Goal: Transaction & Acquisition: Purchase product/service

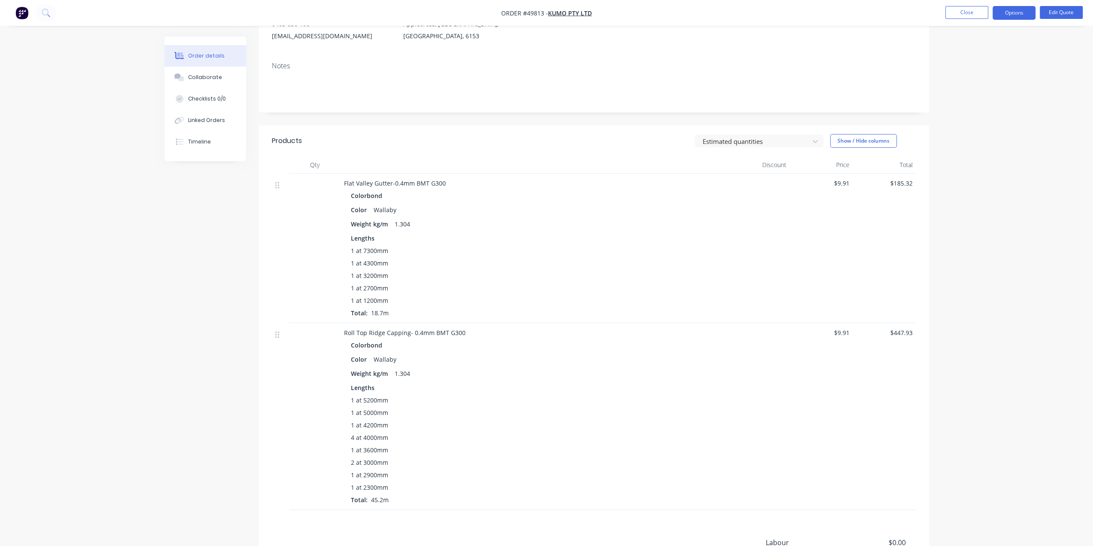
scroll to position [114, 0]
click at [1055, 12] on button "Edit Quote" at bounding box center [1060, 12] width 43 height 13
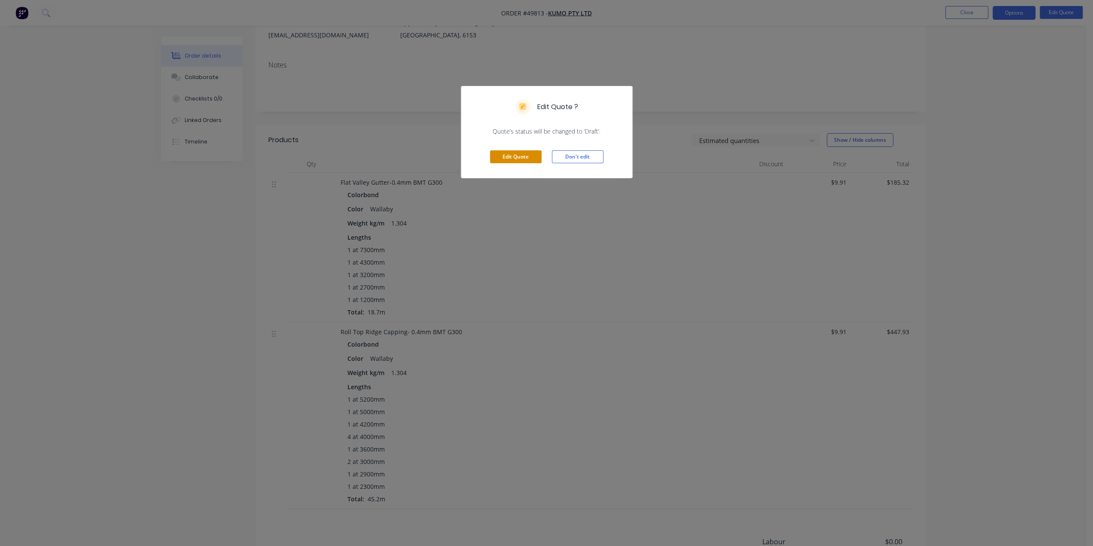
click at [503, 158] on button "Edit Quote" at bounding box center [516, 156] width 52 height 13
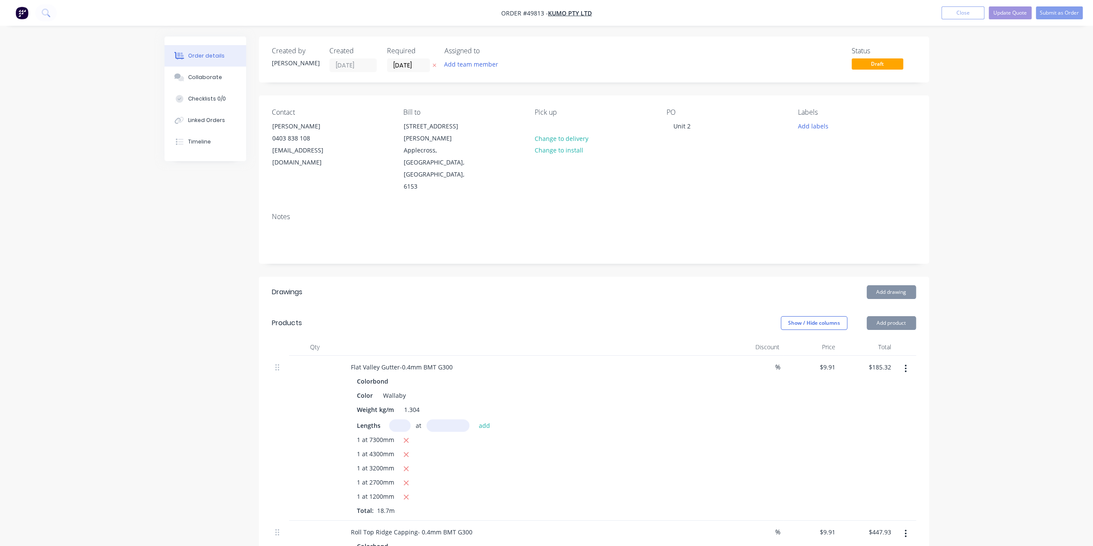
scroll to position [100, 0]
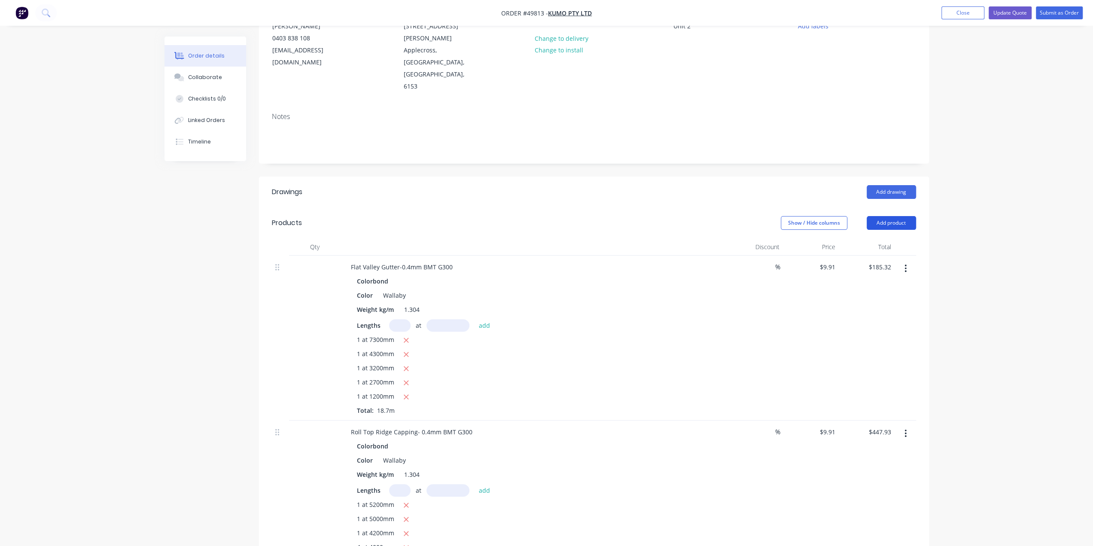
click at [894, 216] on button "Add product" at bounding box center [890, 223] width 49 height 14
click at [884, 238] on div "Product catalogue" at bounding box center [875, 244] width 66 height 12
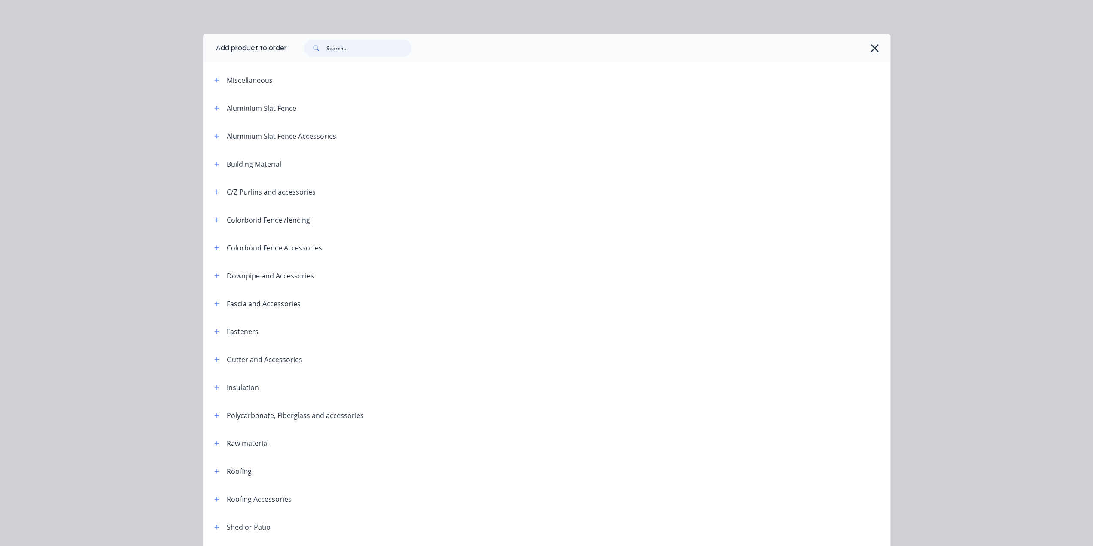
click at [349, 48] on input "text" at bounding box center [368, 47] width 85 height 17
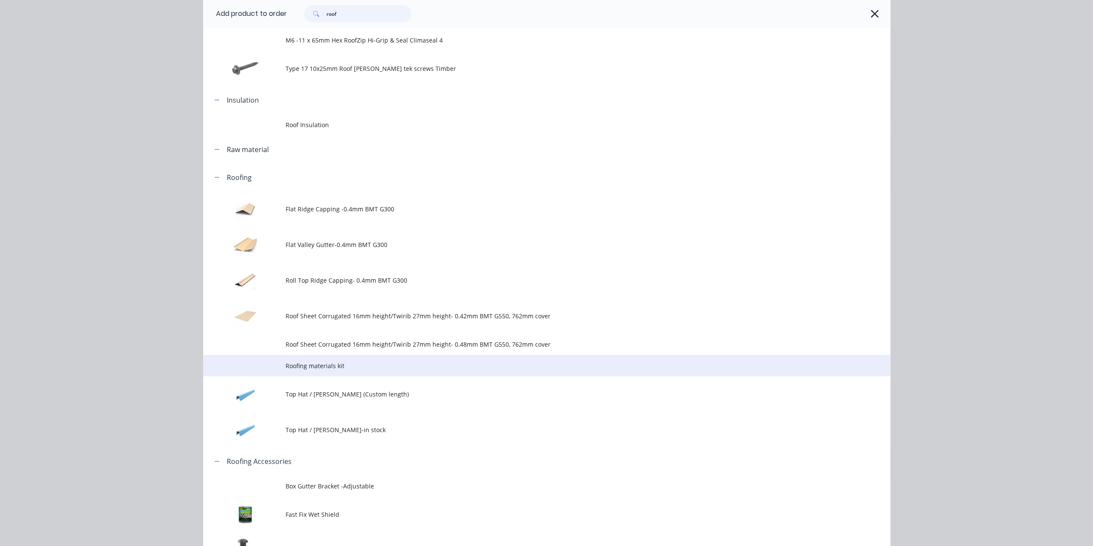
scroll to position [343, 0]
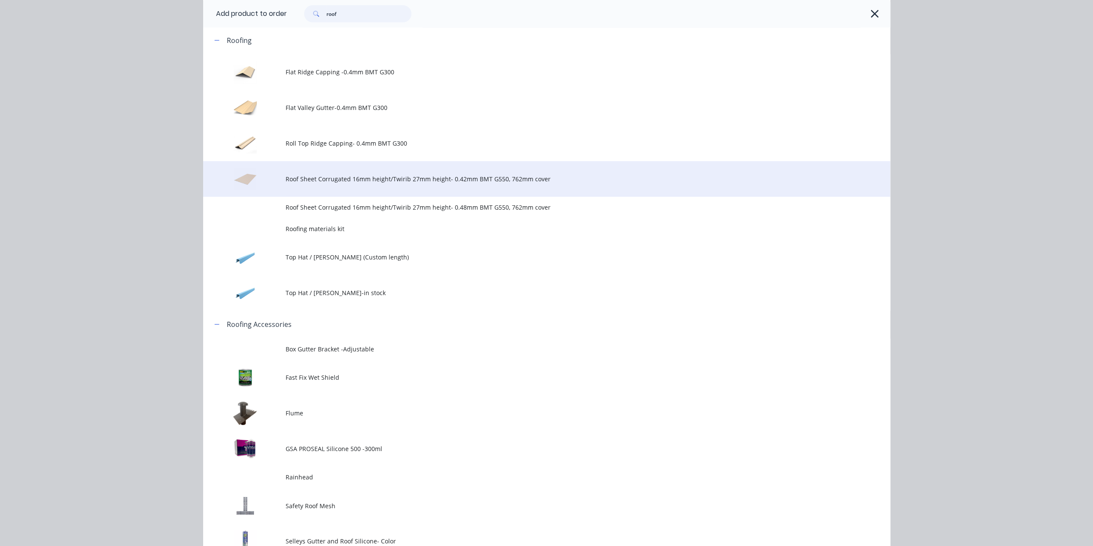
type input "roof"
click at [386, 181] on span "Roof Sheet Corrugated 16mm height/Twirib 27mm height- 0.42mm BMT G550, 762mm co…" at bounding box center [526, 178] width 483 height 9
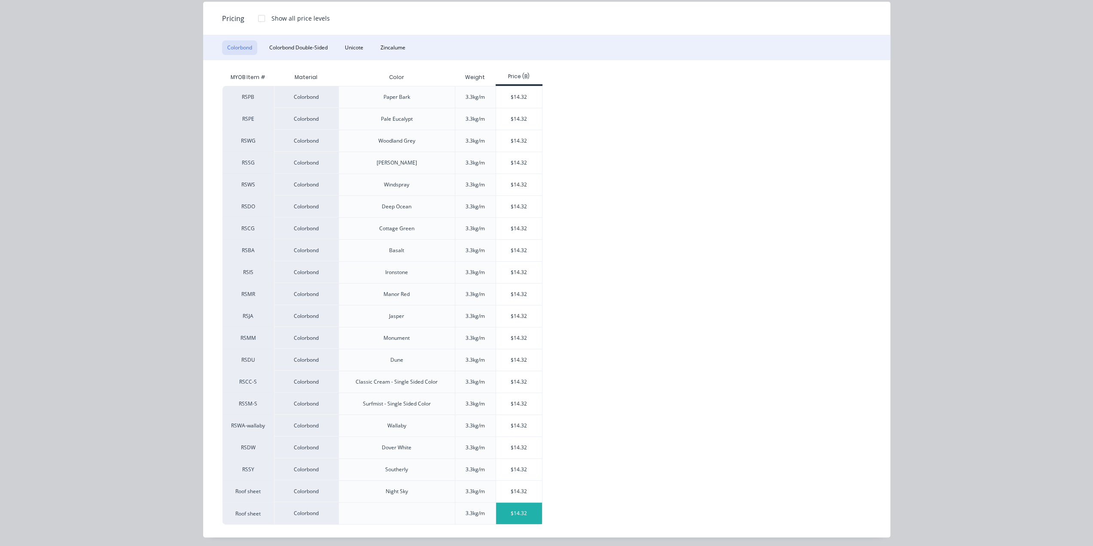
scroll to position [272, 0]
click at [530, 514] on div "$14.32" at bounding box center [519, 512] width 46 height 21
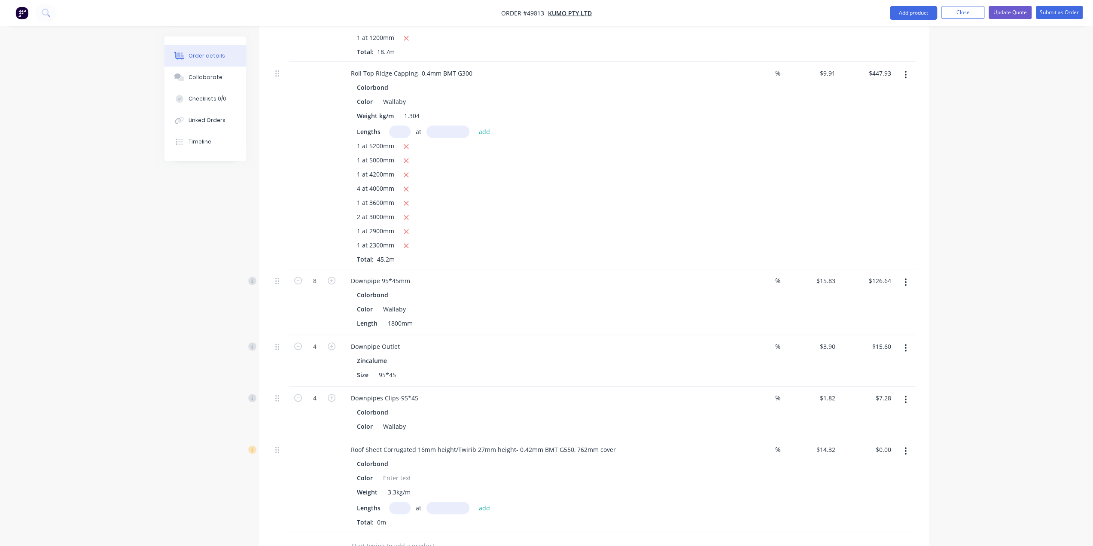
scroll to position [615, 0]
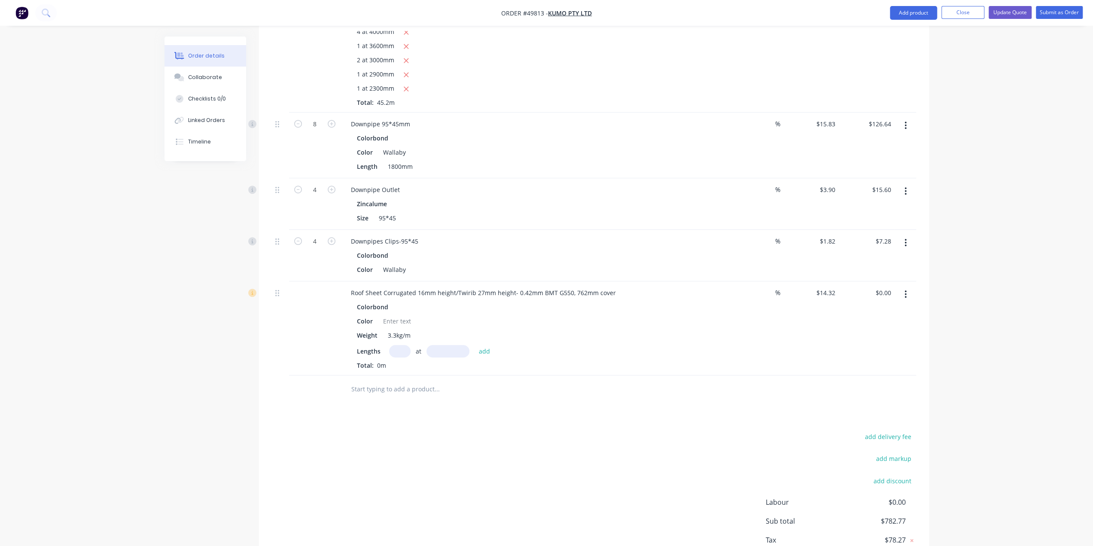
click at [400, 345] on input "text" at bounding box center [399, 351] width 21 height 12
click at [401, 315] on div at bounding box center [397, 321] width 35 height 12
click at [399, 345] on input "text" at bounding box center [399, 351] width 21 height 12
click at [536, 458] on div "add delivery fee add markup add discount Labour $0.00 Sub total $782.77 Tax $78…" at bounding box center [594, 504] width 644 height 147
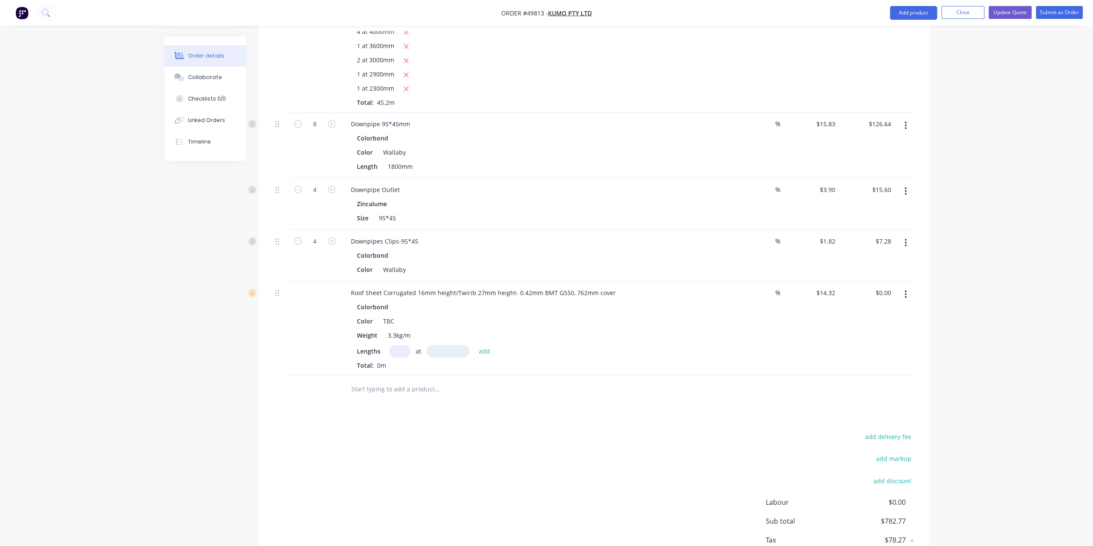
click at [398, 345] on input "text" at bounding box center [399, 351] width 21 height 12
type input "30"
type input "5840"
click at [474, 345] on button "add" at bounding box center [484, 351] width 20 height 12
type input "$2,508.86"
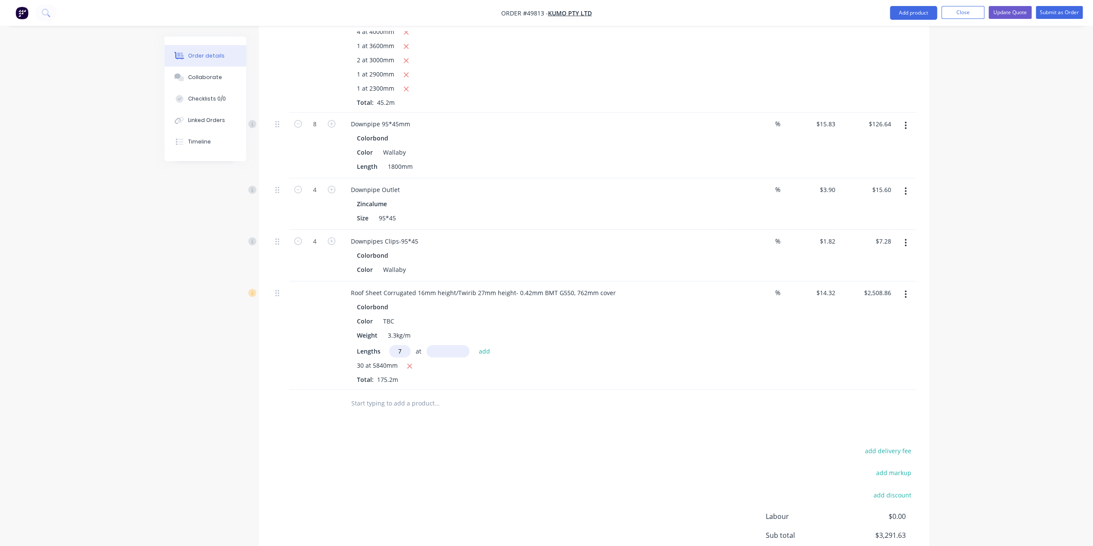
type input "7"
type input "5190"
click at [474, 345] on button "add" at bounding box center [484, 351] width 20 height 12
type input "$3,029.11"
type input "8"
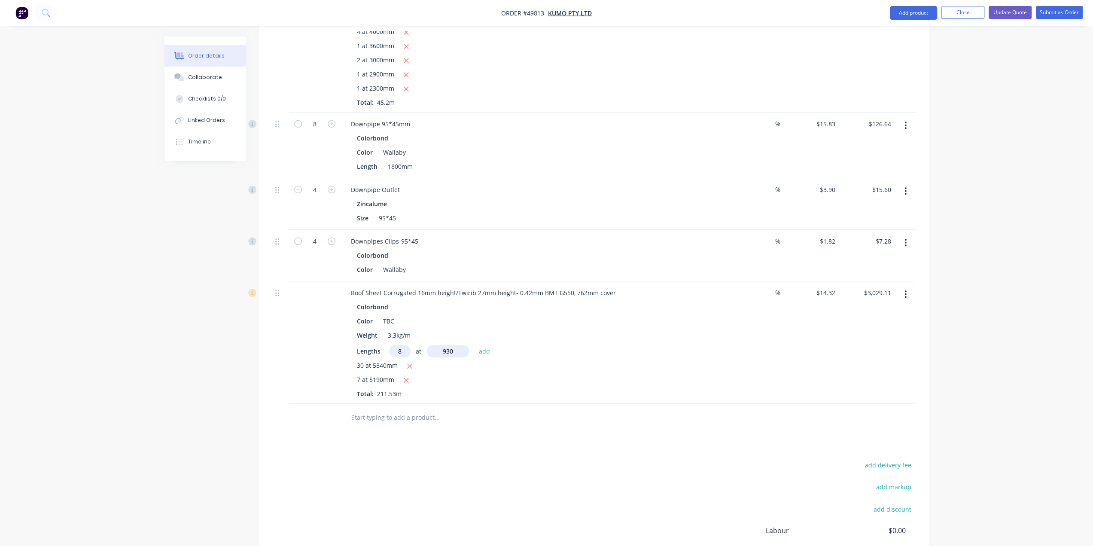
type input "930"
click at [474, 345] on button "add" at bounding box center [484, 351] width 20 height 12
type input "$3,135.65"
type input "12"
type input "1980"
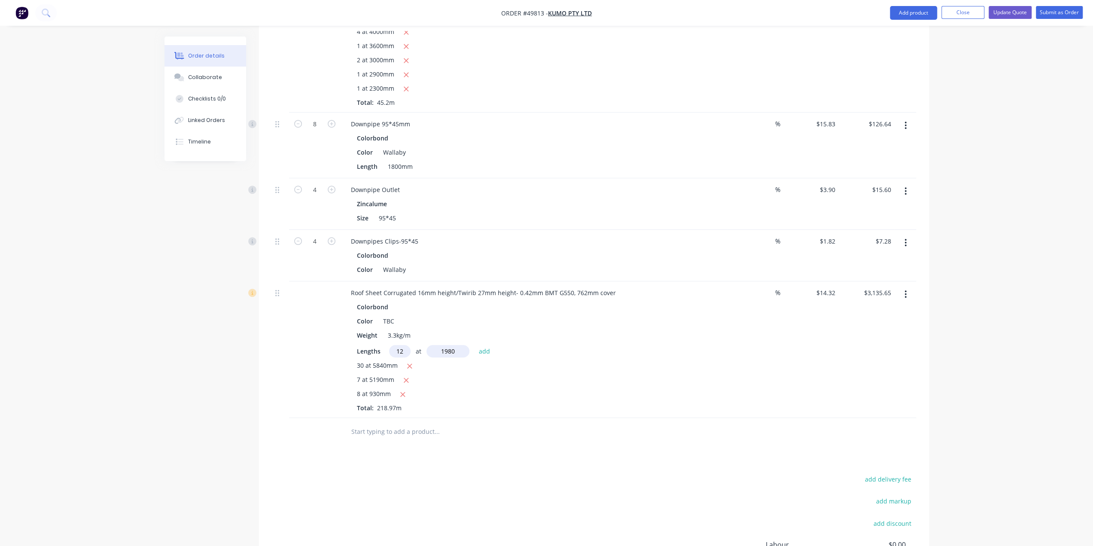
click at [474, 345] on button "add" at bounding box center [484, 351] width 20 height 12
type input "$3,475.89"
click at [585, 363] on div "30 at 5840mm 7 at 5190mm 12 at 1980mm 8 at 930mm Total: 242.73m" at bounding box center [534, 394] width 354 height 66
click at [615, 363] on div "30 at 5840mm 7 at 5190mm 12 at 1980mm 8 at 930mm Total: 242.73m" at bounding box center [534, 394] width 354 height 66
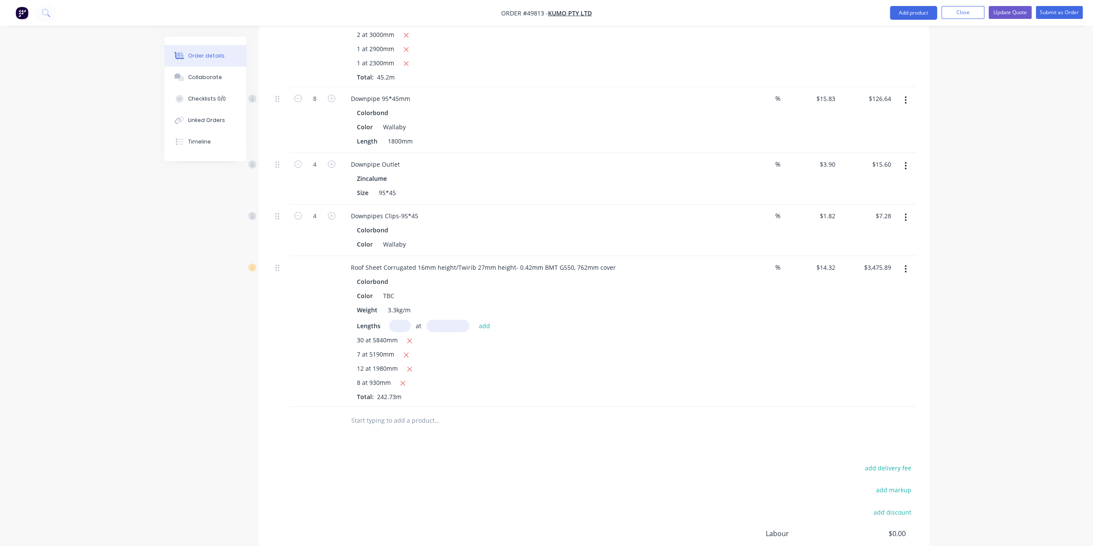
scroll to position [577, 0]
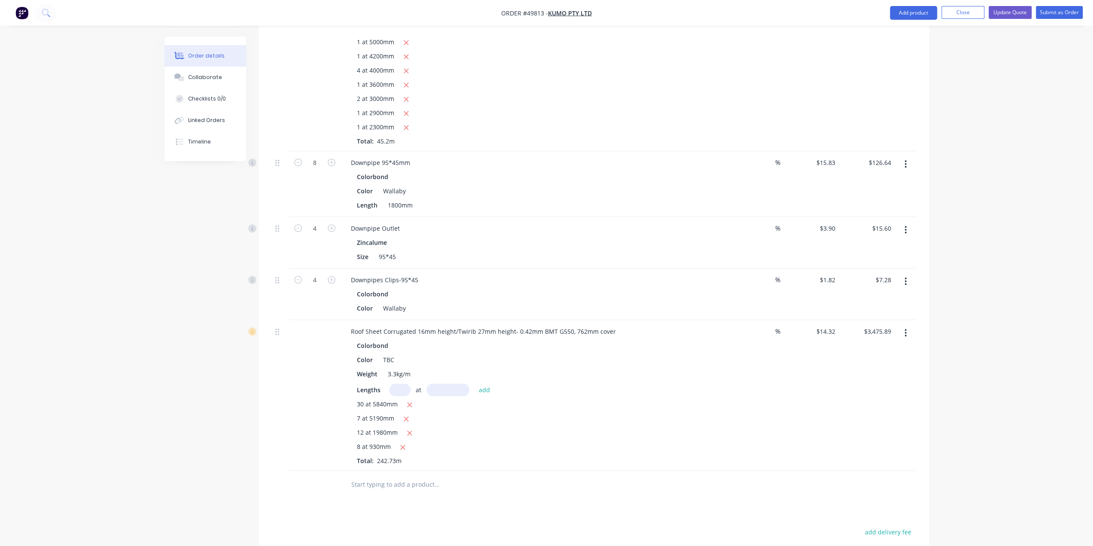
click at [637, 471] on div at bounding box center [494, 485] width 309 height 28
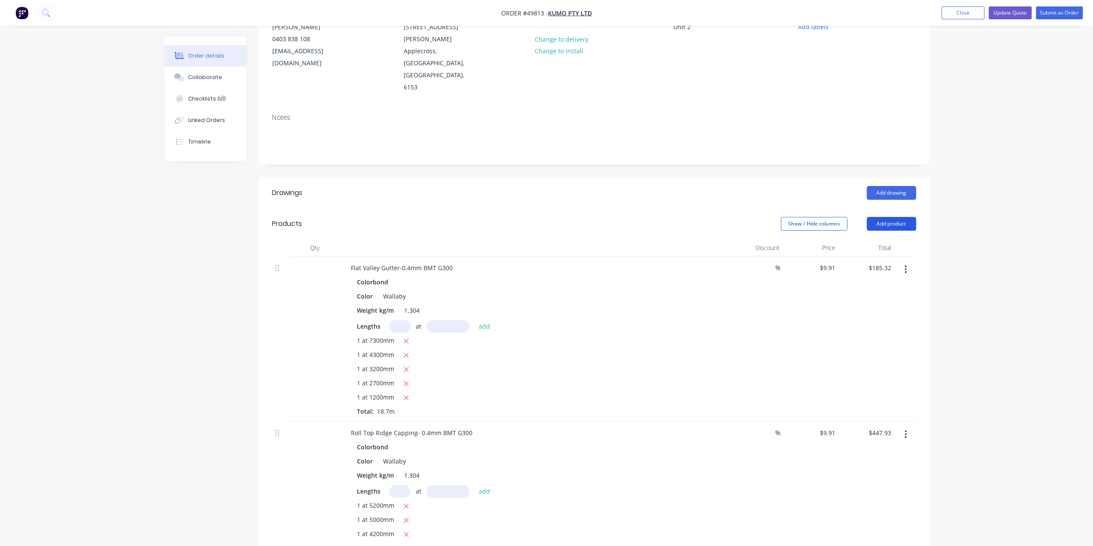
scroll to position [33, 0]
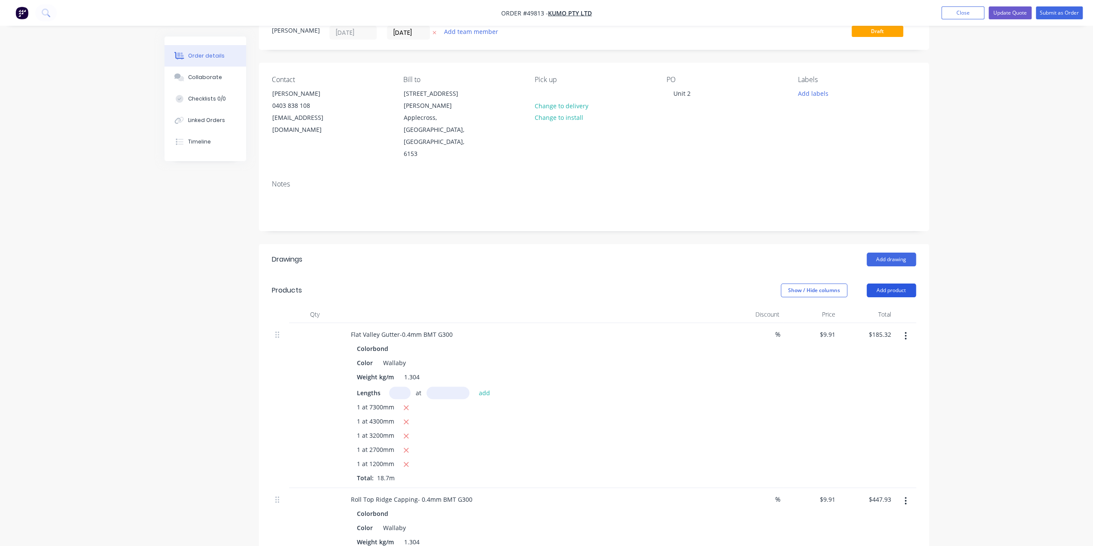
click at [890, 283] on button "Add product" at bounding box center [890, 290] width 49 height 14
click at [881, 306] on div "Product catalogue" at bounding box center [875, 312] width 66 height 12
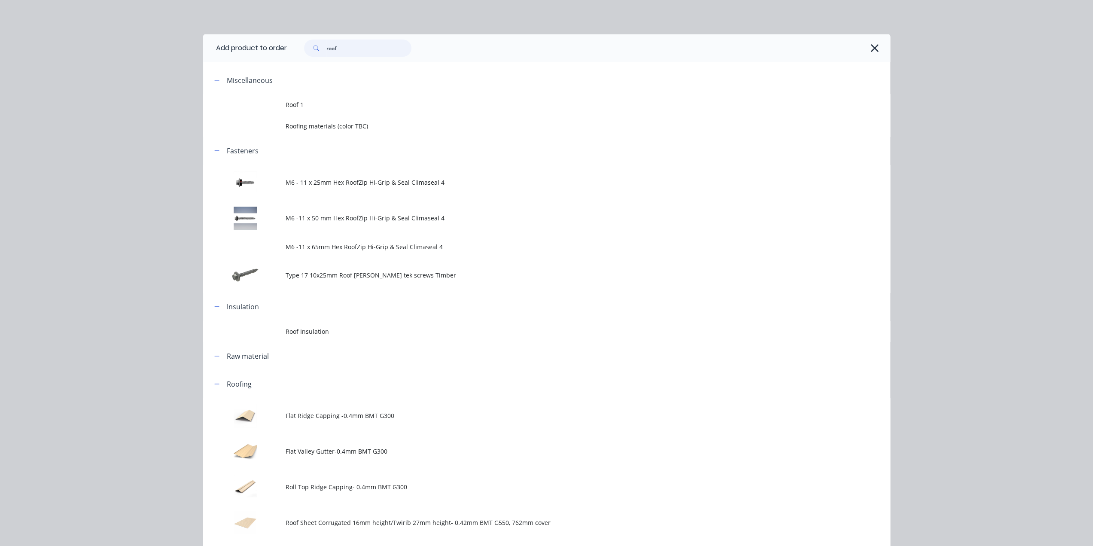
drag, startPoint x: 326, startPoint y: 44, endPoint x: 94, endPoint y: 41, distance: 232.7
click at [109, 41] on div "Add product to order roof Miscellaneous Roof 1 Roofing materials (color TBC) Fa…" at bounding box center [546, 273] width 1093 height 546
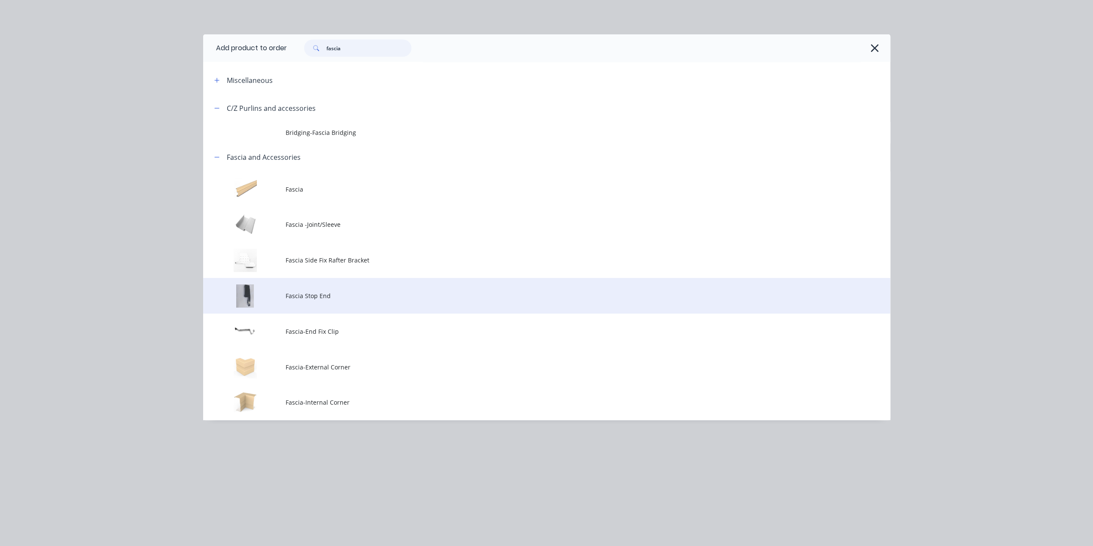
scroll to position [219, 0]
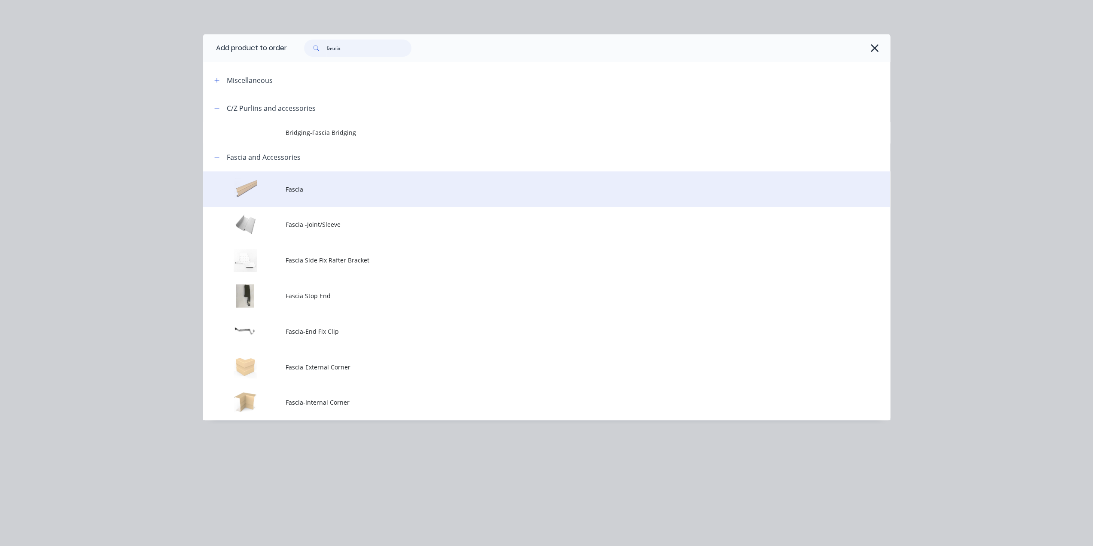
type input "fascia"
click at [353, 186] on span "Fascia" at bounding box center [526, 189] width 483 height 9
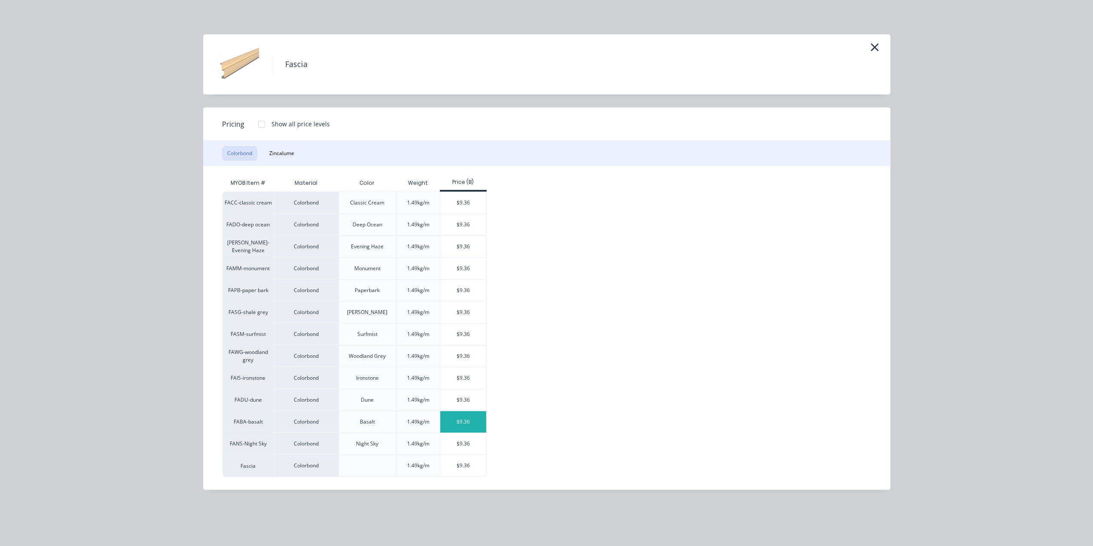
scroll to position [419, 0]
click at [471, 460] on div "$9.36" at bounding box center [463, 465] width 46 height 21
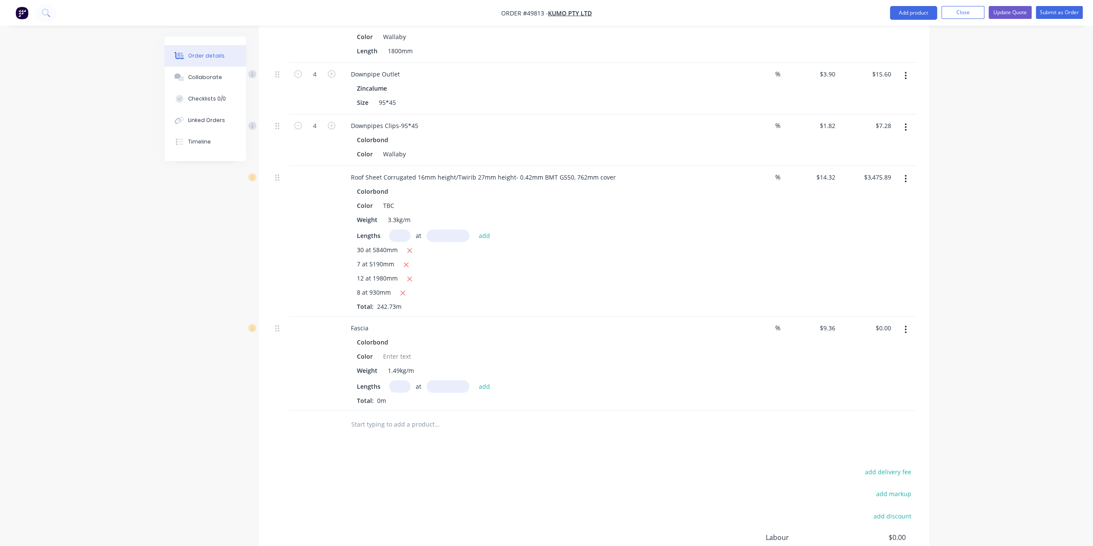
scroll to position [734, 0]
click at [395, 346] on div at bounding box center [397, 352] width 35 height 12
click at [902, 7] on button "Add product" at bounding box center [913, 13] width 47 height 14
click at [869, 36] on div "Product catalogue" at bounding box center [896, 35] width 66 height 12
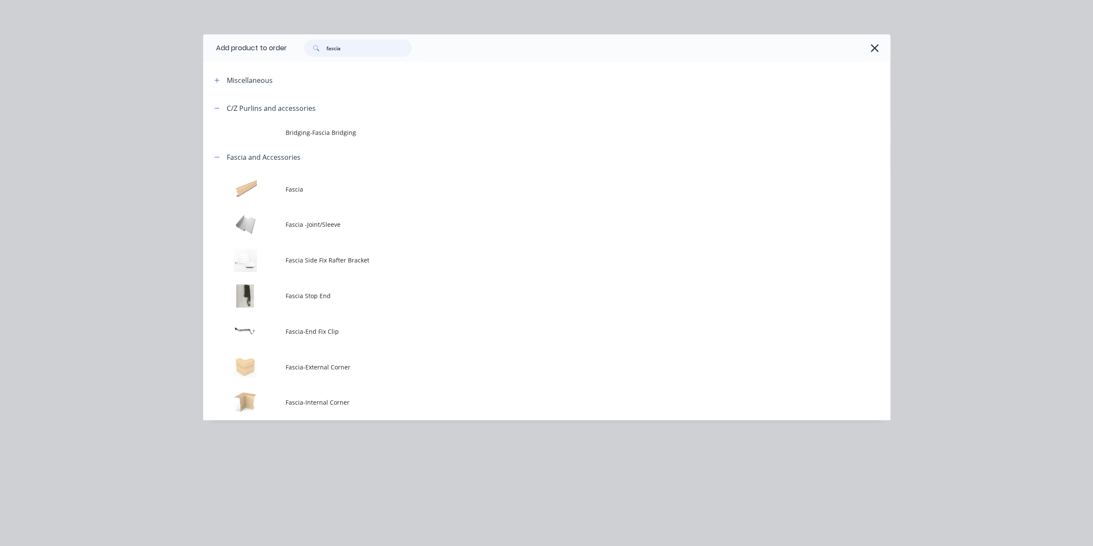
drag, startPoint x: 362, startPoint y: 46, endPoint x: 167, endPoint y: 41, distance: 194.5
click at [175, 41] on div "Add product to order fascia Miscellaneous C/Z Purlins and accessories Bridging-…" at bounding box center [546, 273] width 1093 height 546
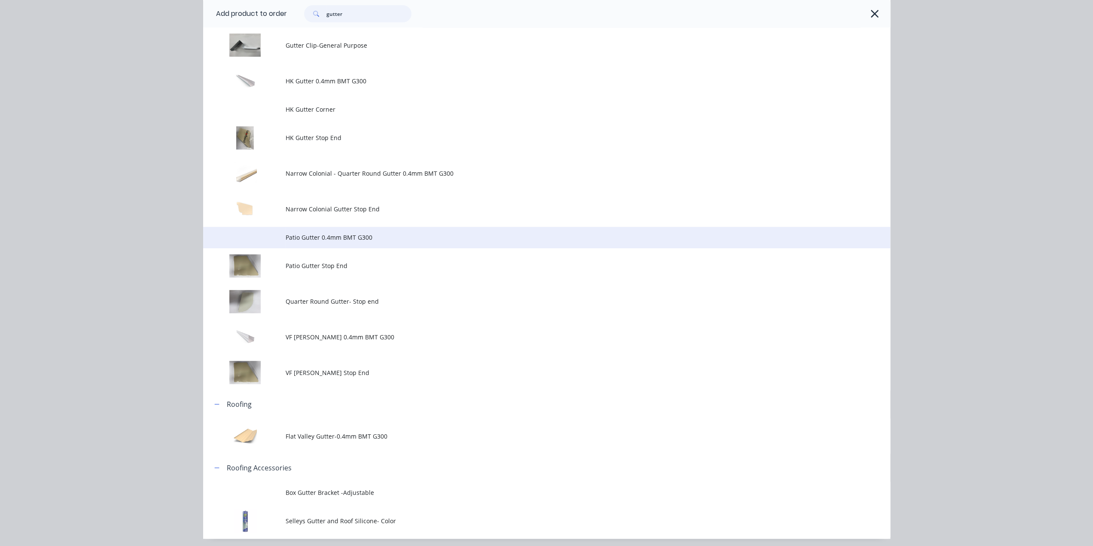
scroll to position [388, 0]
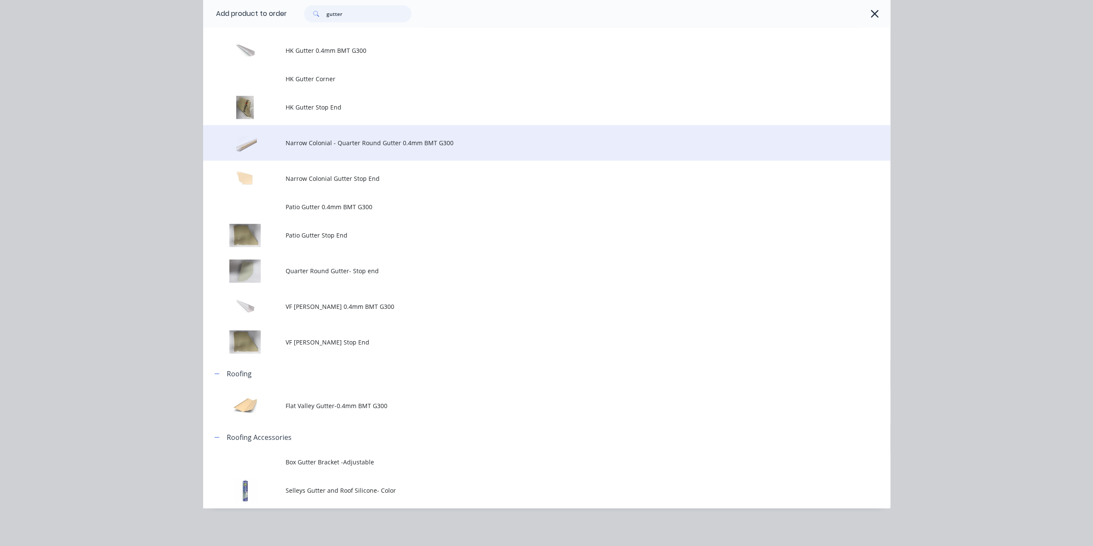
type input "gutter"
click at [383, 140] on span "Narrow Colonial - Quarter Round Gutter 0.4mm BMT G300" at bounding box center [526, 142] width 483 height 9
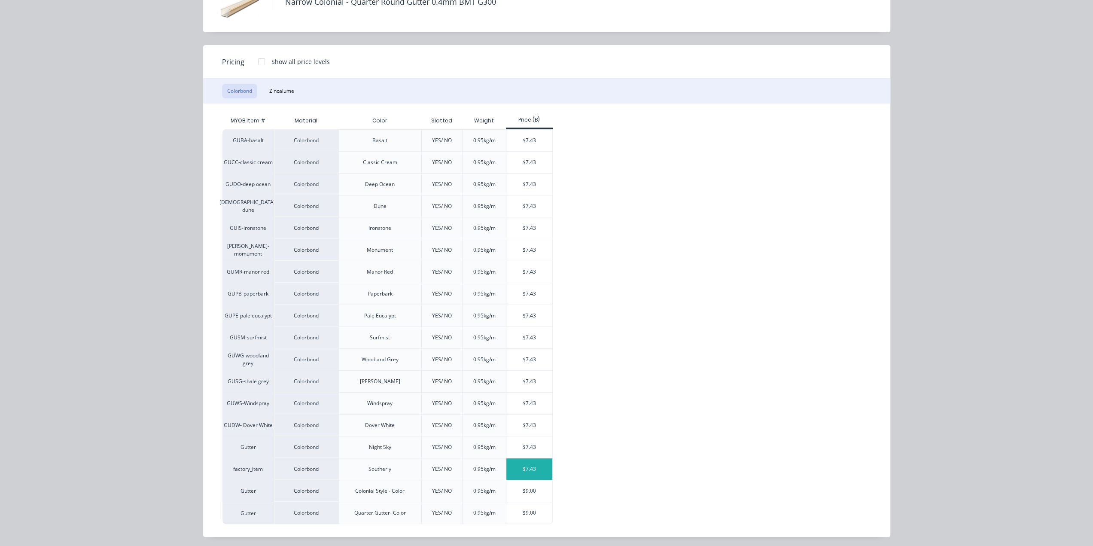
scroll to position [797, 0]
click at [534, 485] on div "$9.00" at bounding box center [529, 490] width 46 height 21
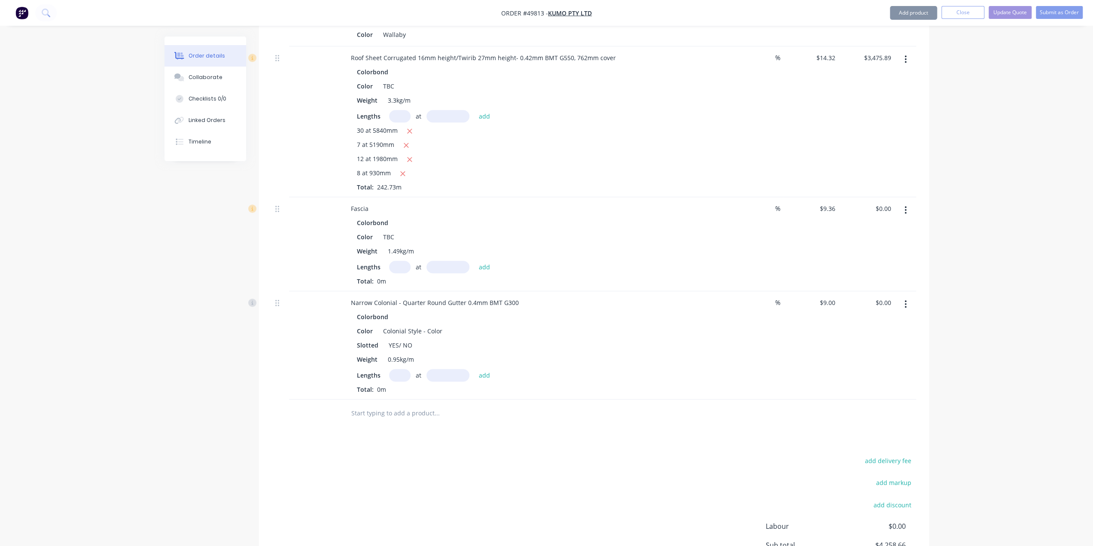
scroll to position [893, 0]
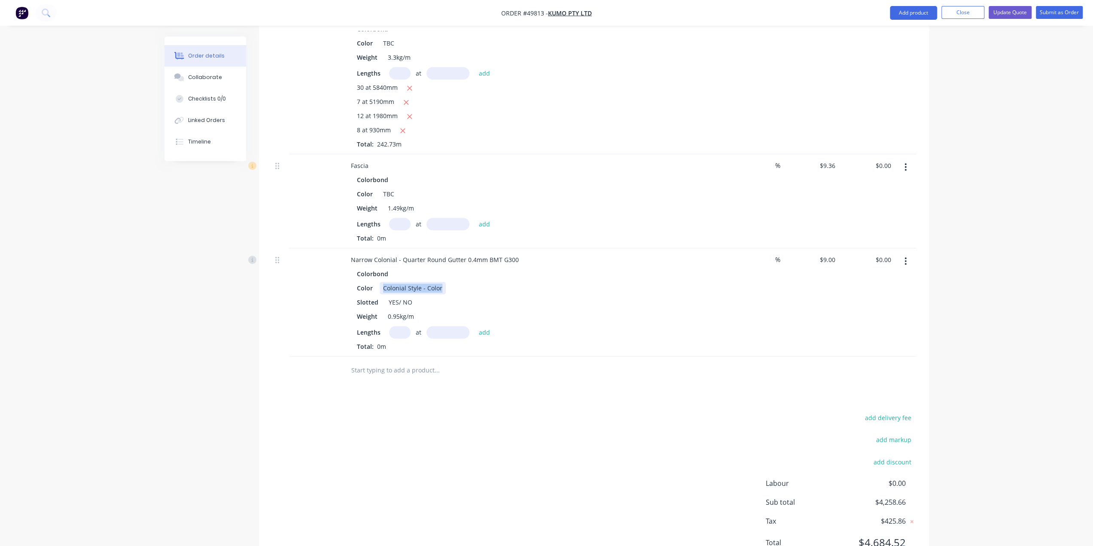
drag, startPoint x: 439, startPoint y: 249, endPoint x: 256, endPoint y: 249, distance: 182.9
click at [529, 326] on div "Lengths at add" at bounding box center [534, 332] width 354 height 12
drag, startPoint x: 397, startPoint y: 265, endPoint x: 688, endPoint y: 293, distance: 292.4
click at [680, 283] on div "Colorbond Color TBC Slotted YES/ NO Weight 0.95kg/m Lengths at add Total: 0m" at bounding box center [534, 308] width 380 height 83
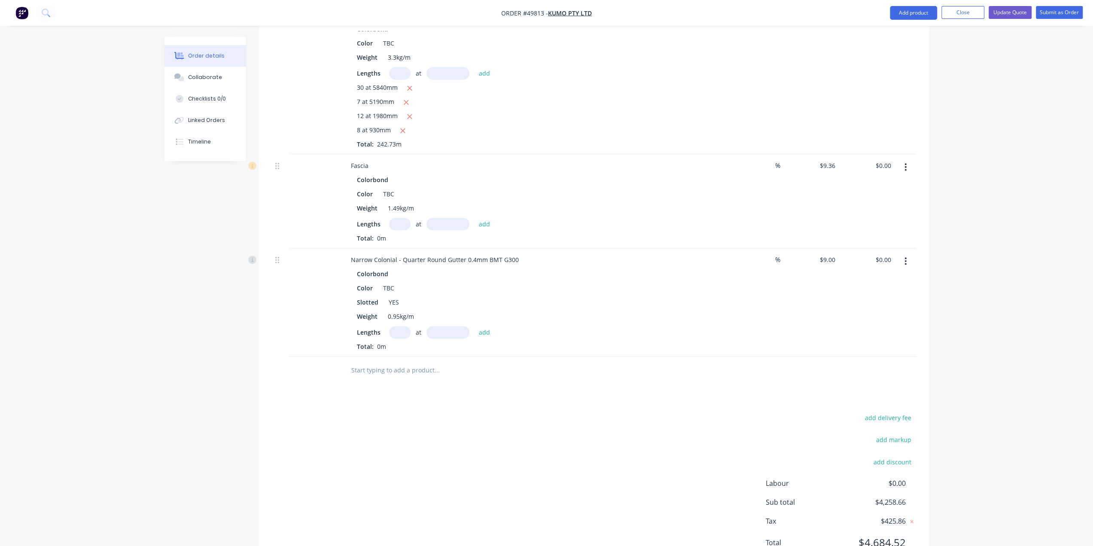
click at [646, 356] on div at bounding box center [494, 370] width 309 height 28
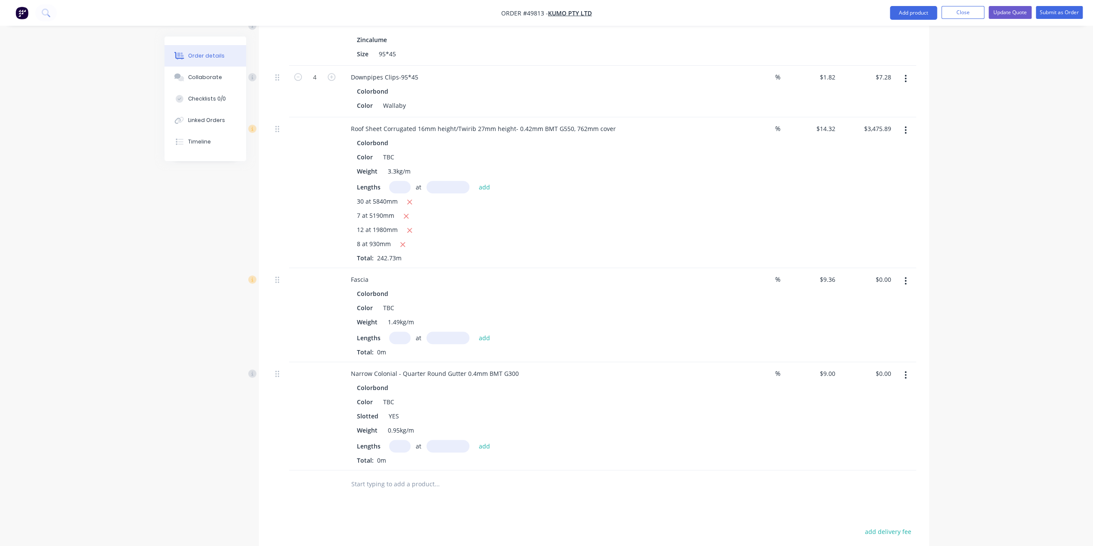
scroll to position [779, 0]
click at [404, 332] on input "text" at bounding box center [399, 338] width 21 height 12
type input "2"
type input "6100"
click at [474, 332] on button "add" at bounding box center [484, 338] width 20 height 12
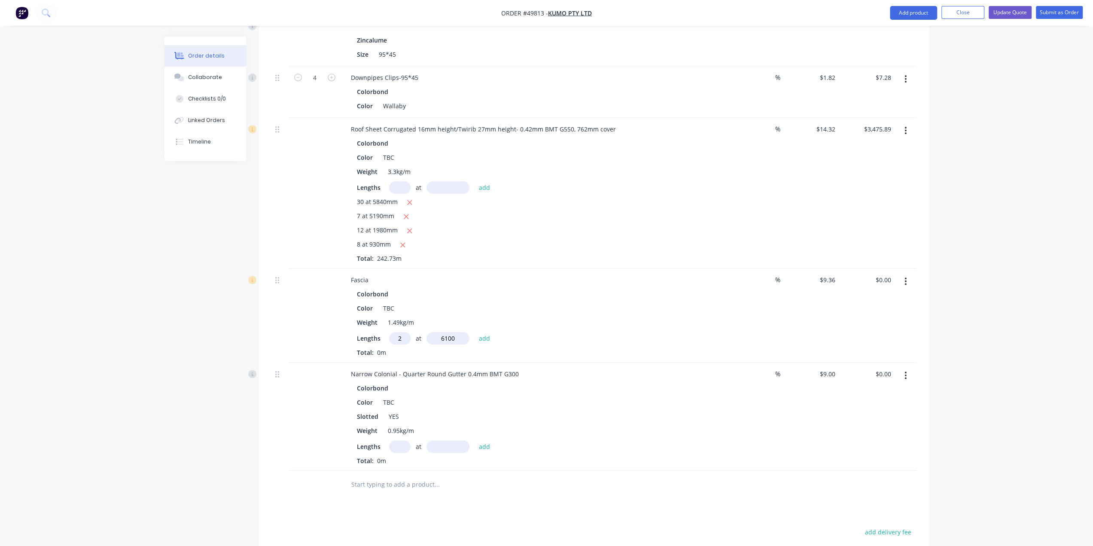
type input "$114.19"
type input "1"
type input "3880"
click at [474, 332] on button "add" at bounding box center [484, 338] width 20 height 12
type input "$150.51"
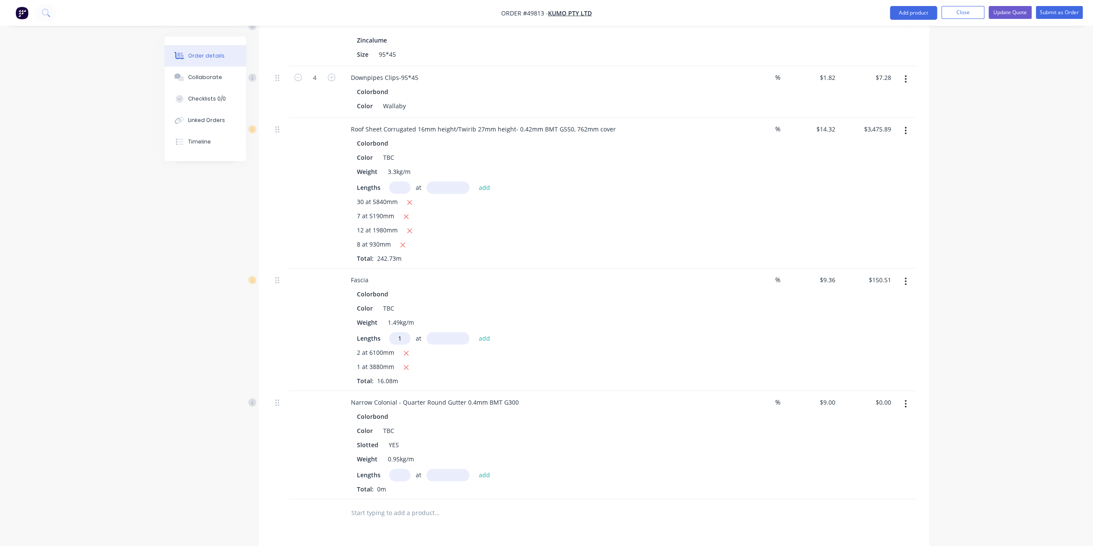
type input "1"
type input "2500"
click at [474, 332] on button "add" at bounding box center [484, 338] width 20 height 12
type input "$173.91"
type input "1"
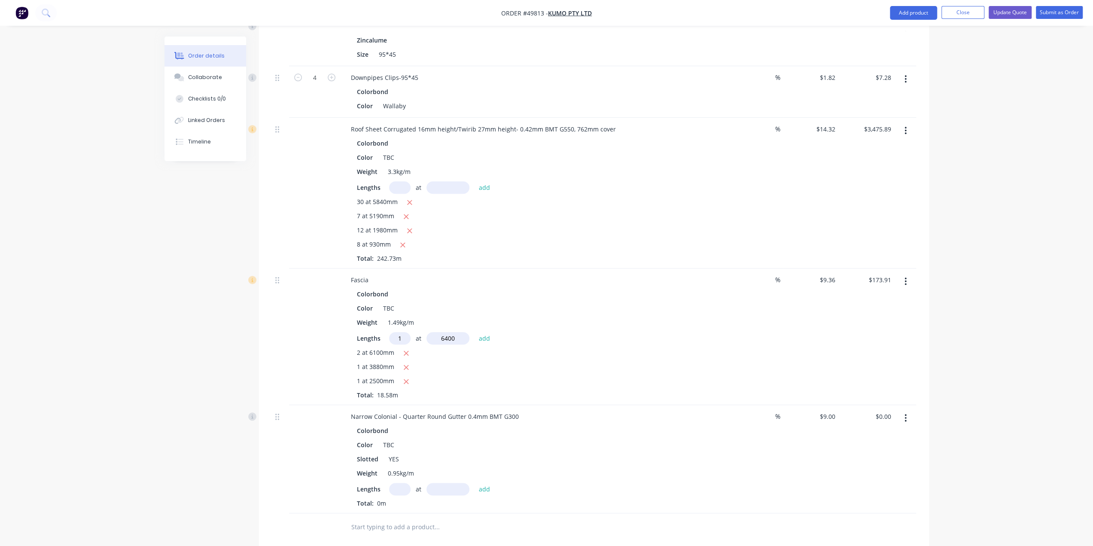
type input "6400"
click at [474, 332] on button "add" at bounding box center [484, 338] width 20 height 12
type input "$233.81"
type input "1"
type input "2300"
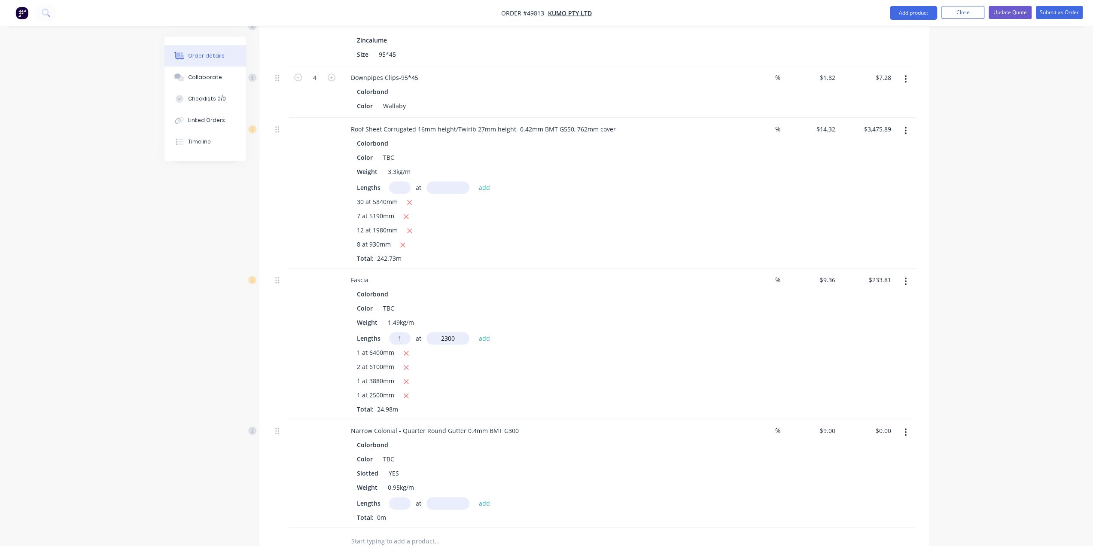
click at [474, 332] on button "add" at bounding box center [484, 338] width 20 height 12
type input "$255.34"
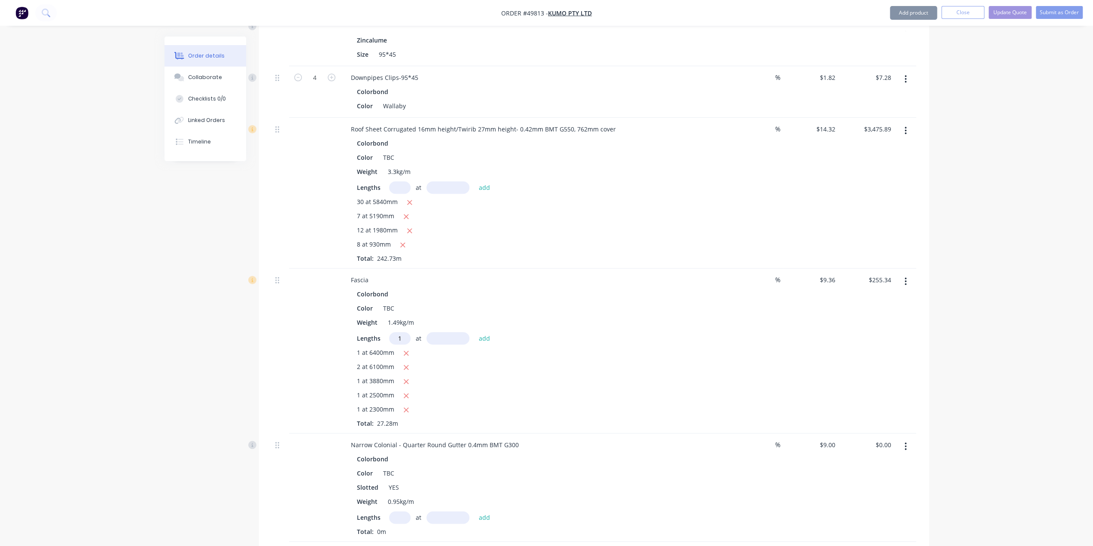
type input "1"
type input "1970"
click at [474, 332] on button "add" at bounding box center [484, 338] width 20 height 12
type input "$273.78"
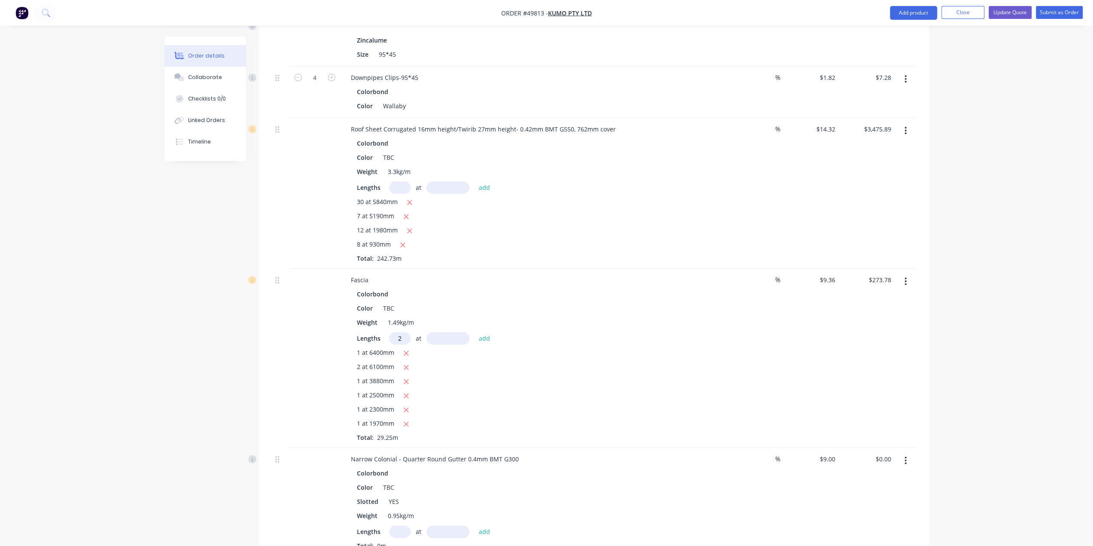
type input "2"
type input "6850"
click at [474, 332] on button "add" at bounding box center [484, 338] width 20 height 12
type input "$402.01"
type input "1"
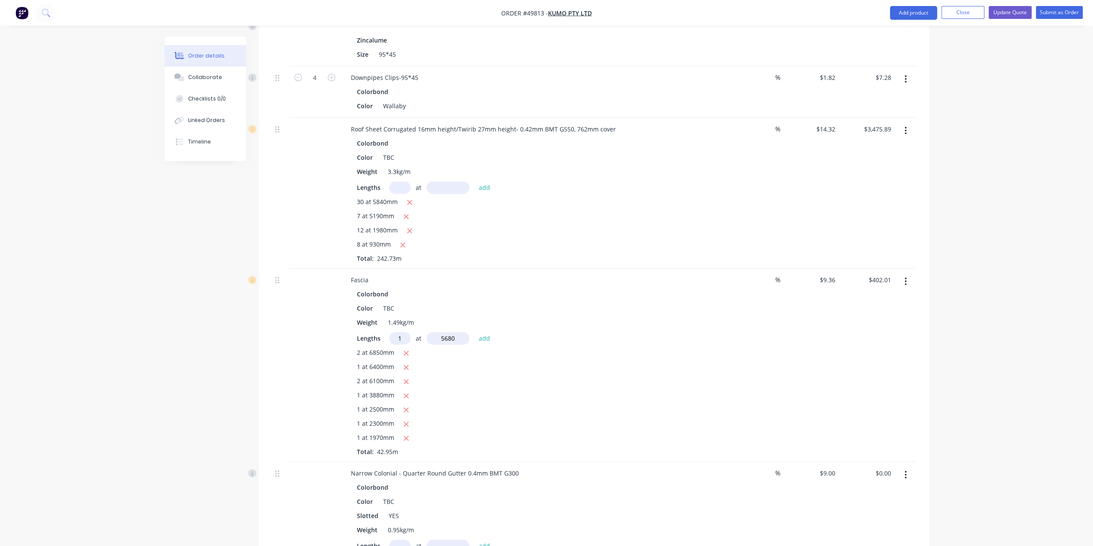
type input "5680"
click at [474, 332] on button "add" at bounding box center [484, 338] width 20 height 12
type input "$455.18"
type input "1"
type input "1900"
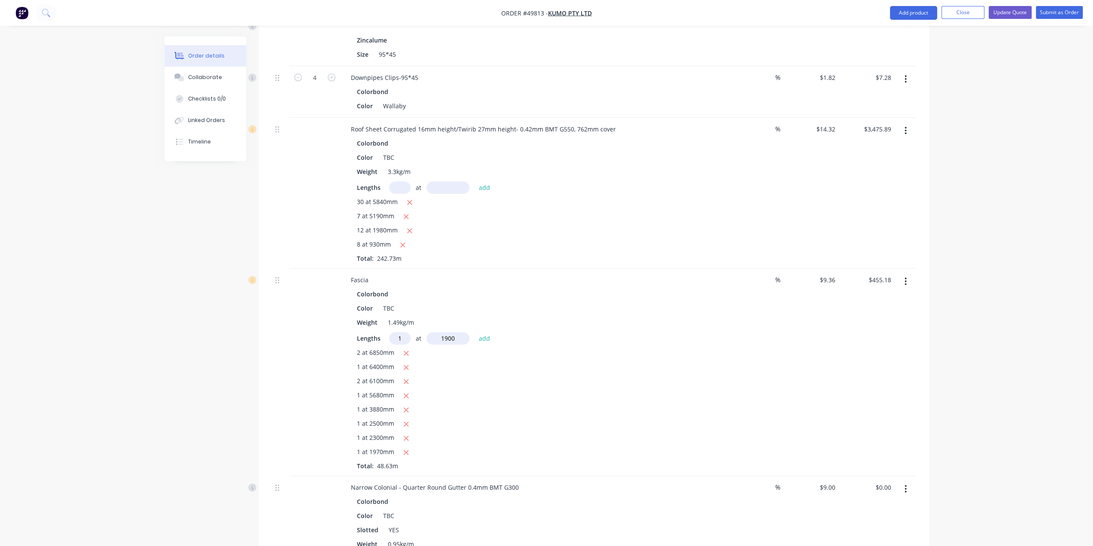
click at [474, 332] on button "add" at bounding box center [484, 338] width 20 height 12
type input "$472.96"
type input "1mm"
click at [403, 332] on input "text" at bounding box center [399, 338] width 21 height 12
type input "1"
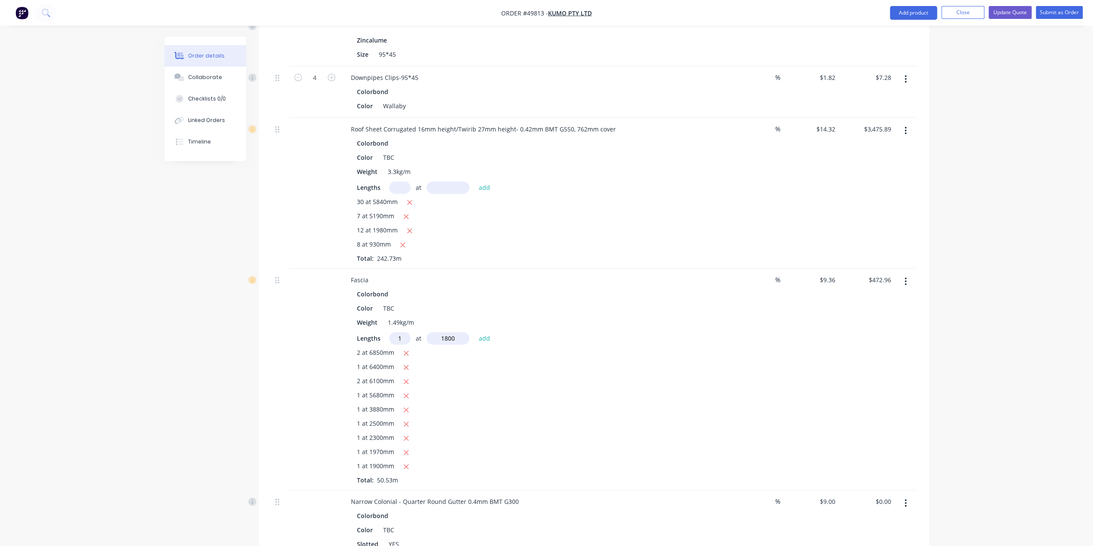
type input "1800"
click at [474, 332] on button "add" at bounding box center [484, 338] width 20 height 12
type input "$489.81"
type input "1"
type input "1100"
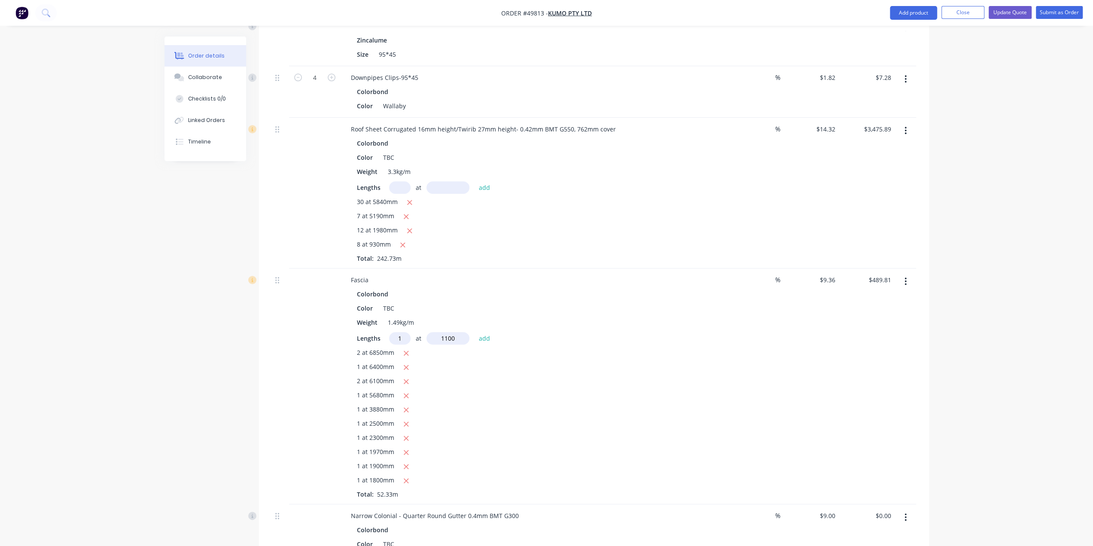
click at [474, 332] on button "add" at bounding box center [484, 338] width 20 height 12
type input "$500.10"
type input "1"
type input "4190"
click at [474, 332] on button "add" at bounding box center [484, 338] width 20 height 12
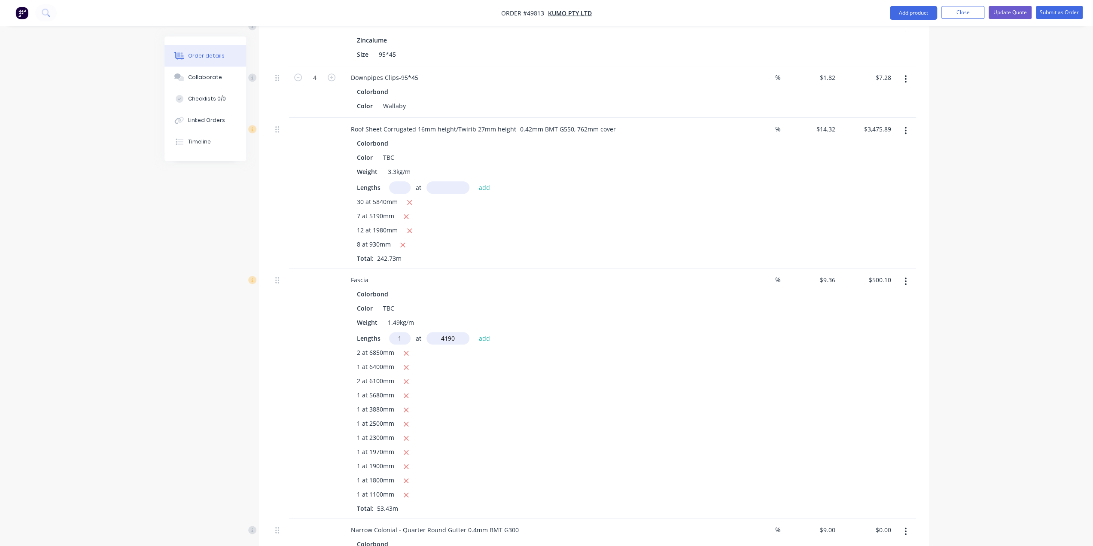
type input "$539.32"
type input "1"
type input "4300"
click at [474, 332] on button "add" at bounding box center [484, 338] width 20 height 12
type input "$579.57"
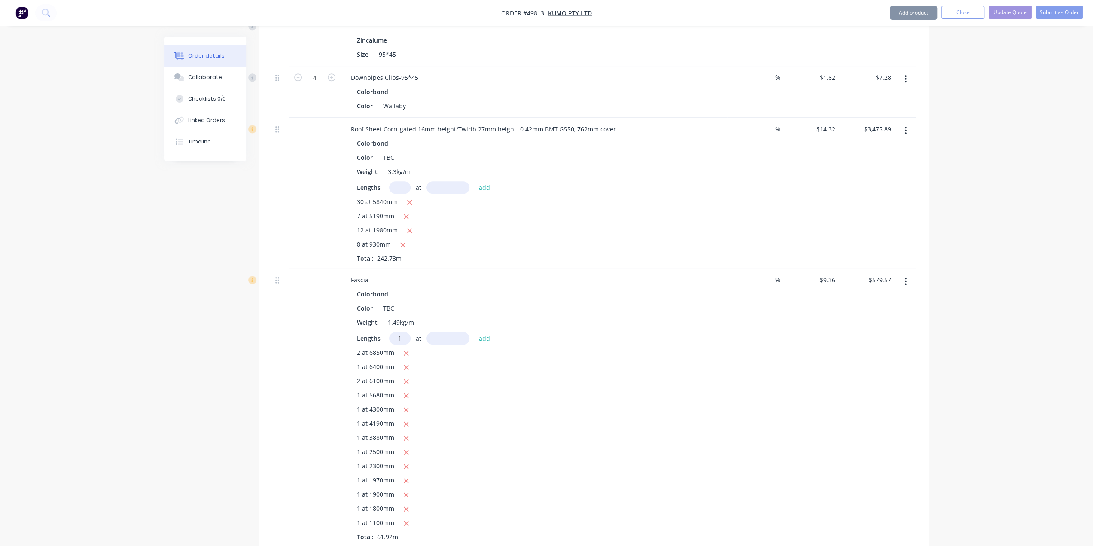
type input "1"
type input "980"
click at [474, 332] on button "add" at bounding box center [484, 338] width 20 height 12
type input "$588.74"
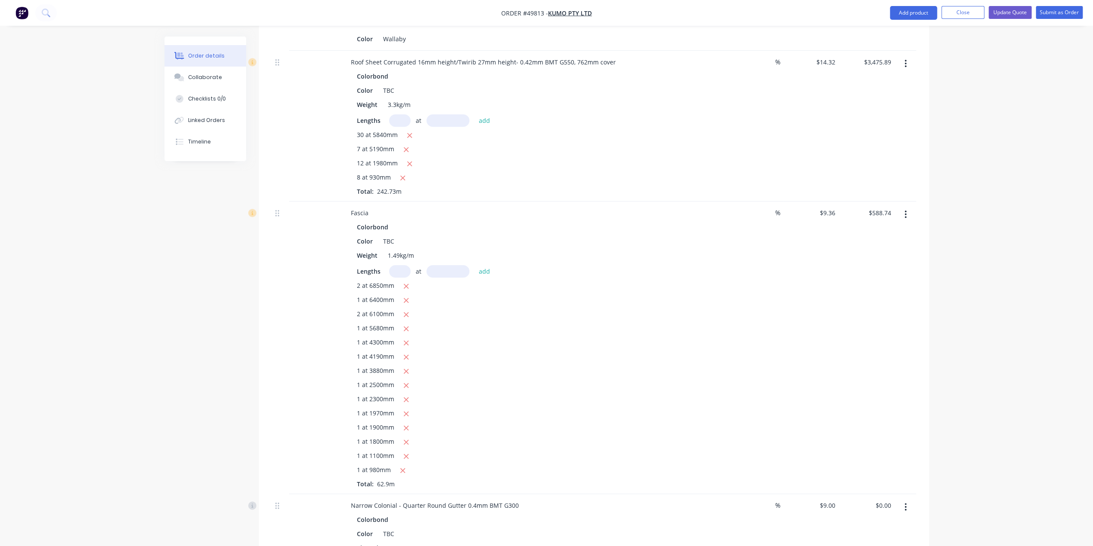
scroll to position [850, 0]
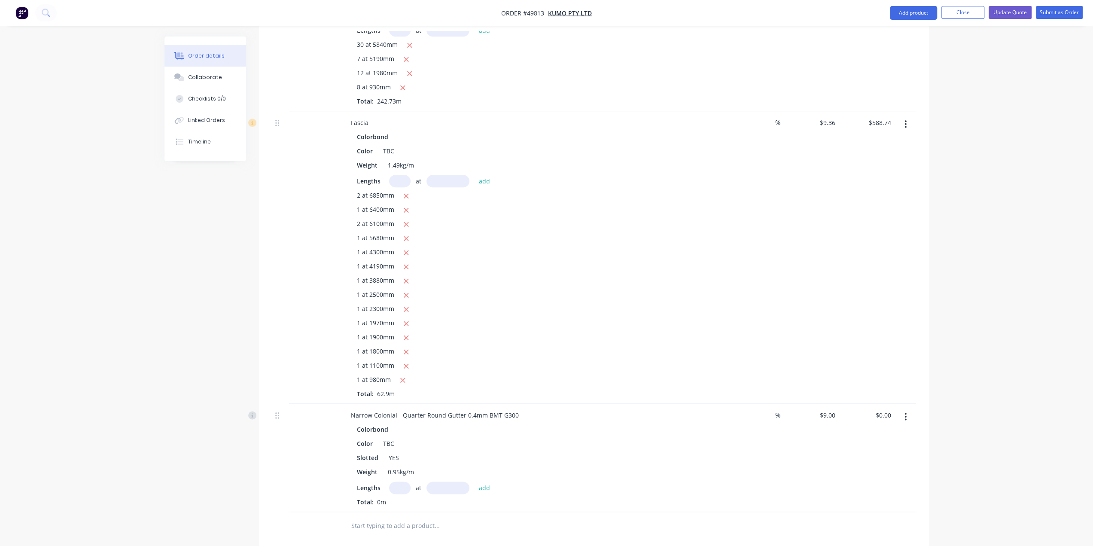
click at [392, 481] on input "text" at bounding box center [399, 487] width 21 height 12
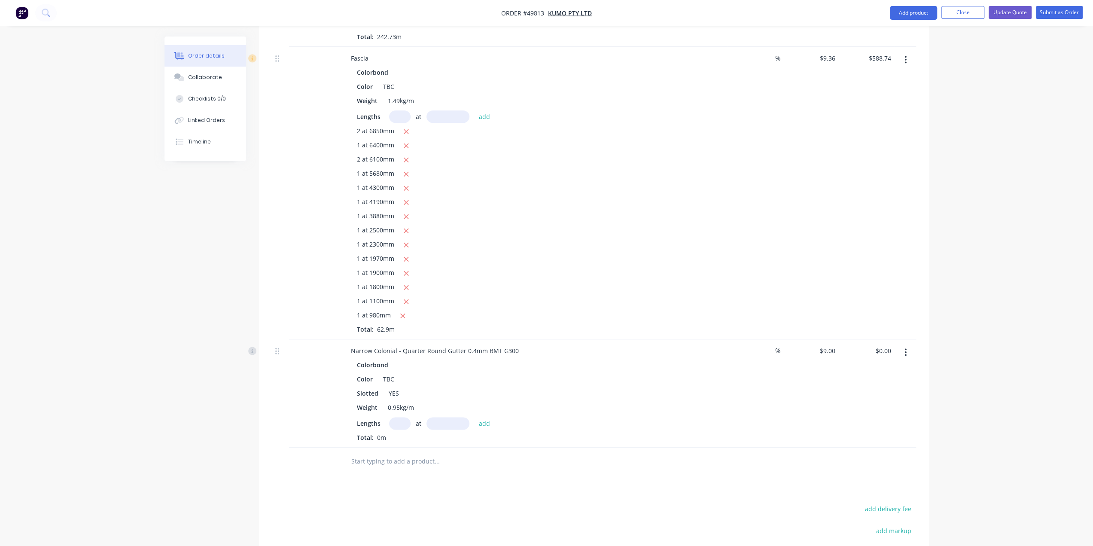
scroll to position [1091, 0]
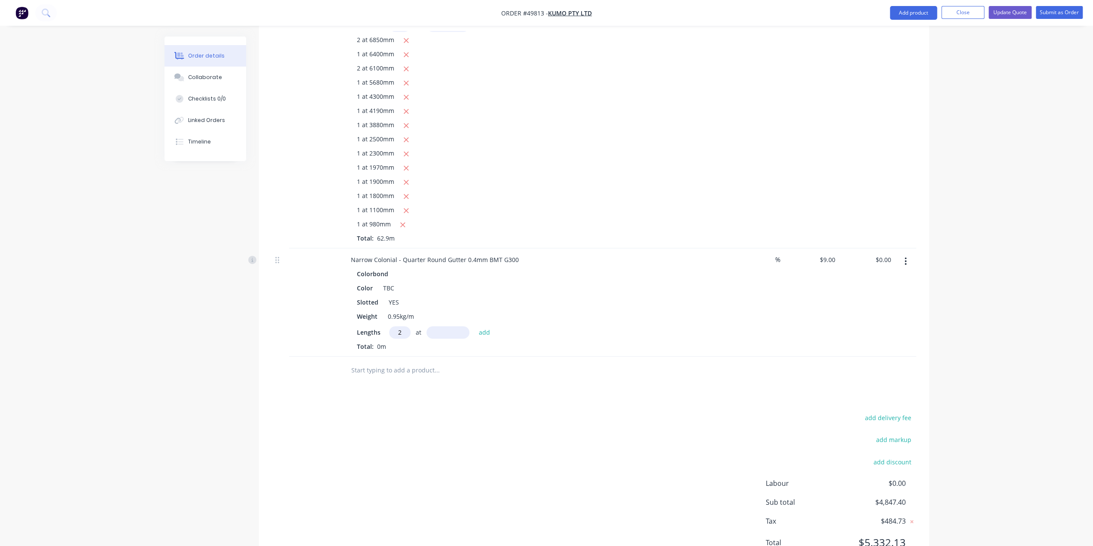
type input "2"
type input "6100"
click at [474, 326] on button "add" at bounding box center [484, 332] width 20 height 12
type input "$109.80"
type input "1"
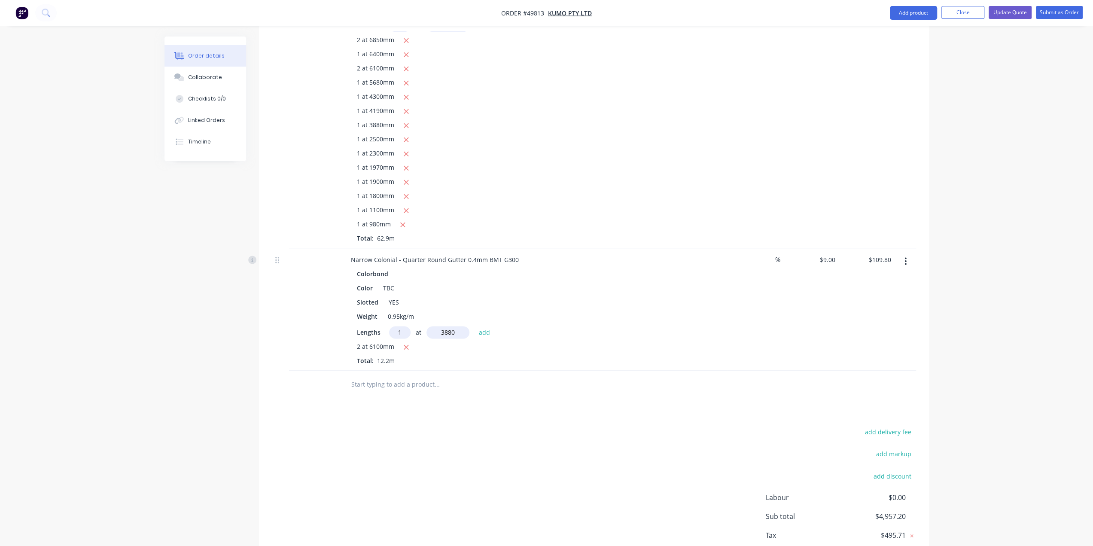
type input "3880"
click at [474, 326] on button "add" at bounding box center [484, 332] width 20 height 12
type input "$144.72"
type input "1"
type input "2500"
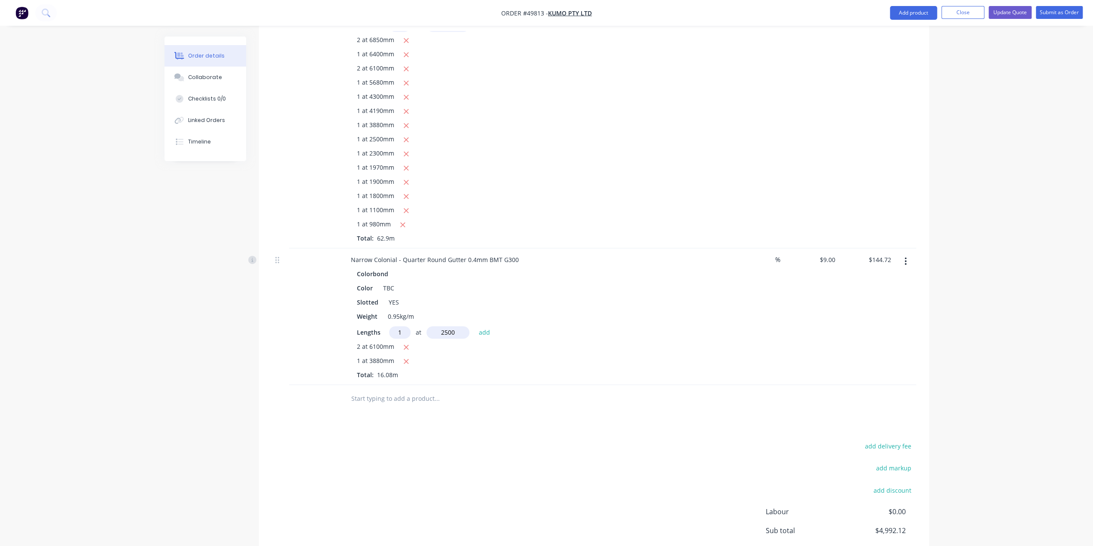
click at [474, 326] on button "add" at bounding box center [484, 332] width 20 height 12
type input "$167.22"
type input "1"
type input "6400"
click at [474, 326] on button "add" at bounding box center [484, 332] width 20 height 12
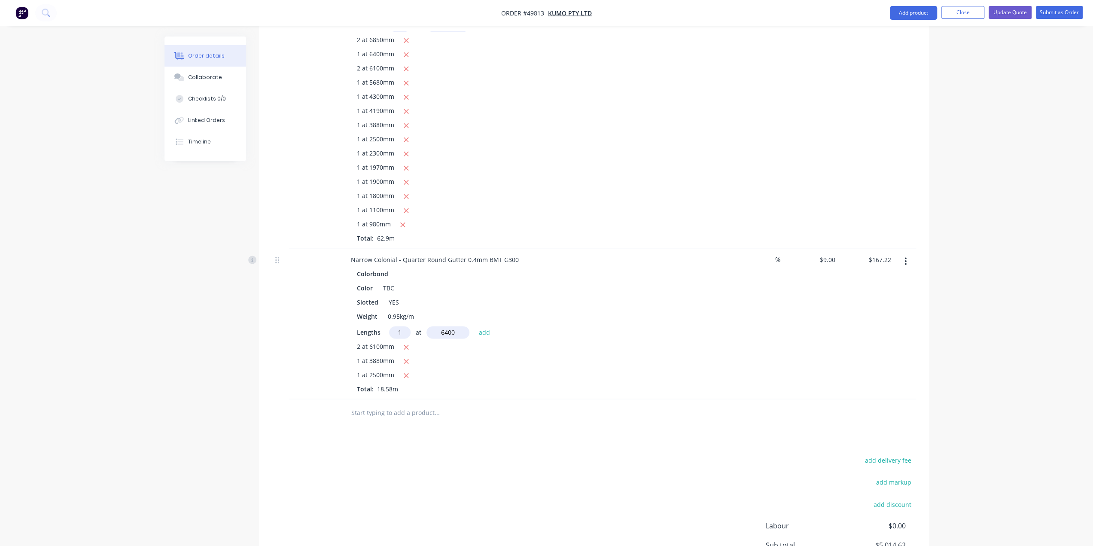
type input "$224.82"
type input "1"
type input "2300"
click at [474, 326] on button "add" at bounding box center [484, 332] width 20 height 12
type input "$245.52"
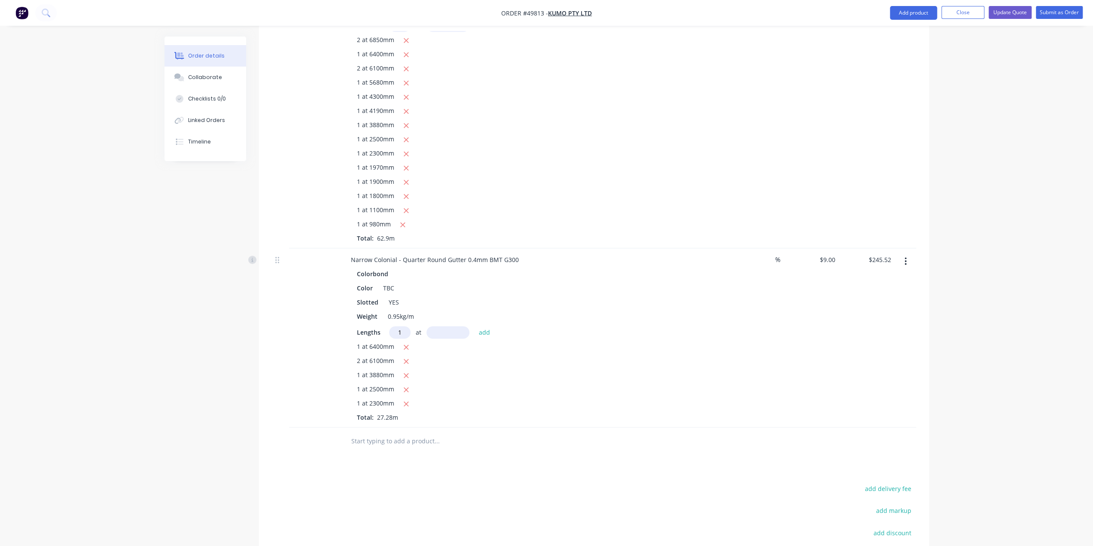
type input "1"
type input "1970"
click at [474, 326] on button "add" at bounding box center [484, 332] width 20 height 12
type input "$263.25"
type input "2"
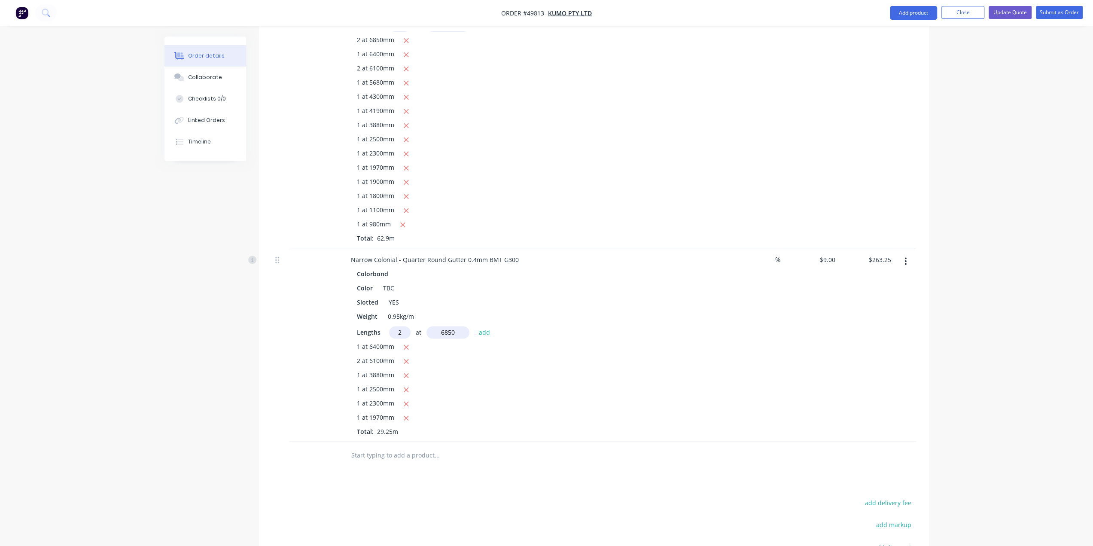
type input "6850"
click at [474, 326] on button "add" at bounding box center [484, 332] width 20 height 12
type input "$386.55"
type input "1"
type input "5680"
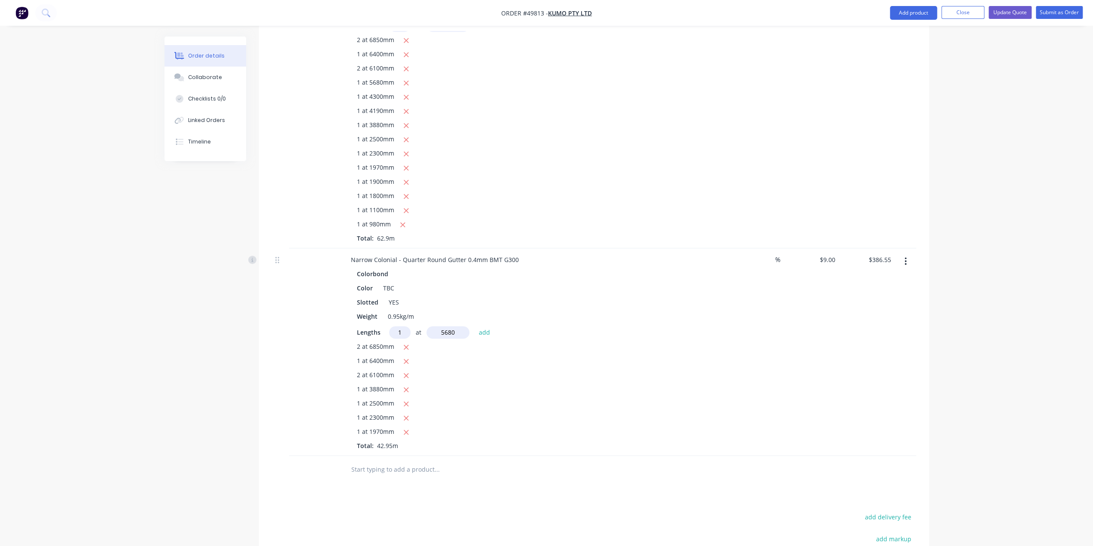
click at [474, 326] on button "add" at bounding box center [484, 332] width 20 height 12
type input "$437.67"
type input "1"
type input "1900"
click at [474, 326] on button "add" at bounding box center [484, 332] width 20 height 12
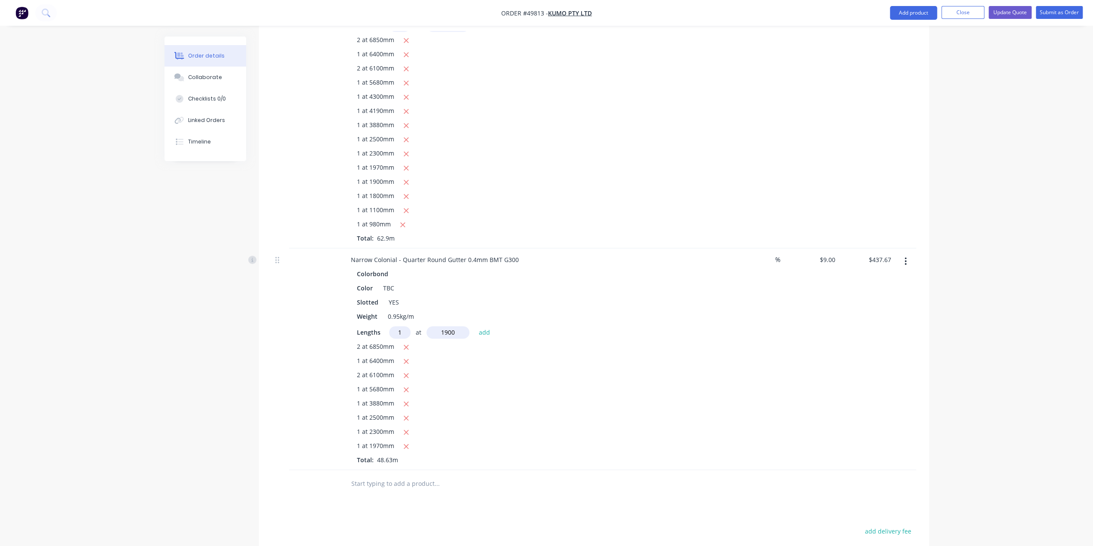
type input "$454.77"
type input "1"
type input "1800"
click at [474, 326] on button "add" at bounding box center [484, 332] width 20 height 12
type input "$470.97"
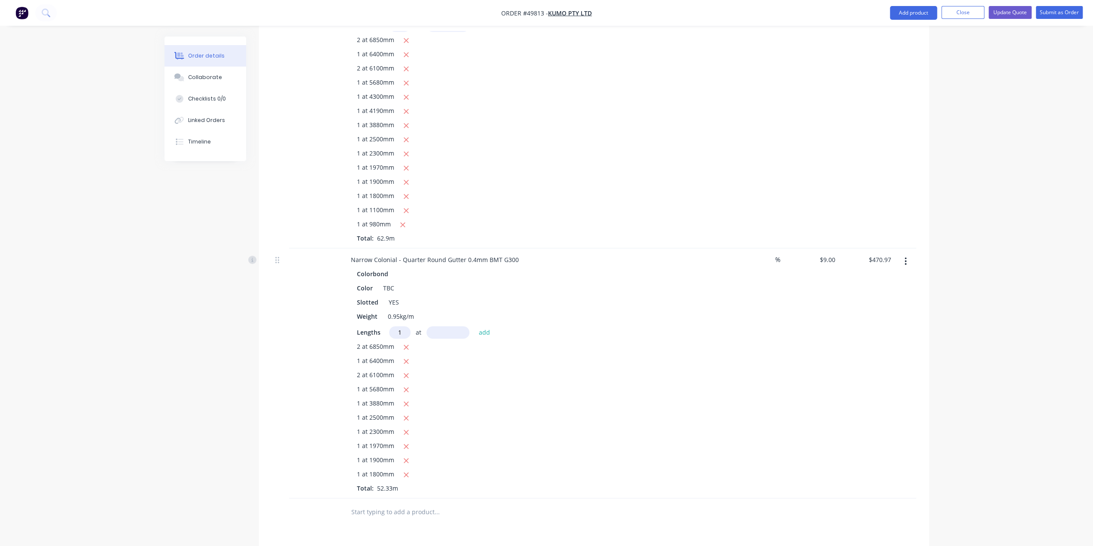
type input "1"
type input "1100"
click at [474, 326] on button "add" at bounding box center [484, 332] width 20 height 12
type input "$480.87"
type input "1"
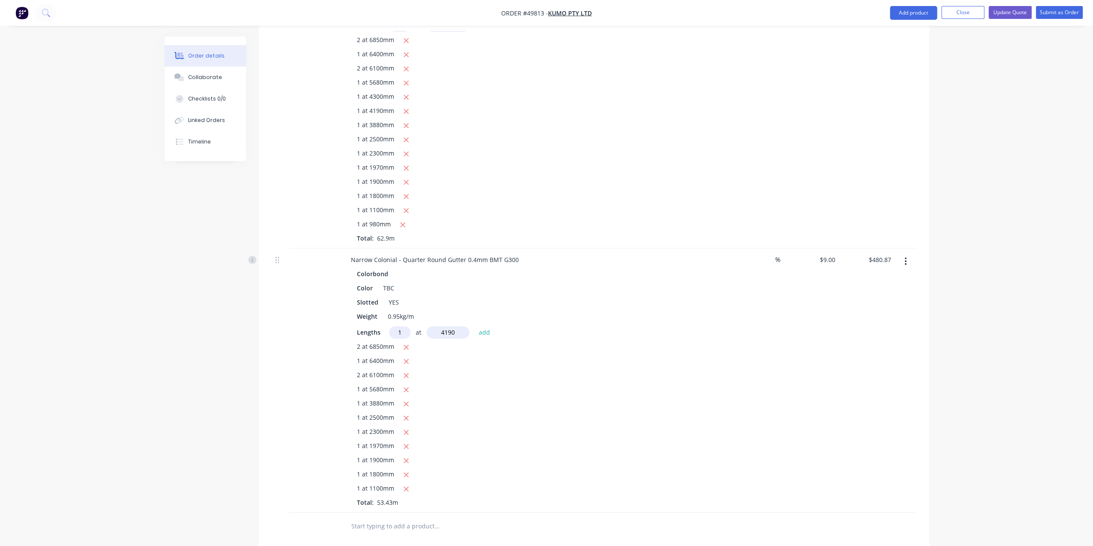
type input "4190"
click at [474, 326] on button "add" at bounding box center [484, 332] width 20 height 12
type input "$518.58"
type input "1"
type input "4300"
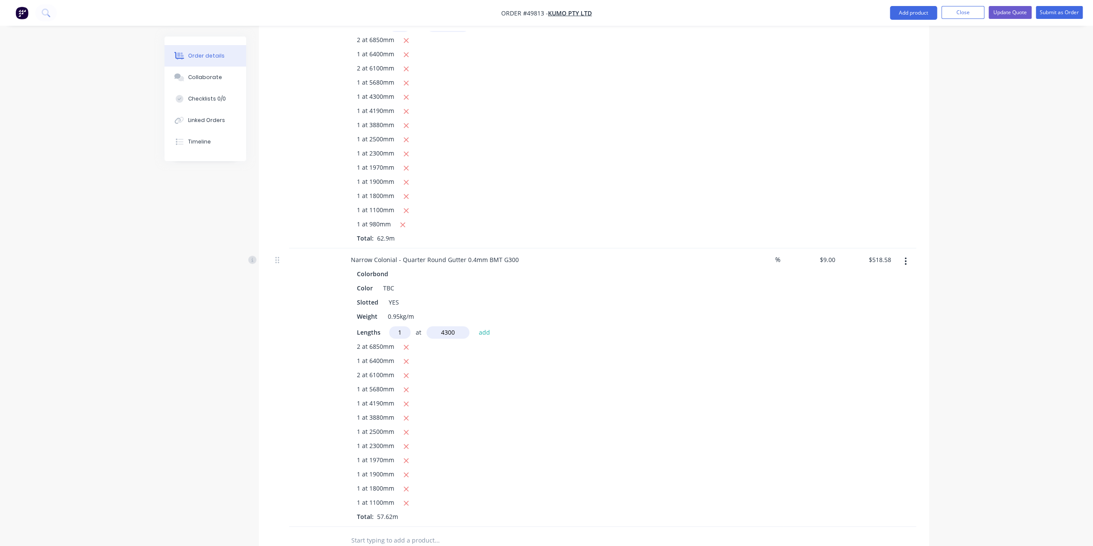
click at [474, 326] on button "add" at bounding box center [484, 332] width 20 height 12
type input "$557.28"
type input "1"
type input "980"
click at [474, 326] on button "add" at bounding box center [484, 332] width 20 height 12
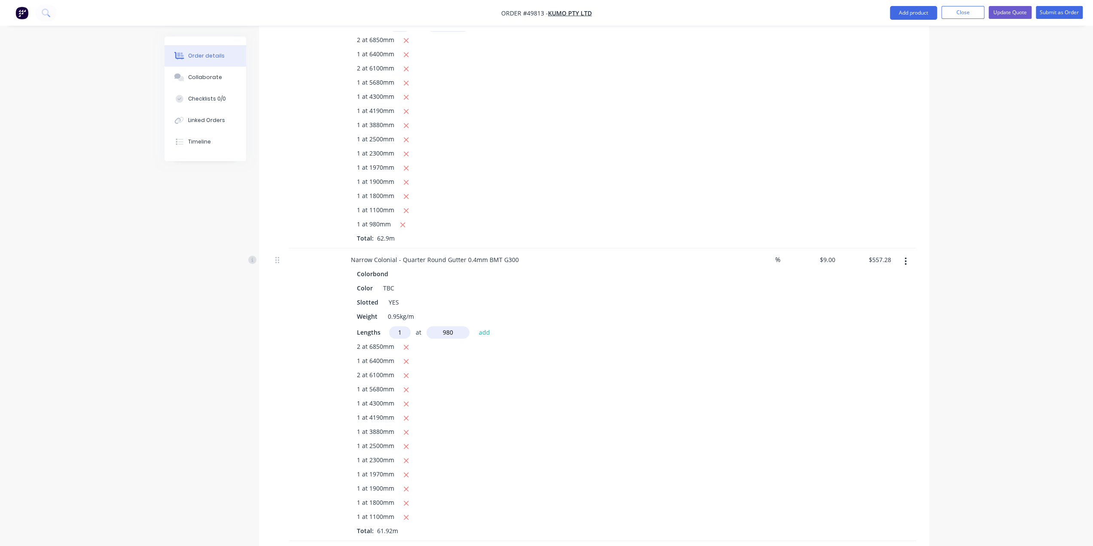
type input "$566.10"
click at [586, 384] on div "1 at 5680mm" at bounding box center [534, 389] width 354 height 11
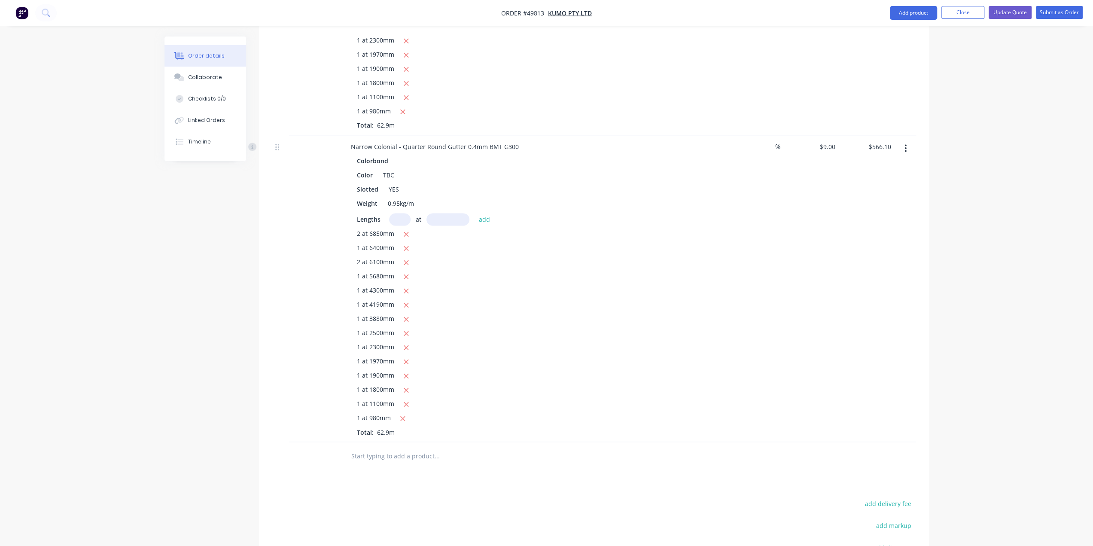
scroll to position [1206, 0]
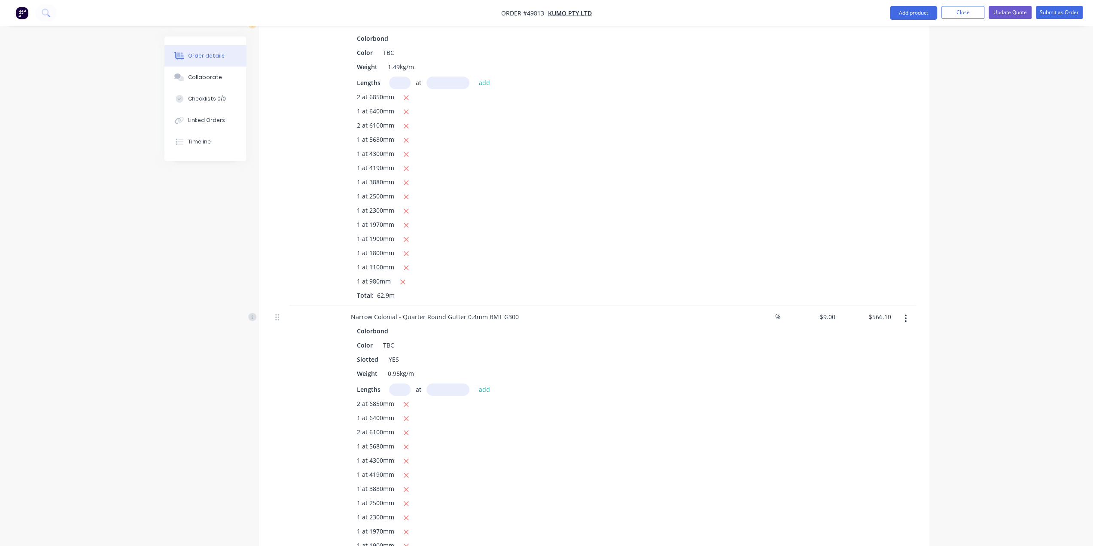
click at [818, 392] on div "$9.00 $9.00" at bounding box center [811, 458] width 56 height 307
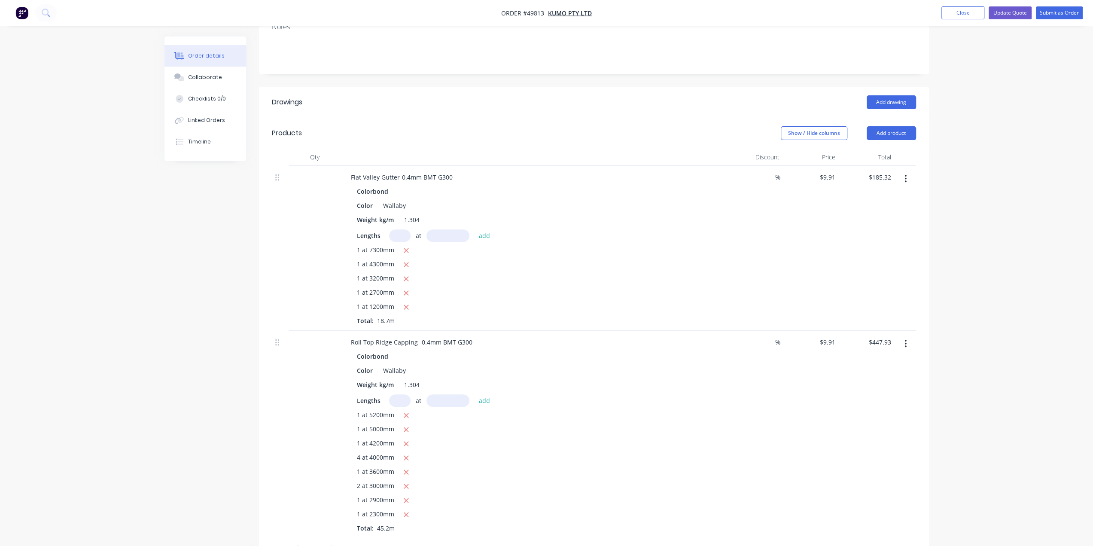
scroll to position [47, 0]
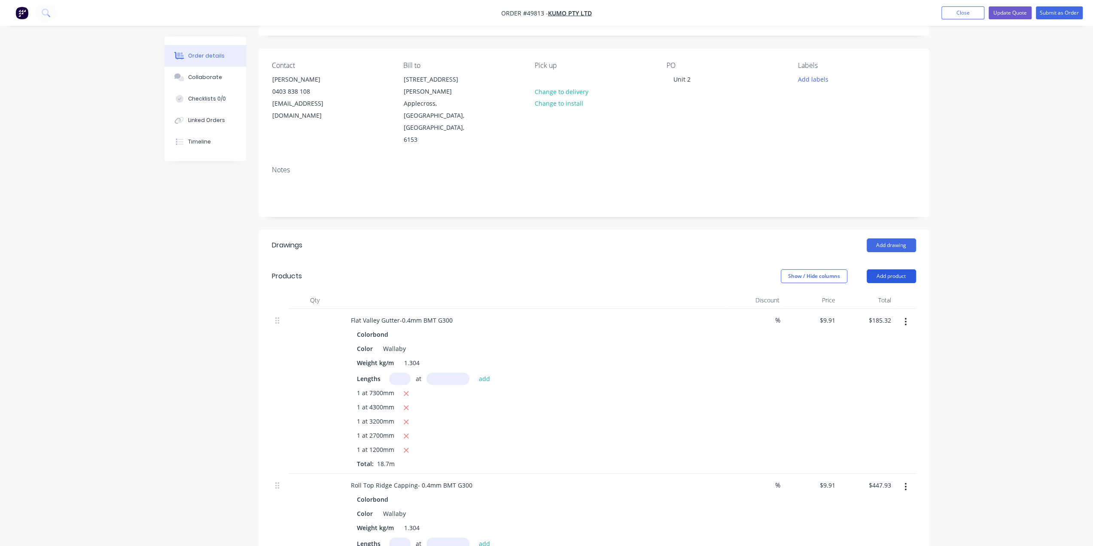
click at [902, 269] on button "Add product" at bounding box center [890, 276] width 49 height 14
click at [897, 287] on div "Product catalogue Basic product Product Kit Lineal metre product Square metre p…" at bounding box center [875, 366] width 82 height 159
click at [868, 292] on div "Product catalogue" at bounding box center [875, 298] width 66 height 12
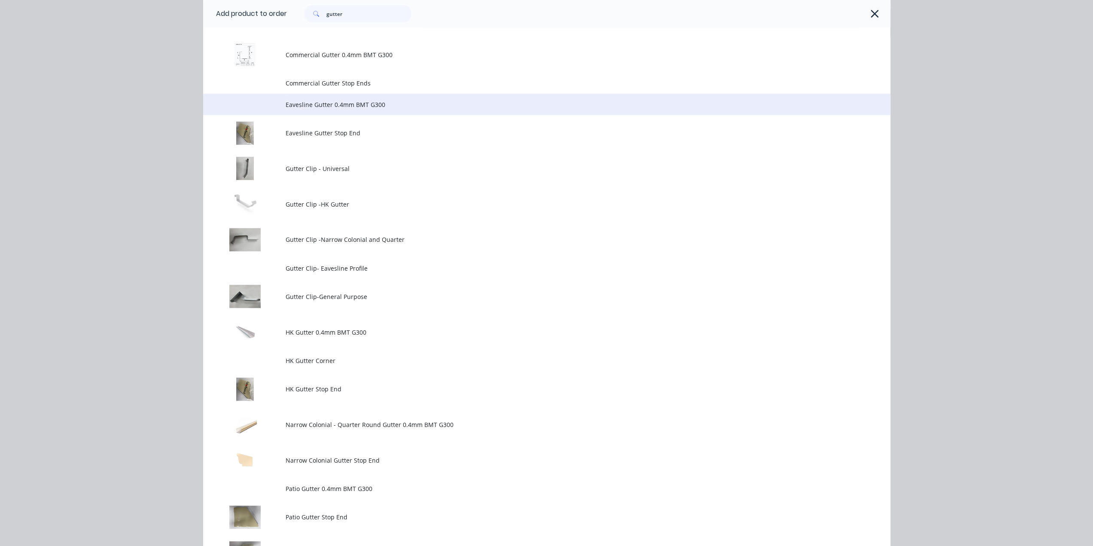
scroll to position [100, 0]
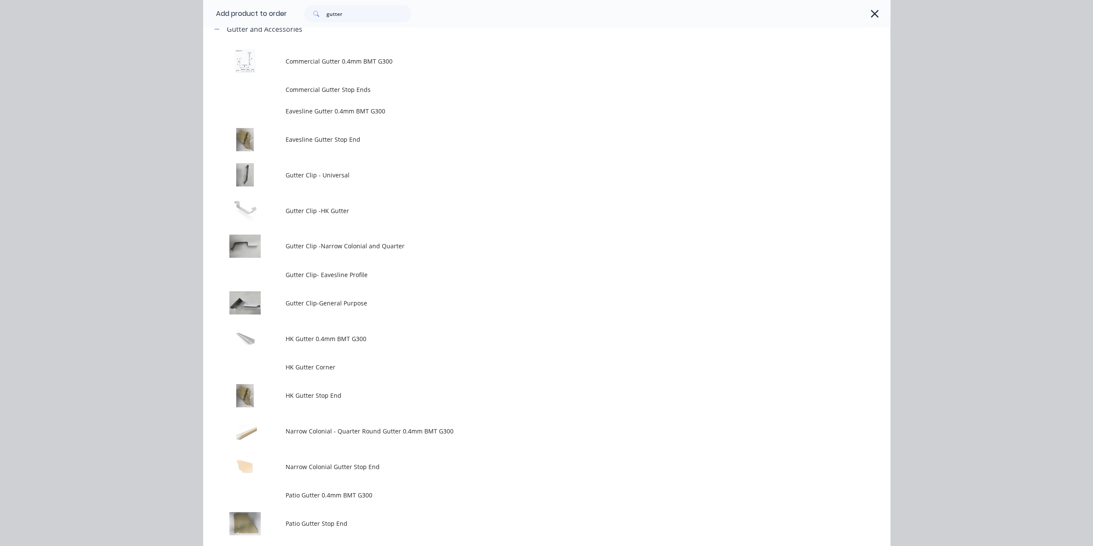
click at [390, 240] on td "Gutter Clip -Narrow Colonial and Quarter" at bounding box center [587, 246] width 604 height 36
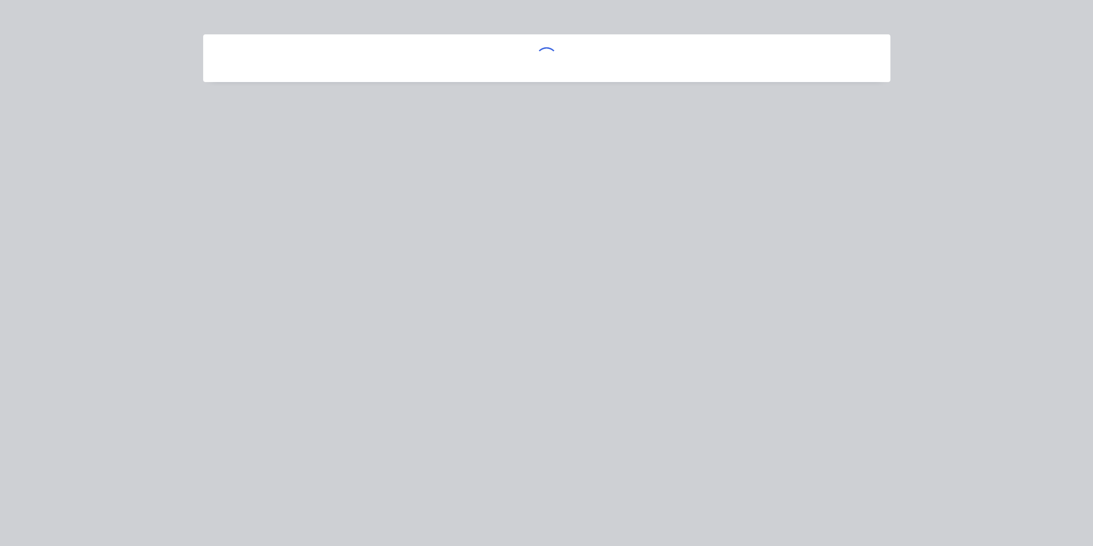
scroll to position [0, 0]
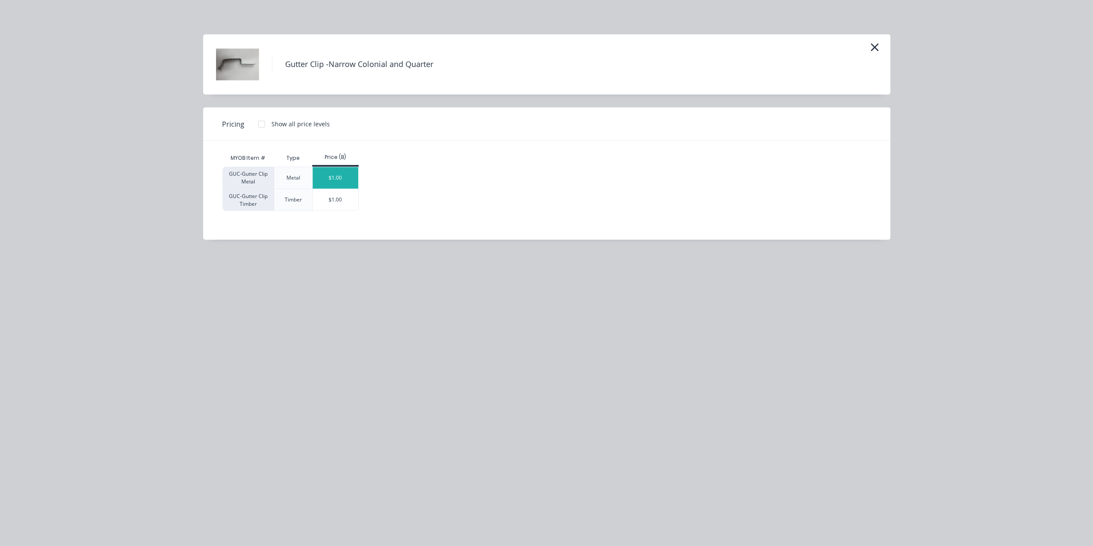
click at [344, 179] on div "$1.00" at bounding box center [336, 177] width 46 height 21
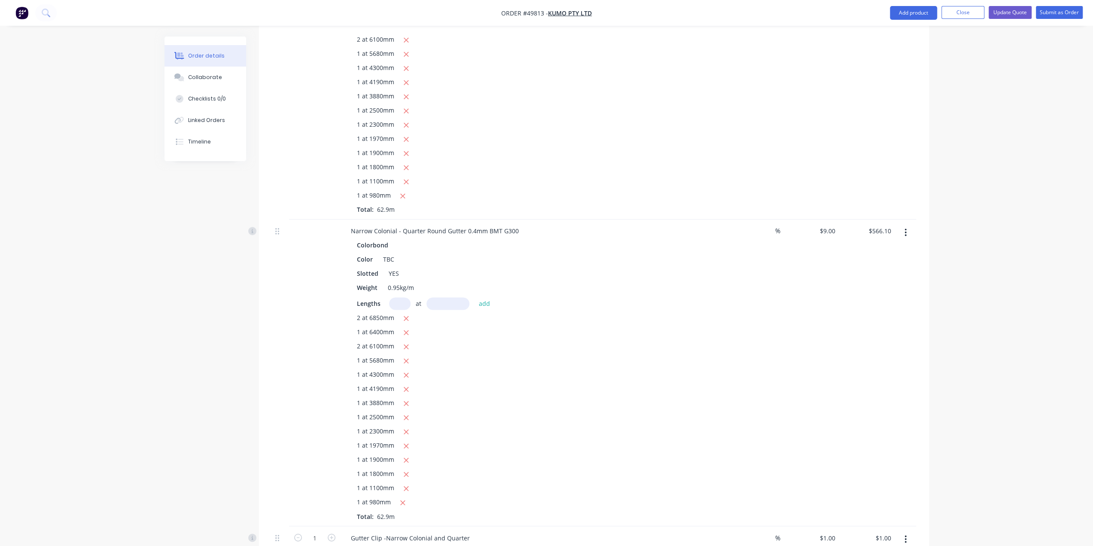
scroll to position [1329, 0]
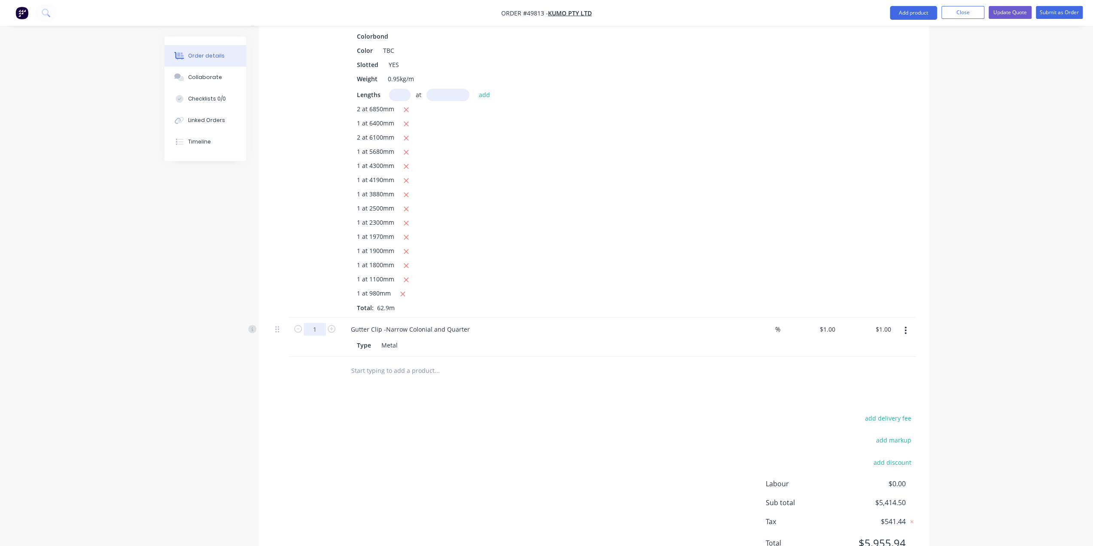
click at [319, 322] on input "1" at bounding box center [315, 328] width 22 height 13
type input "60"
type input "$60.00"
drag, startPoint x: 106, startPoint y: 206, endPoint x: 236, endPoint y: 240, distance: 134.3
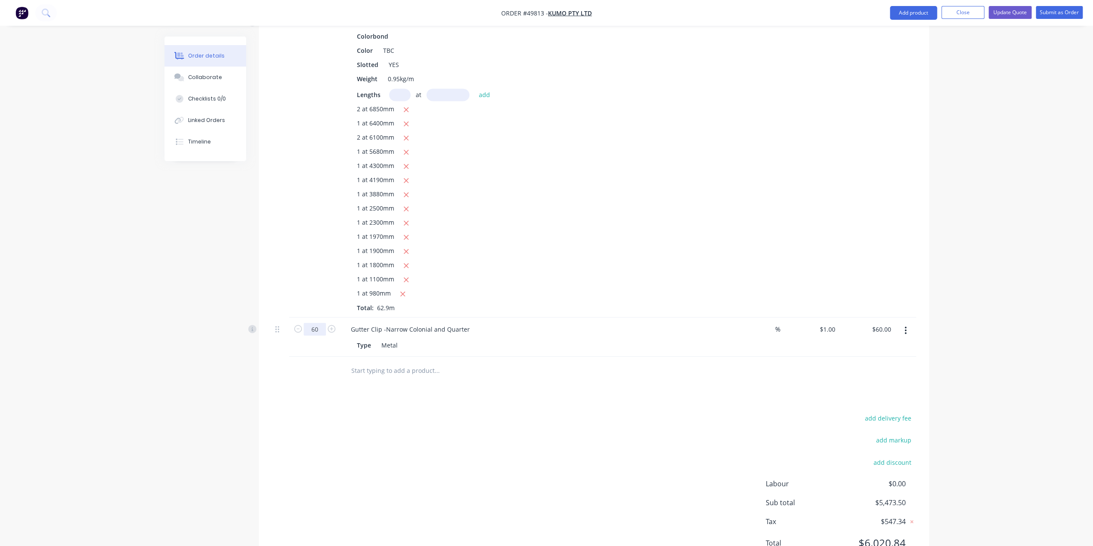
click at [317, 322] on input "60" at bounding box center [315, 328] width 22 height 13
type input "65"
type input "$65.00"
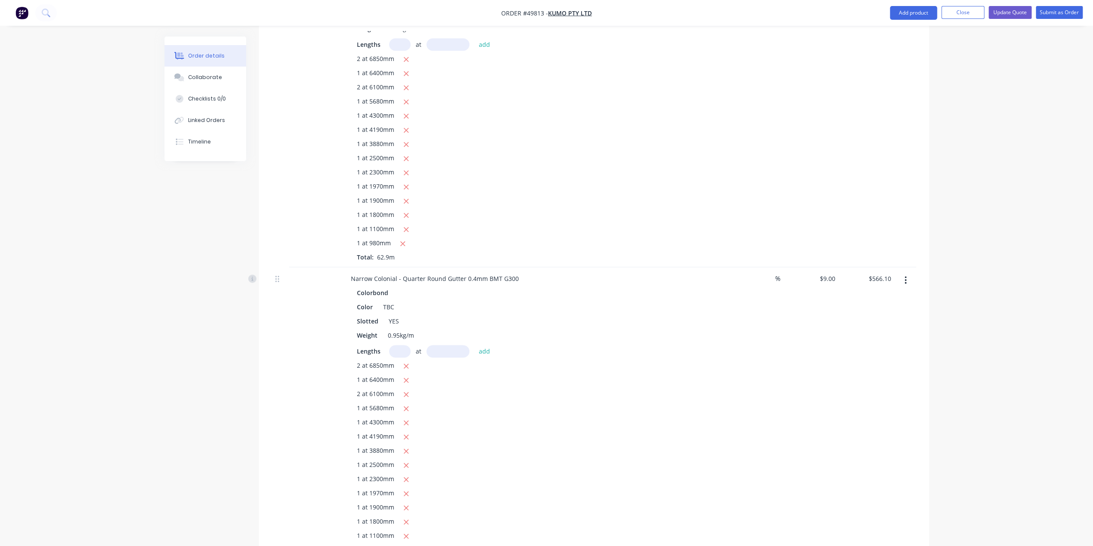
scroll to position [985, 0]
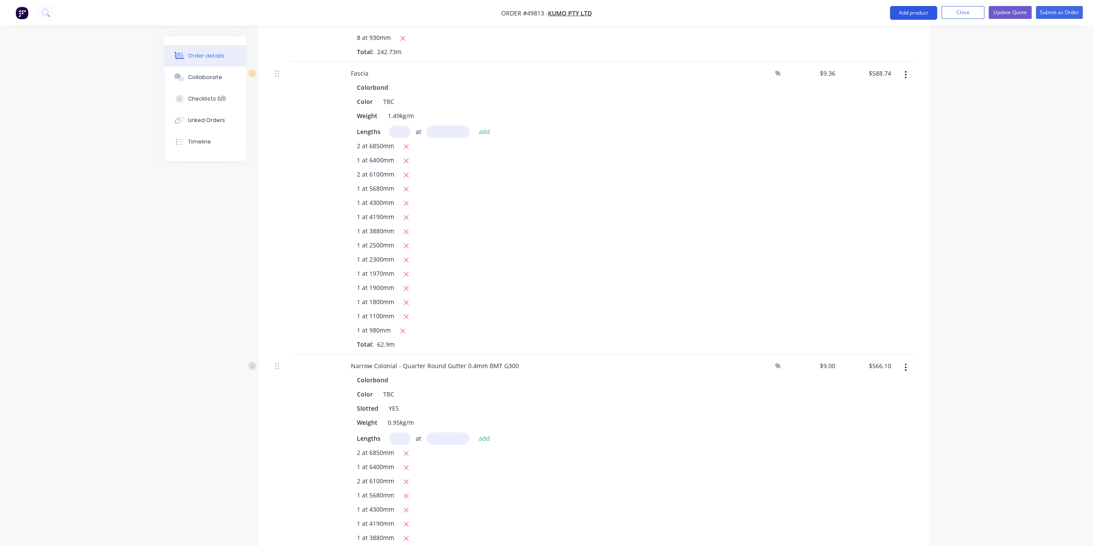
click at [921, 12] on button "Add product" at bounding box center [913, 13] width 47 height 14
click at [898, 36] on div "Product catalogue" at bounding box center [896, 35] width 66 height 12
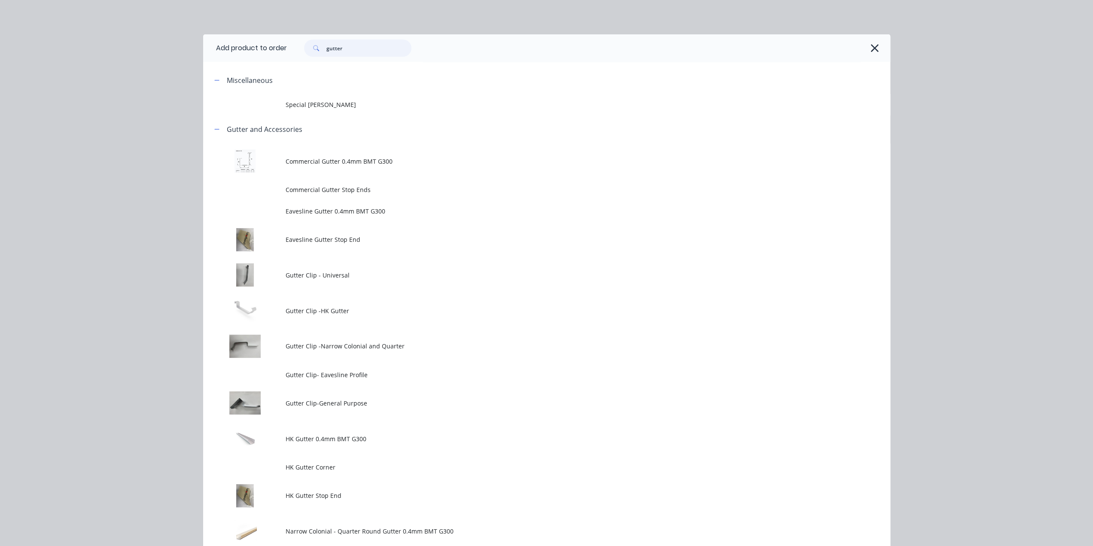
drag, startPoint x: 324, startPoint y: 46, endPoint x: 184, endPoint y: 24, distance: 142.1
click at [192, 25] on div "Add product to order gutter Miscellaneous Special Patio Gutter Gutter and Acces…" at bounding box center [546, 273] width 1093 height 546
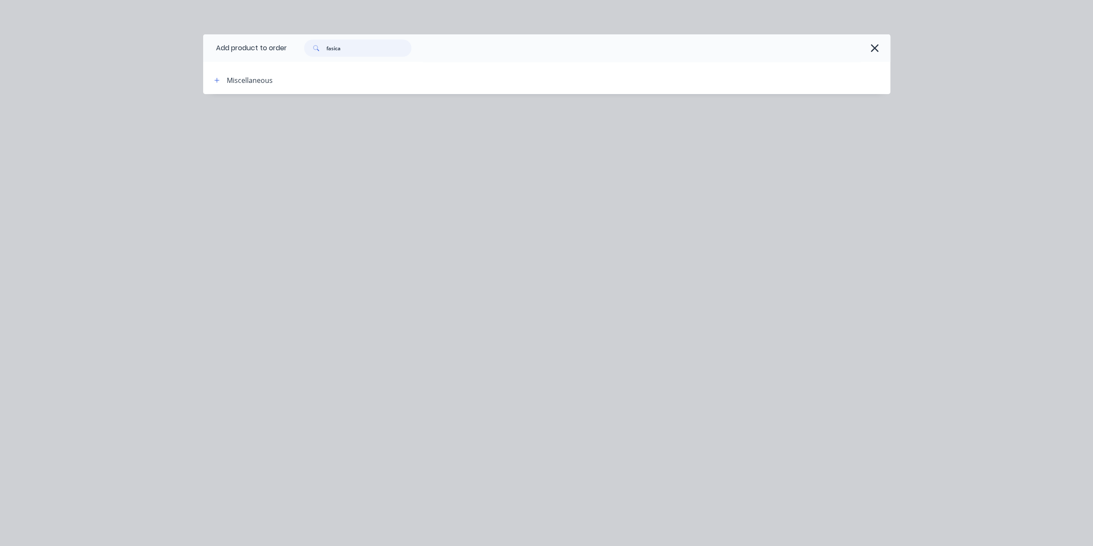
drag, startPoint x: 349, startPoint y: 50, endPoint x: 212, endPoint y: 38, distance: 137.4
click at [221, 39] on header "Add product to order fasica" at bounding box center [546, 47] width 687 height 27
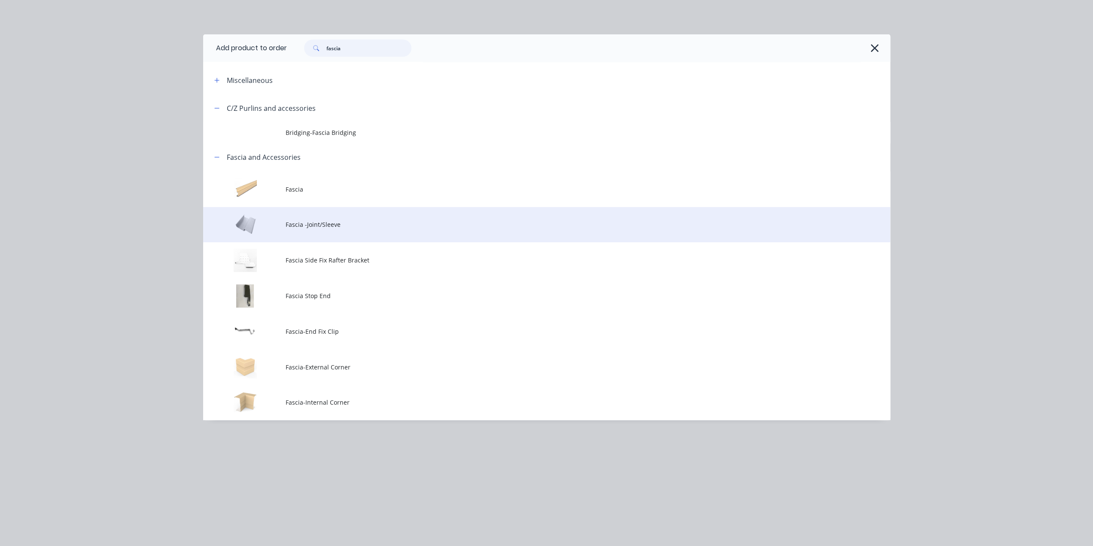
scroll to position [1143, 0]
type input "fascia"
click at [419, 219] on td "Fascia -Joint/Sleeve" at bounding box center [587, 225] width 604 height 36
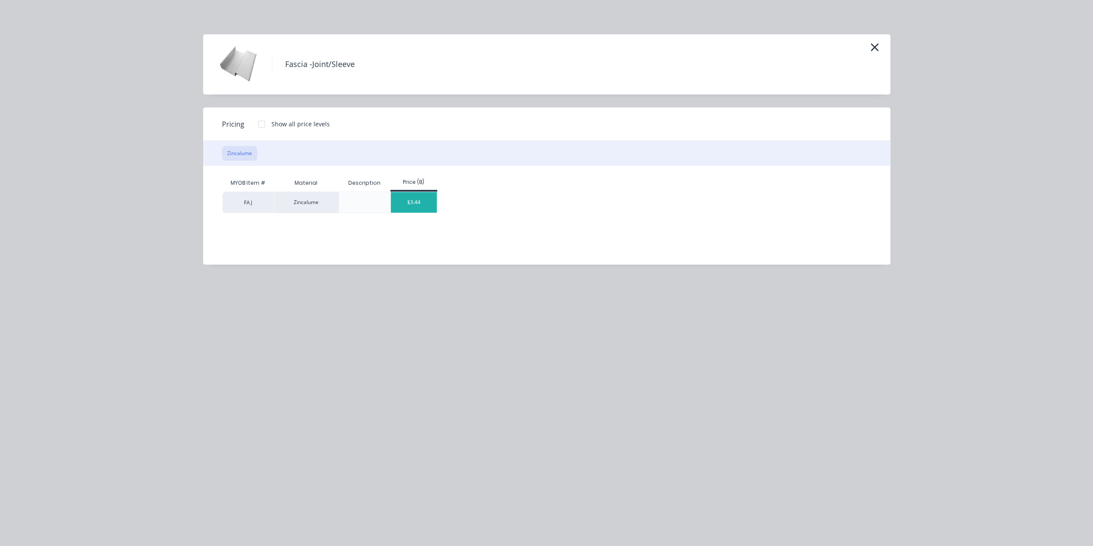
click at [425, 203] on div "$3.44" at bounding box center [414, 202] width 46 height 21
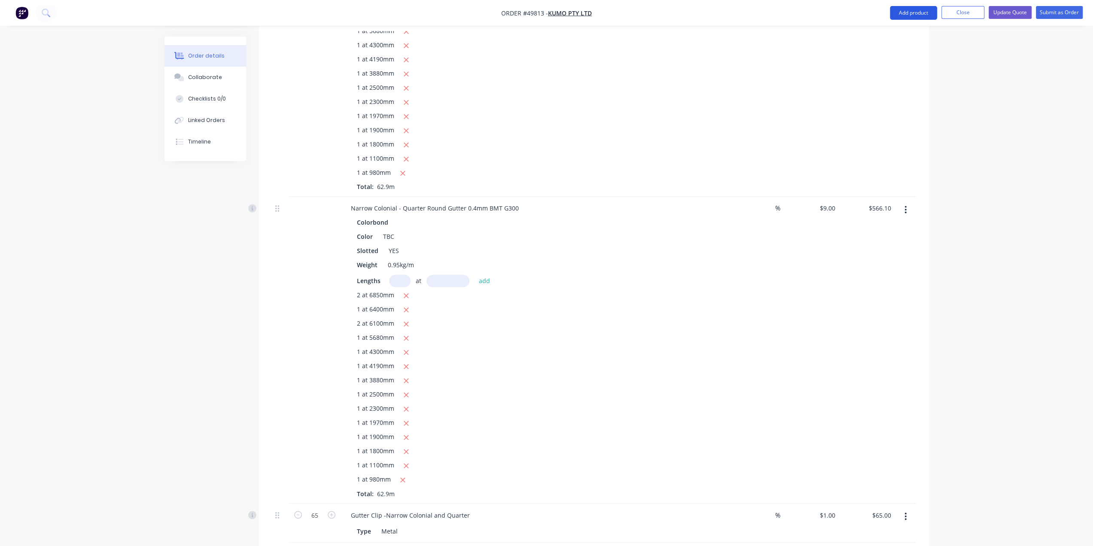
click at [911, 8] on button "Add product" at bounding box center [913, 13] width 47 height 14
click at [911, 26] on button "Product catalogue" at bounding box center [896, 34] width 82 height 17
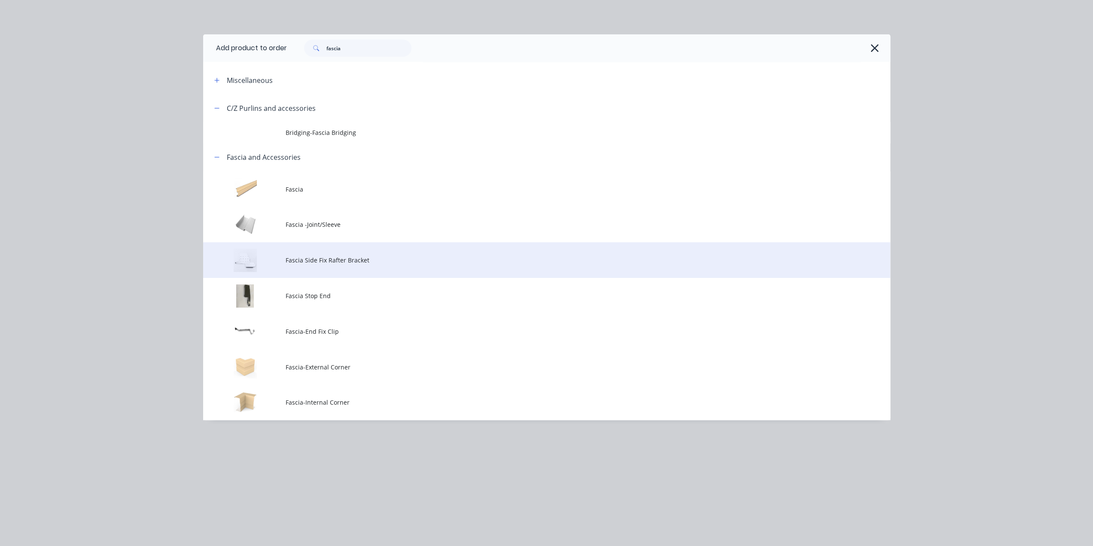
click at [349, 266] on td "Fascia Side Fix Rafter Bracket" at bounding box center [587, 260] width 604 height 36
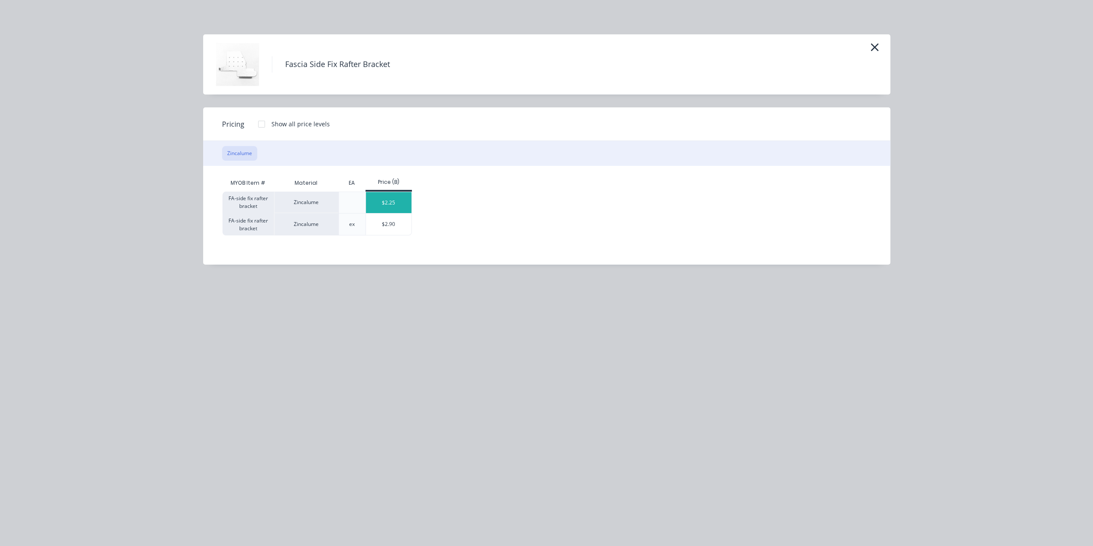
click at [390, 206] on div "$2.25" at bounding box center [389, 202] width 46 height 21
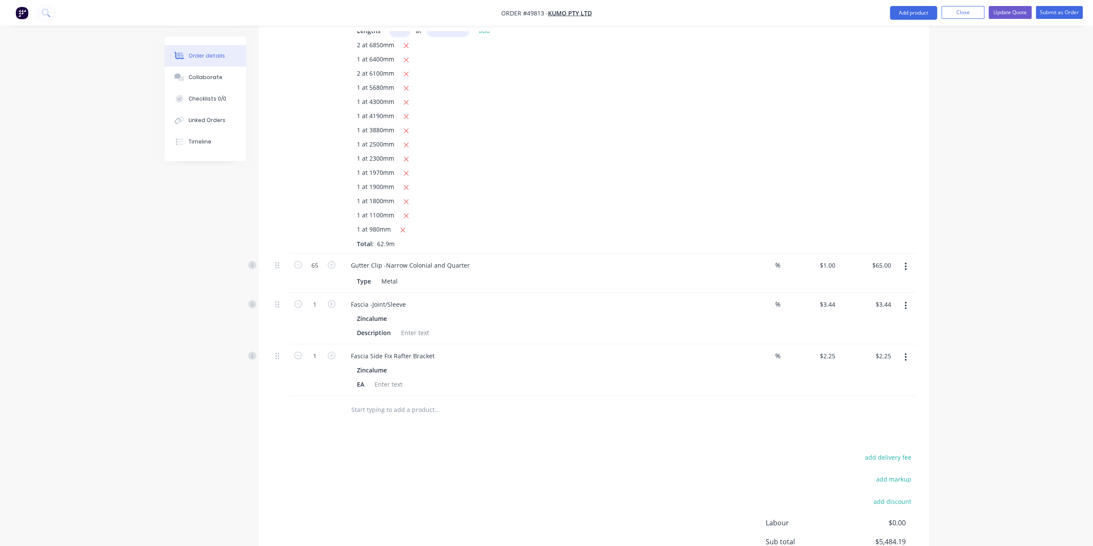
scroll to position [1431, 0]
click at [314, 310] on input "1" at bounding box center [315, 316] width 22 height 13
type input "65"
type input "$146.25"
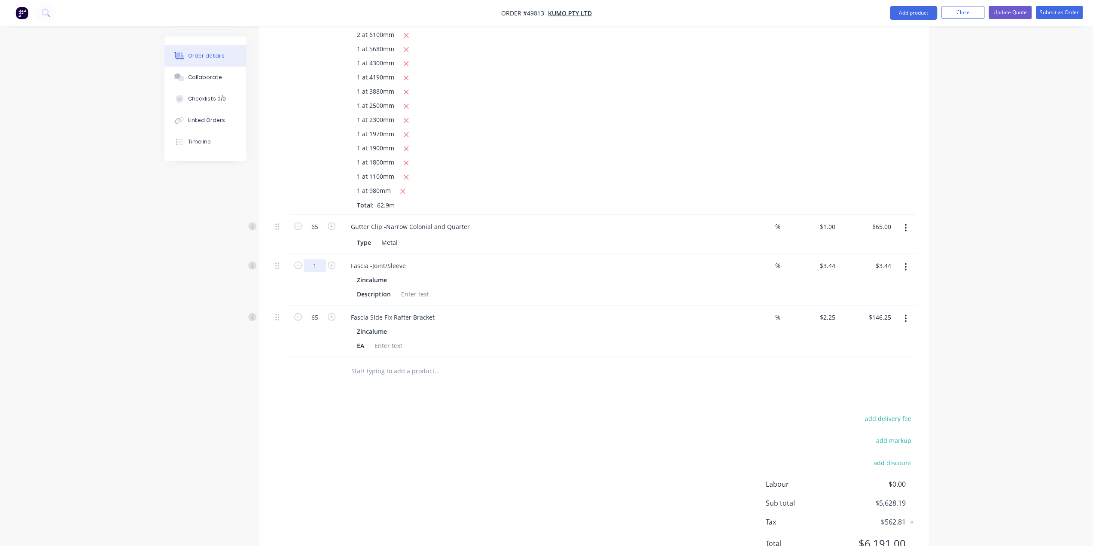
click at [315, 259] on input "1" at bounding box center [315, 265] width 22 height 13
type input "2"
type input "$6.88"
drag, startPoint x: 900, startPoint y: 13, endPoint x: 901, endPoint y: 21, distance: 7.8
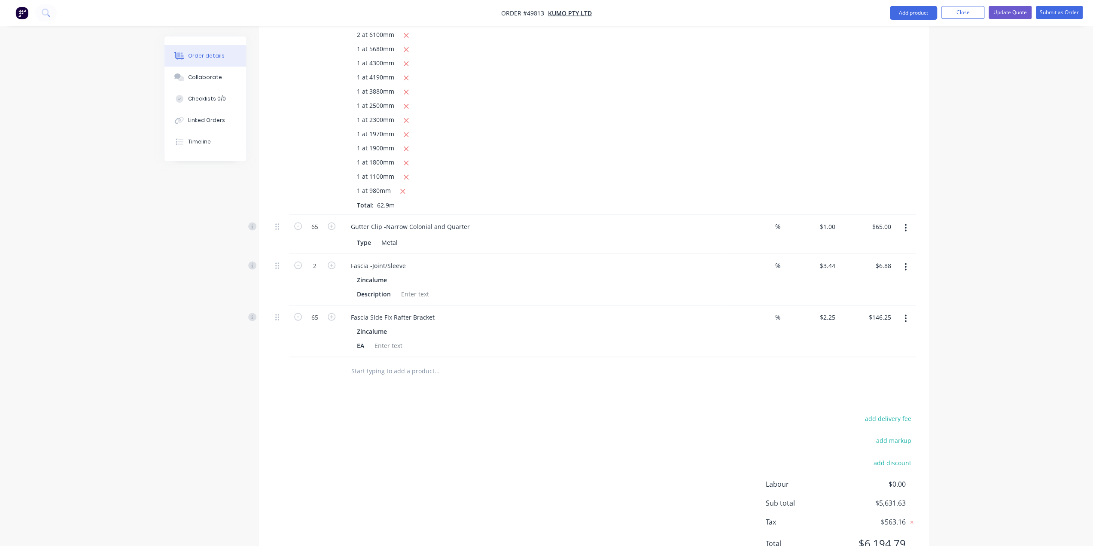
click at [900, 13] on button "Add product" at bounding box center [913, 13] width 47 height 14
click at [900, 34] on div "Product catalogue" at bounding box center [896, 35] width 66 height 12
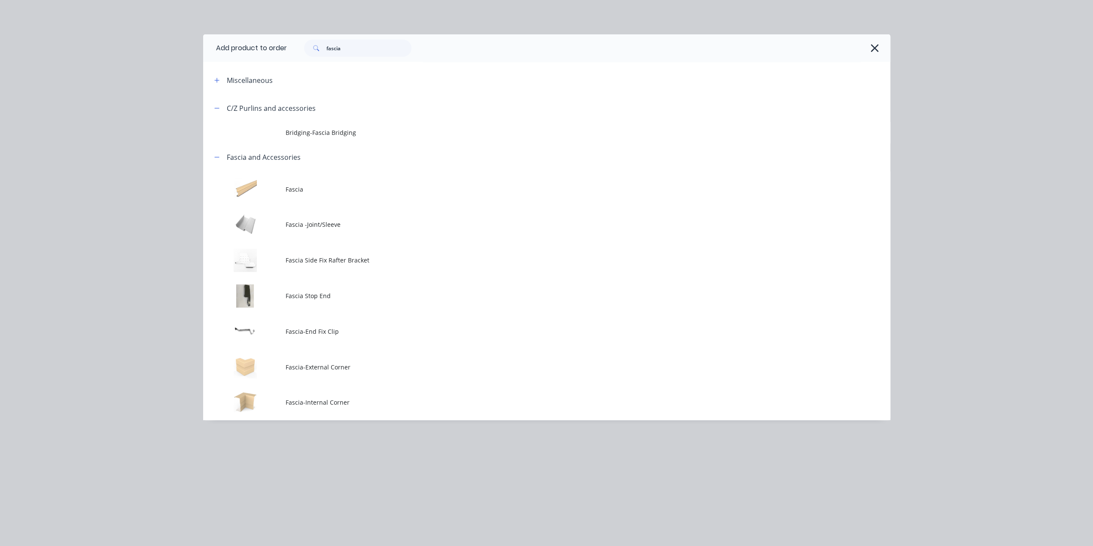
click at [930, 103] on div "Add product to order fascia Miscellaneous C/Z Purlins and accessories Bridging-…" at bounding box center [546, 273] width 1093 height 546
click at [872, 46] on icon "button" at bounding box center [875, 48] width 8 height 8
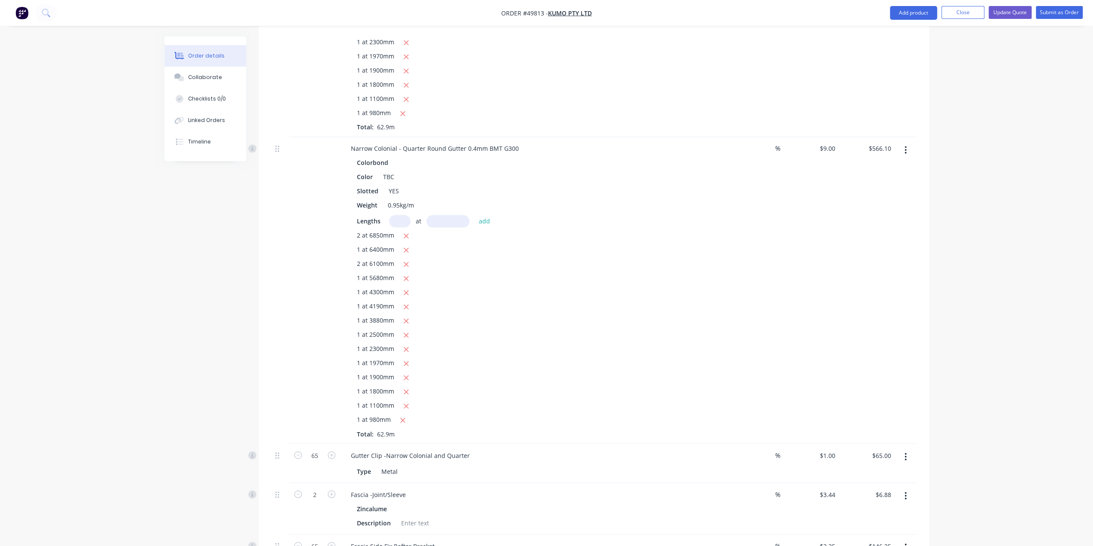
scroll to position [1206, 0]
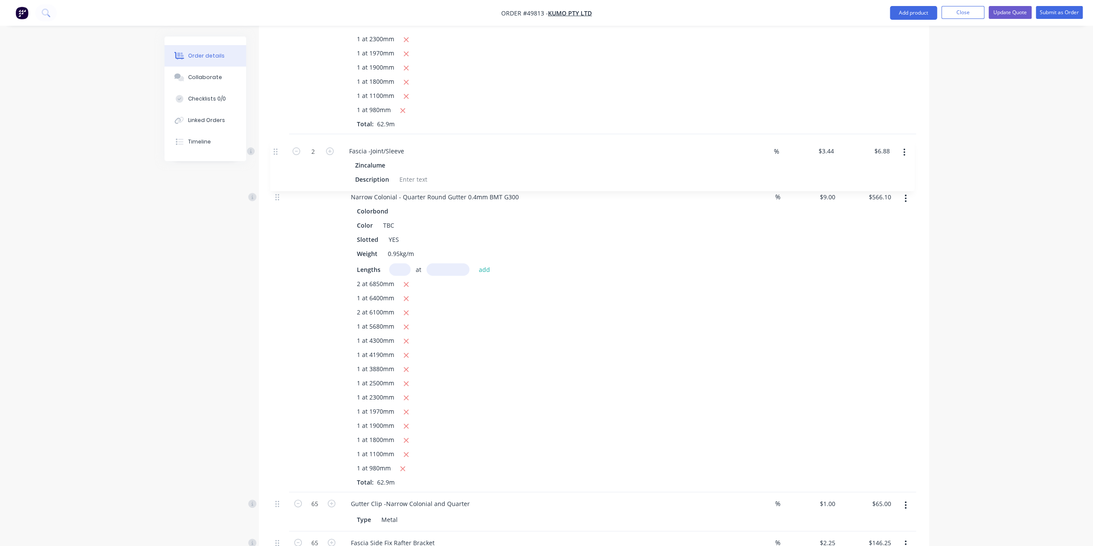
drag, startPoint x: 279, startPoint y: 458, endPoint x: 278, endPoint y: 151, distance: 307.0
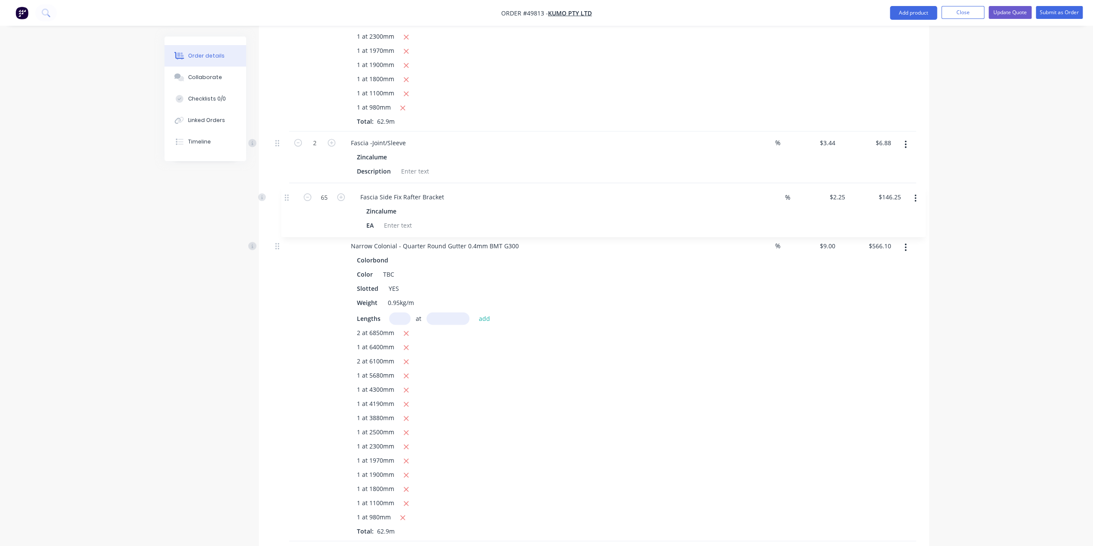
drag, startPoint x: 278, startPoint y: 508, endPoint x: 288, endPoint y: 197, distance: 311.4
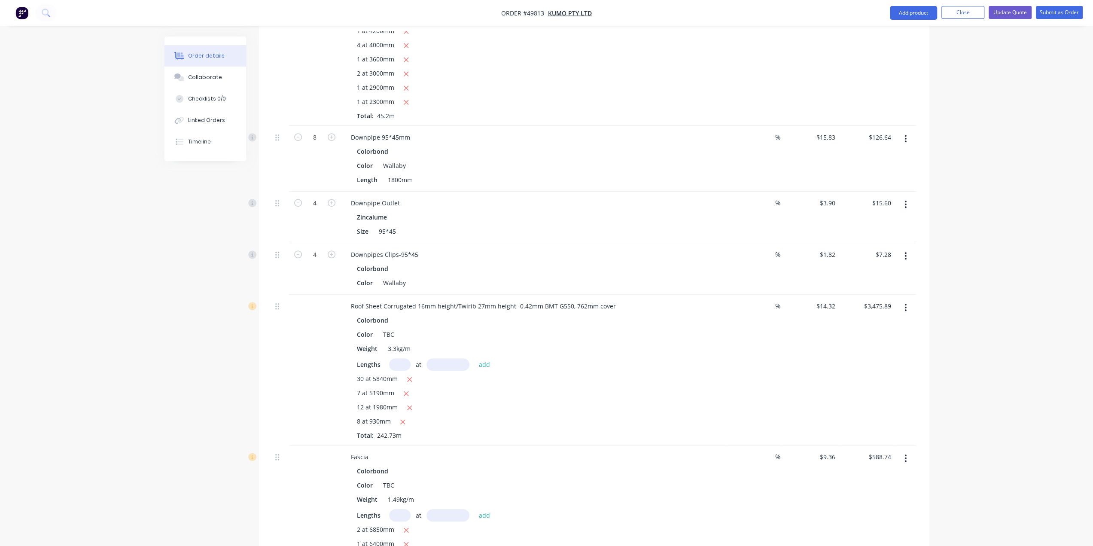
scroll to position [521, 0]
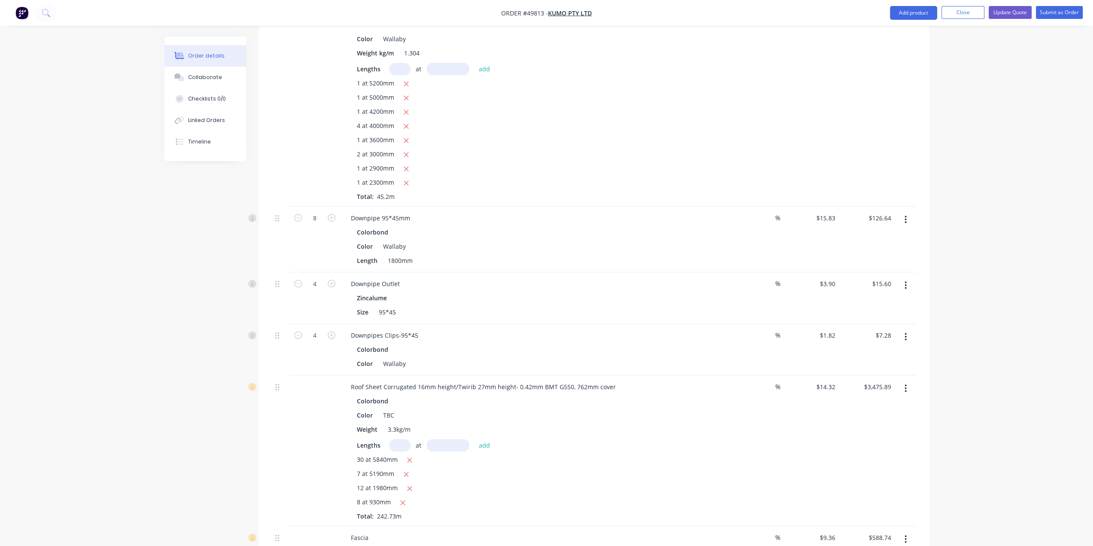
click at [211, 425] on div "Created by Rachel Created 30/09/25 Required 30/09/25 Assigned to Add team membe…" at bounding box center [546, 505] width 764 height 1980
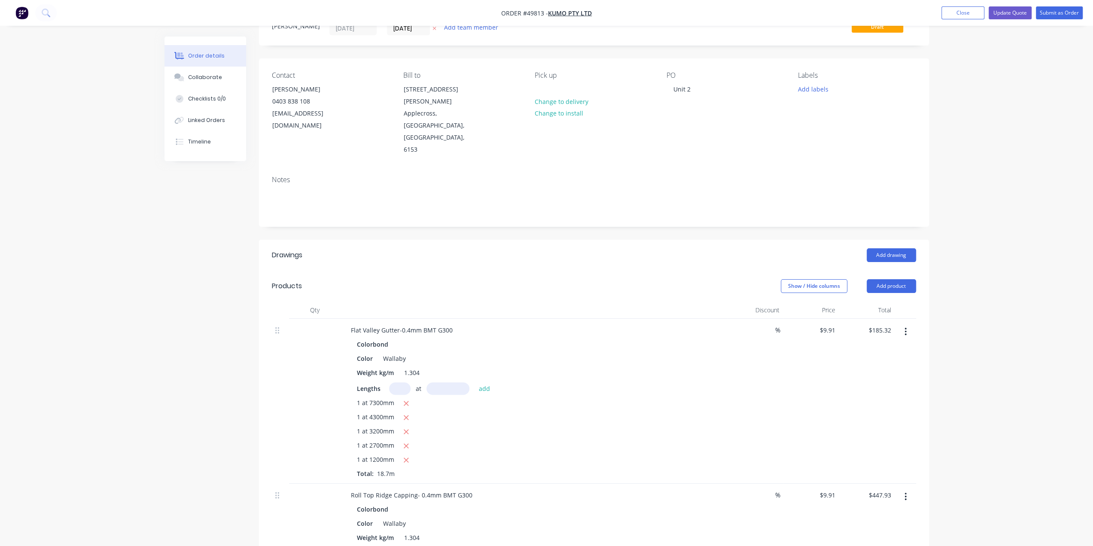
scroll to position [0, 0]
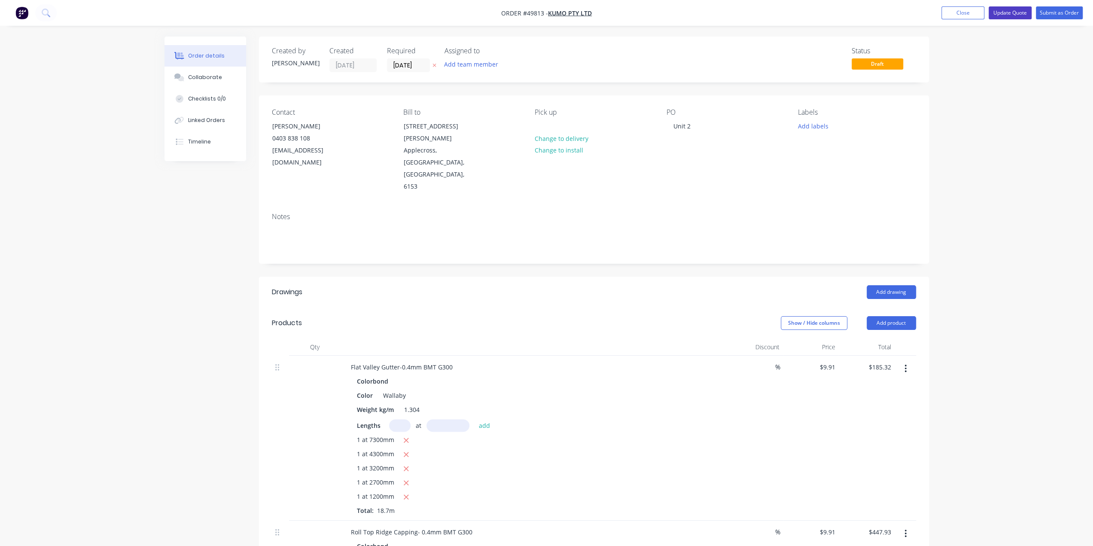
click at [1004, 15] on button "Update Quote" at bounding box center [1009, 12] width 43 height 13
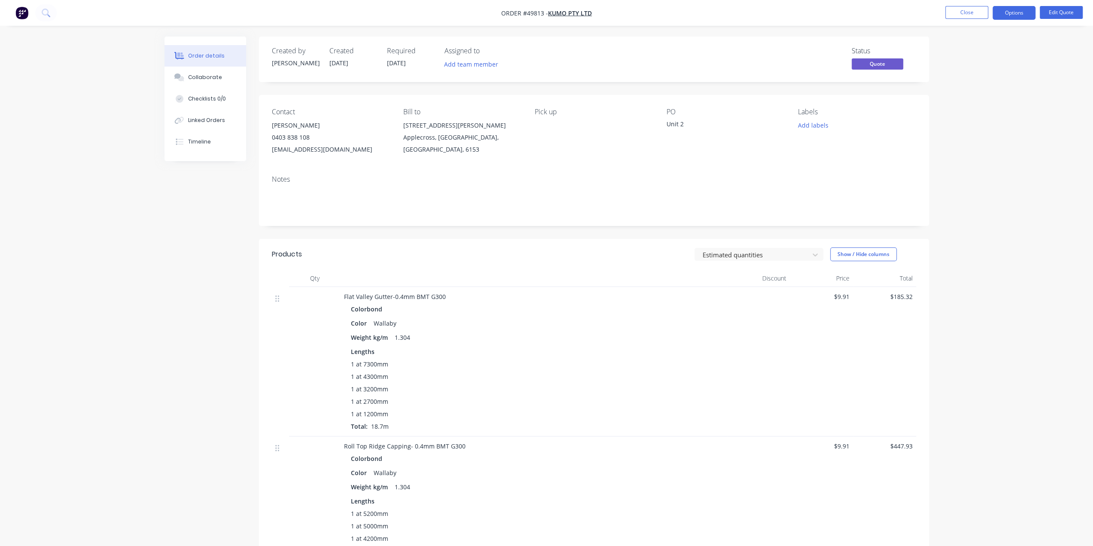
click at [921, 139] on div "Contact James 0403 838 108 hello@kumo.au Bill to Unit7/ 39 Simpson St Applecros…" at bounding box center [594, 131] width 670 height 73
click at [1072, 14] on button "Edit Quote" at bounding box center [1060, 12] width 43 height 13
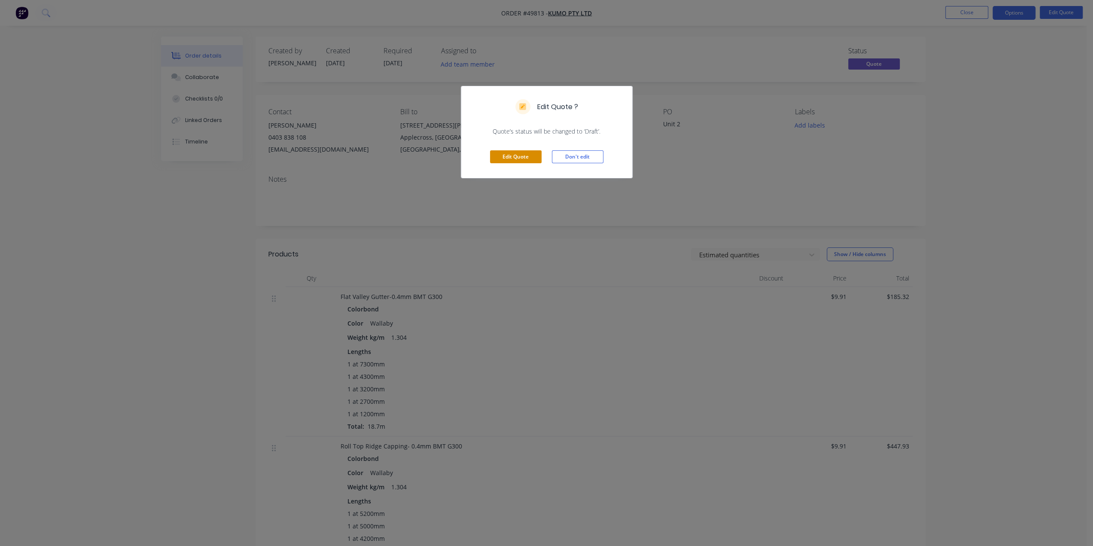
click at [524, 154] on button "Edit Quote" at bounding box center [516, 156] width 52 height 13
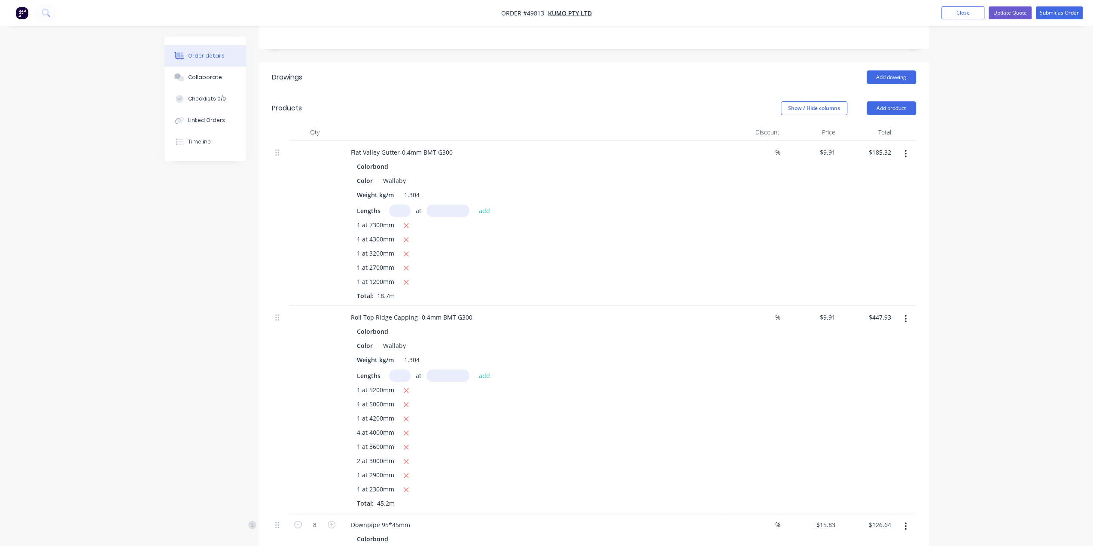
scroll to position [215, 0]
click at [892, 101] on button "Add product" at bounding box center [890, 108] width 49 height 14
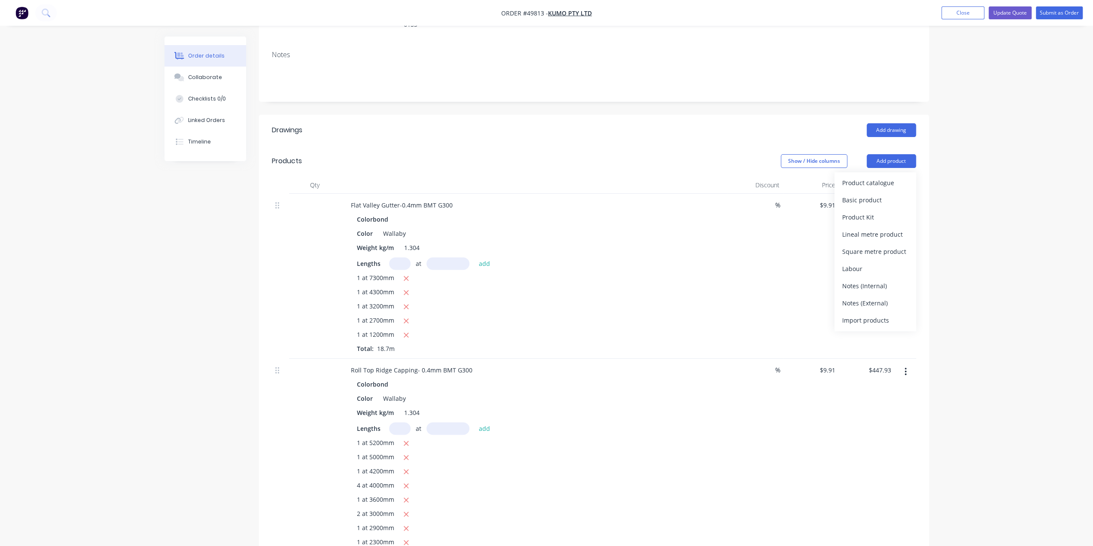
scroll to position [57, 0]
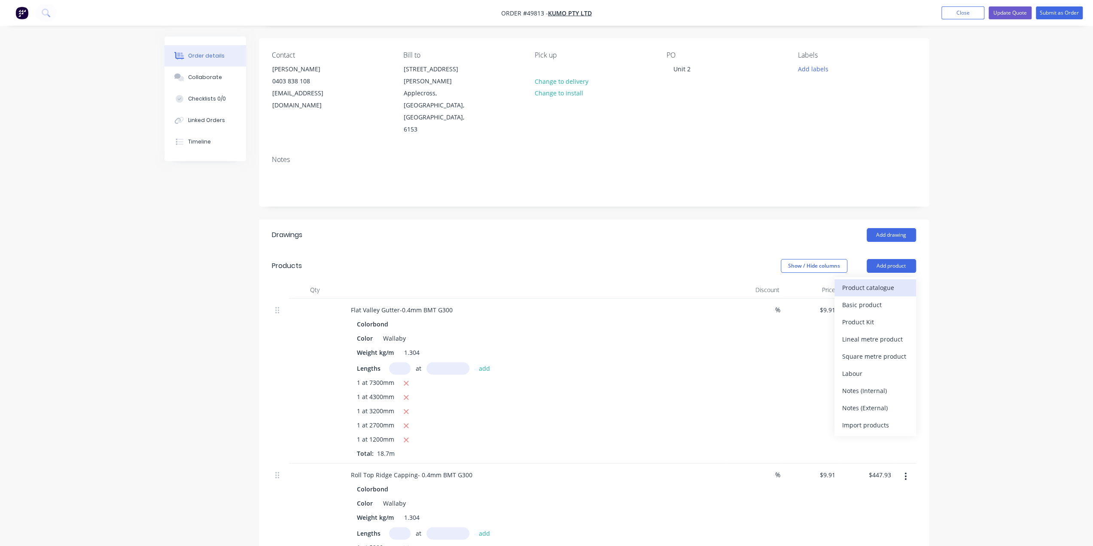
click at [851, 281] on div "Product catalogue" at bounding box center [875, 287] width 66 height 12
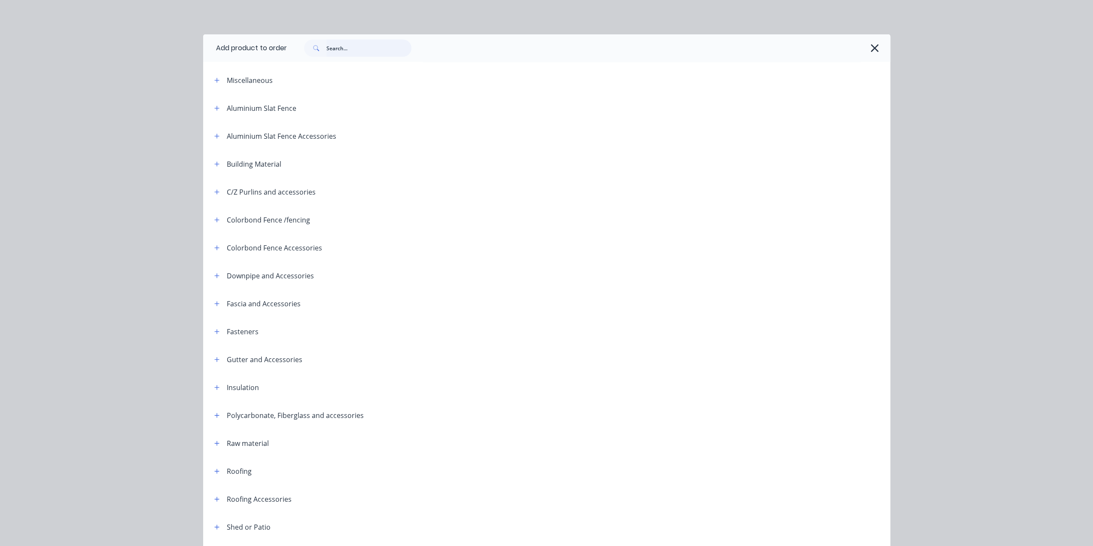
click at [344, 52] on input "text" at bounding box center [368, 47] width 85 height 17
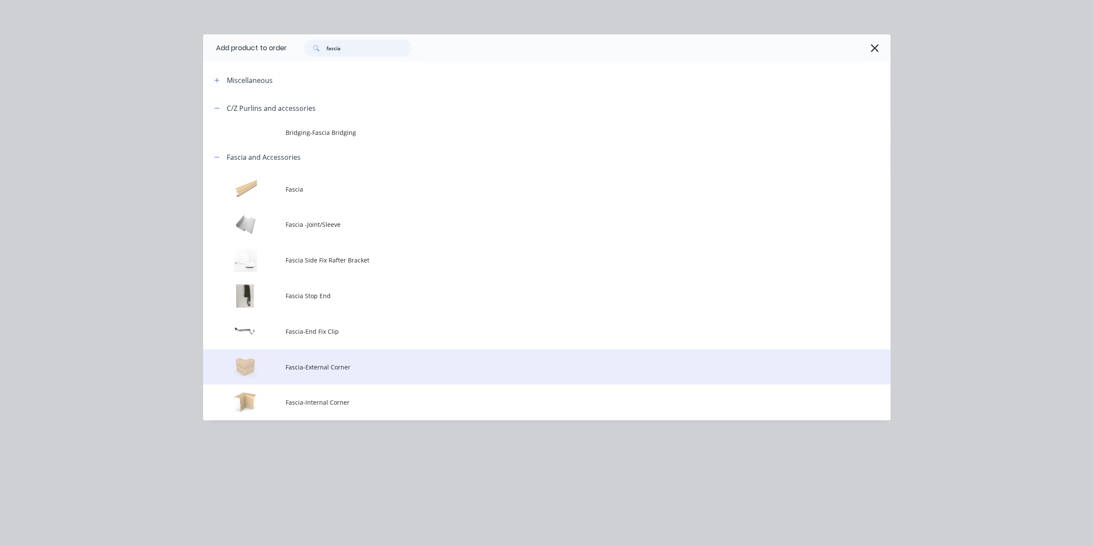
type input "fascia"
click at [341, 363] on span "Fascia-External Corner" at bounding box center [526, 366] width 483 height 9
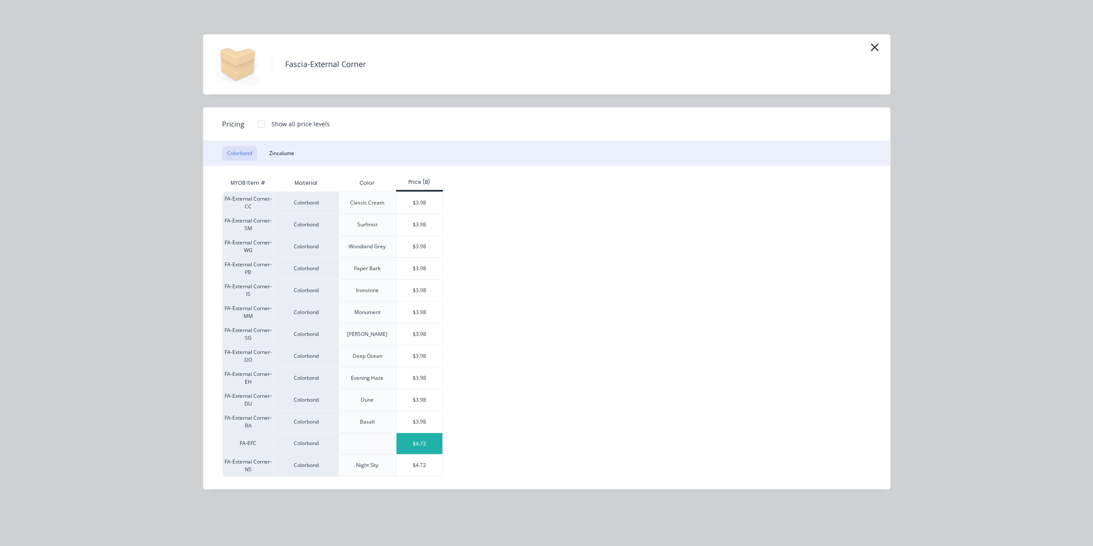
click at [415, 448] on div "$4.72" at bounding box center [419, 443] width 46 height 21
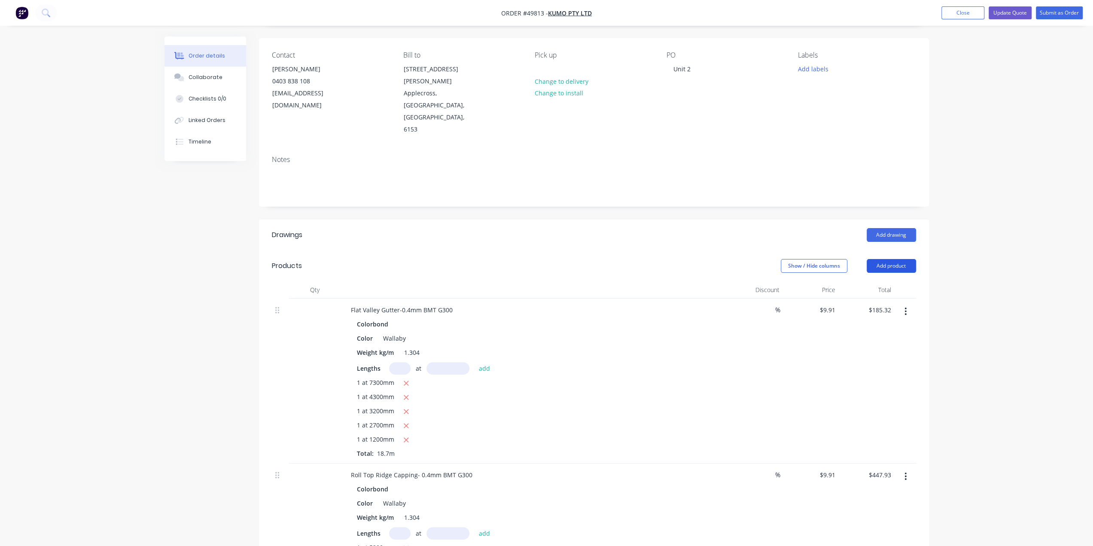
click at [887, 259] on button "Add product" at bounding box center [890, 266] width 49 height 14
click at [885, 281] on div "Product catalogue" at bounding box center [875, 287] width 66 height 12
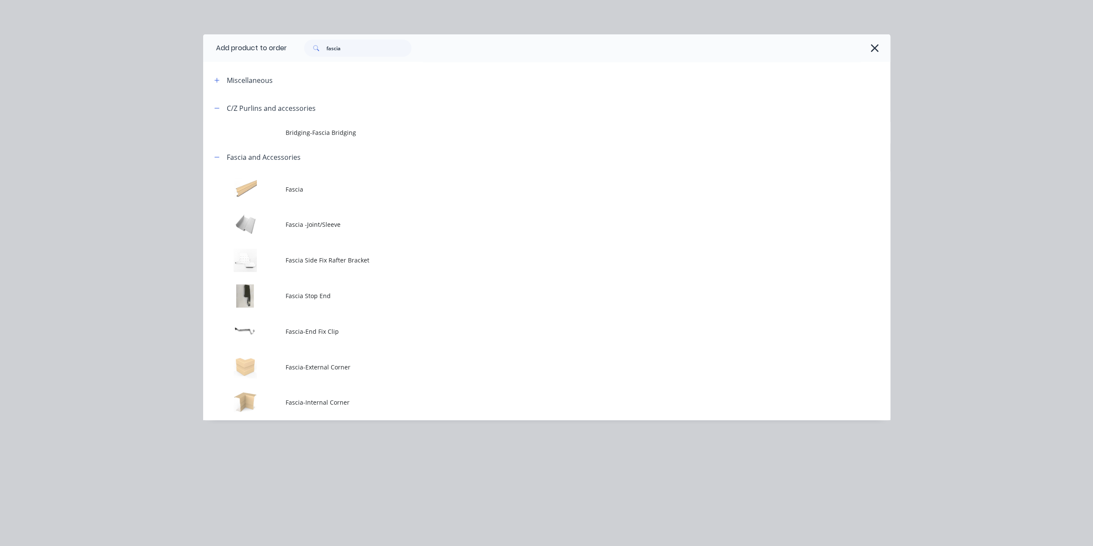
click at [342, 396] on td "Fascia-Internal Corner" at bounding box center [587, 402] width 604 height 36
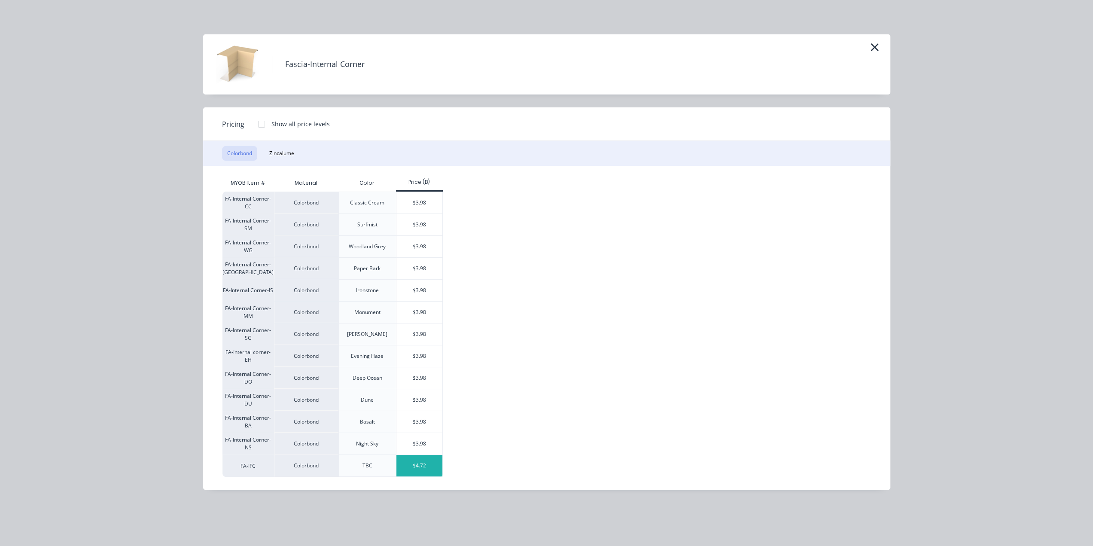
click at [417, 465] on div "$4.72" at bounding box center [419, 465] width 46 height 21
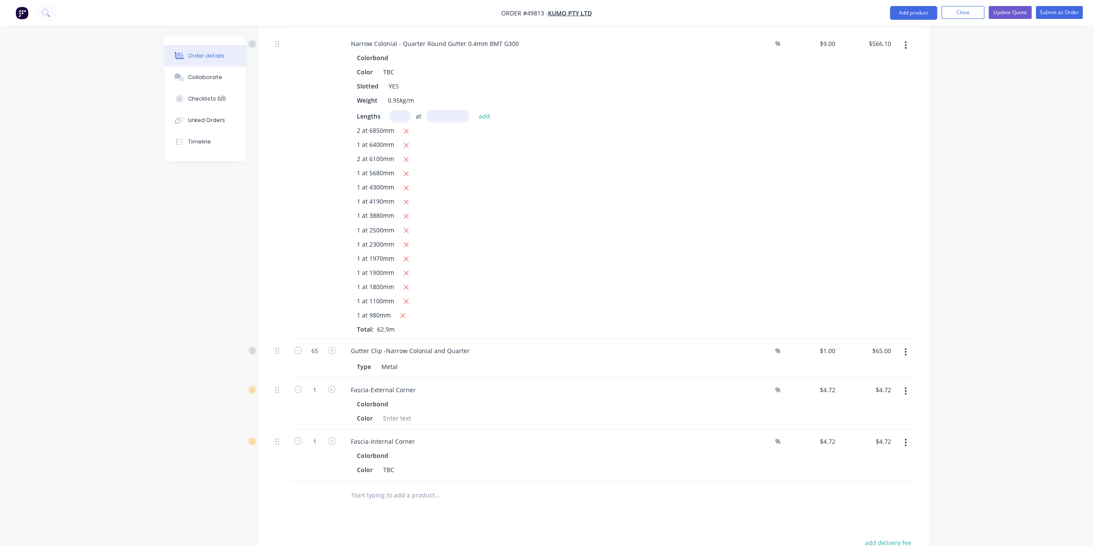
scroll to position [1534, 0]
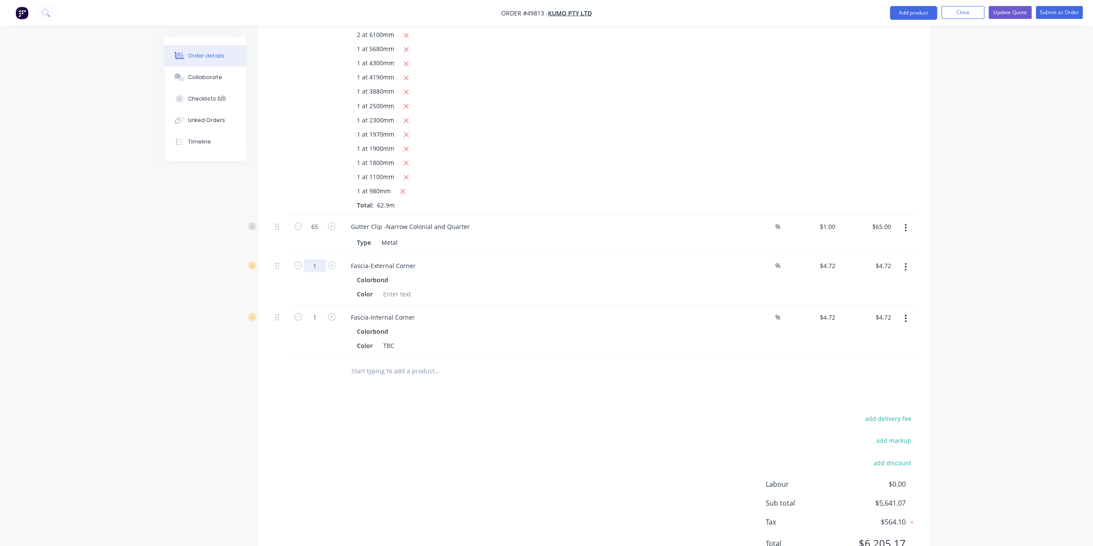
click at [313, 259] on input "1" at bounding box center [315, 265] width 22 height 13
type input "9"
type input "$42.48"
click at [316, 310] on input "1" at bounding box center [315, 316] width 22 height 13
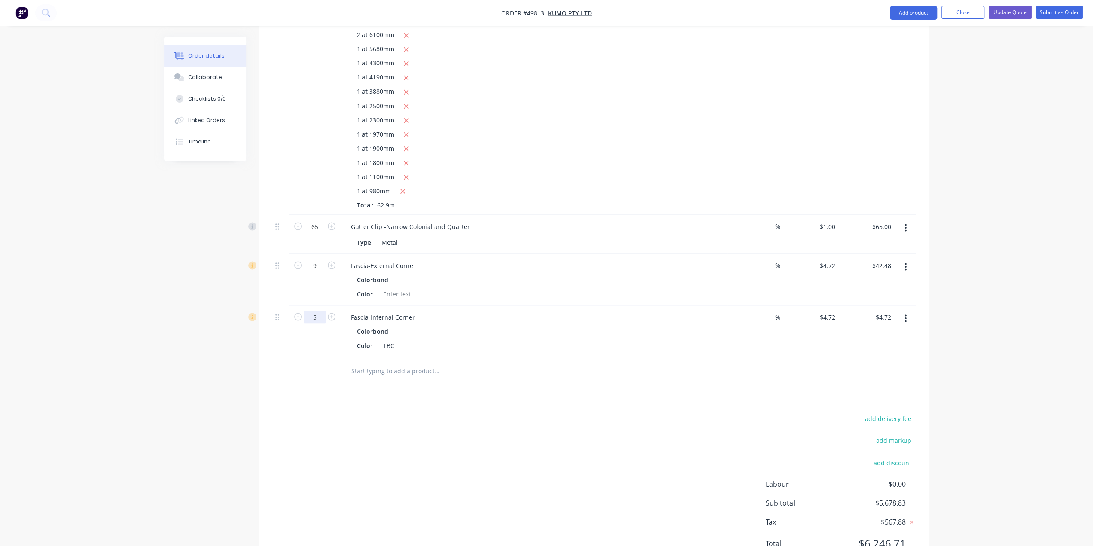
type input "5"
type input "$23.60"
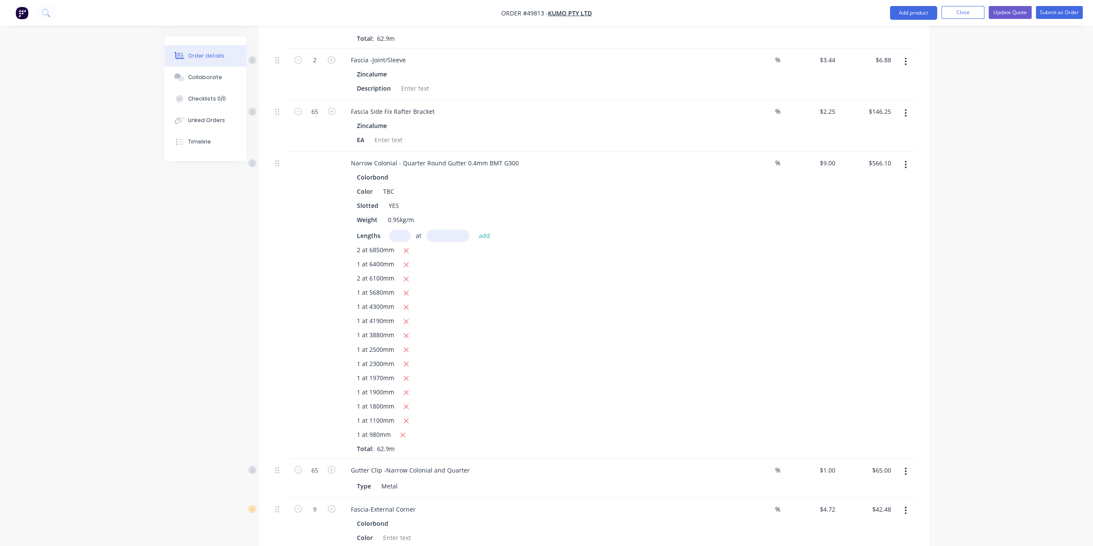
scroll to position [1295, 0]
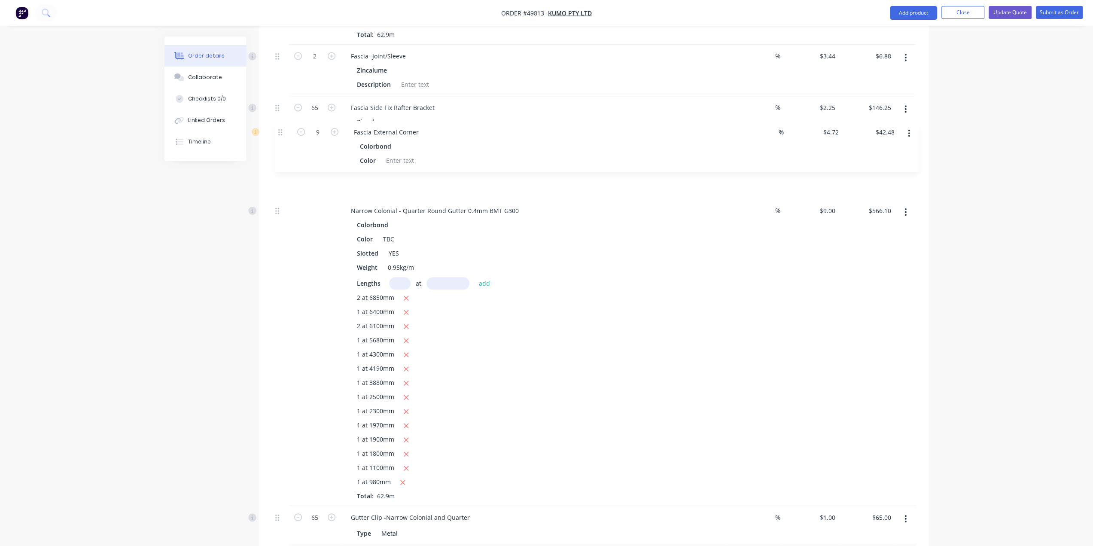
drag, startPoint x: 275, startPoint y: 469, endPoint x: 278, endPoint y: 127, distance: 341.7
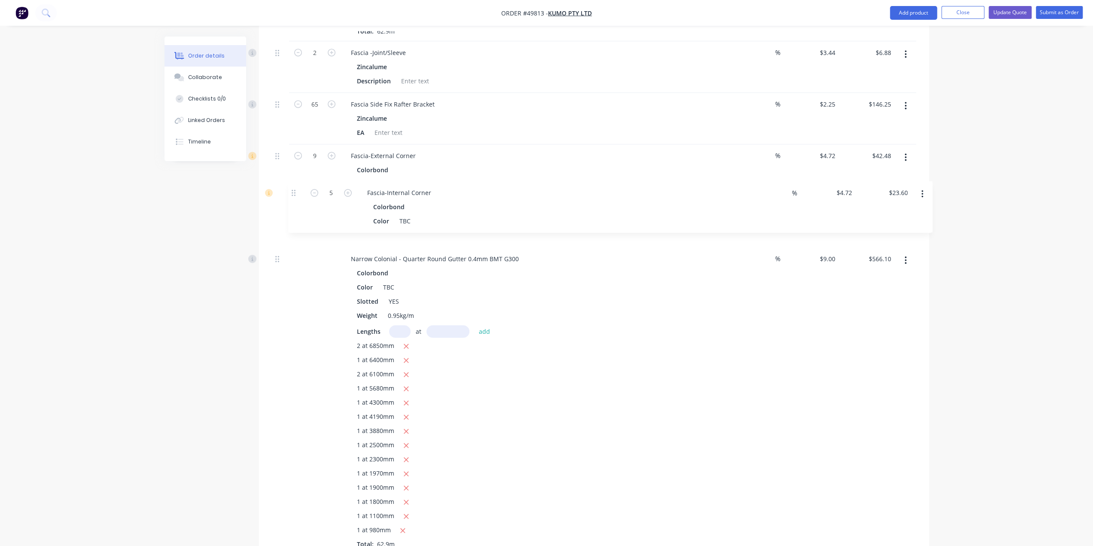
drag, startPoint x: 276, startPoint y: 518, endPoint x: 471, endPoint y: 184, distance: 386.9
click at [396, 178] on div at bounding box center [397, 184] width 35 height 12
click at [390, 126] on div at bounding box center [388, 132] width 35 height 12
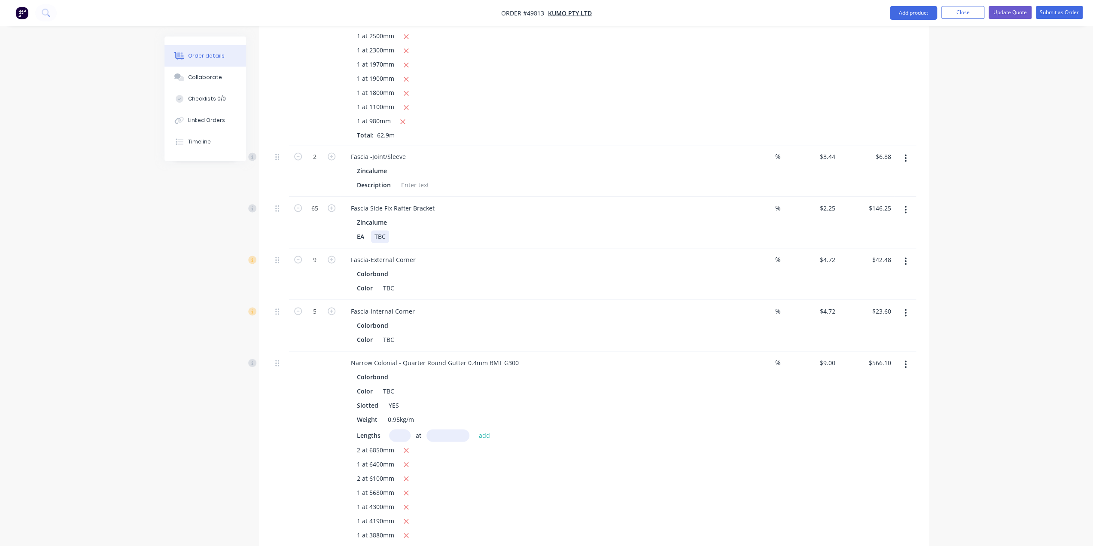
scroll to position [1184, 0]
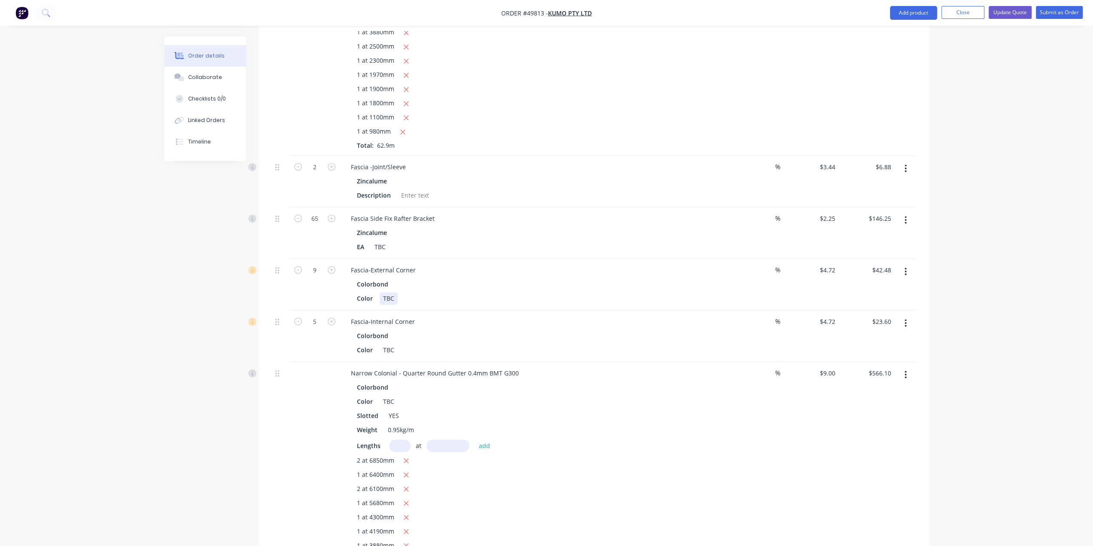
click at [594, 292] on div "Color TBC" at bounding box center [531, 298] width 357 height 12
drag, startPoint x: 377, startPoint y: 208, endPoint x: 465, endPoint y: 210, distance: 87.6
click at [465, 240] on div "EA TBC" at bounding box center [531, 246] width 357 height 12
click at [537, 292] on div "Color TBC" at bounding box center [531, 298] width 357 height 12
click at [598, 264] on div "Fascia-External Corner" at bounding box center [534, 270] width 380 height 12
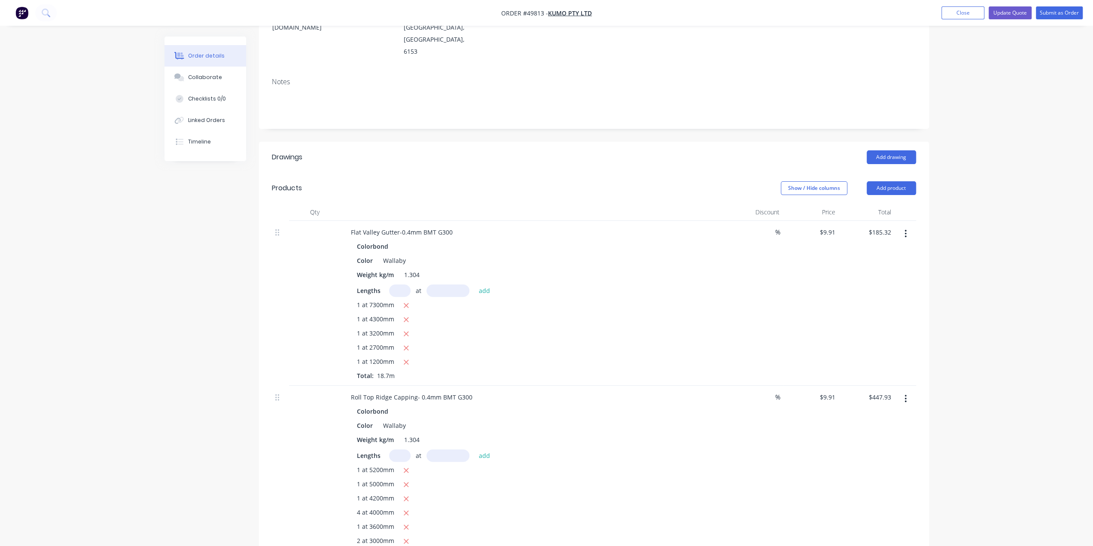
scroll to position [197, 0]
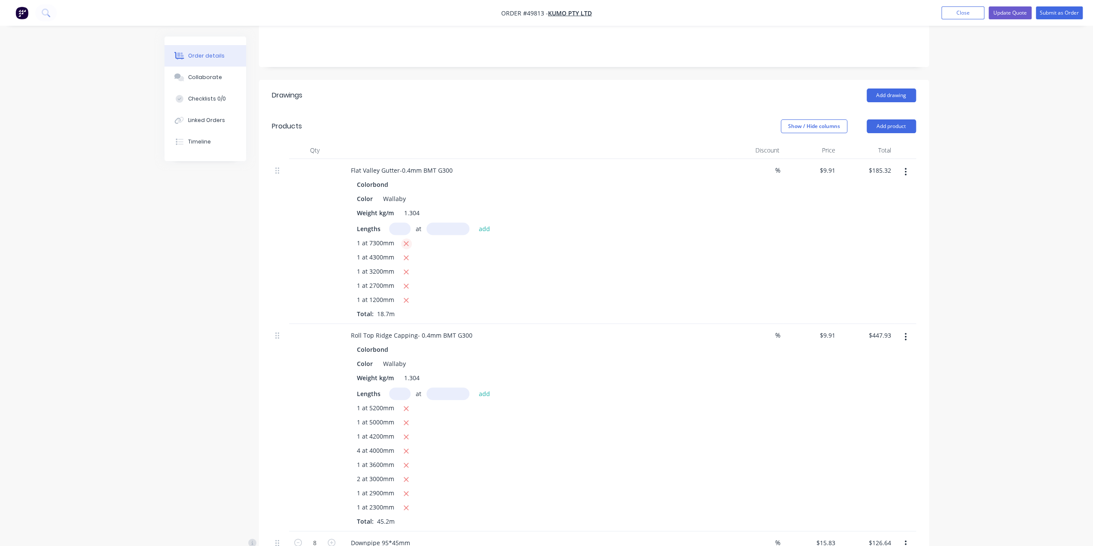
click at [410, 238] on button "button" at bounding box center [406, 243] width 11 height 11
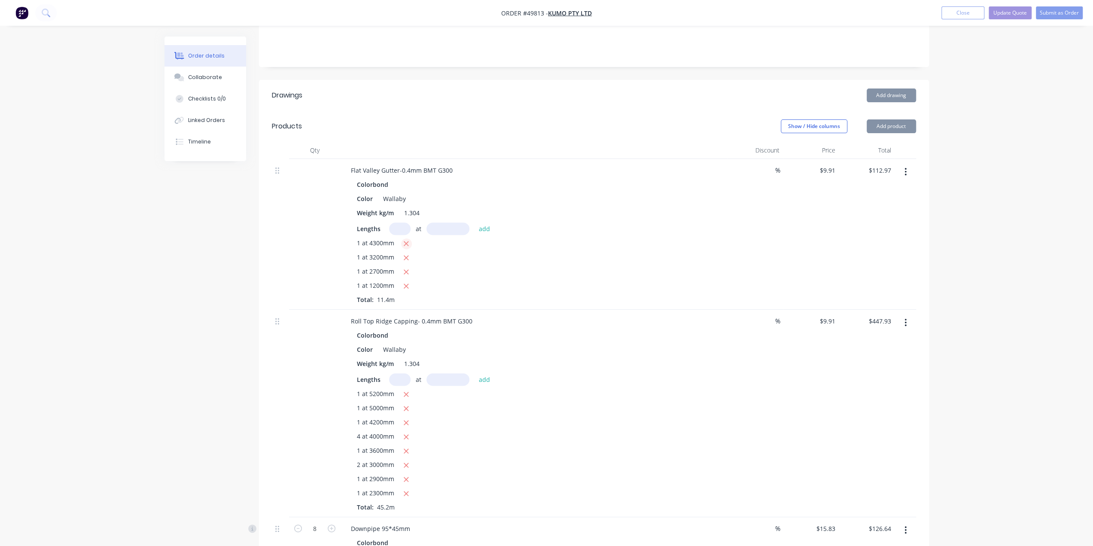
click at [410, 238] on button "button" at bounding box center [406, 243] width 11 height 11
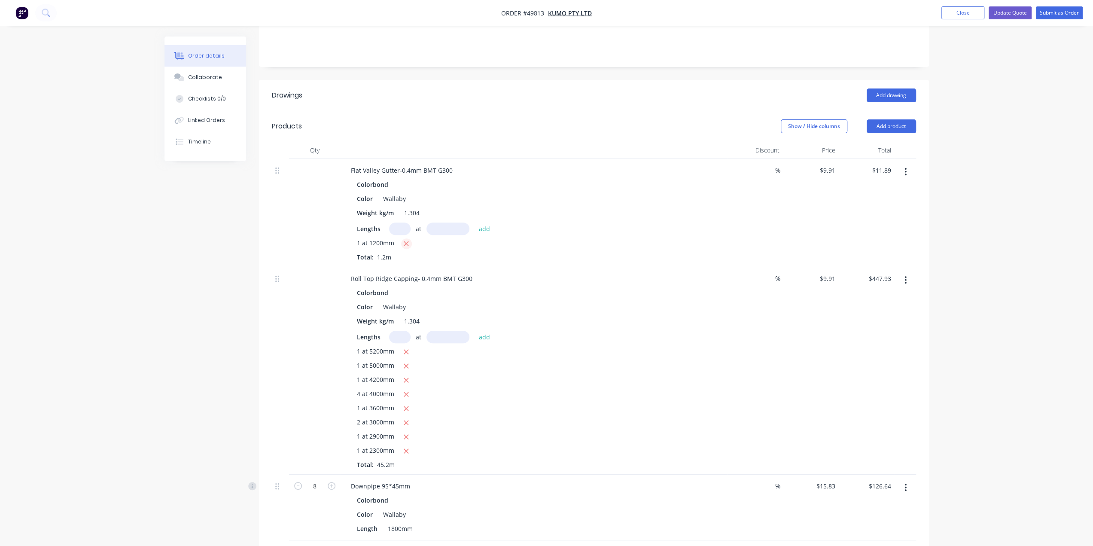
click at [410, 238] on button "button" at bounding box center [406, 243] width 11 height 11
type input "$0.00"
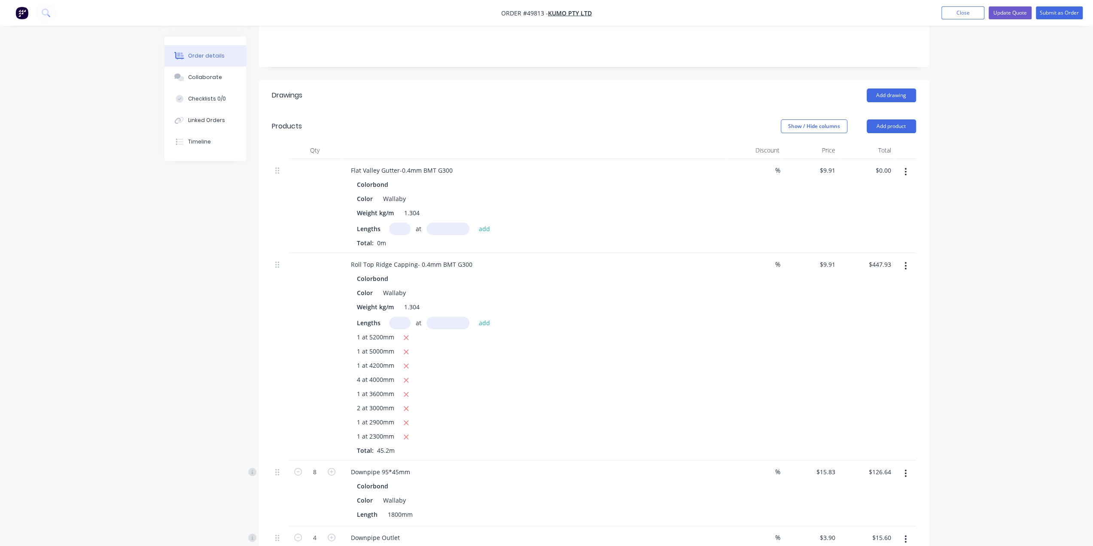
click at [404, 222] on input "text" at bounding box center [399, 228] width 21 height 12
type input "1"
type input "3360"
click at [474, 222] on button "add" at bounding box center [484, 228] width 20 height 12
type input "$33.30"
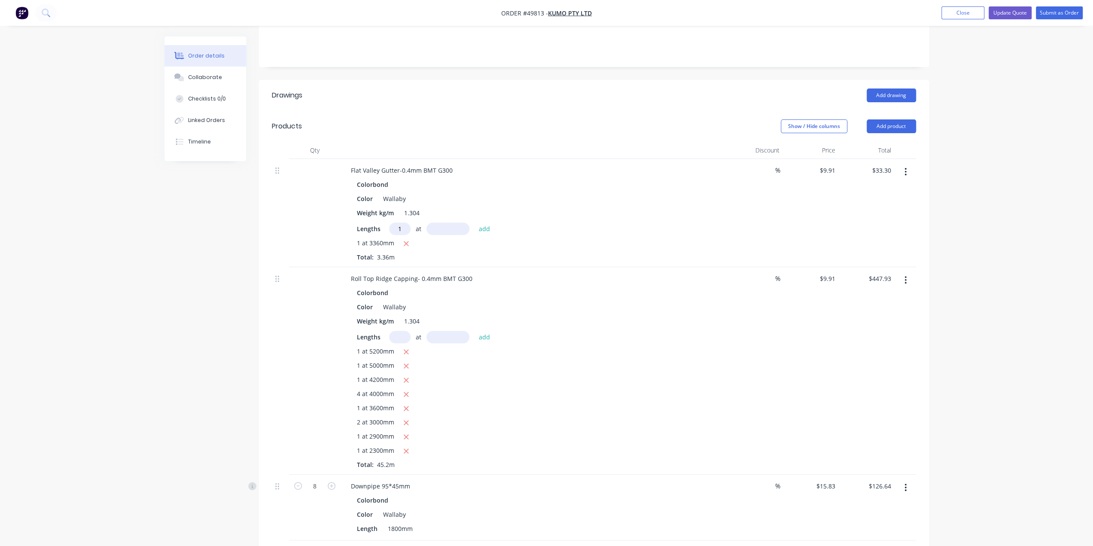
type input "1"
type input "4450"
click at [474, 222] on button "add" at bounding box center [484, 228] width 20 height 12
type input "$77.40"
type input "1"
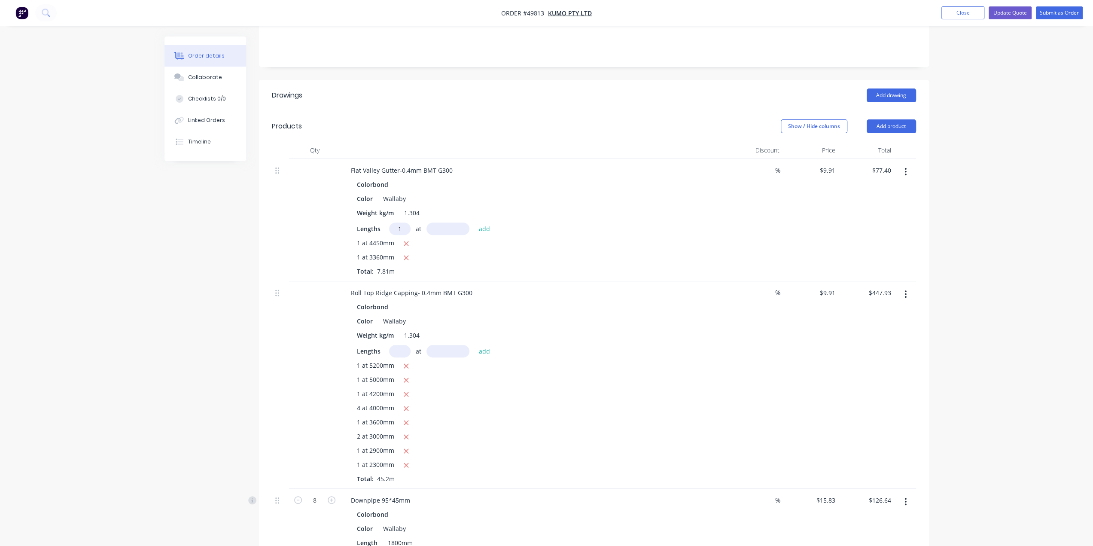
type input "4"
type input "7650"
click at [474, 222] on button "add" at bounding box center [484, 228] width 20 height 12
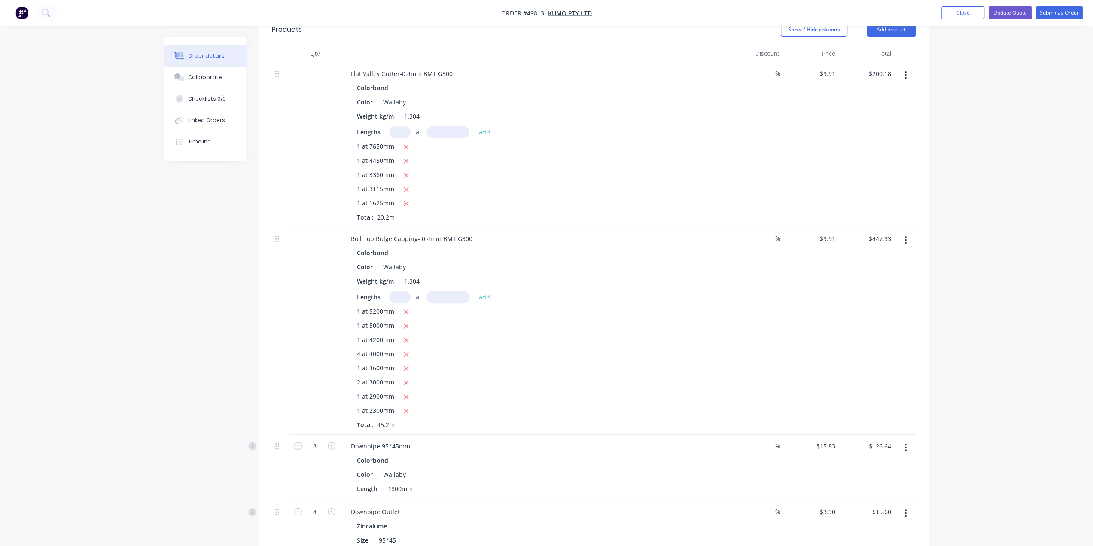
scroll to position [311, 0]
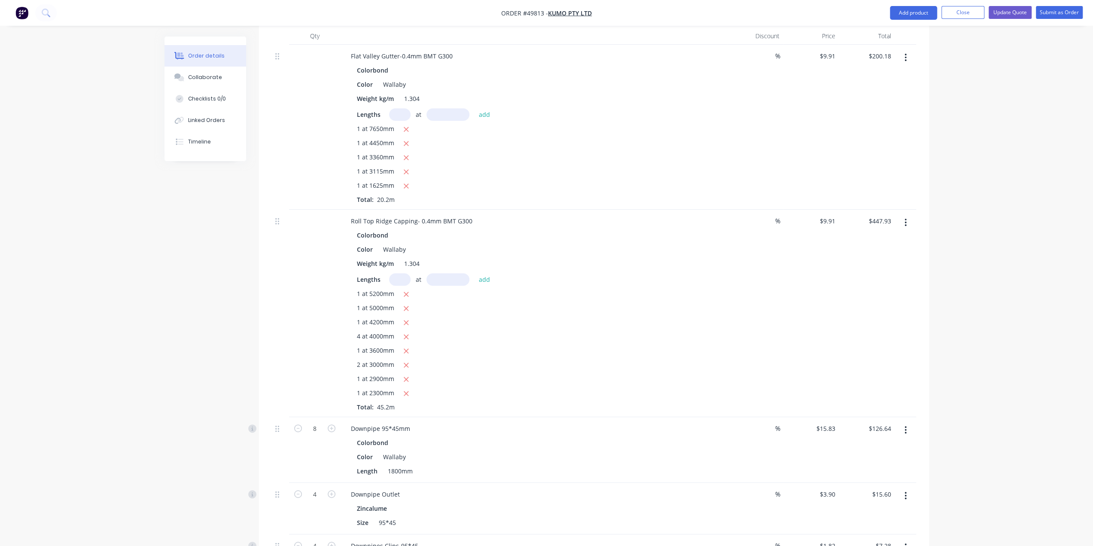
click at [516, 317] on div "1 at 4200mm" at bounding box center [534, 322] width 354 height 11
click at [407, 290] on icon "button" at bounding box center [406, 294] width 6 height 8
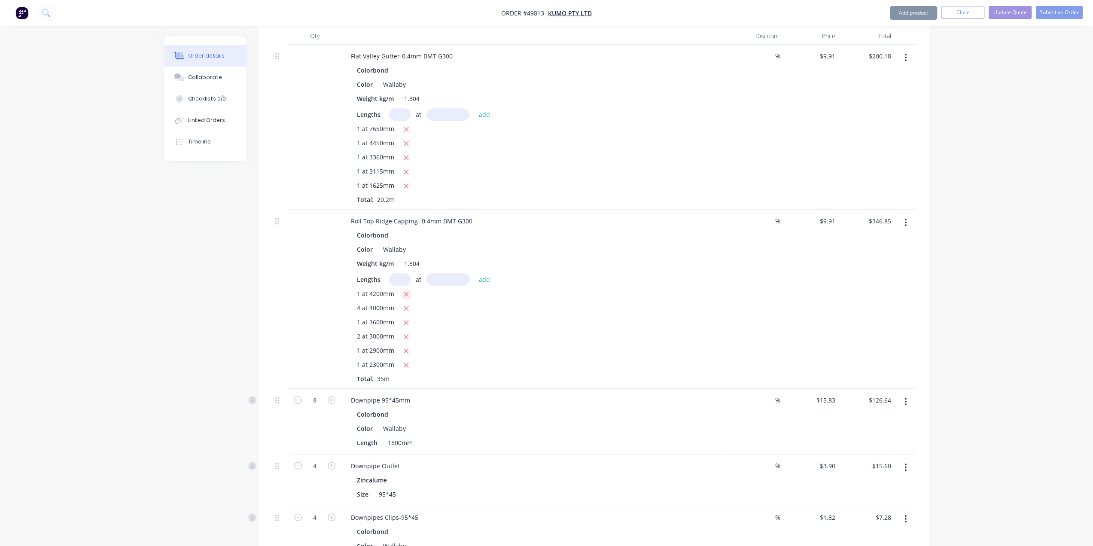
click at [407, 290] on icon "button" at bounding box center [406, 294] width 6 height 8
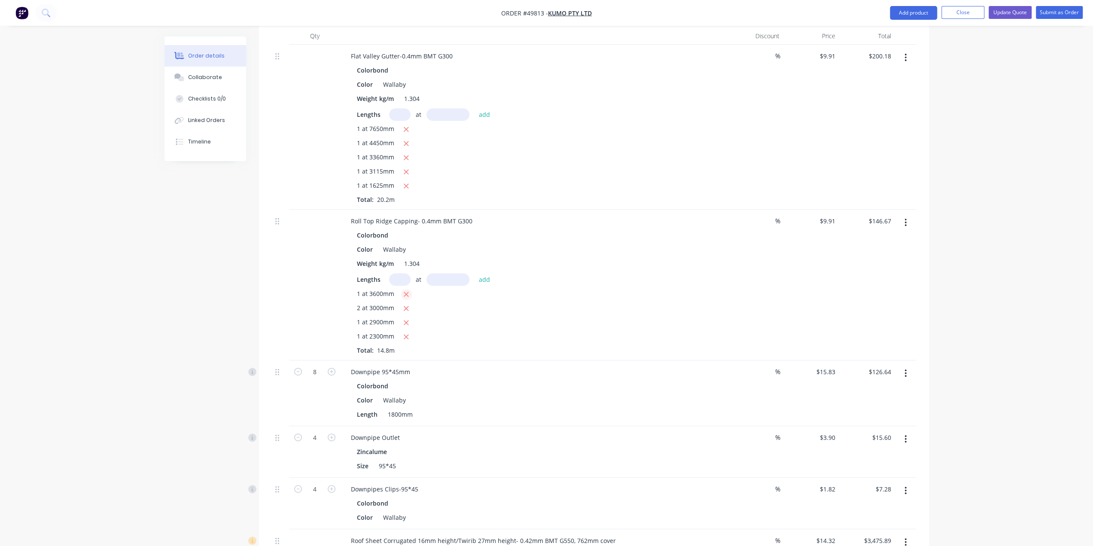
click at [407, 290] on icon "button" at bounding box center [406, 294] width 6 height 8
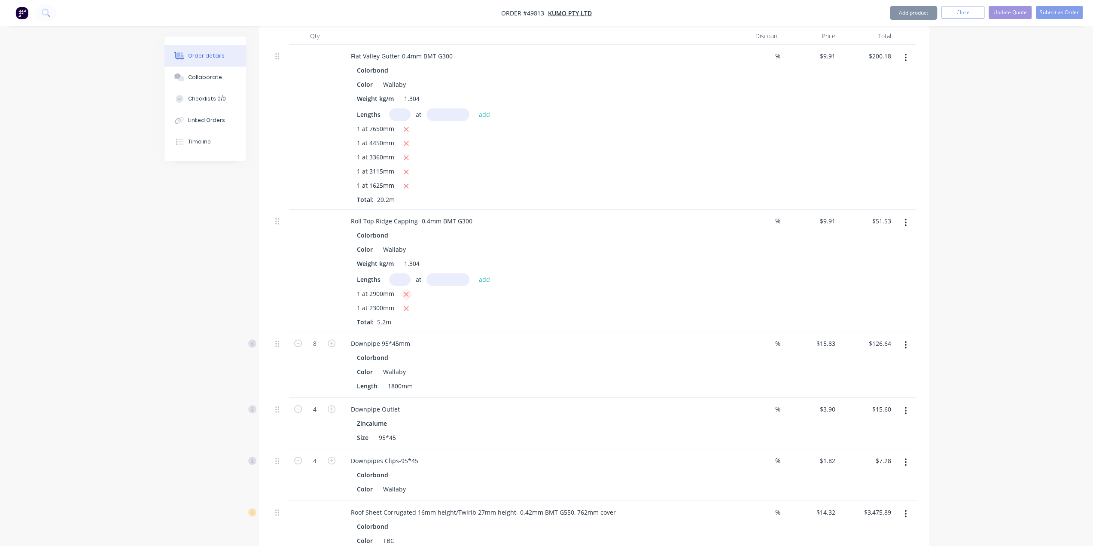
click at [407, 290] on icon "button" at bounding box center [406, 294] width 6 height 8
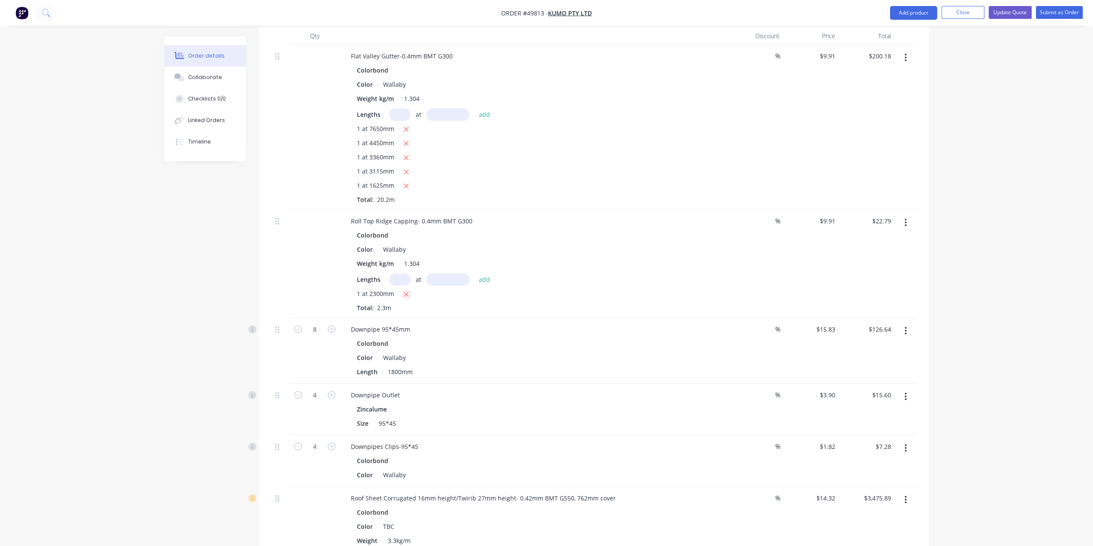
click at [407, 290] on icon "button" at bounding box center [406, 294] width 6 height 8
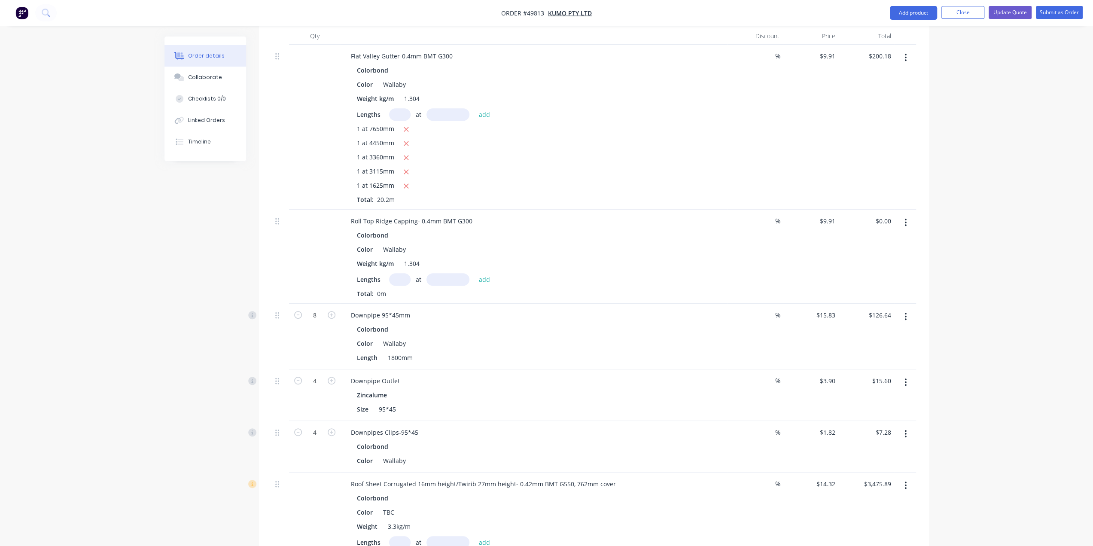
click at [395, 235] on div "Colorbond Color Wallaby Weight kg/m 1.304 Lengths at add Total: 0m" at bounding box center [534, 263] width 380 height 69
click at [400, 273] on input "text" at bounding box center [399, 279] width 21 height 12
click at [474, 273] on button "add" at bounding box center [484, 279] width 20 height 12
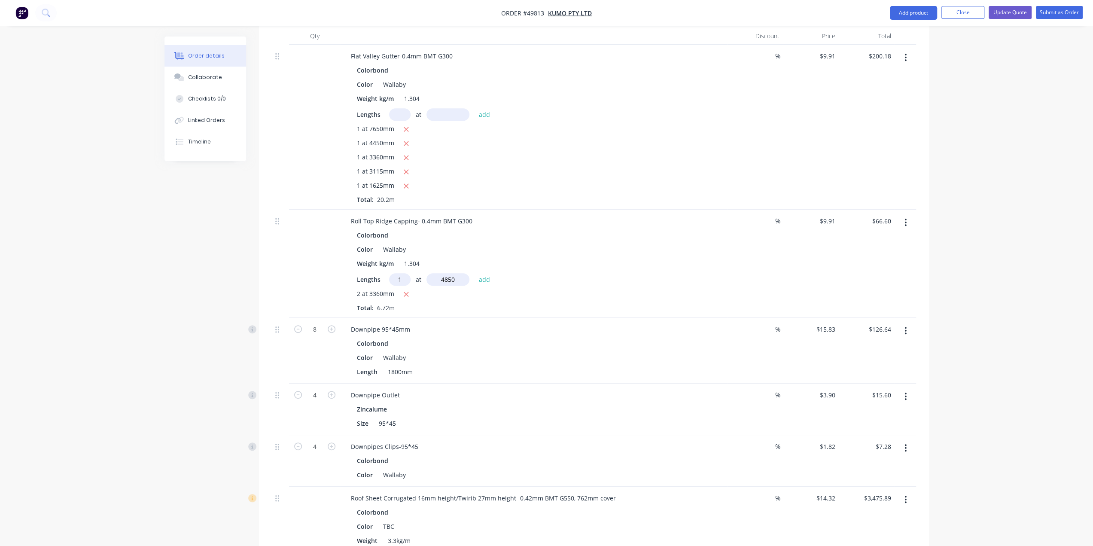
click at [474, 273] on button "add" at bounding box center [484, 279] width 20 height 12
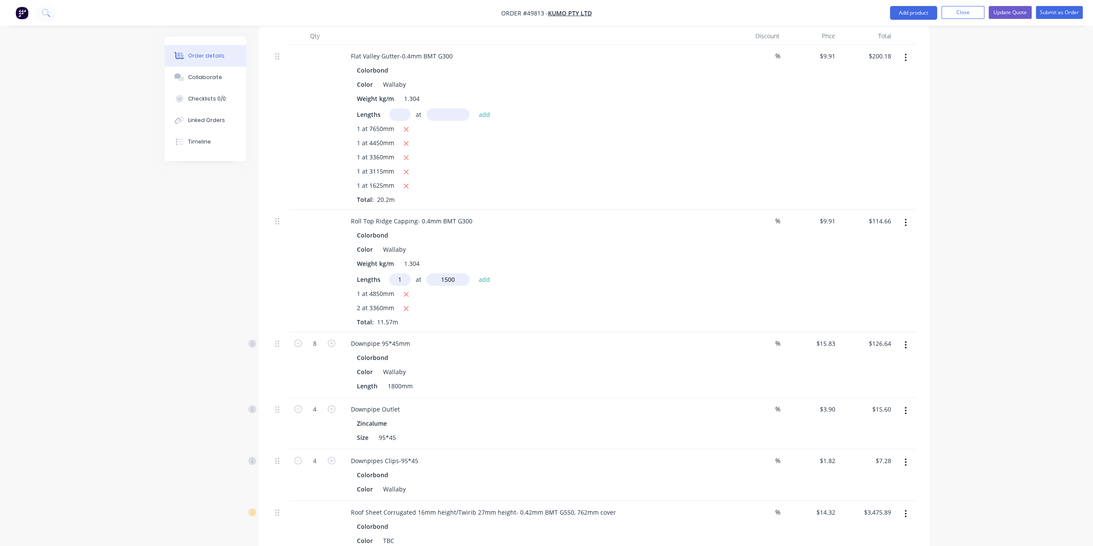
click at [474, 273] on button "add" at bounding box center [484, 279] width 20 height 12
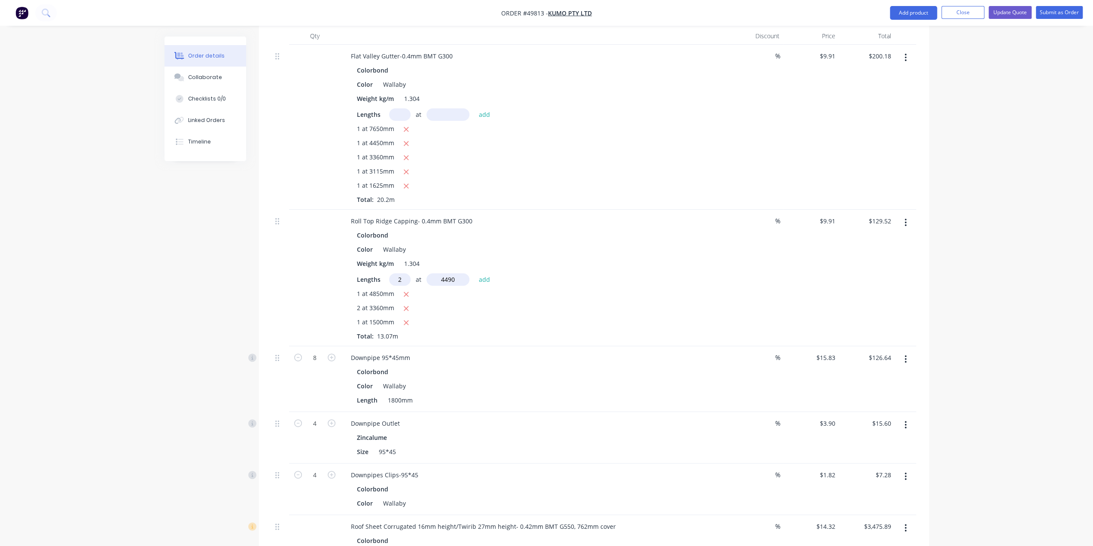
click at [474, 273] on button "add" at bounding box center [484, 279] width 20 height 12
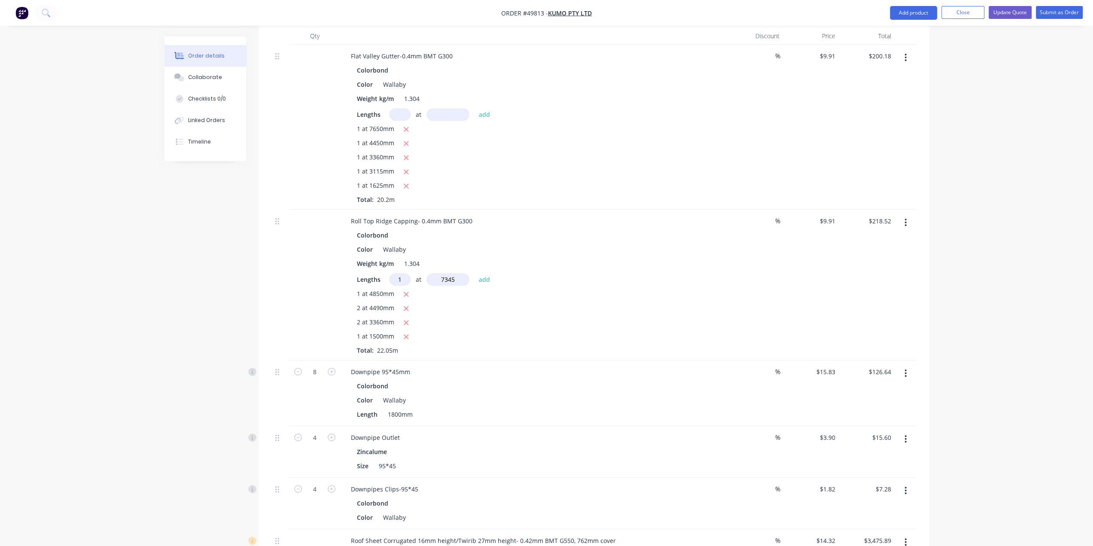
click at [474, 273] on button "add" at bounding box center [484, 279] width 20 height 12
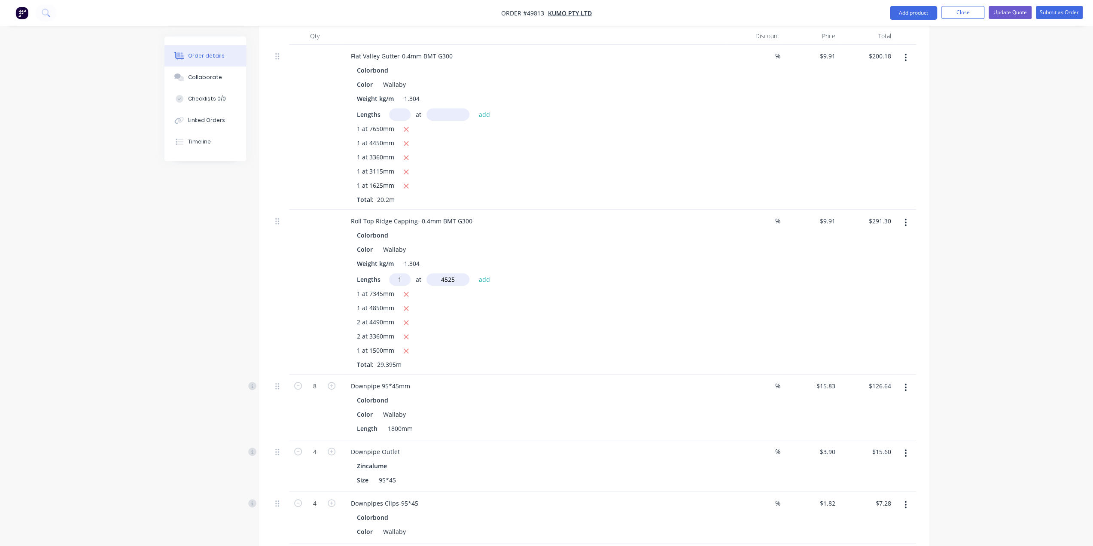
click at [474, 273] on button "add" at bounding box center [484, 279] width 20 height 12
click at [402, 273] on div "Lengths at 1mm add 1 at 7650mm 1 at 7345mm 1 at 4935mm 1 at 4850mm 1 at 4525mm …" at bounding box center [534, 342] width 354 height 138
click at [402, 273] on input "text" at bounding box center [399, 279] width 21 height 12
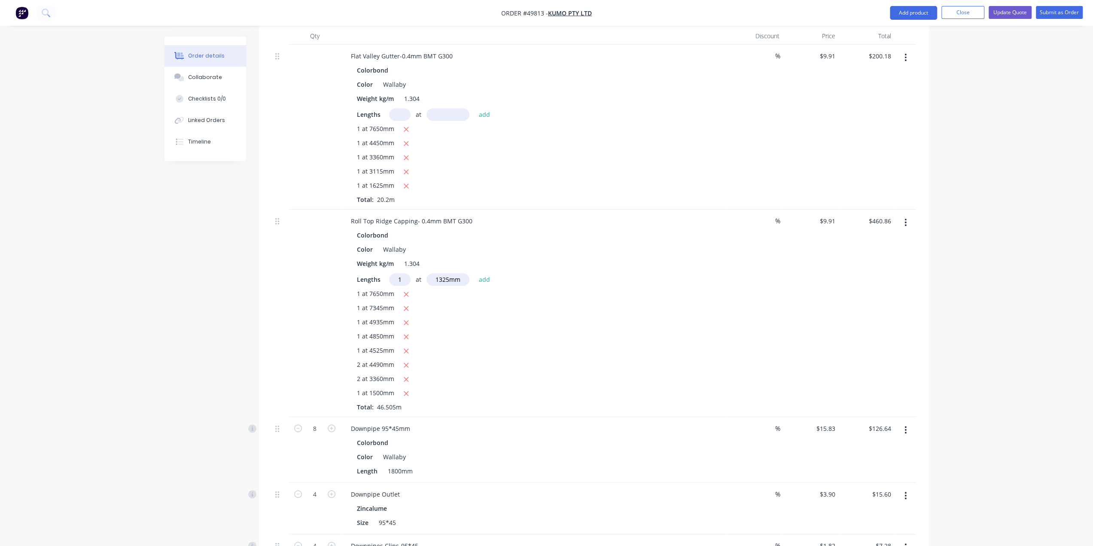
drag, startPoint x: 487, startPoint y: 240, endPoint x: 375, endPoint y: 244, distance: 111.7
click at [486, 273] on button "add" at bounding box center [484, 279] width 20 height 12
click at [398, 273] on input "text" at bounding box center [399, 279] width 21 height 12
click at [474, 273] on button "add" at bounding box center [484, 279] width 20 height 12
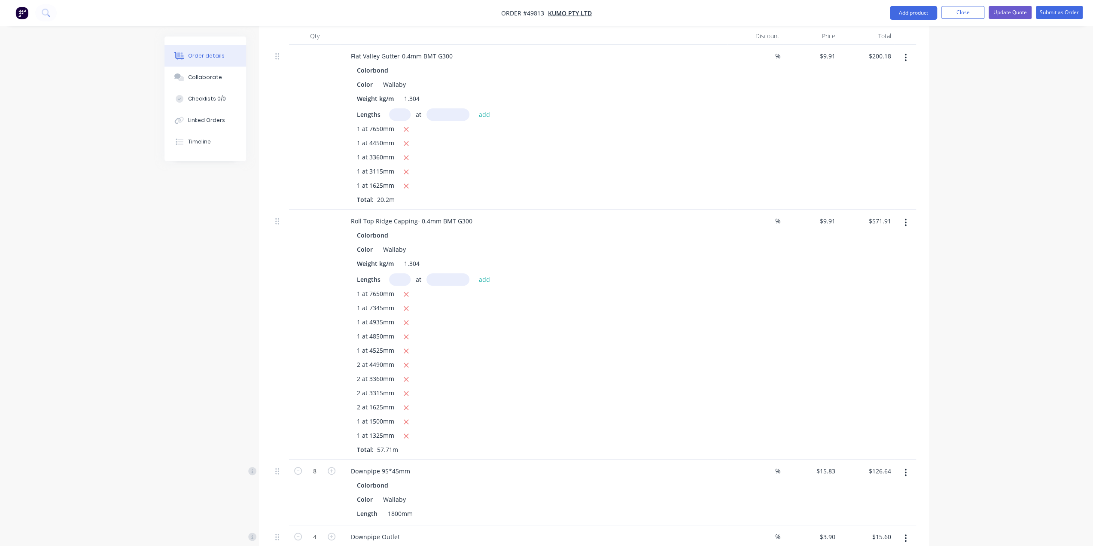
click at [754, 297] on div "%" at bounding box center [755, 335] width 56 height 250
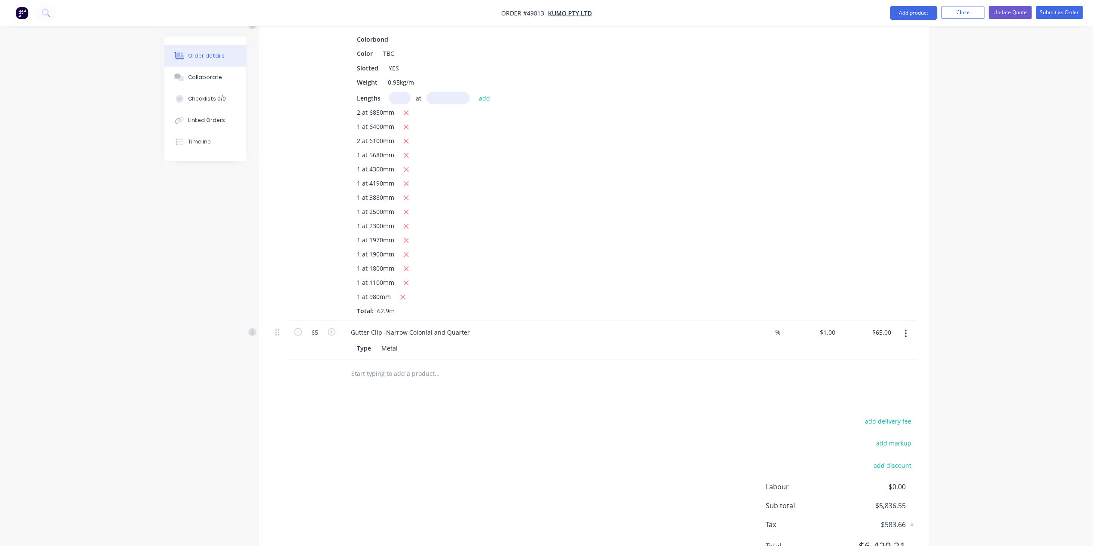
scroll to position [1576, 0]
click at [1007, 13] on button "Update Quote" at bounding box center [1009, 12] width 43 height 13
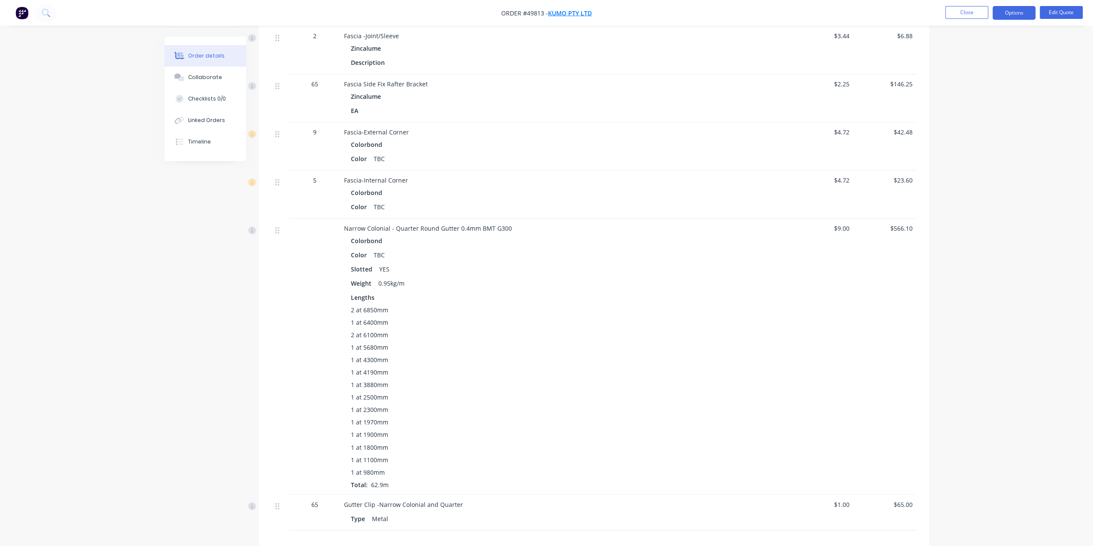
scroll to position [1107, 0]
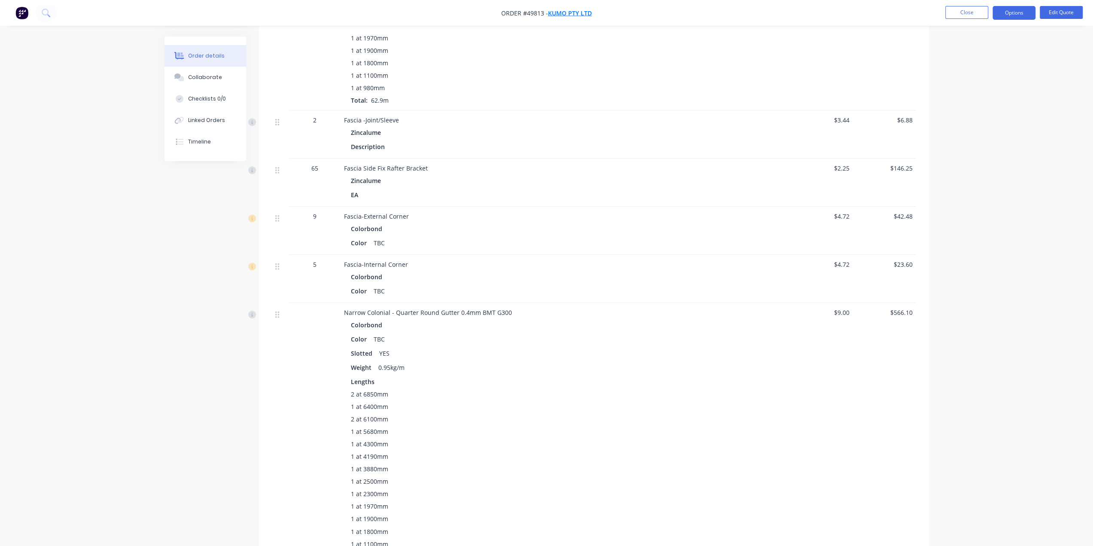
click at [572, 14] on span "Kumo Pty Ltd" at bounding box center [570, 13] width 44 height 8
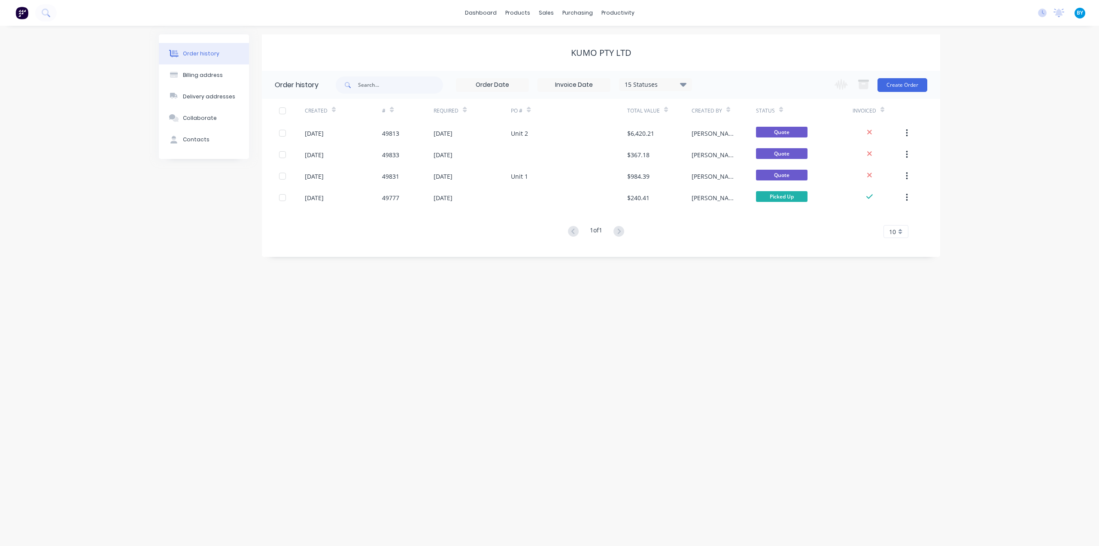
click at [642, 289] on div "Order history Billing address Delivery addresses Collaborate Contacts Kumo Pty …" at bounding box center [549, 286] width 1099 height 520
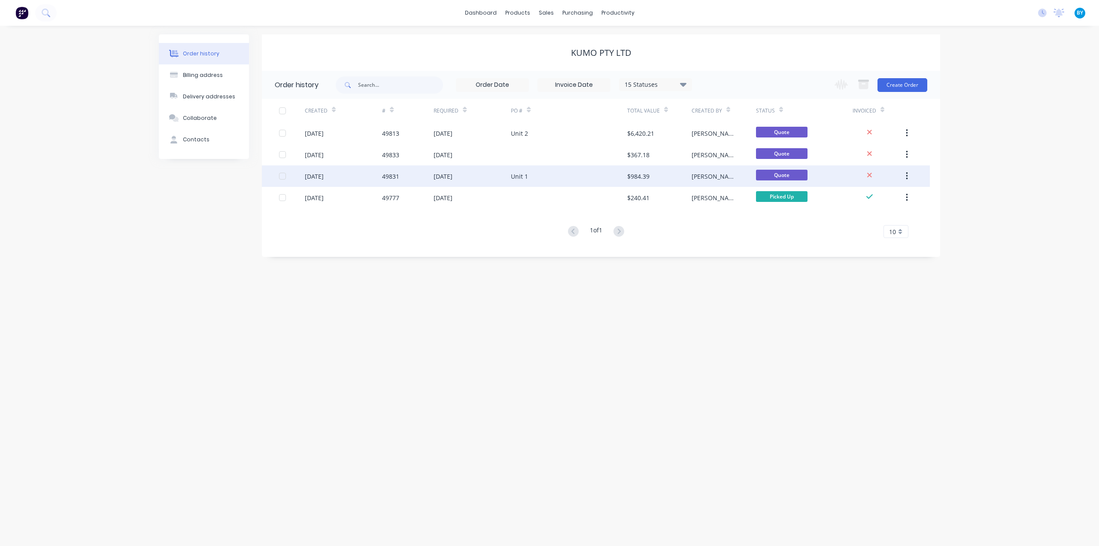
click at [556, 176] on div "Unit 1" at bounding box center [569, 175] width 116 height 21
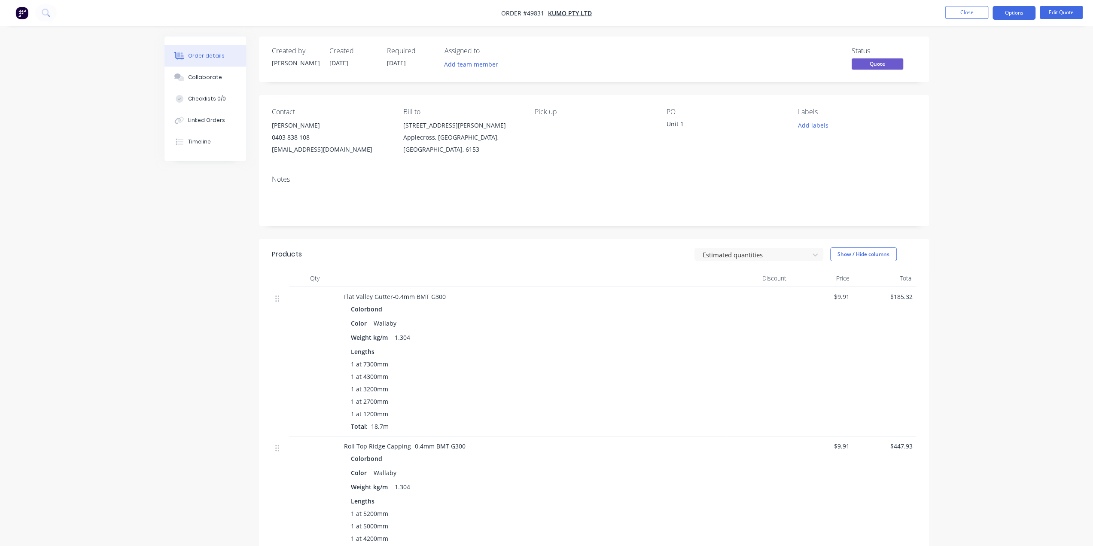
click at [577, 305] on div "Colorbond" at bounding box center [534, 309] width 366 height 12
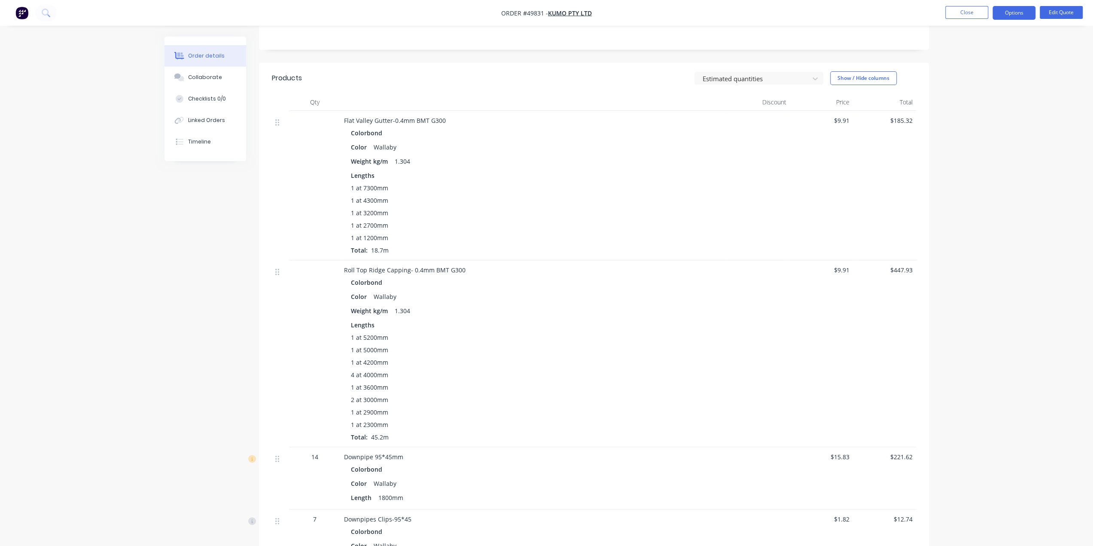
scroll to position [186, 0]
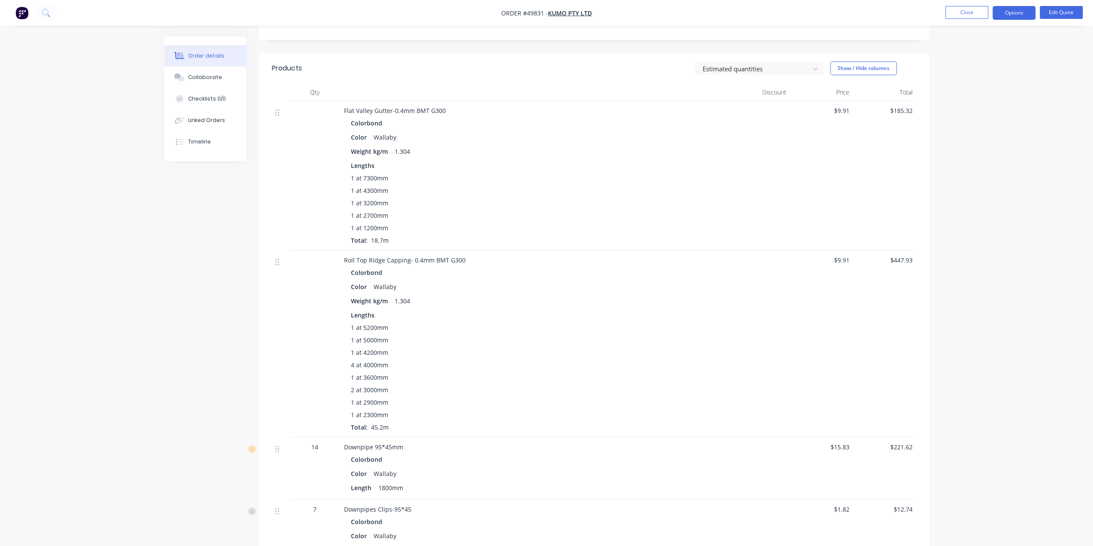
click at [538, 257] on div "Roll Top Ridge Capping- 0.4mm BMT G300" at bounding box center [534, 259] width 380 height 9
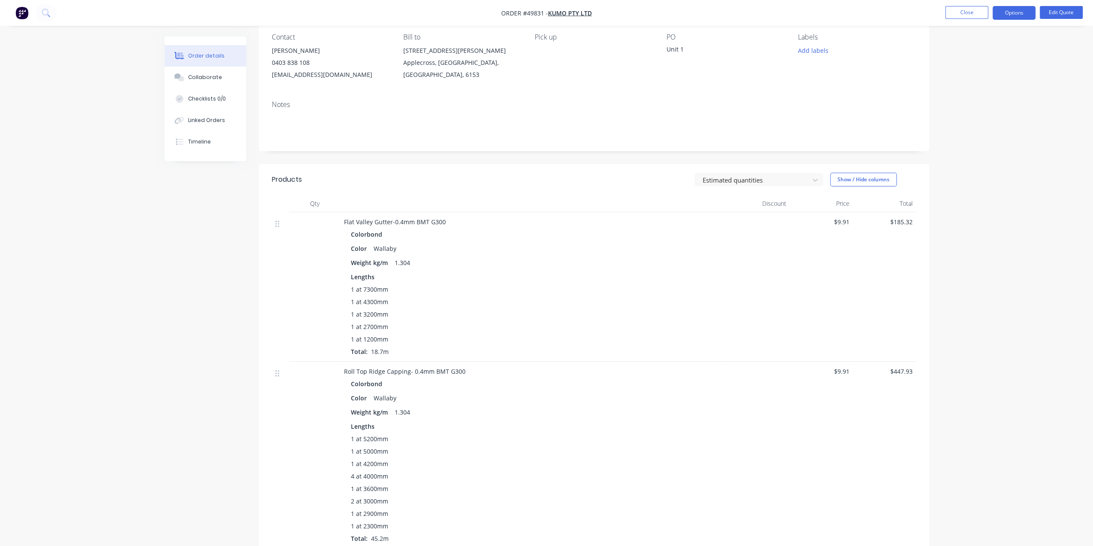
scroll to position [0, 0]
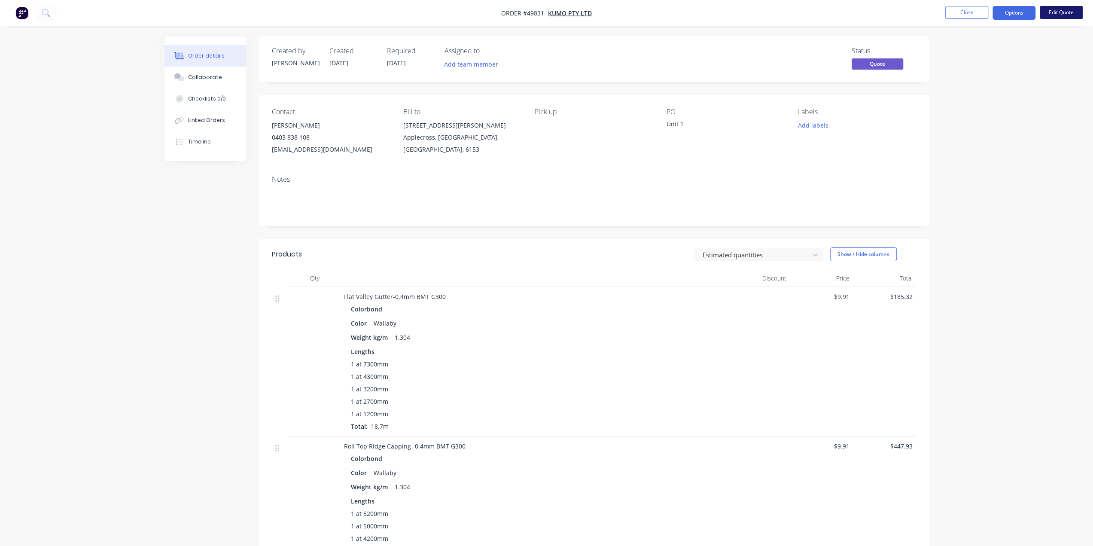
click at [1067, 14] on button "Edit Quote" at bounding box center [1060, 12] width 43 height 13
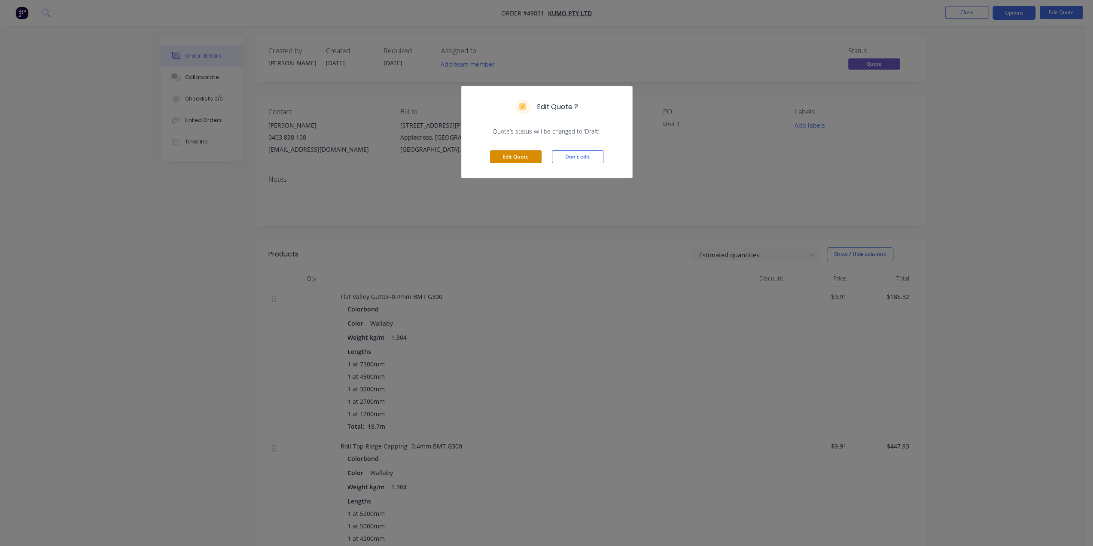
click at [513, 162] on button "Edit Quote" at bounding box center [516, 156] width 52 height 13
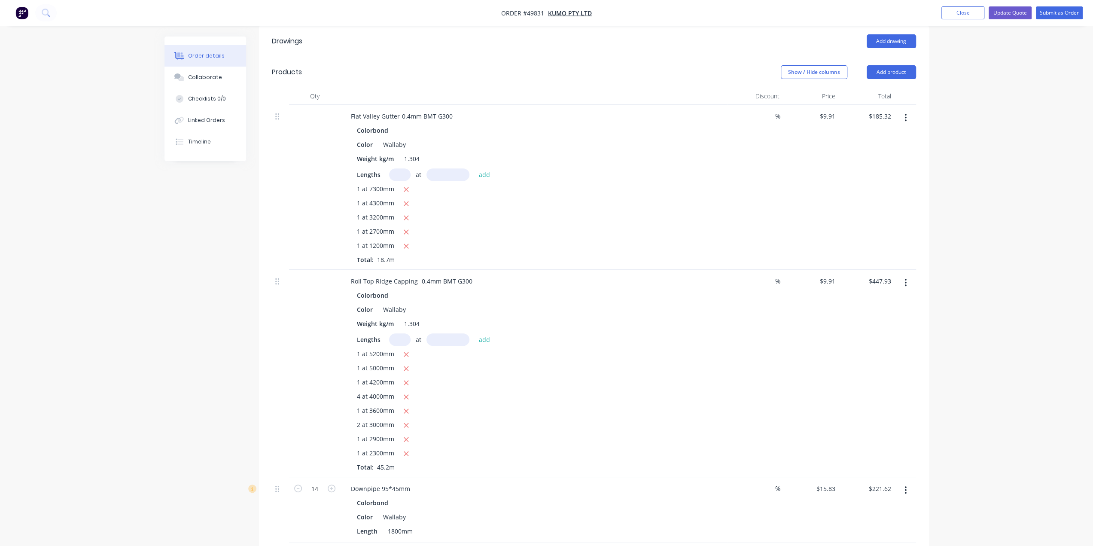
scroll to position [168, 0]
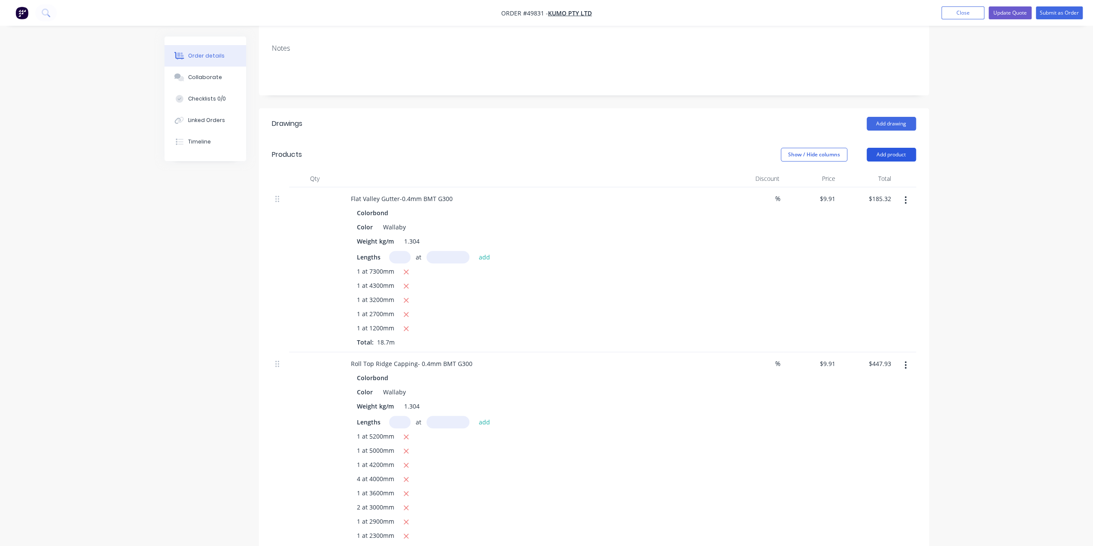
click at [886, 148] on button "Add product" at bounding box center [890, 155] width 49 height 14
click at [884, 170] on div "Product catalogue" at bounding box center [875, 176] width 66 height 12
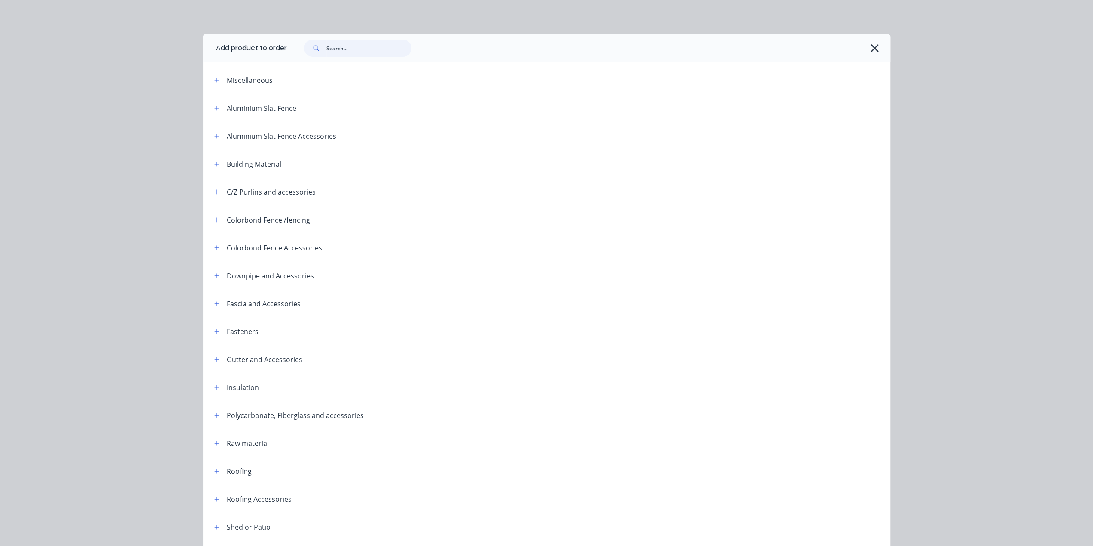
click at [339, 49] on input "text" at bounding box center [368, 47] width 85 height 17
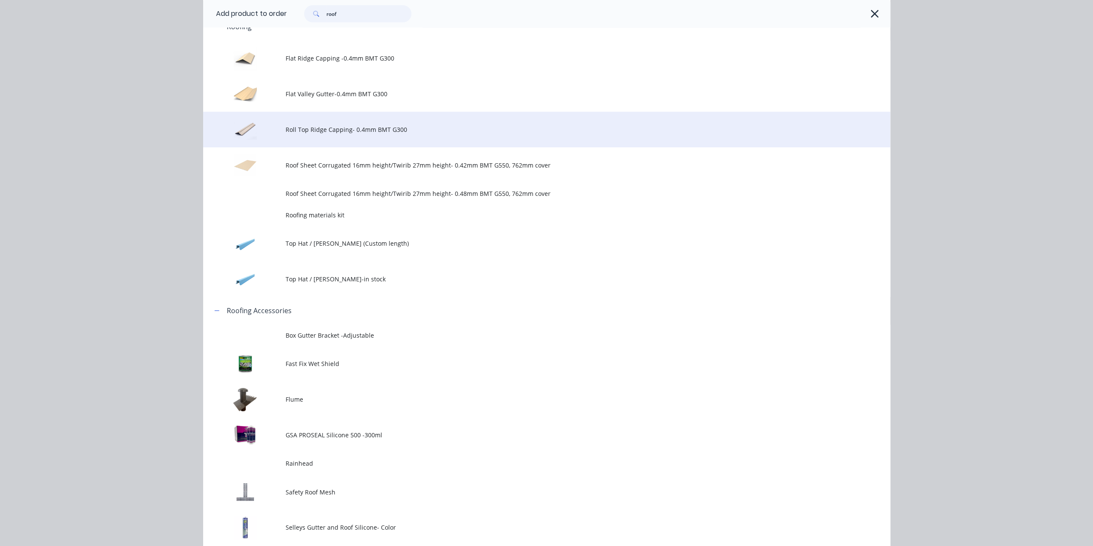
scroll to position [299, 0]
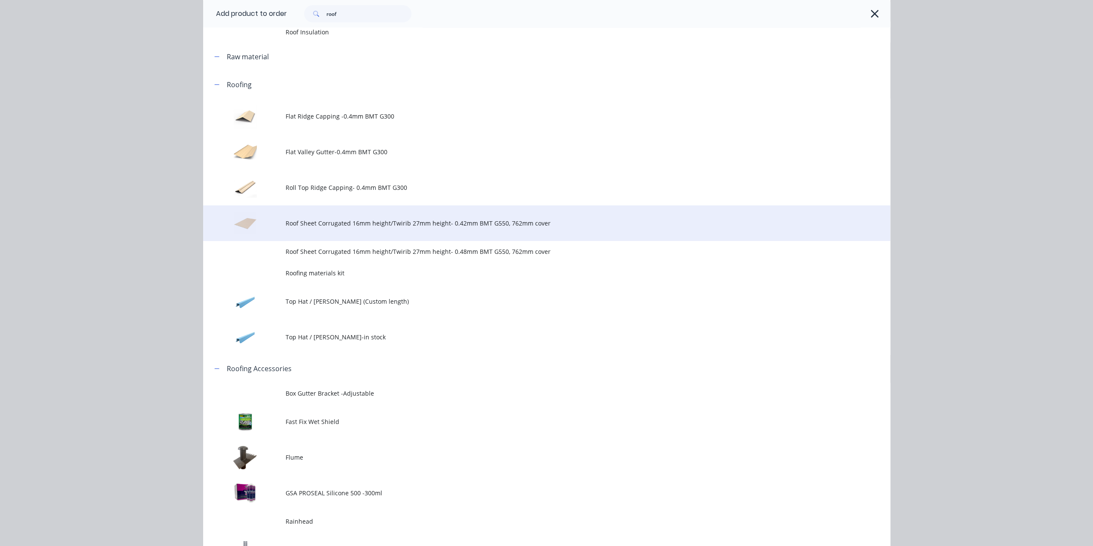
click at [338, 216] on td "Roof Sheet Corrugated 16mm height/Twirib 27mm height- 0.42mm BMT G550, 762mm co…" at bounding box center [587, 223] width 604 height 36
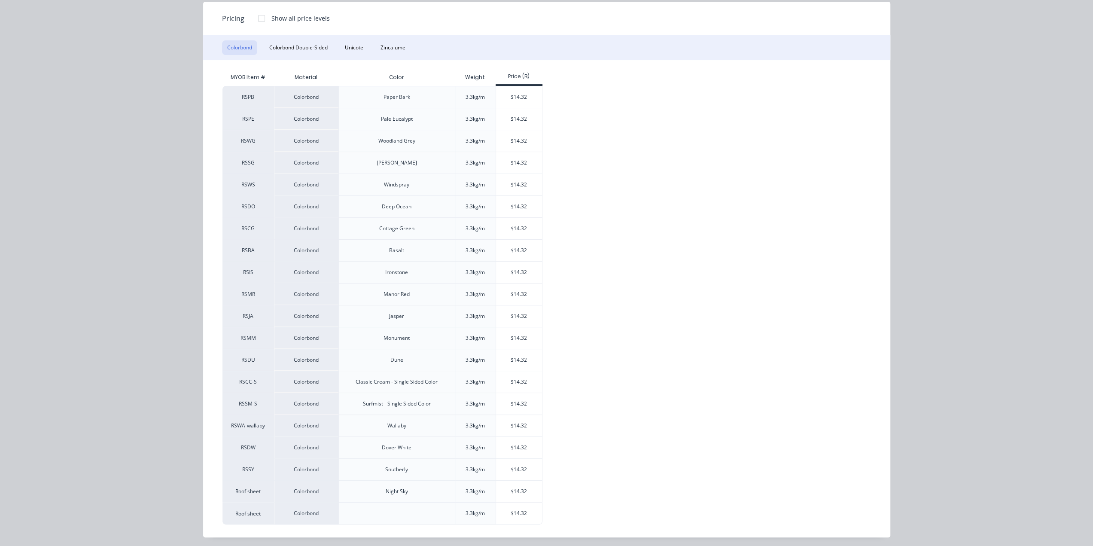
scroll to position [512, 0]
click at [527, 503] on div "$14.32" at bounding box center [519, 512] width 46 height 21
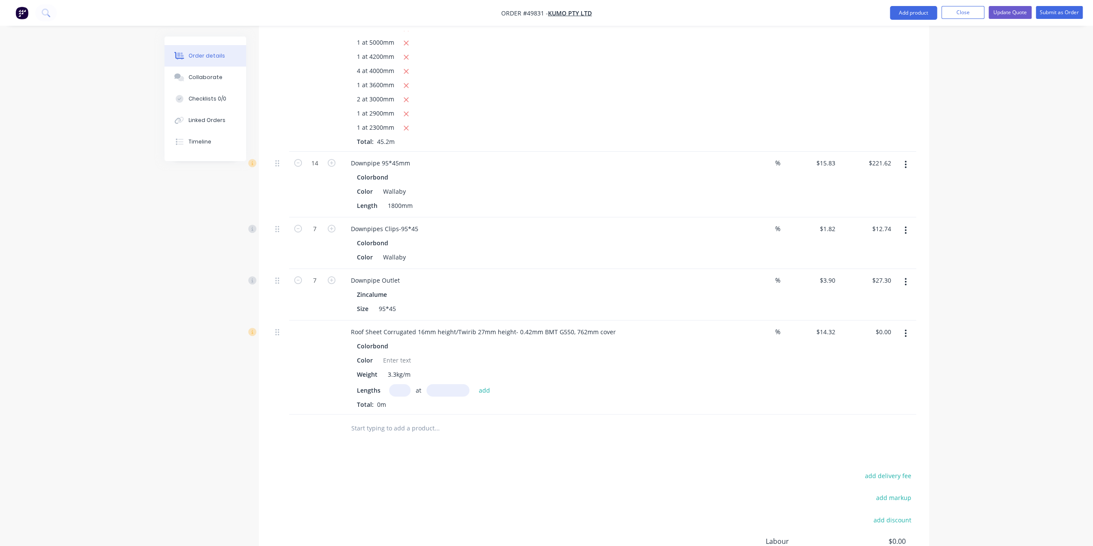
scroll to position [635, 0]
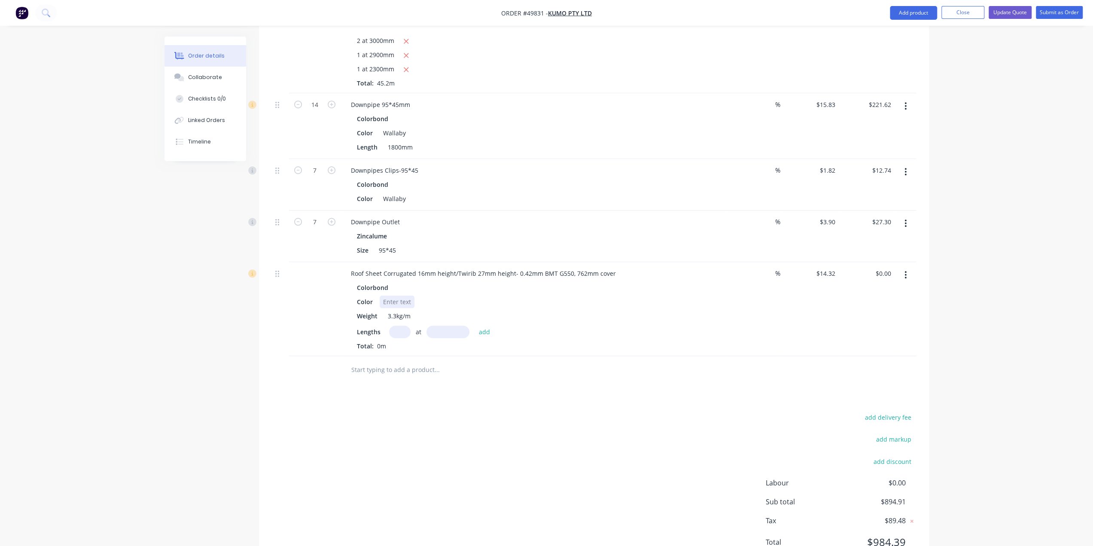
click at [398, 295] on div at bounding box center [397, 301] width 35 height 12
click at [399, 325] on input "text" at bounding box center [399, 331] width 21 height 12
click at [474, 325] on button "add" at bounding box center [484, 331] width 20 height 12
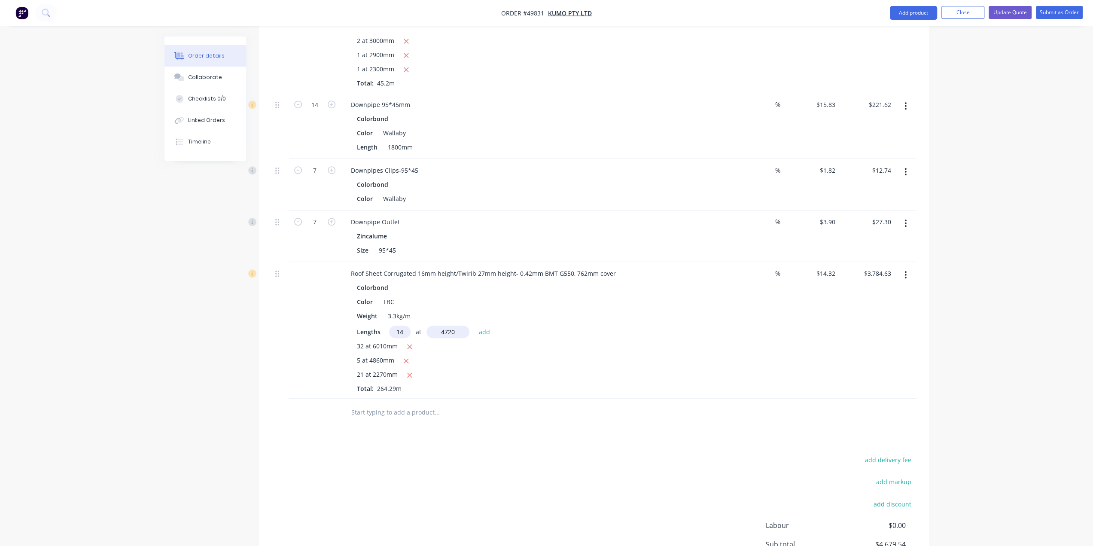
click at [474, 325] on button "add" at bounding box center [484, 331] width 20 height 12
click at [562, 416] on div "Drawings Add drawing Products Show / Hide columns Add product Qty Discount Pric…" at bounding box center [594, 135] width 670 height 986
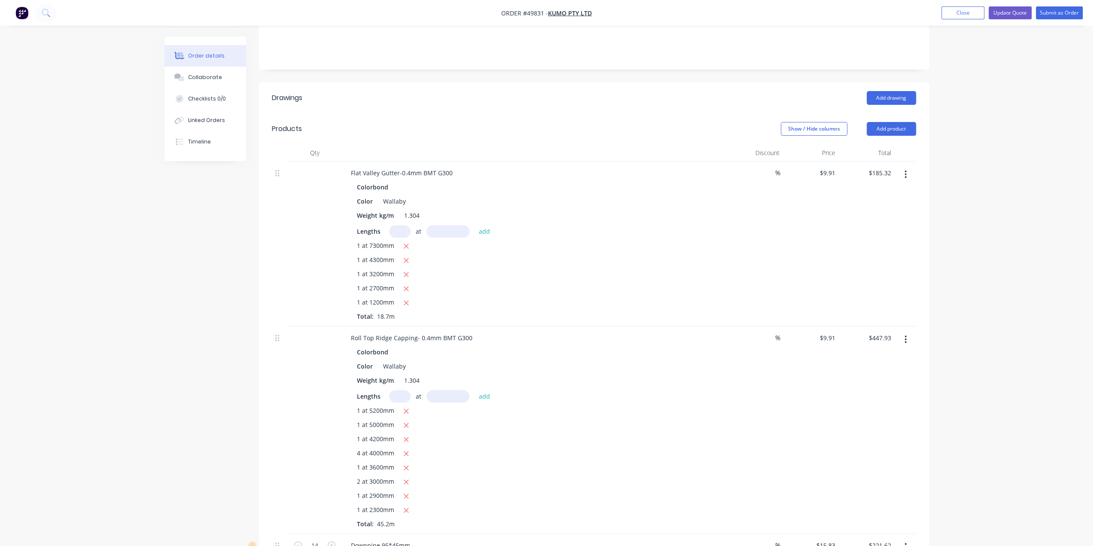
scroll to position [147, 0]
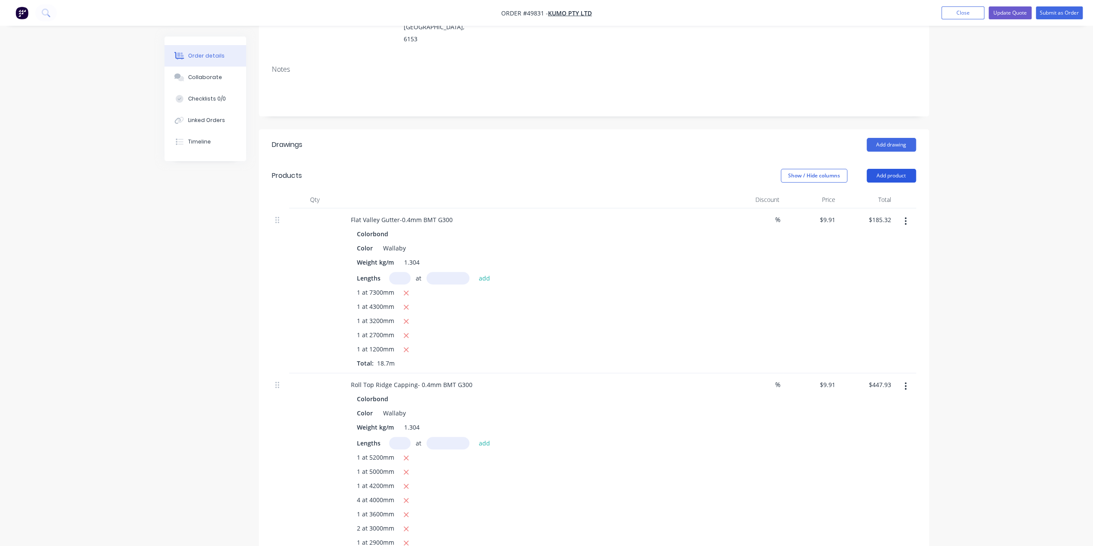
click at [891, 169] on button "Add product" at bounding box center [890, 176] width 49 height 14
click at [873, 191] on div "Product catalogue" at bounding box center [875, 197] width 66 height 12
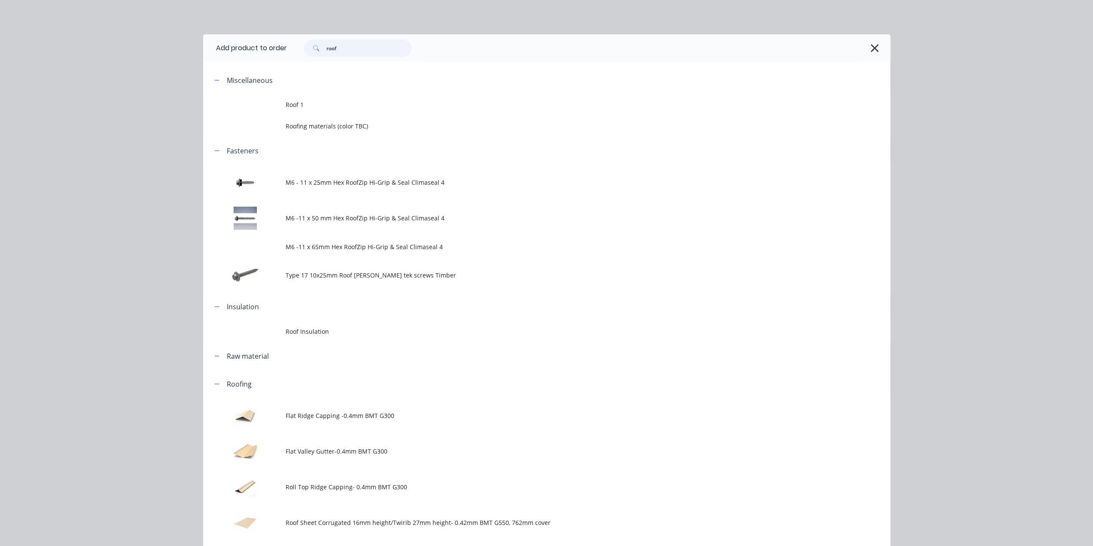
drag, startPoint x: 347, startPoint y: 46, endPoint x: 276, endPoint y: 48, distance: 70.4
click at [278, 47] on header "Add product to order roof" at bounding box center [546, 47] width 687 height 27
click at [877, 48] on button "button" at bounding box center [875, 48] width 14 height 14
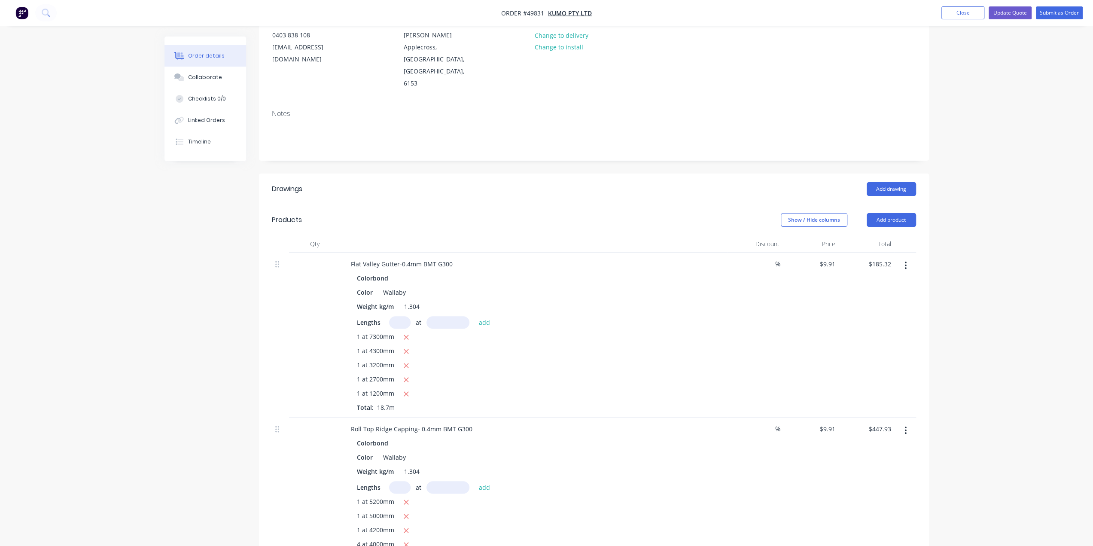
scroll to position [186, 0]
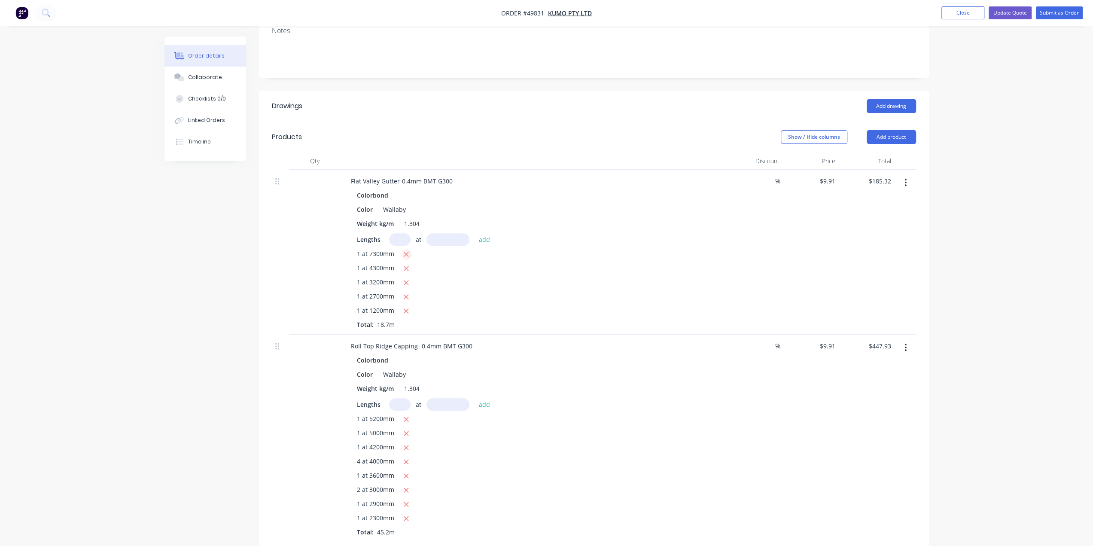
click at [406, 250] on icon "button" at bounding box center [406, 254] width 6 height 8
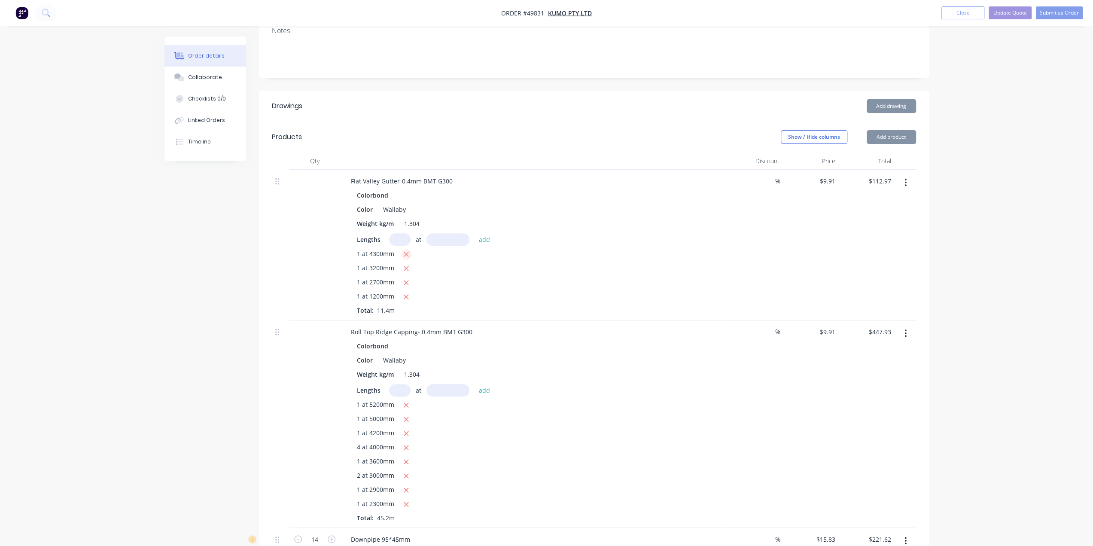
click at [405, 252] on icon "button" at bounding box center [406, 254] width 5 height 5
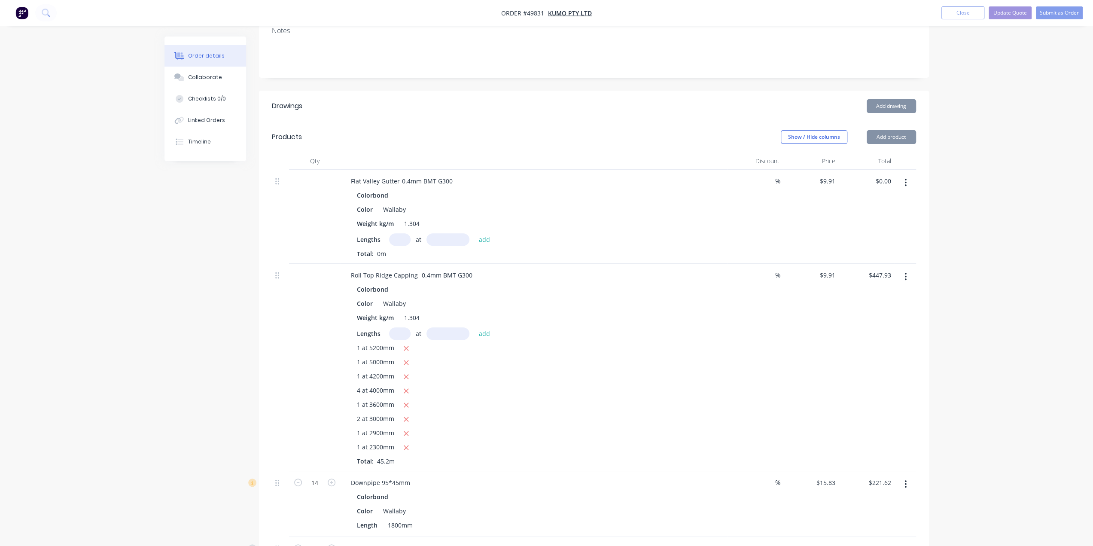
click at [398, 233] on input "text" at bounding box center [399, 239] width 21 height 12
click at [474, 233] on button "add" at bounding box center [484, 239] width 20 height 12
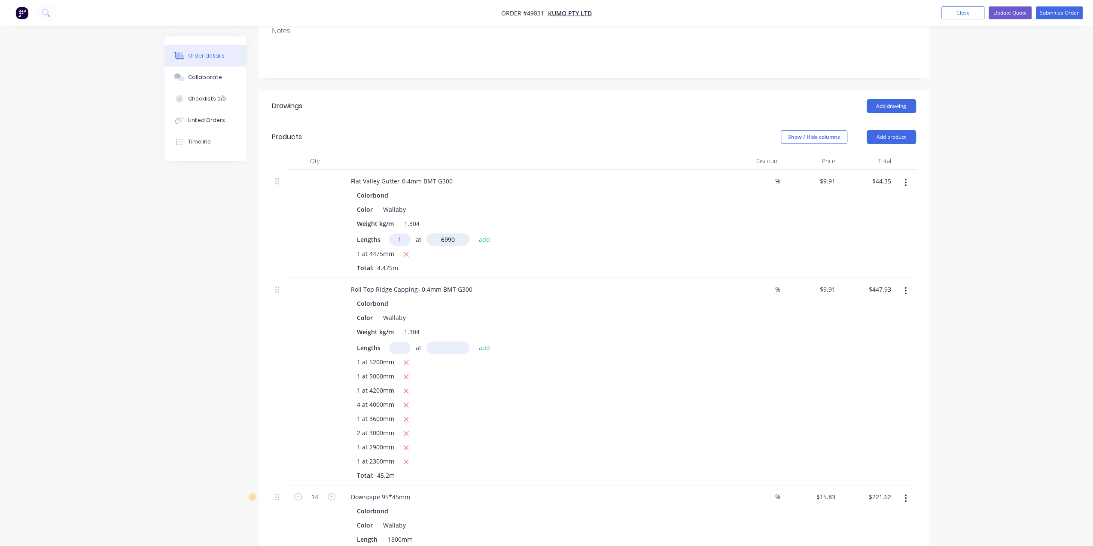
click at [474, 233] on button "add" at bounding box center [484, 239] width 20 height 12
click at [406, 373] on icon "button" at bounding box center [406, 377] width 6 height 8
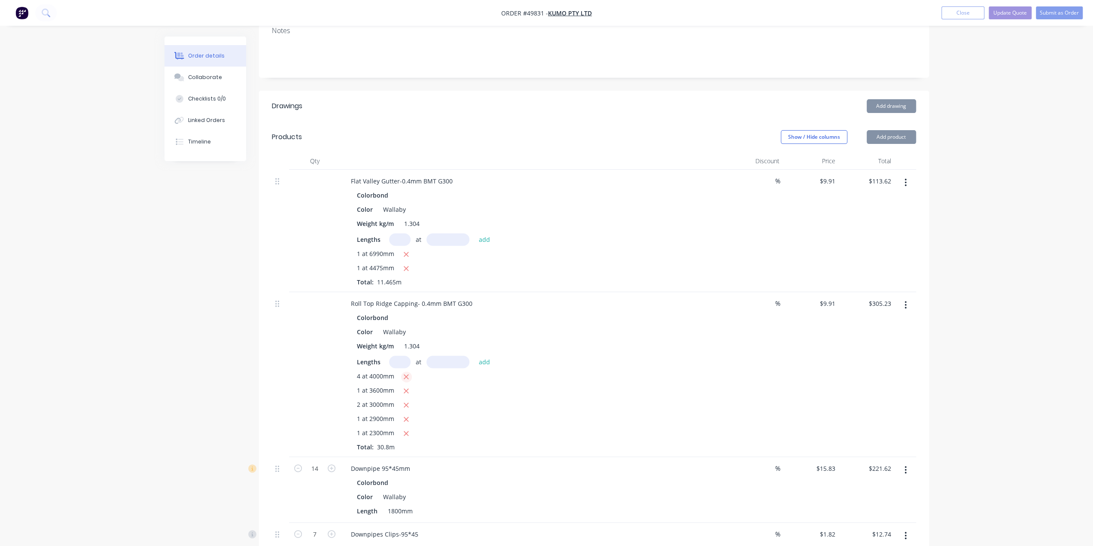
click at [406, 373] on icon "button" at bounding box center [406, 377] width 6 height 8
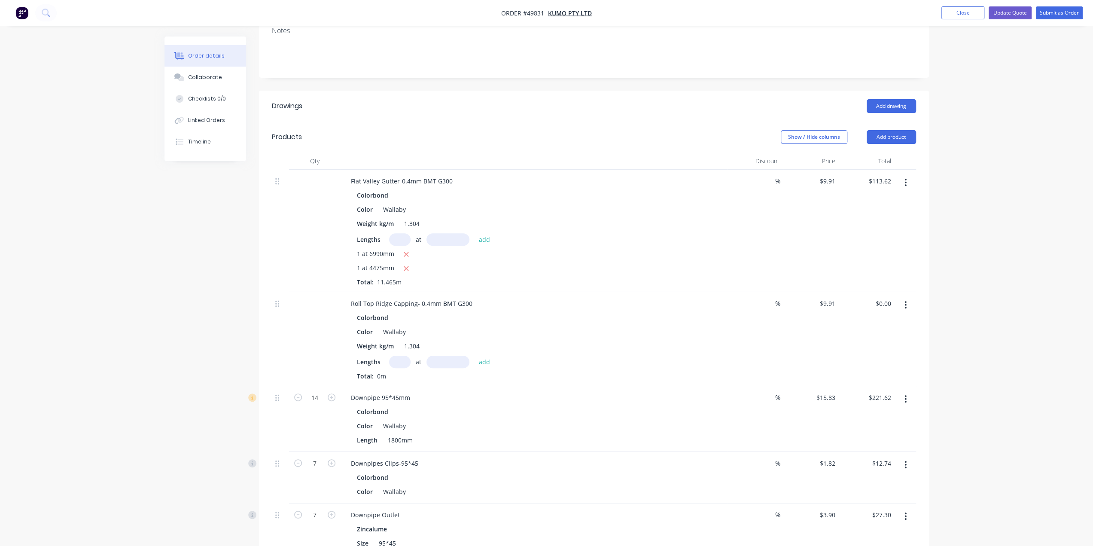
click at [402, 355] on input "text" at bounding box center [399, 361] width 21 height 12
click at [474, 355] on button "add" at bounding box center [484, 361] width 20 height 12
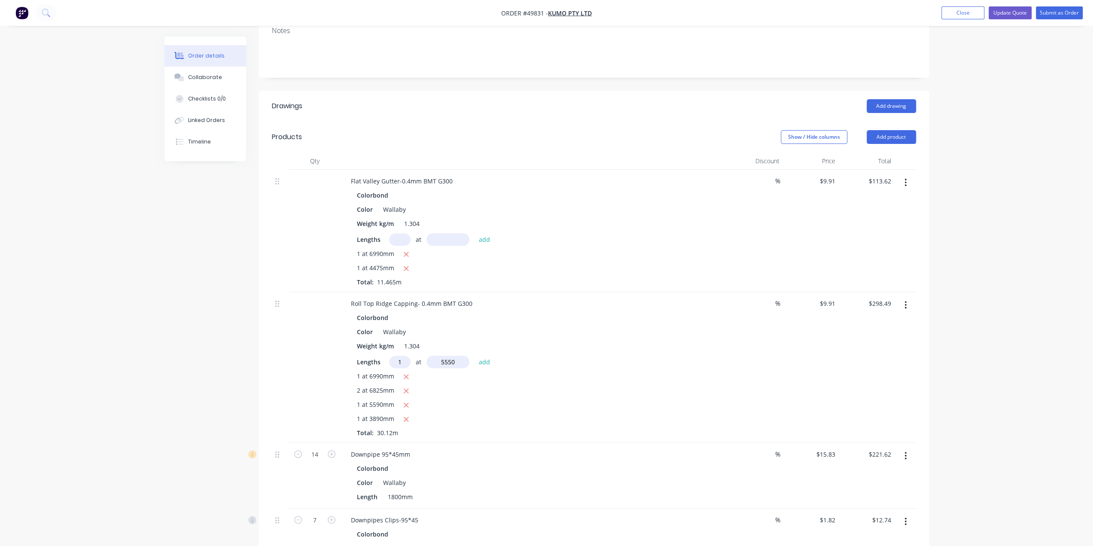
click at [474, 355] on button "add" at bounding box center [484, 361] width 20 height 12
drag, startPoint x: 141, startPoint y: 339, endPoint x: 179, endPoint y: 331, distance: 38.6
click at [144, 339] on div "Order details Collaborate Checklists 0/0 Linked Orders Timeline Order details C…" at bounding box center [546, 409] width 1093 height 1190
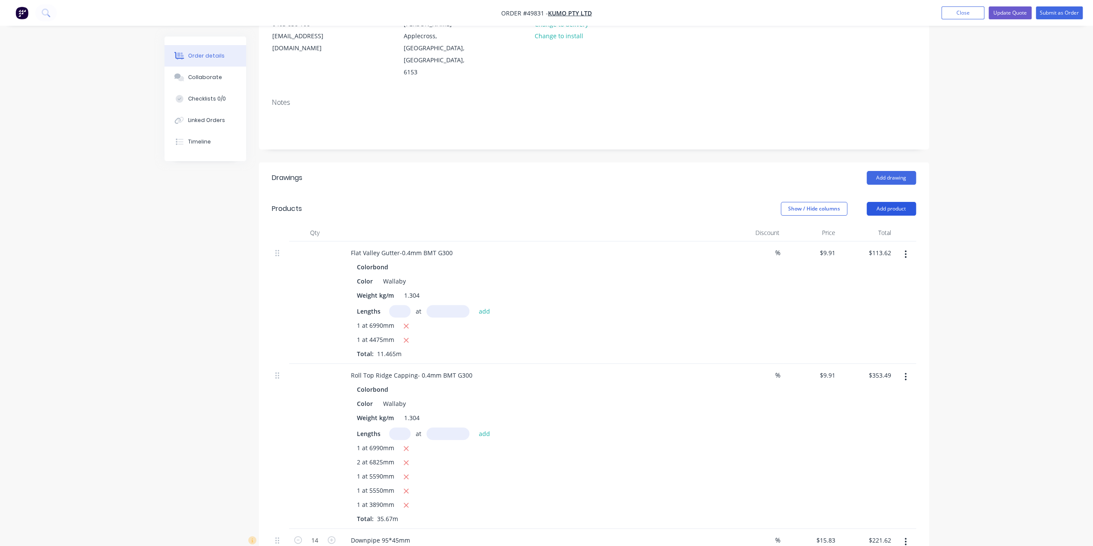
click at [897, 202] on button "Add product" at bounding box center [890, 209] width 49 height 14
click at [867, 224] on div "Product catalogue" at bounding box center [875, 230] width 66 height 12
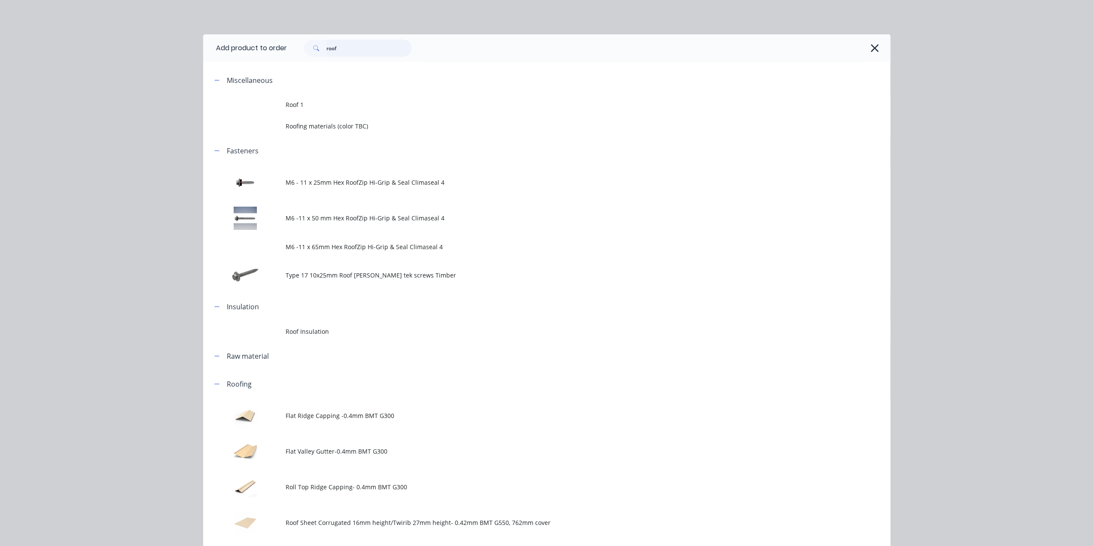
drag, startPoint x: 345, startPoint y: 48, endPoint x: 234, endPoint y: 50, distance: 111.2
click at [248, 48] on header "Add product to order roof" at bounding box center [546, 47] width 687 height 27
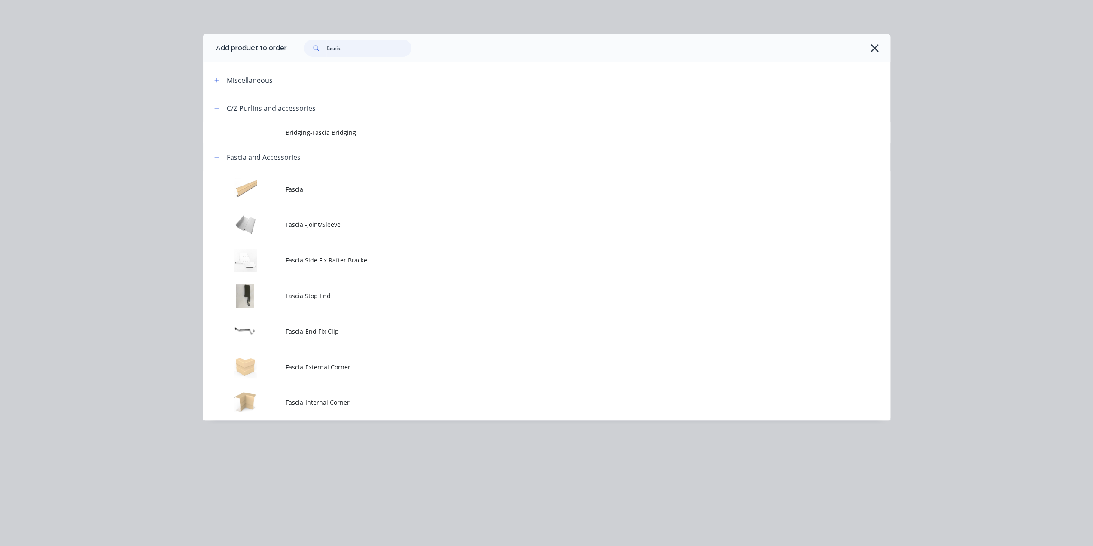
scroll to position [301, 0]
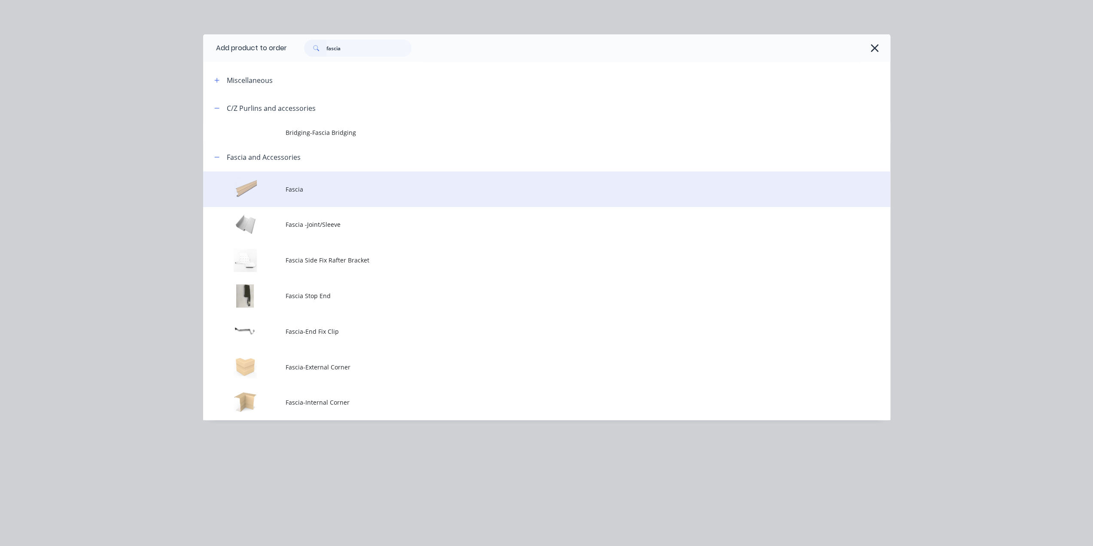
click at [325, 193] on span "Fascia" at bounding box center [526, 189] width 483 height 9
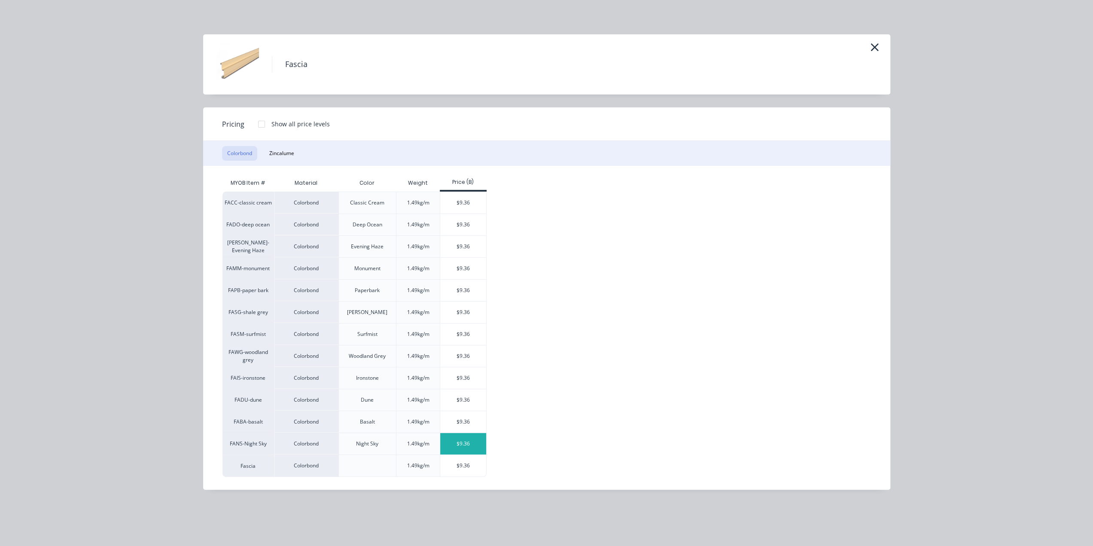
scroll to position [415, 0]
click at [470, 459] on div "$9.36" at bounding box center [463, 465] width 46 height 21
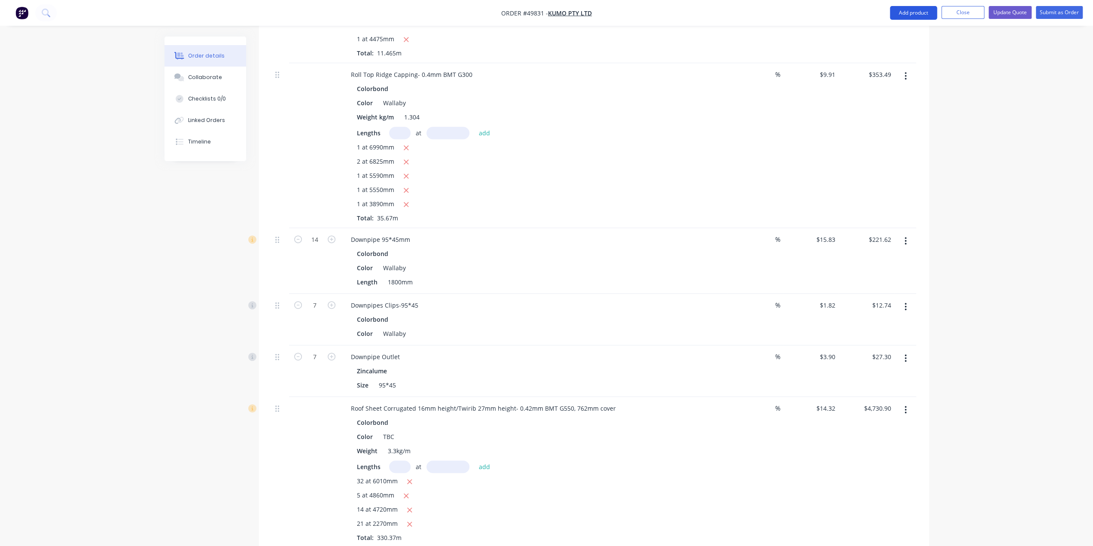
click at [905, 12] on button "Add product" at bounding box center [913, 13] width 47 height 14
click at [906, 31] on div "Product catalogue" at bounding box center [896, 35] width 66 height 12
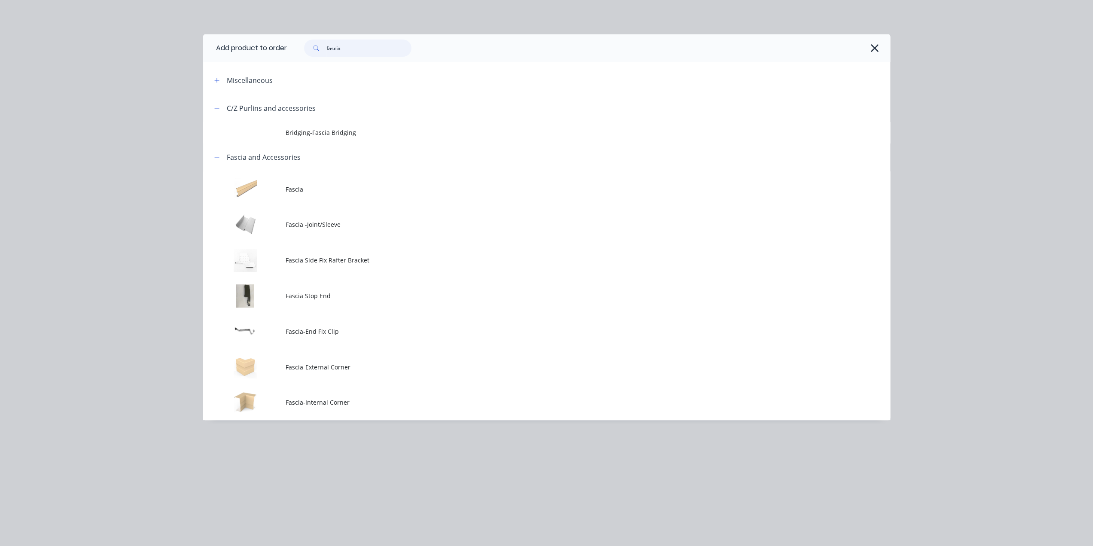
drag, startPoint x: 364, startPoint y: 49, endPoint x: 107, endPoint y: 30, distance: 258.2
click at [118, 30] on div "Add product to order fascia Miscellaneous C/Z Purlins and accessories Bridging-…" at bounding box center [546, 273] width 1093 height 546
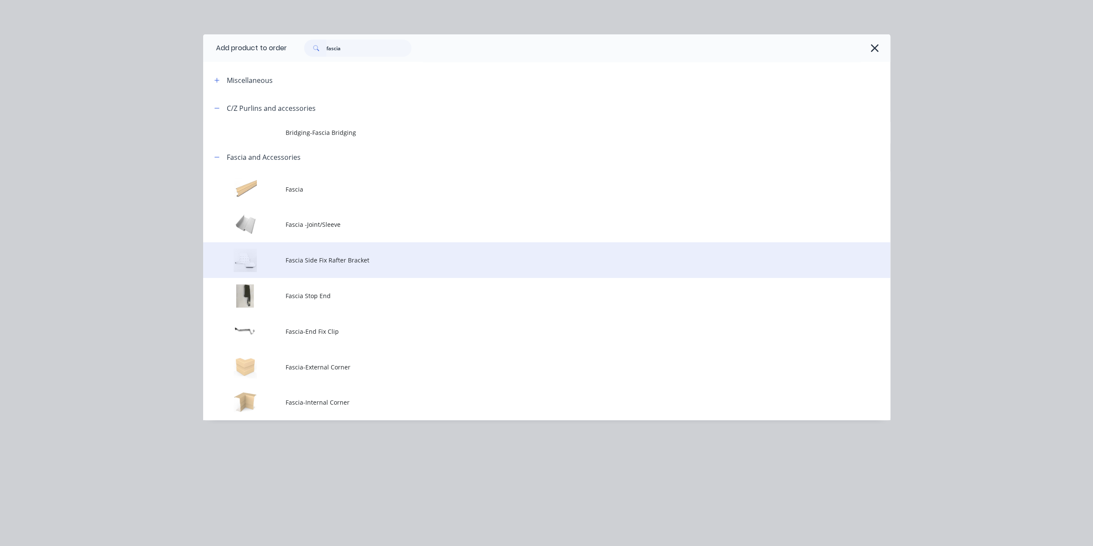
click at [351, 260] on span "Fascia Side Fix Rafter Bracket" at bounding box center [526, 259] width 483 height 9
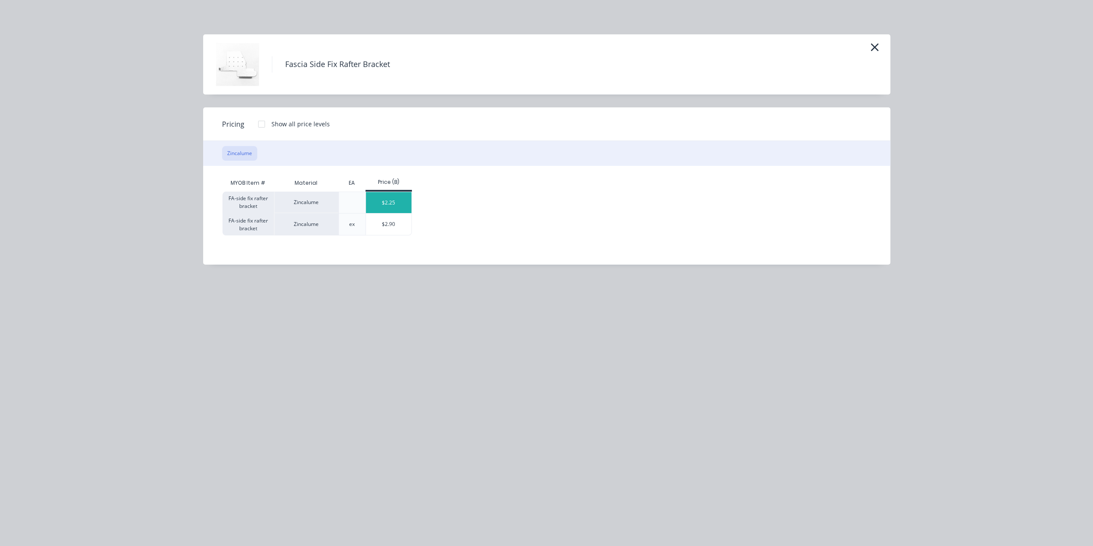
click at [392, 199] on div "$2.25" at bounding box center [389, 202] width 46 height 21
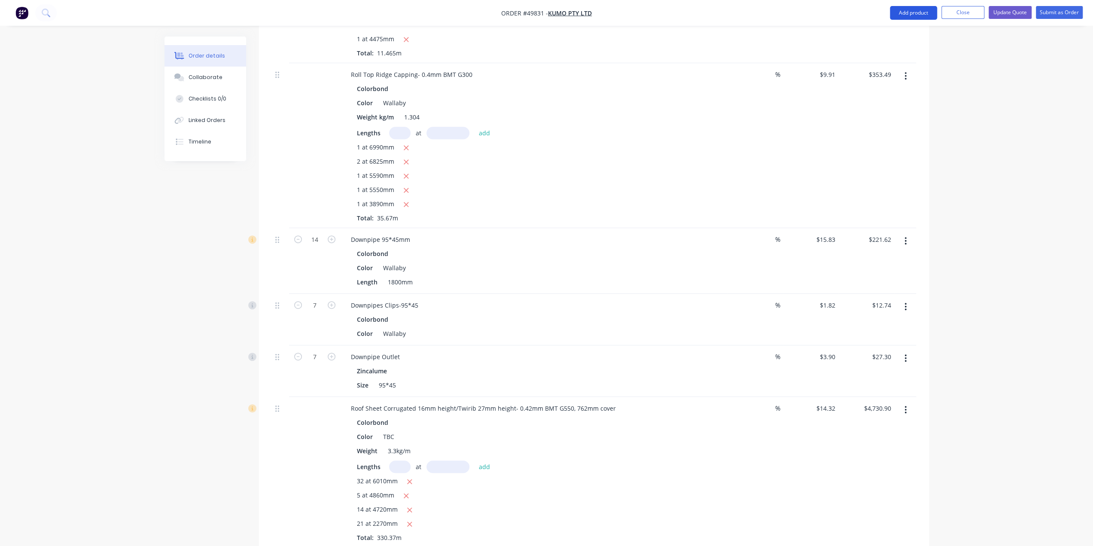
click at [910, 12] on button "Add product" at bounding box center [913, 13] width 47 height 14
click at [901, 35] on div "Product catalogue" at bounding box center [896, 35] width 66 height 12
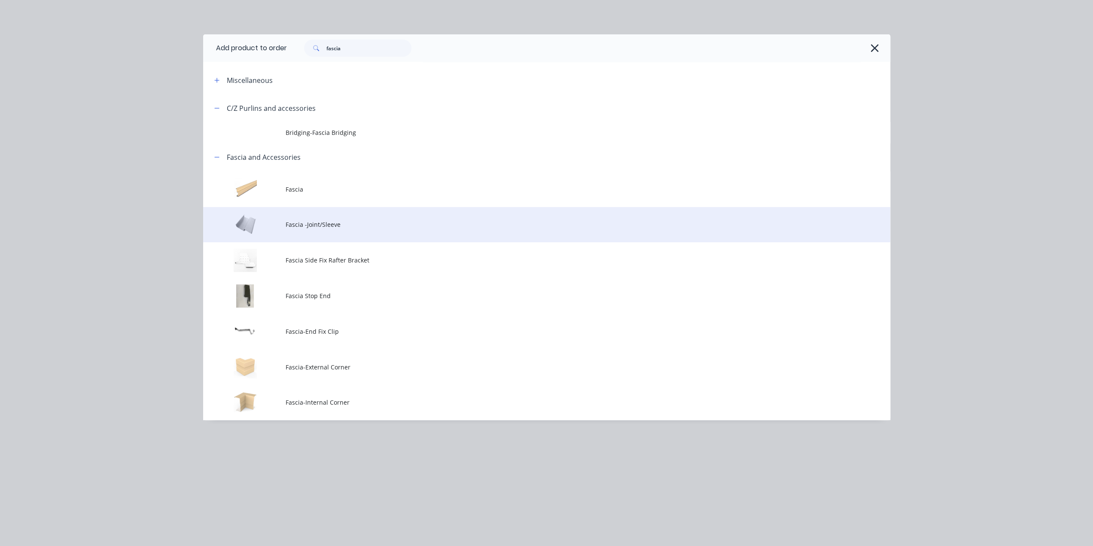
click at [340, 229] on td "Fascia -Joint/Sleeve" at bounding box center [587, 225] width 604 height 36
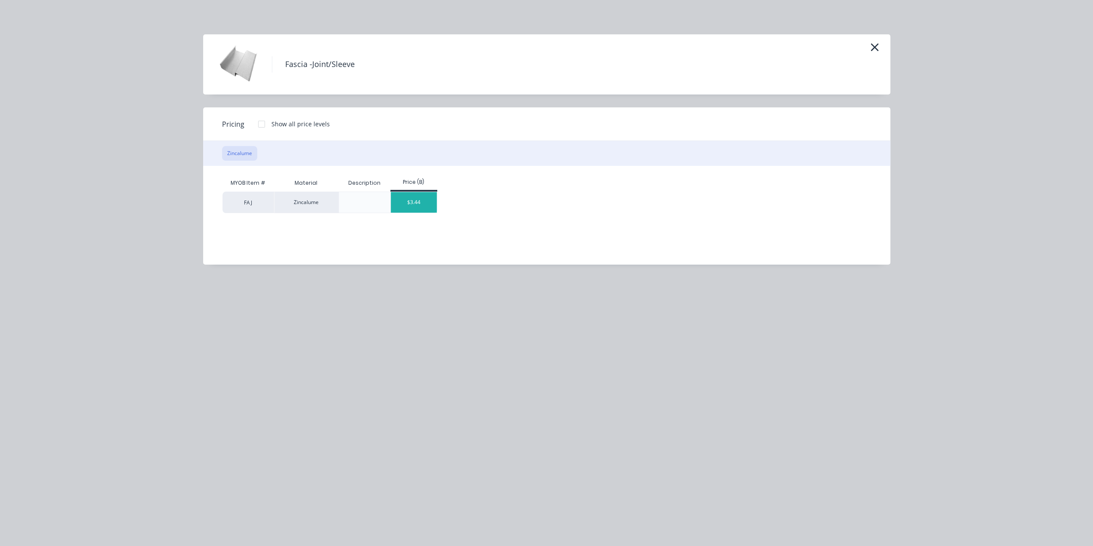
click at [399, 200] on div "$3.44" at bounding box center [414, 202] width 46 height 21
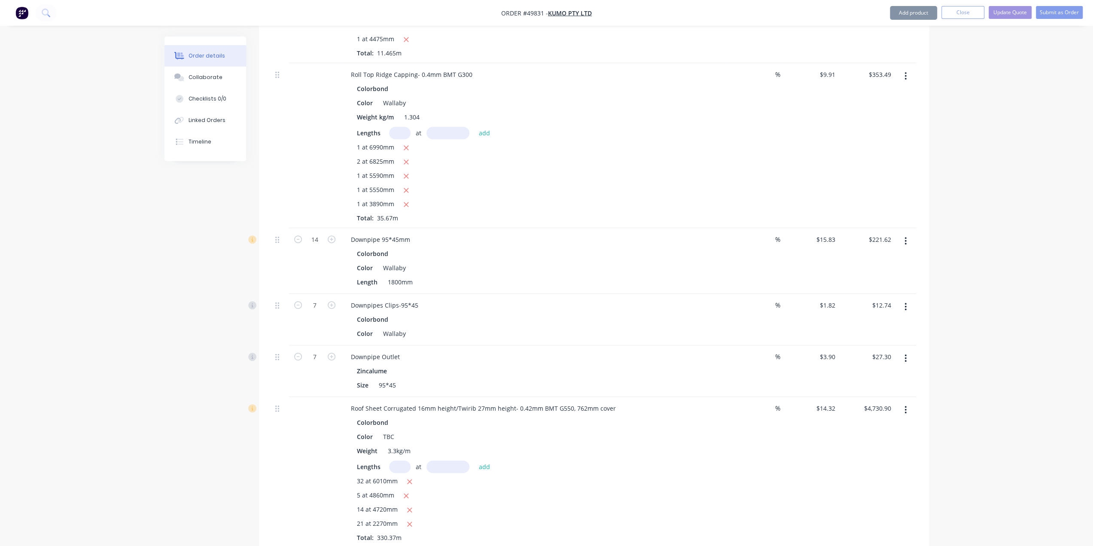
click at [902, 16] on button "Add product" at bounding box center [913, 13] width 47 height 14
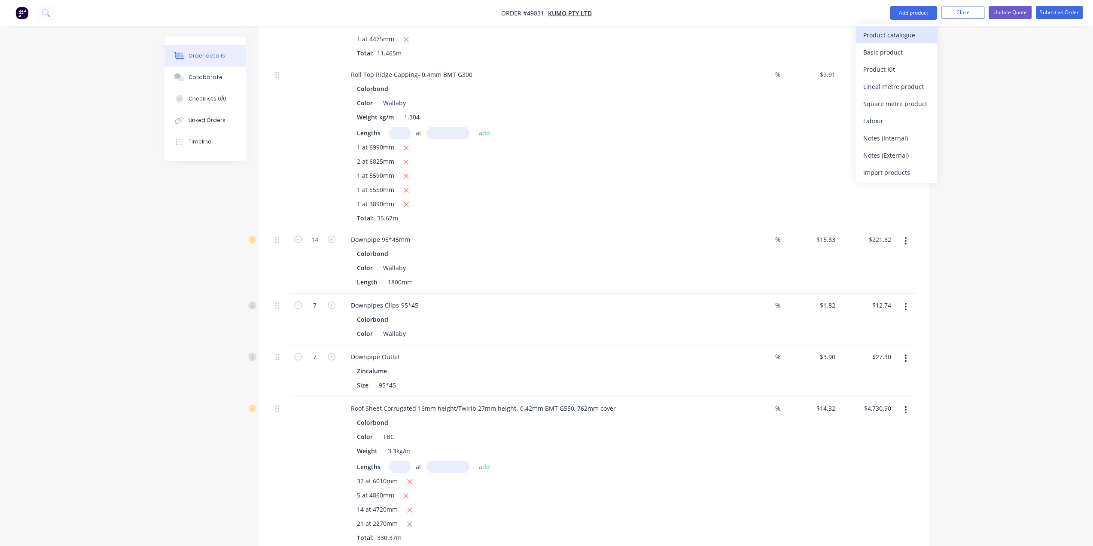
click at [899, 35] on div "Product catalogue" at bounding box center [896, 35] width 66 height 12
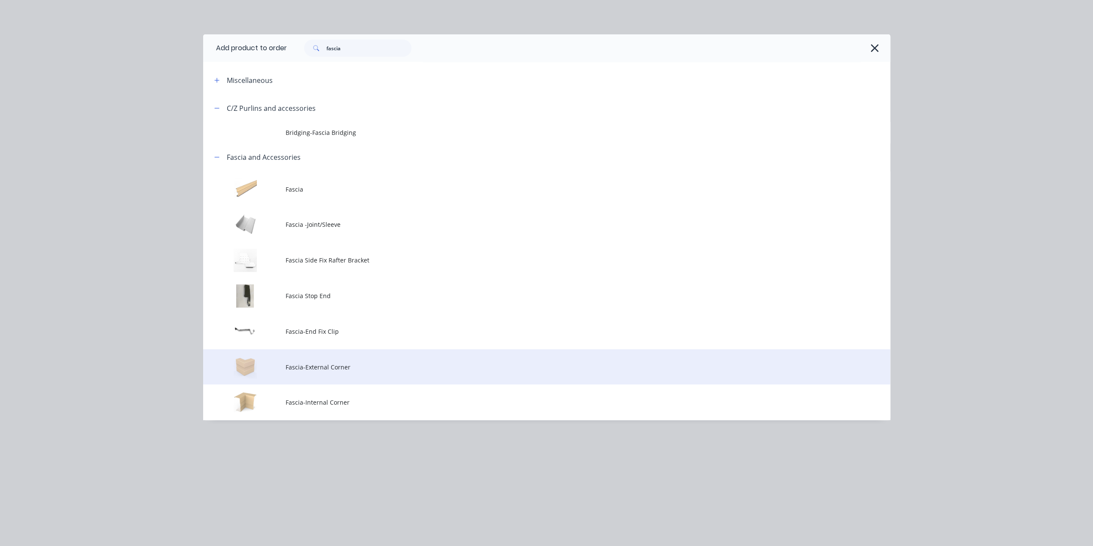
click at [597, 365] on span "Fascia-External Corner" at bounding box center [526, 366] width 483 height 9
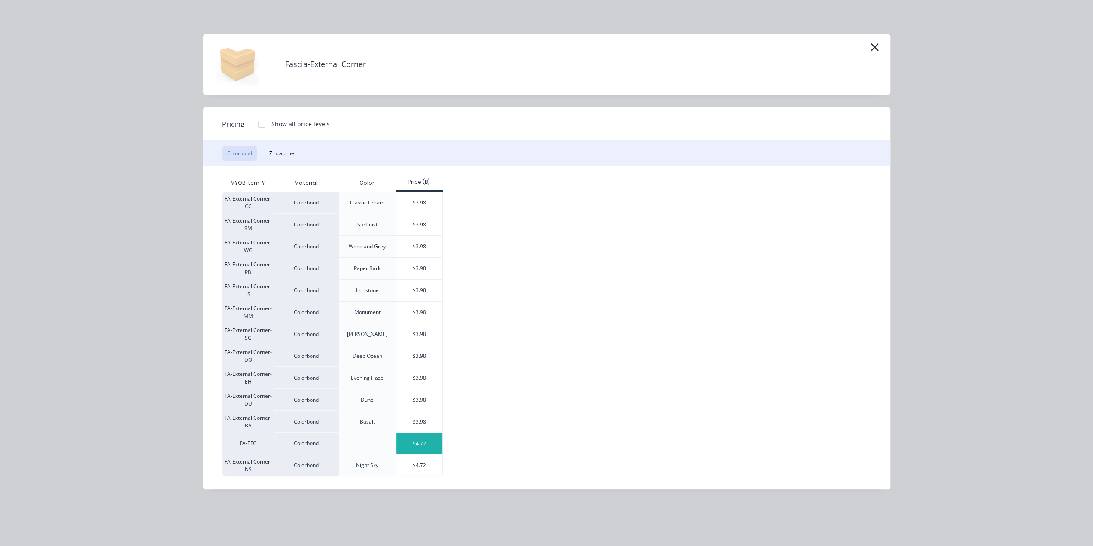
click at [419, 440] on div "$4.72" at bounding box center [419, 443] width 46 height 21
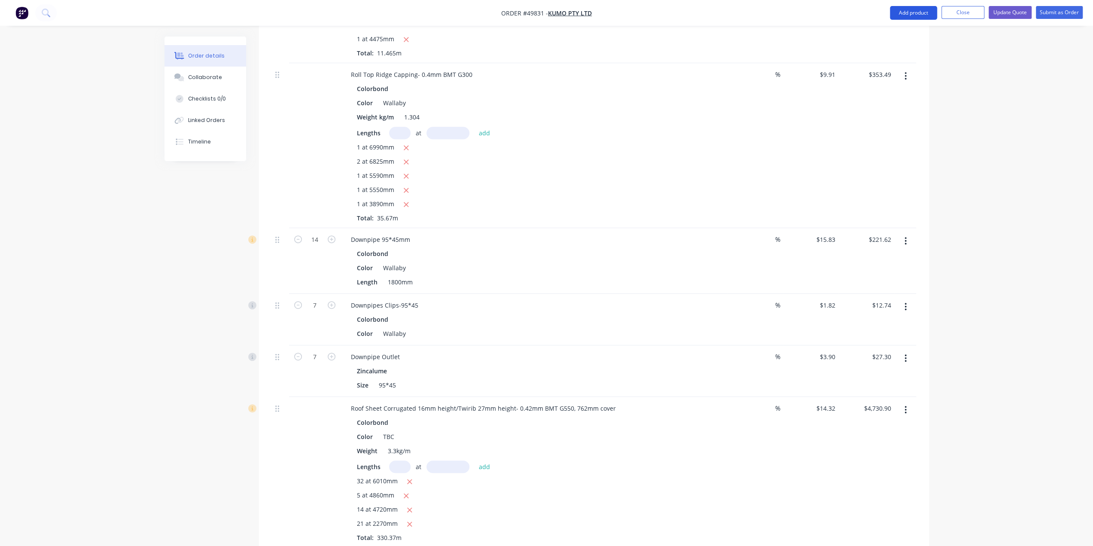
click at [910, 12] on button "Add product" at bounding box center [913, 13] width 47 height 14
click at [910, 26] on button "Product catalogue" at bounding box center [896, 34] width 82 height 17
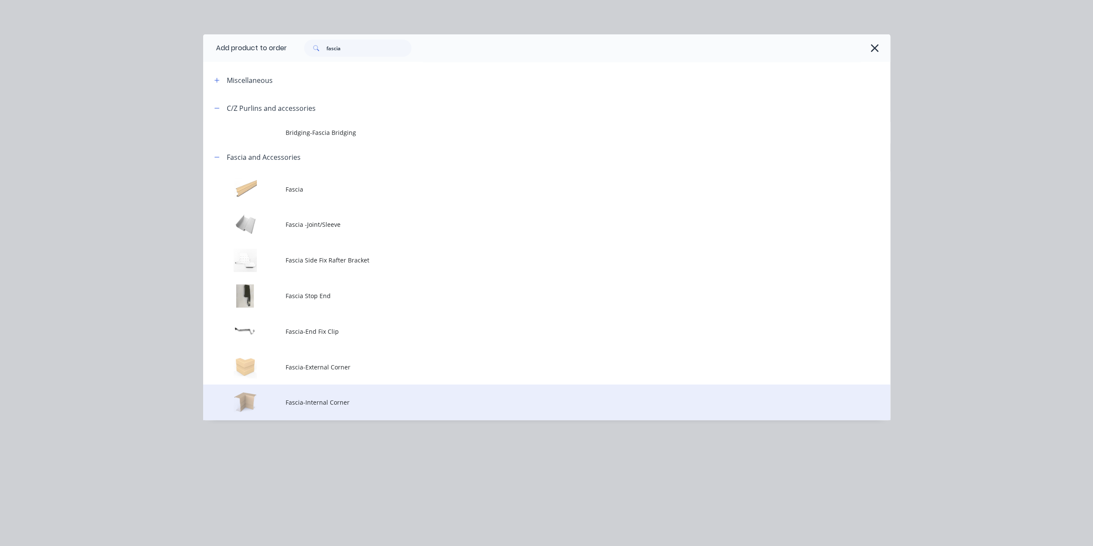
click at [356, 402] on span "Fascia-Internal Corner" at bounding box center [526, 402] width 483 height 9
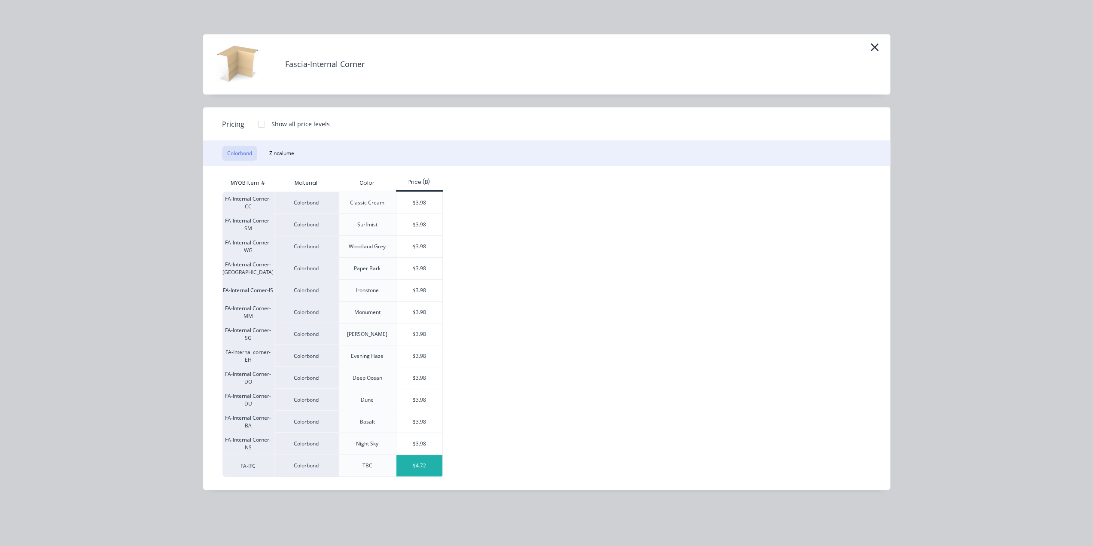
click at [413, 457] on div "$4.72" at bounding box center [419, 465] width 46 height 21
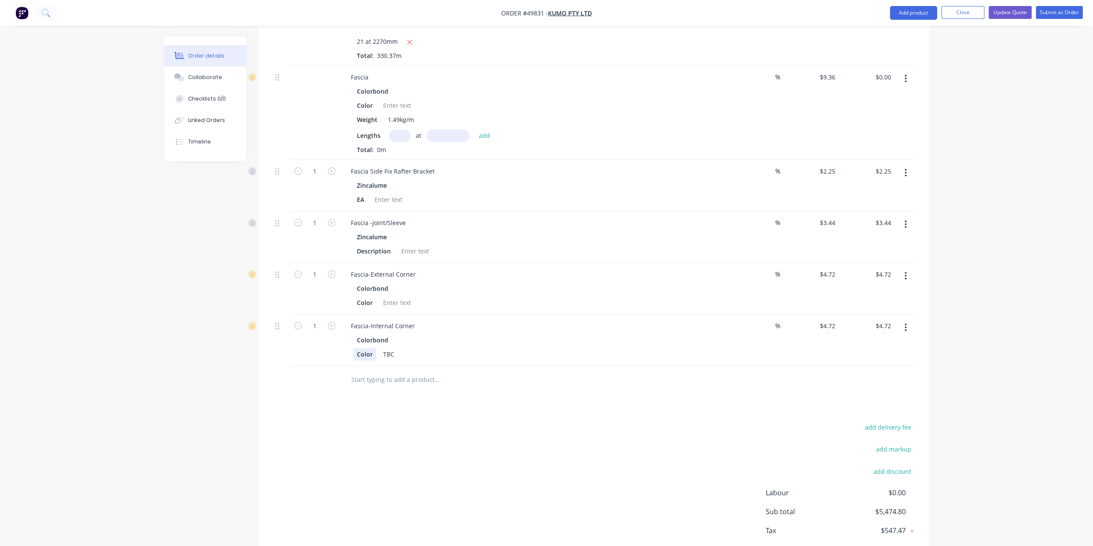
scroll to position [905, 0]
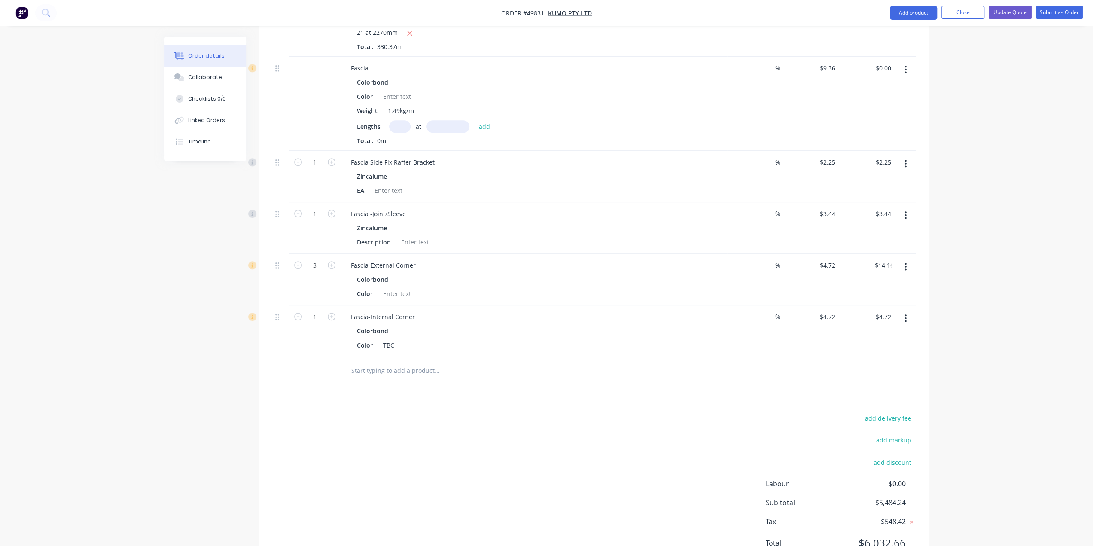
drag, startPoint x: 257, startPoint y: 250, endPoint x: 414, endPoint y: 254, distance: 157.2
click at [401, 287] on div at bounding box center [397, 293] width 35 height 12
click at [504, 259] on div "Fascia-External Corner" at bounding box center [534, 265] width 380 height 12
click at [317, 207] on input "1" at bounding box center [315, 213] width 22 height 13
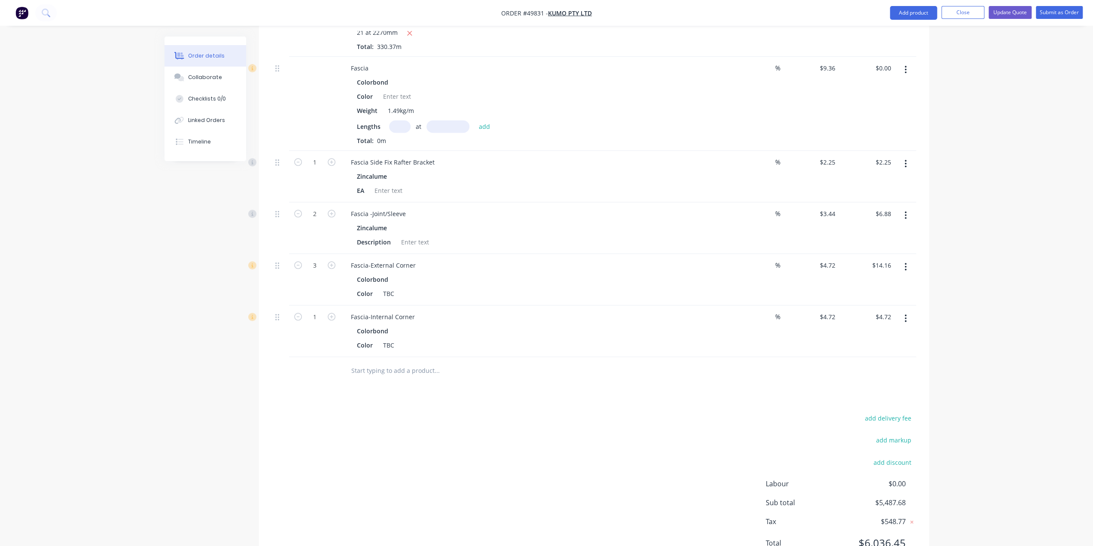
click at [291, 357] on div at bounding box center [315, 371] width 52 height 28
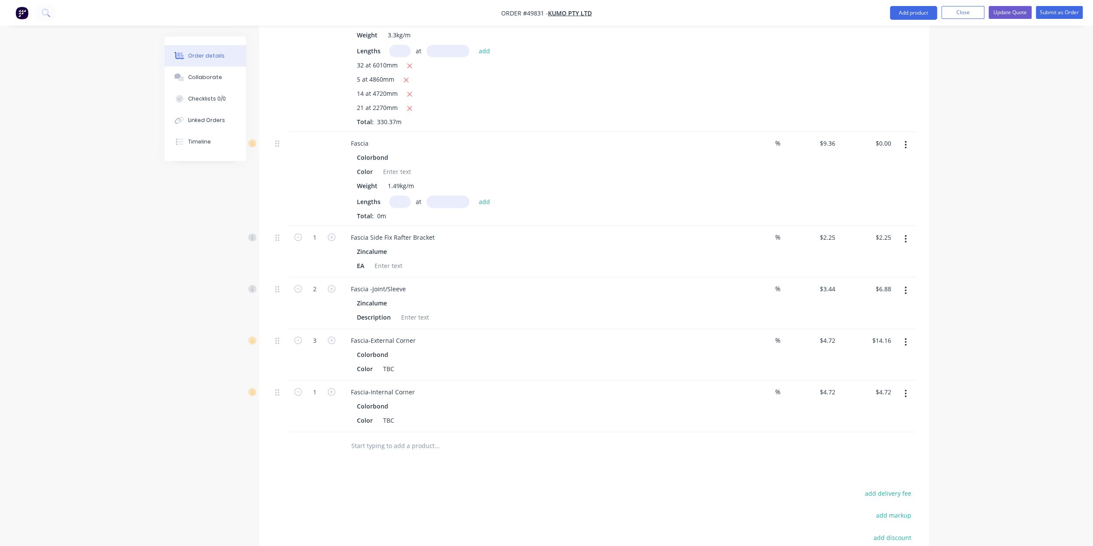
scroll to position [820, 0]
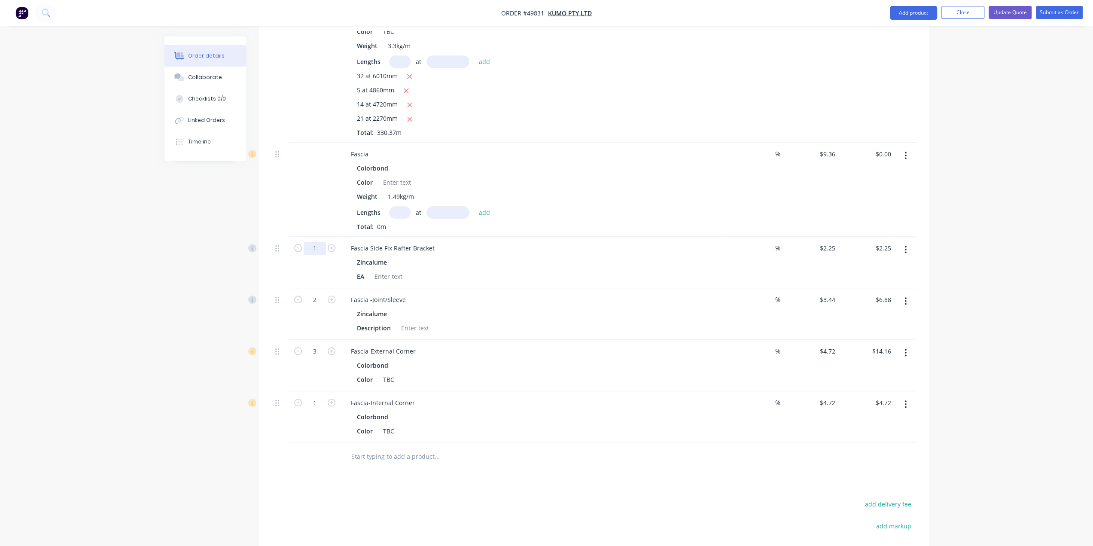
click at [319, 242] on input "1" at bounding box center [315, 248] width 22 height 13
drag, startPoint x: 136, startPoint y: 236, endPoint x: 142, endPoint y: 237, distance: 6.1
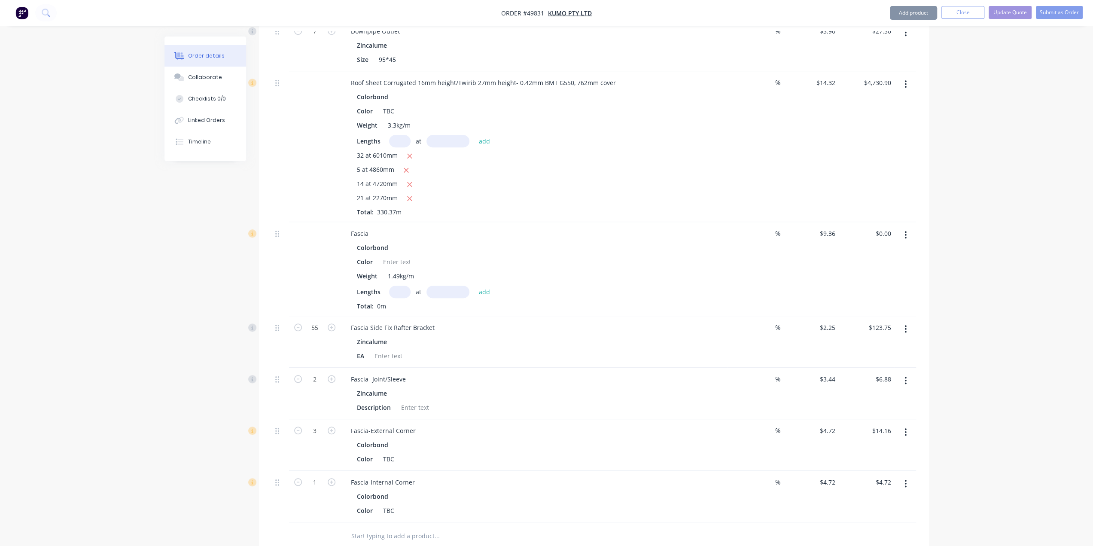
scroll to position [734, 0]
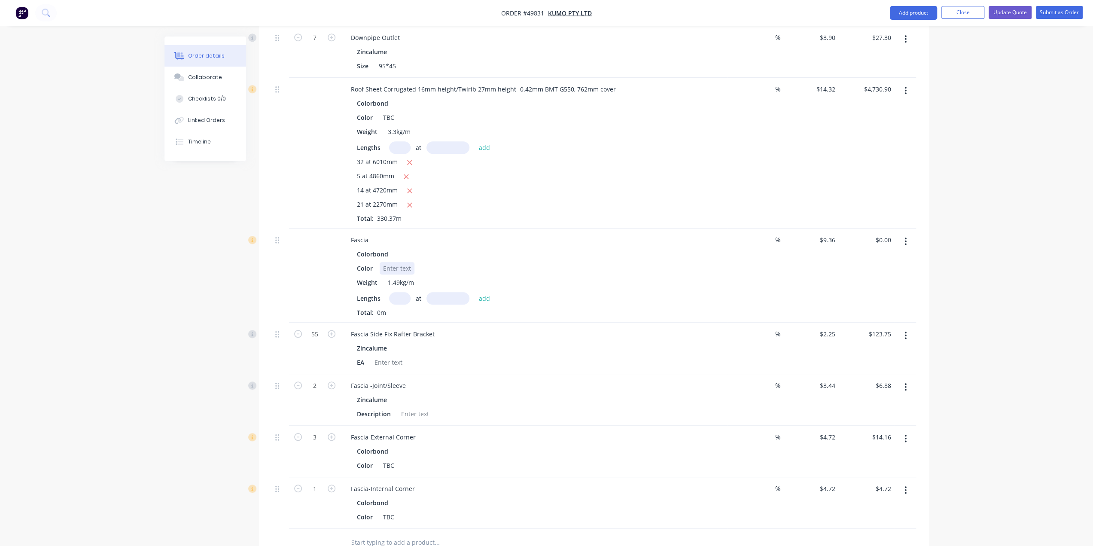
click at [404, 262] on div at bounding box center [397, 268] width 35 height 12
drag, startPoint x: 693, startPoint y: 219, endPoint x: 666, endPoint y: 223, distance: 26.9
click at [693, 248] on div "Colorbond" at bounding box center [534, 254] width 354 height 12
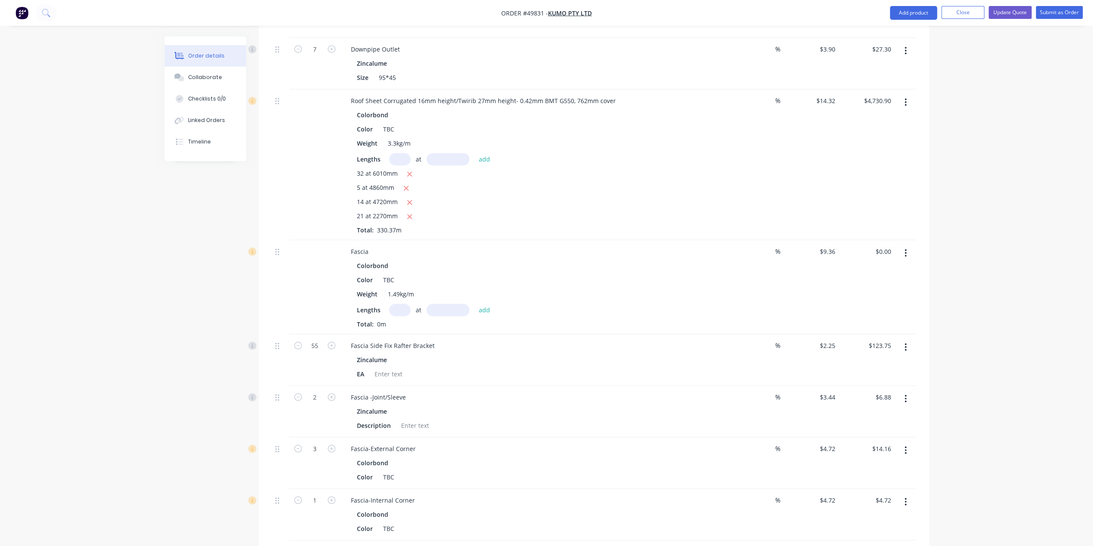
scroll to position [762, 0]
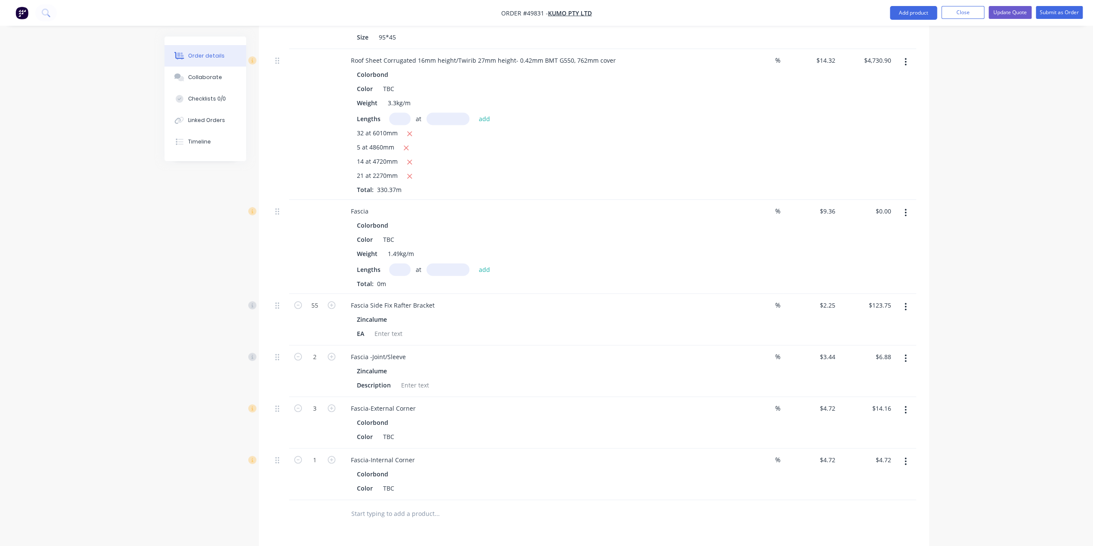
click at [393, 263] on input "text" at bounding box center [399, 269] width 21 height 12
click at [474, 263] on button "add" at bounding box center [484, 269] width 20 height 12
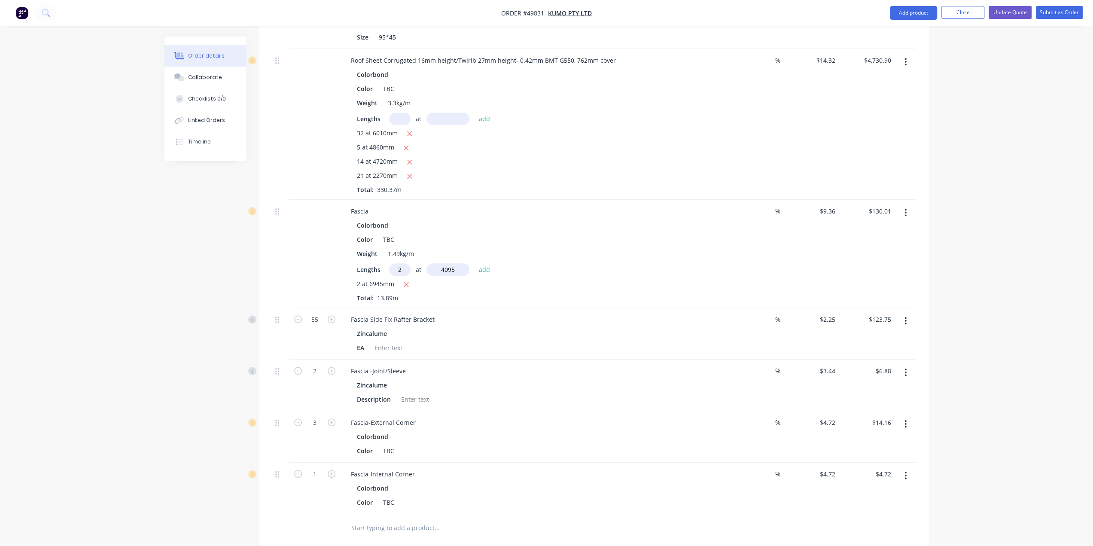
click at [474, 263] on button "add" at bounding box center [484, 269] width 20 height 12
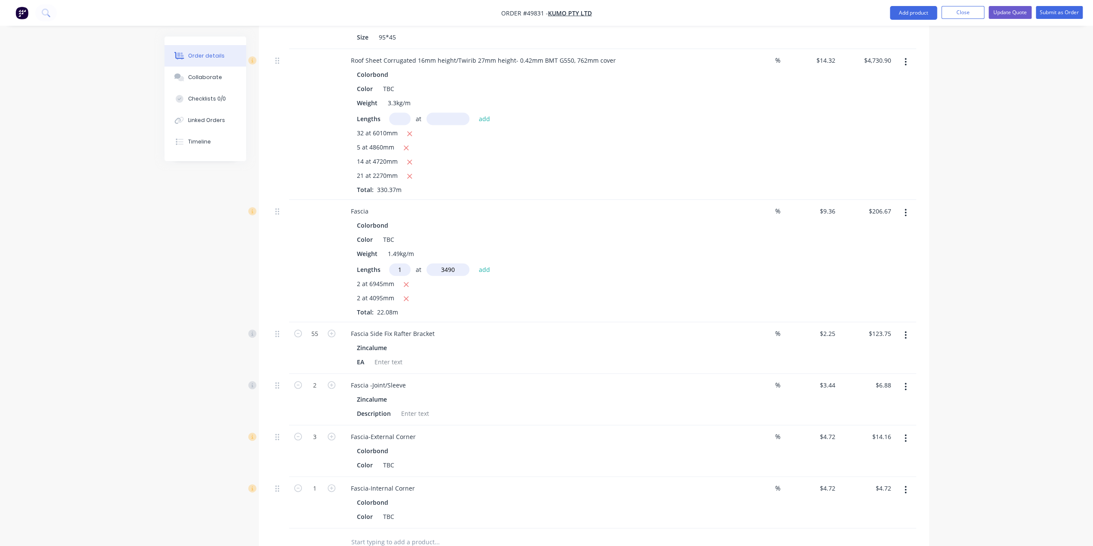
click at [474, 263] on button "add" at bounding box center [484, 269] width 20 height 12
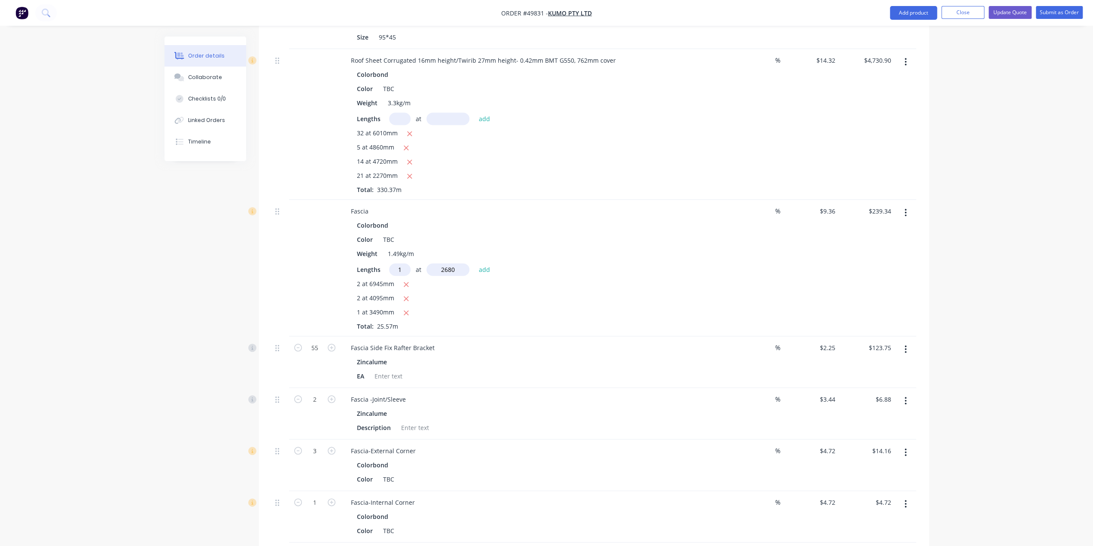
click at [474, 263] on button "add" at bounding box center [484, 269] width 20 height 12
click at [408, 295] on icon "button" at bounding box center [406, 299] width 6 height 8
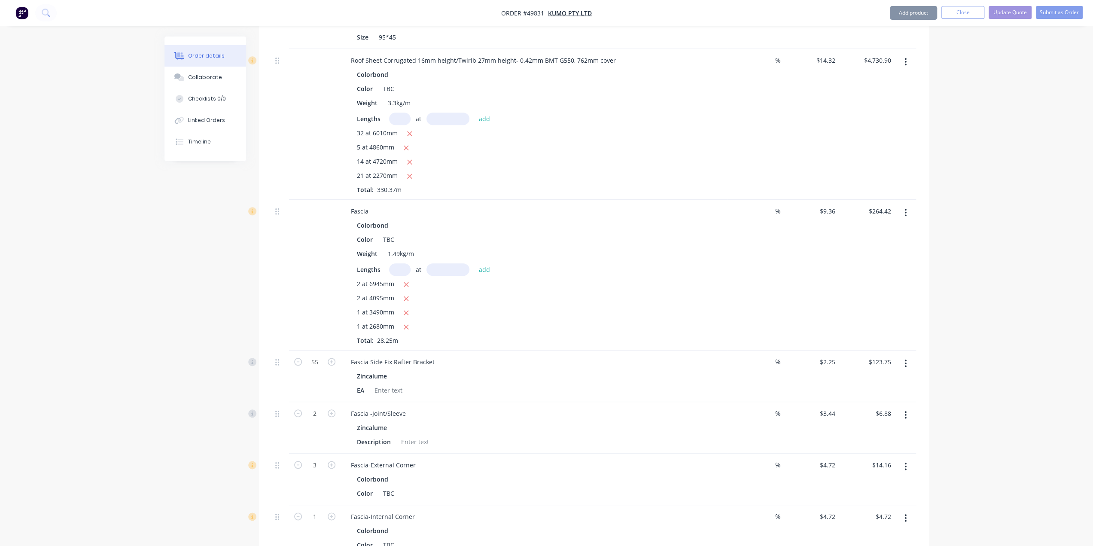
click at [395, 263] on input "text" at bounding box center [399, 269] width 21 height 12
click at [474, 263] on button "add" at bounding box center [484, 269] width 20 height 12
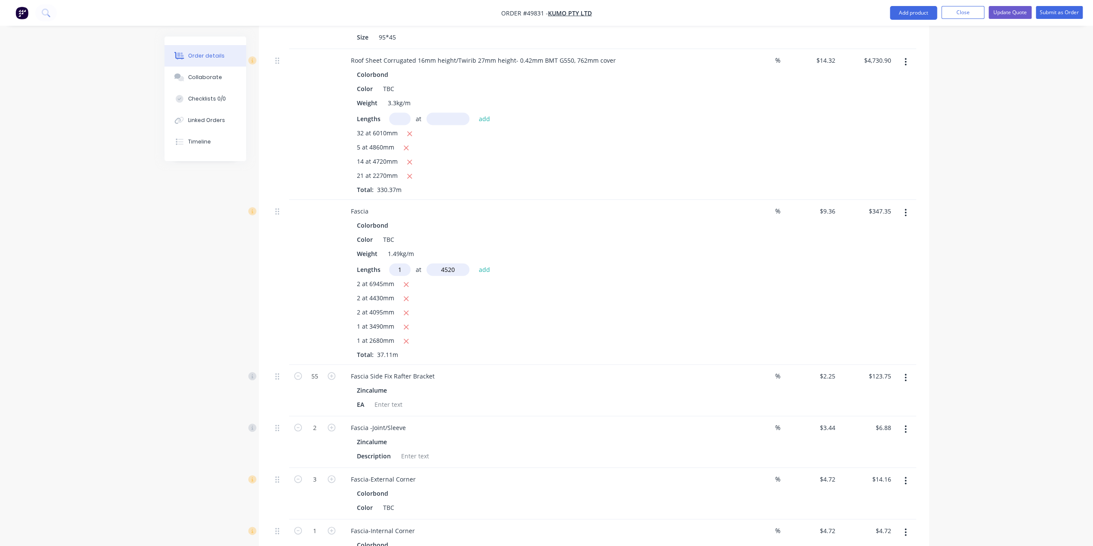
click at [474, 263] on button "add" at bounding box center [484, 269] width 20 height 12
click at [407, 282] on icon "button" at bounding box center [409, 284] width 5 height 5
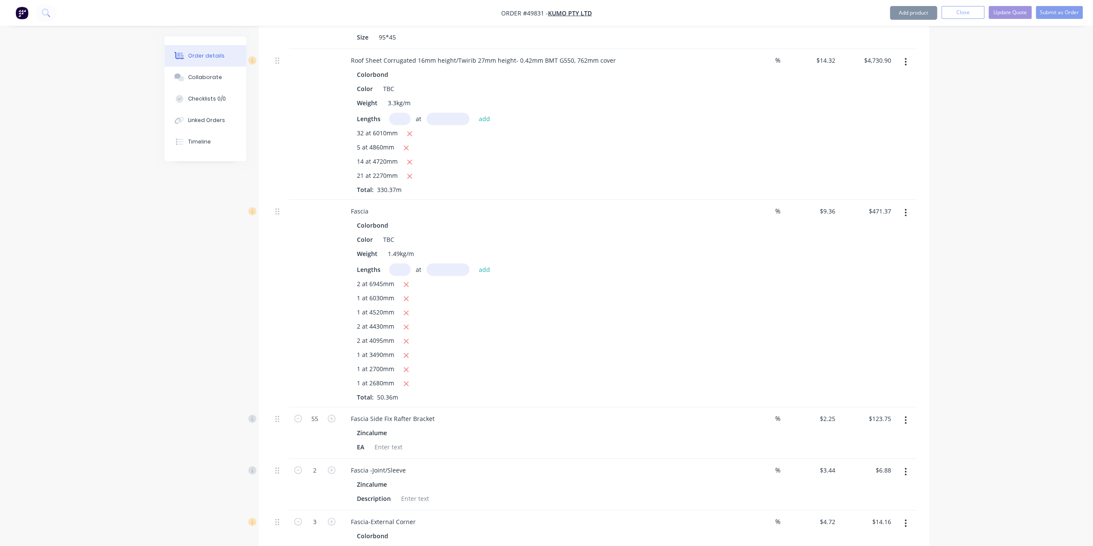
click at [397, 263] on input "text" at bounding box center [399, 269] width 21 height 12
click at [474, 263] on button "add" at bounding box center [484, 269] width 20 height 12
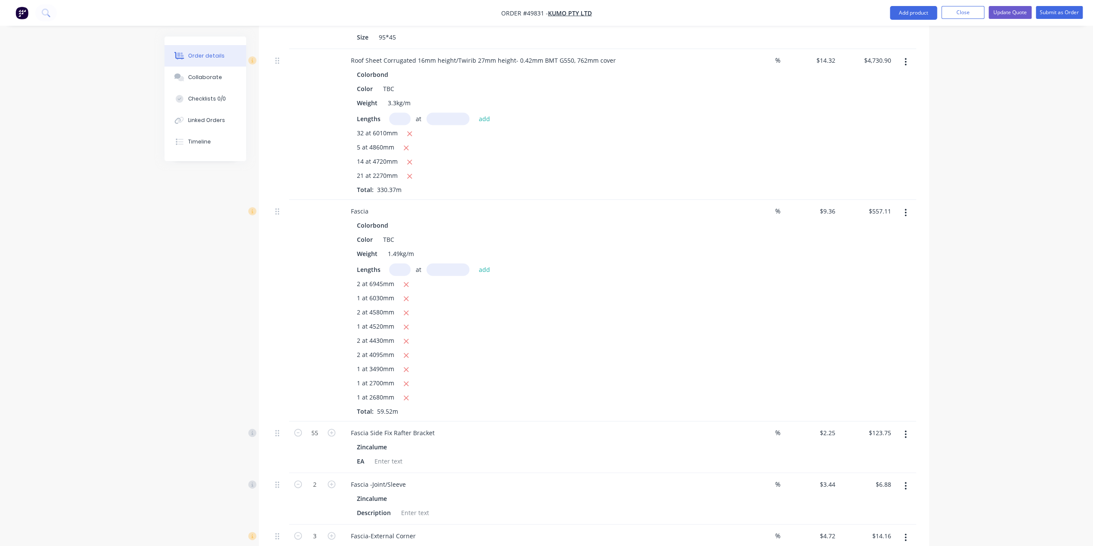
click at [710, 290] on div "Colorbond Color TBC Weight 1.49kg/m Lengths at add 2 at 6945mm 1 at 6030mm 2 at…" at bounding box center [534, 317] width 380 height 197
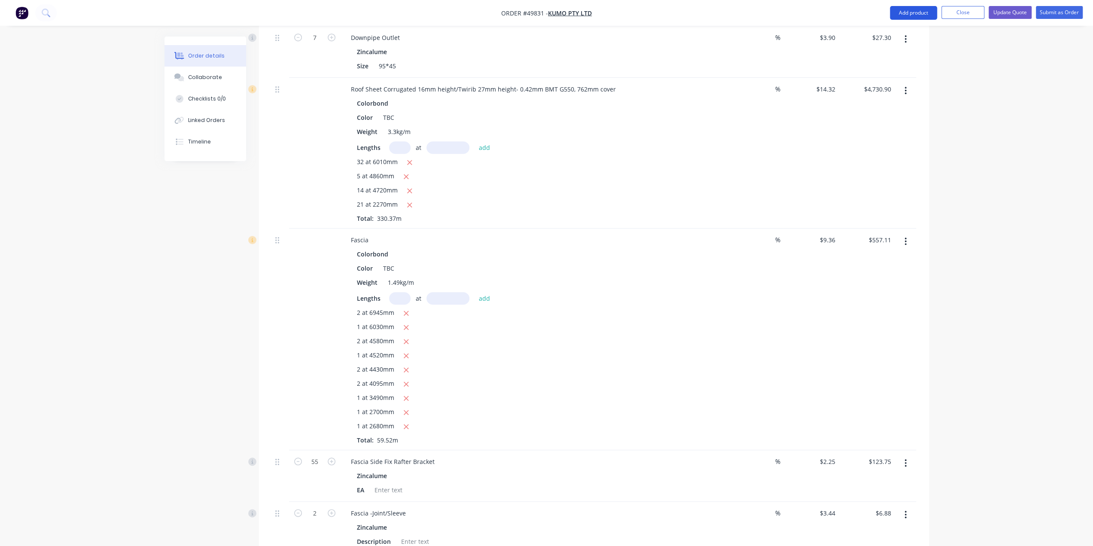
click at [906, 6] on button "Add product" at bounding box center [913, 13] width 47 height 14
click at [893, 36] on div "Product catalogue" at bounding box center [896, 35] width 66 height 12
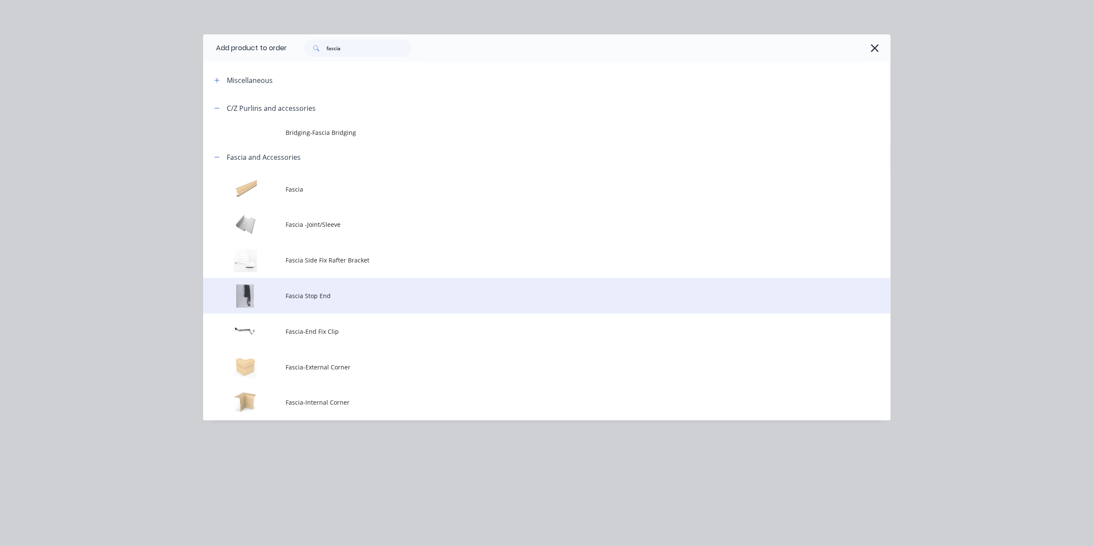
click at [299, 301] on td "Fascia Stop End" at bounding box center [587, 296] width 604 height 36
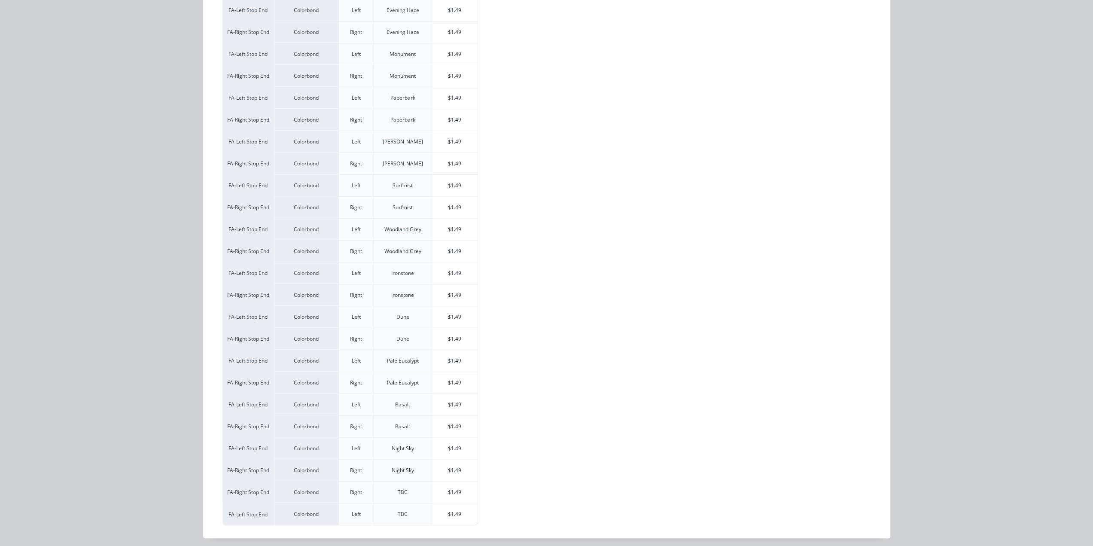
scroll to position [920, 0]
click at [456, 509] on div "$1.49" at bounding box center [455, 513] width 46 height 21
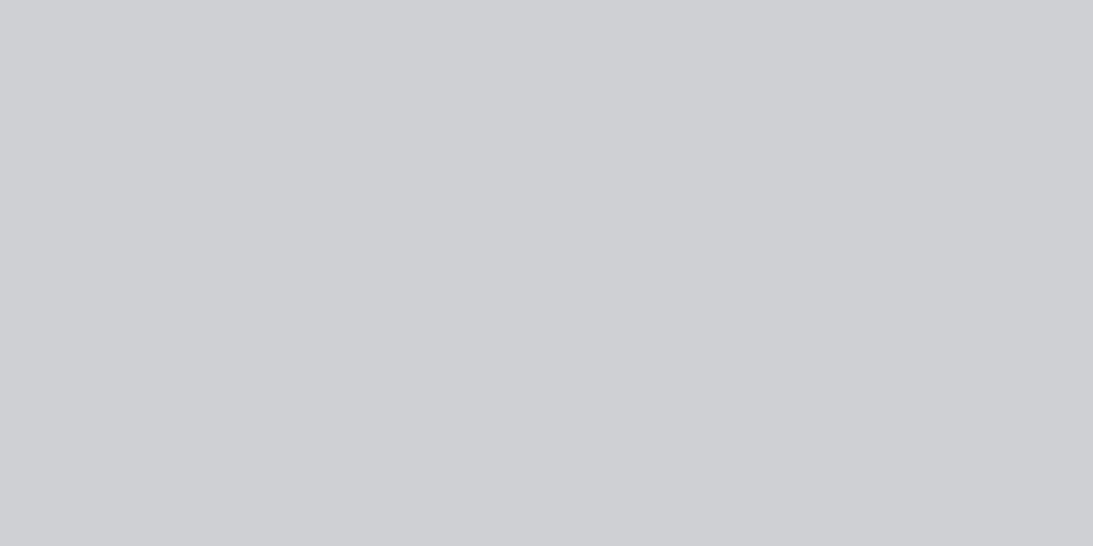
scroll to position [0, 0]
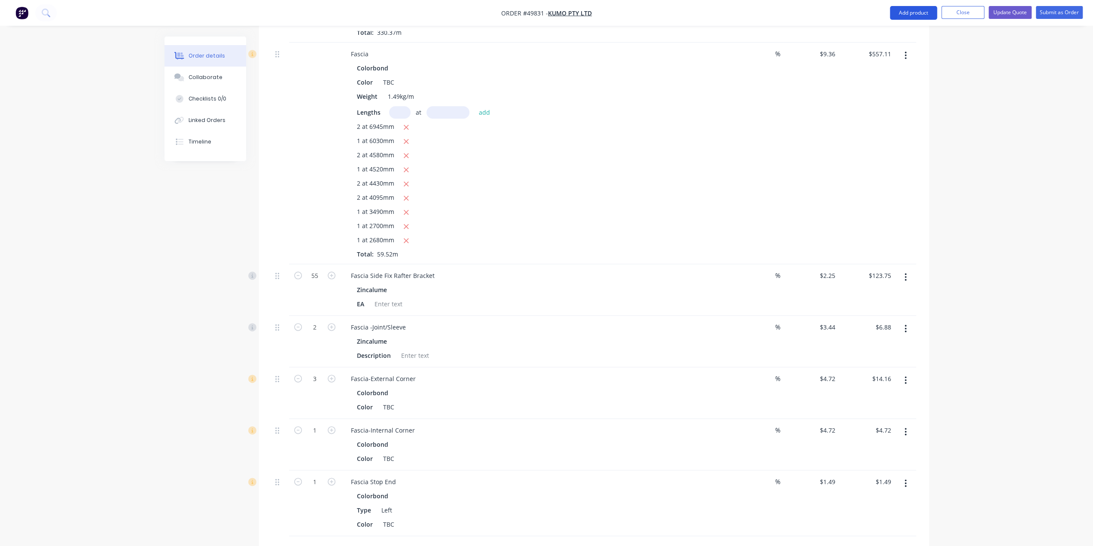
click at [904, 15] on button "Add product" at bounding box center [913, 13] width 47 height 14
click at [905, 31] on div "Product catalogue" at bounding box center [896, 35] width 66 height 12
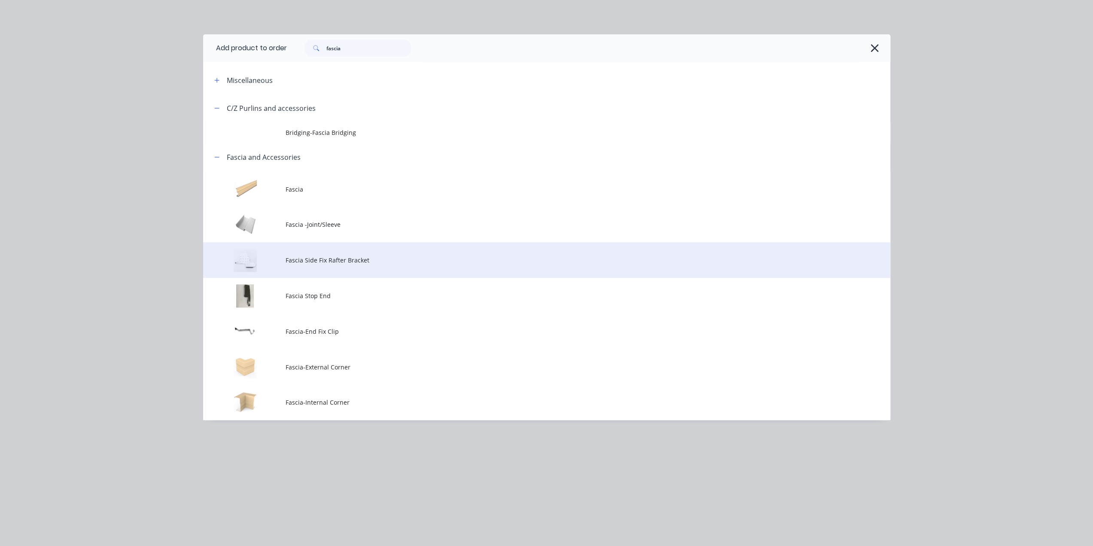
scroll to position [1091, 0]
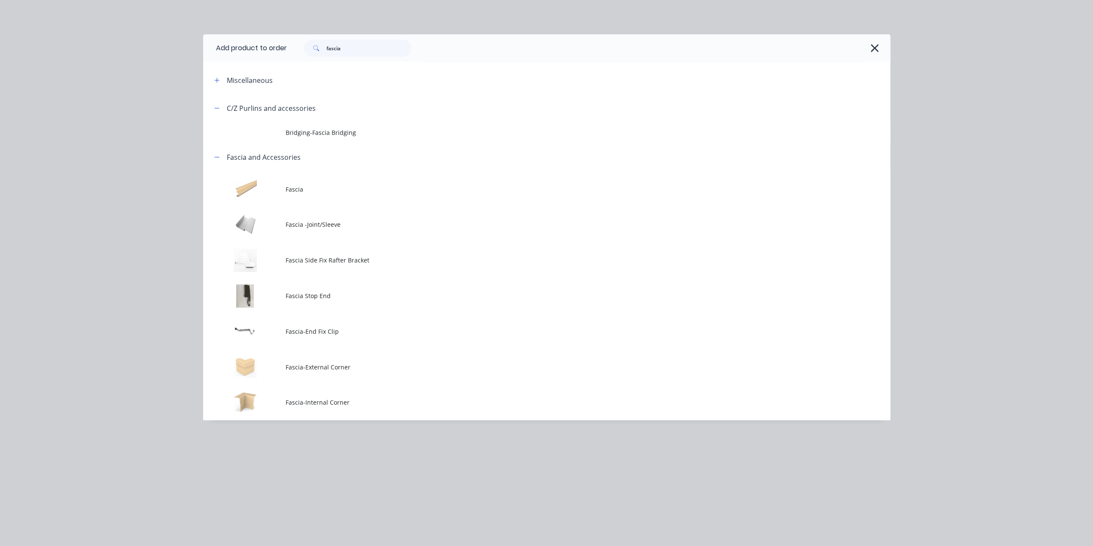
click at [331, 301] on td "Fascia Stop End" at bounding box center [587, 296] width 604 height 36
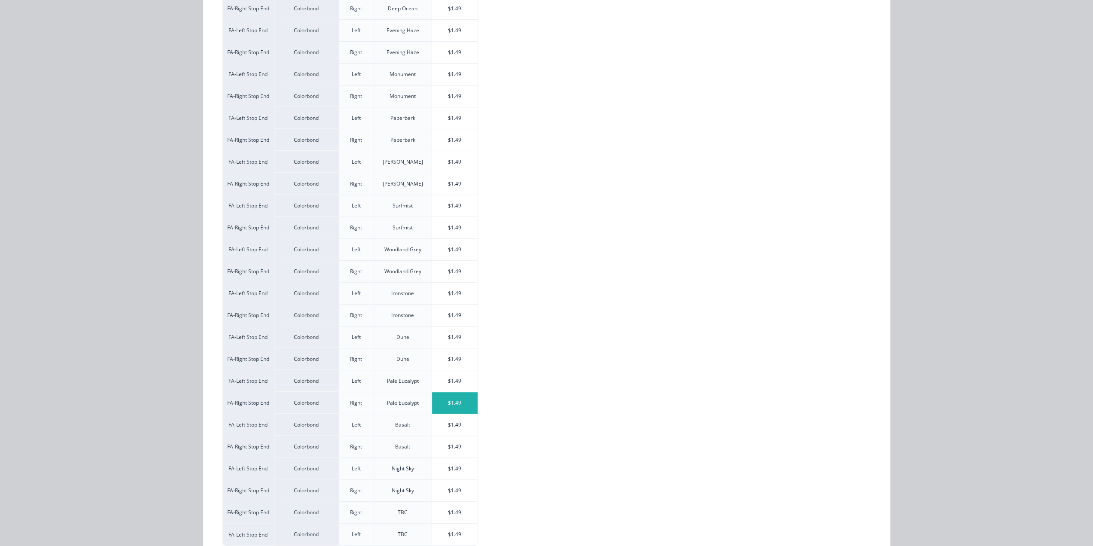
scroll to position [280, 0]
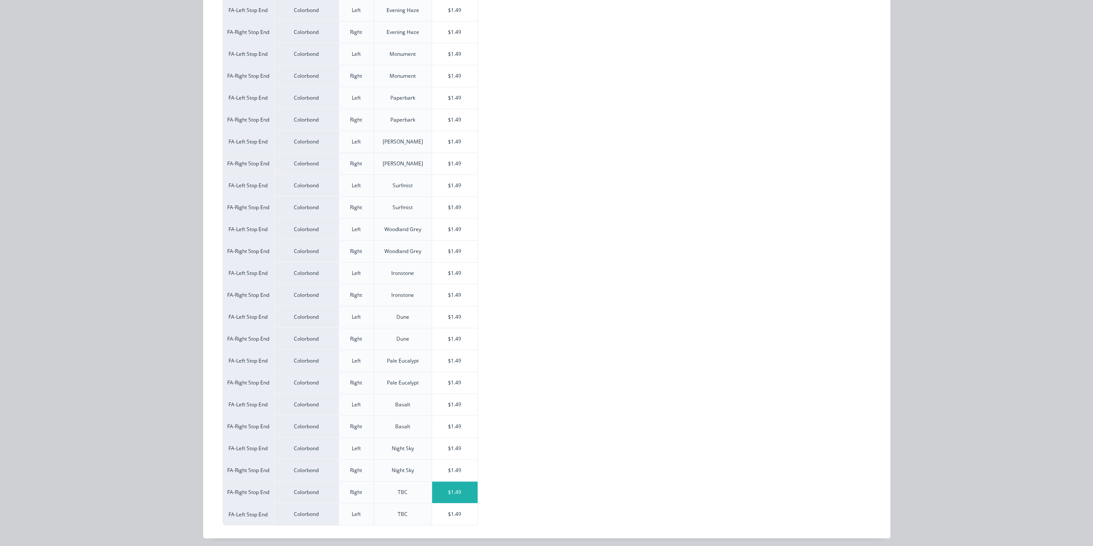
click at [460, 487] on div "$1.49" at bounding box center [455, 491] width 46 height 21
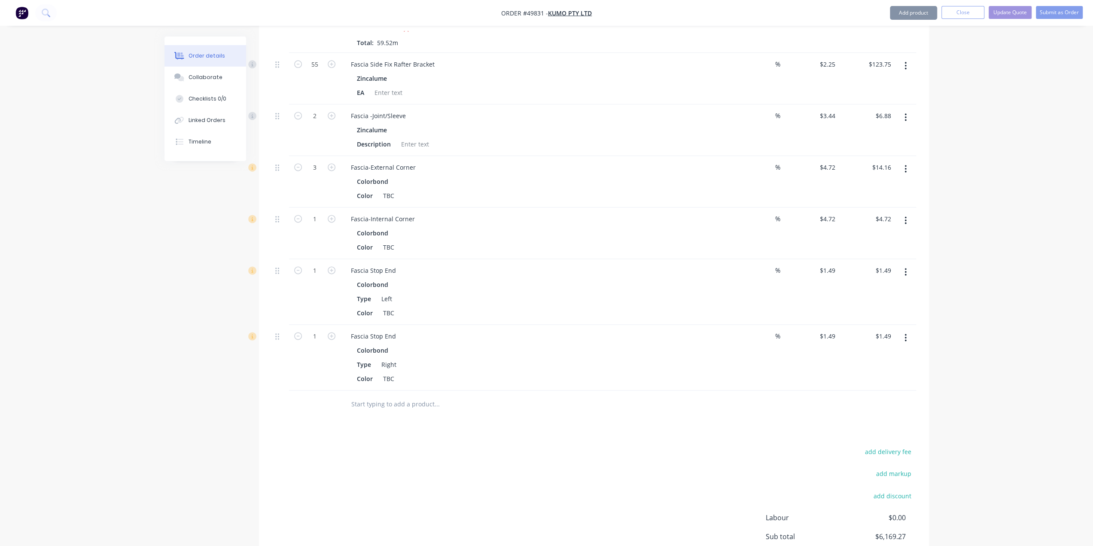
scroll to position [1164, 0]
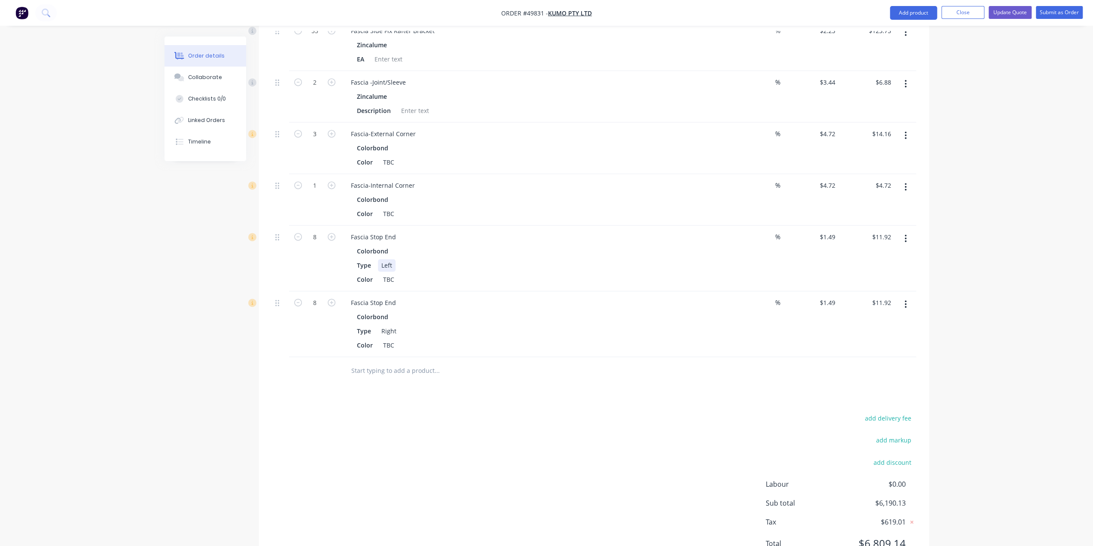
click at [565, 245] on div "Colorbond Type Left Color TBC" at bounding box center [534, 265] width 380 height 41
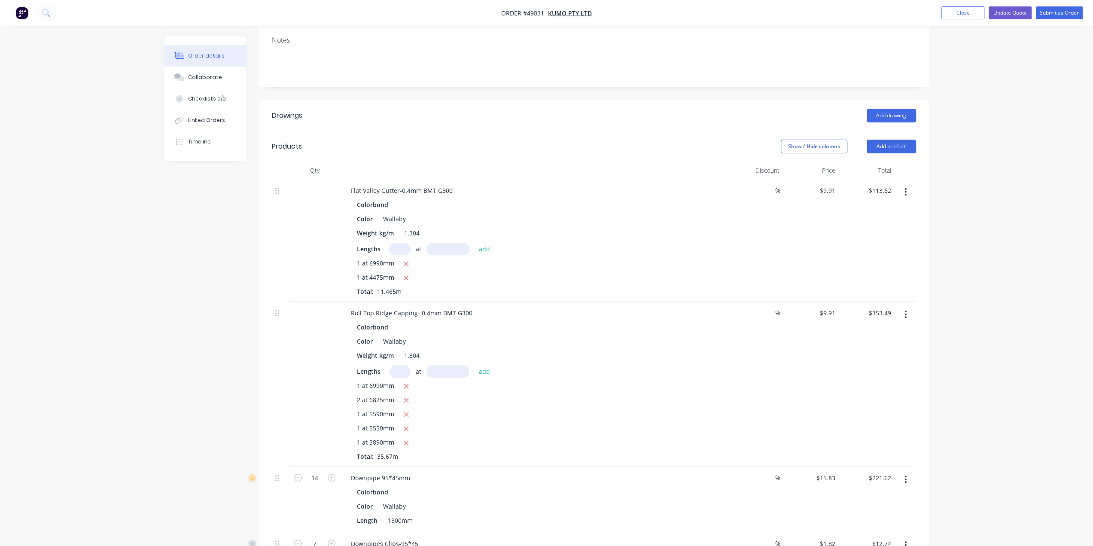
scroll to position [5, 0]
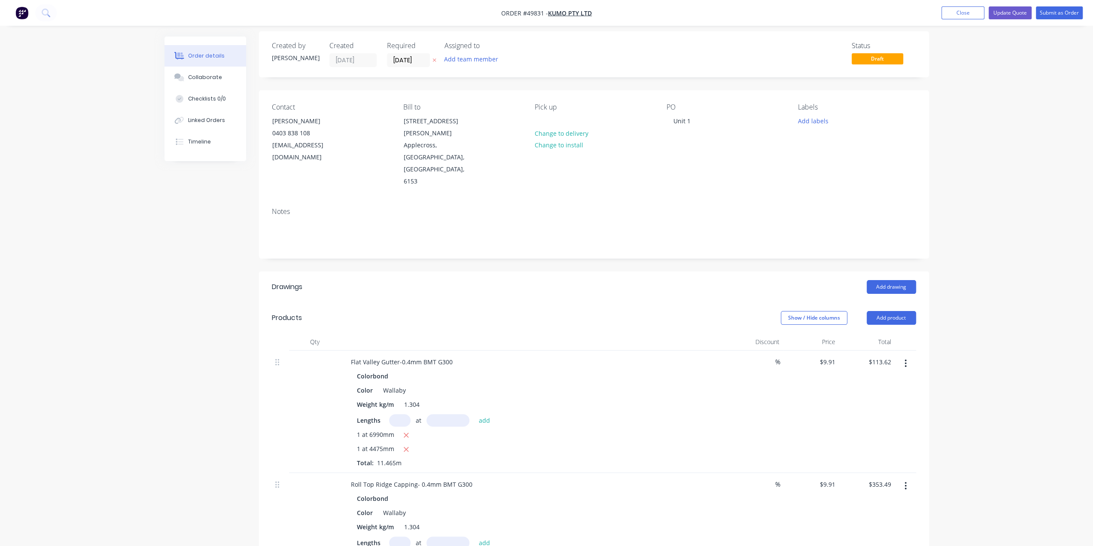
click at [871, 311] on button "Add product" at bounding box center [890, 318] width 49 height 14
click at [874, 333] on div "Product catalogue" at bounding box center [875, 339] width 66 height 12
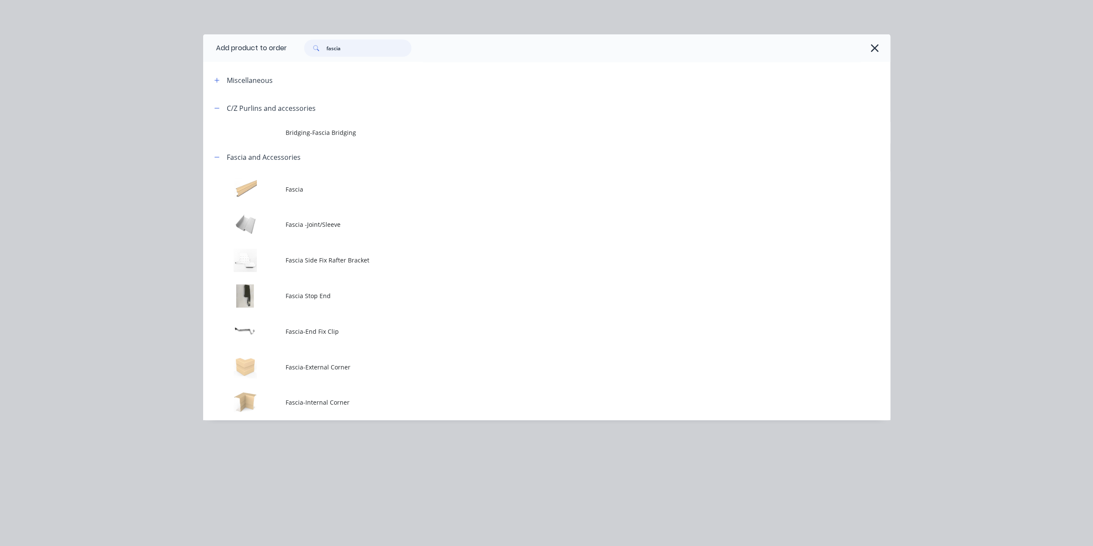
drag, startPoint x: 344, startPoint y: 51, endPoint x: 280, endPoint y: 34, distance: 66.6
click at [287, 48] on header "Add product to order fascia" at bounding box center [546, 47] width 687 height 27
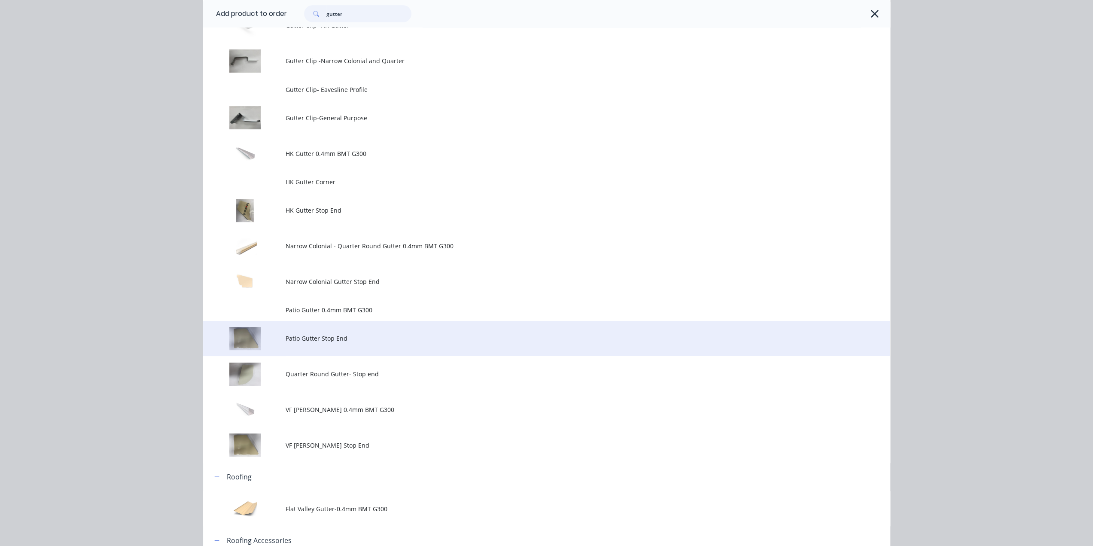
scroll to position [343, 0]
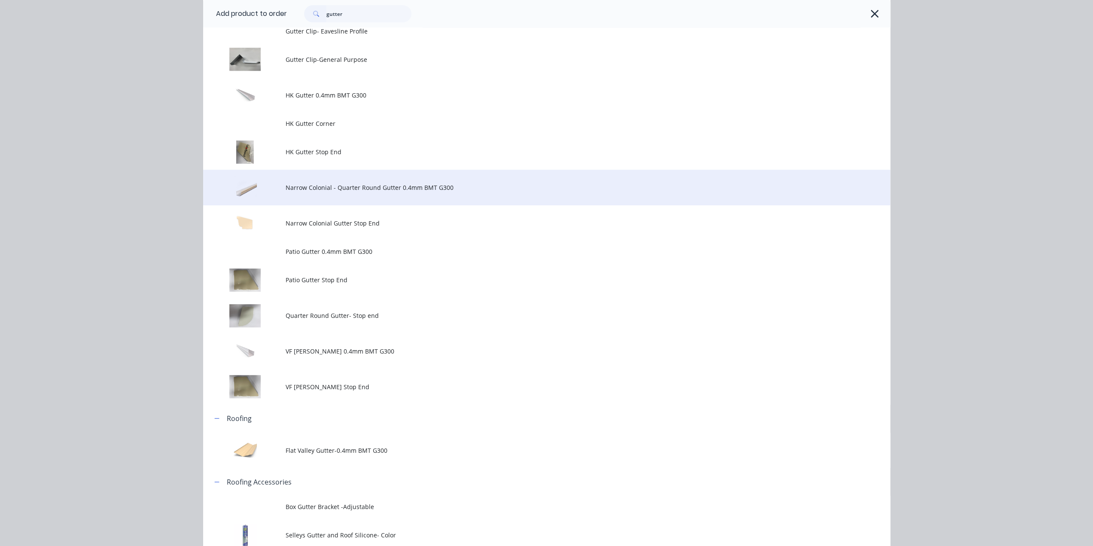
click at [410, 190] on span "Narrow Colonial - Quarter Round Gutter 0.4mm BMT G300" at bounding box center [526, 187] width 483 height 9
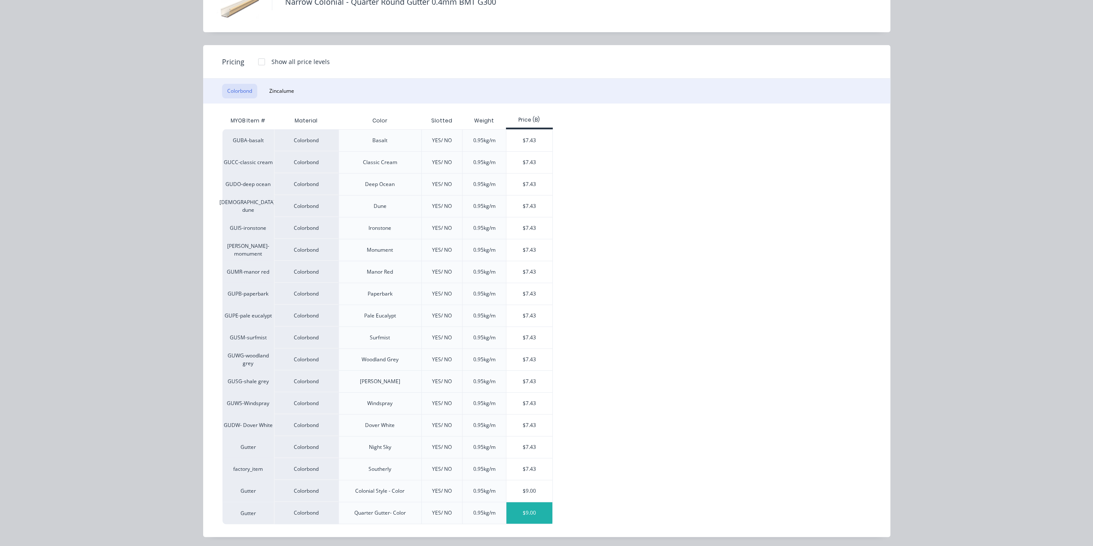
scroll to position [420, 0]
click at [521, 490] on div "$9.00" at bounding box center [529, 490] width 46 height 21
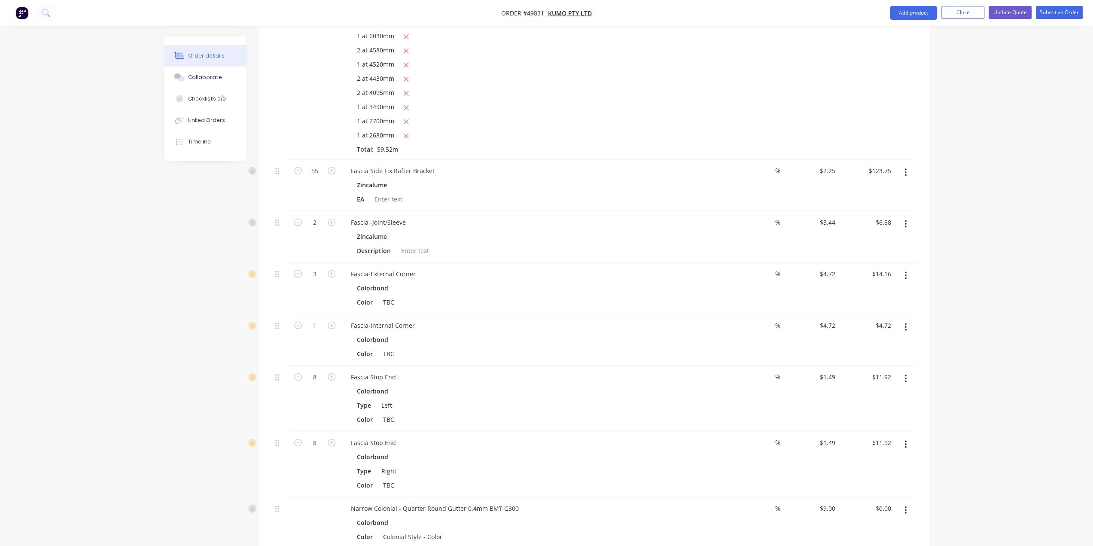
scroll to position [978, 0]
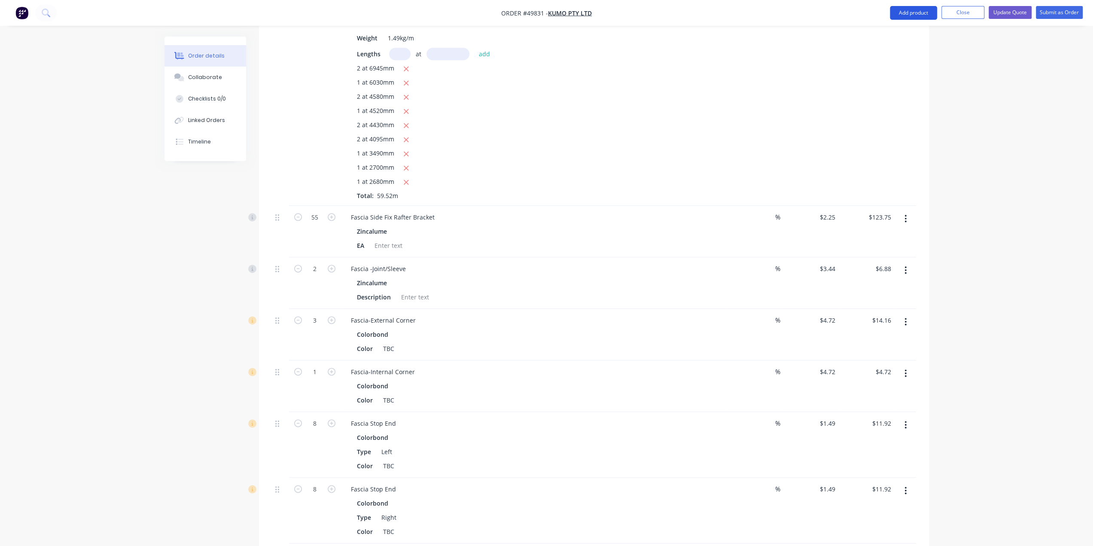
click at [898, 15] on button "Add product" at bounding box center [913, 13] width 47 height 14
click at [898, 31] on div "Product catalogue" at bounding box center [896, 35] width 66 height 12
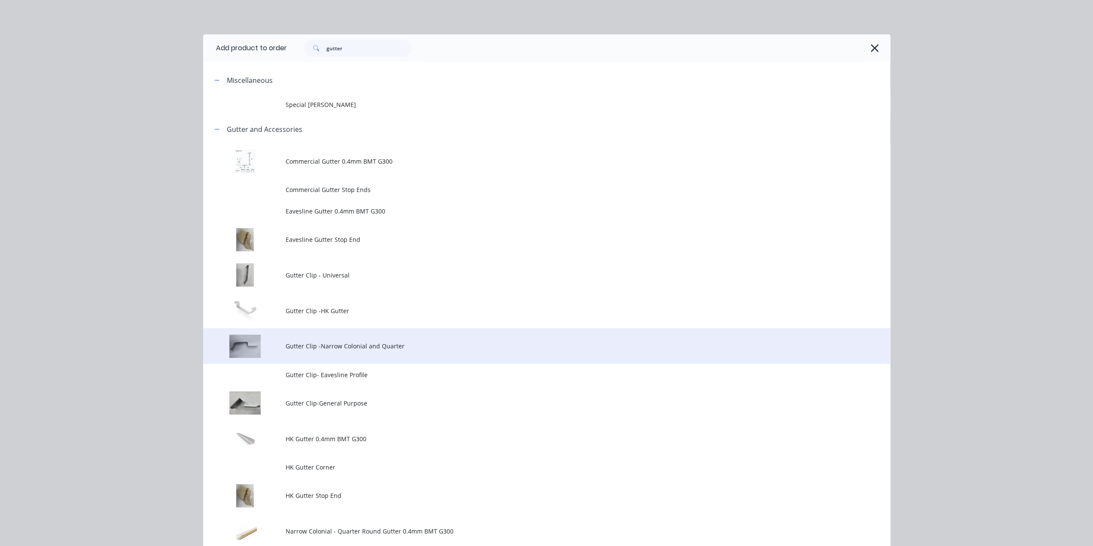
click at [367, 347] on span "Gutter Clip -Narrow Colonial and Quarter" at bounding box center [526, 345] width 483 height 9
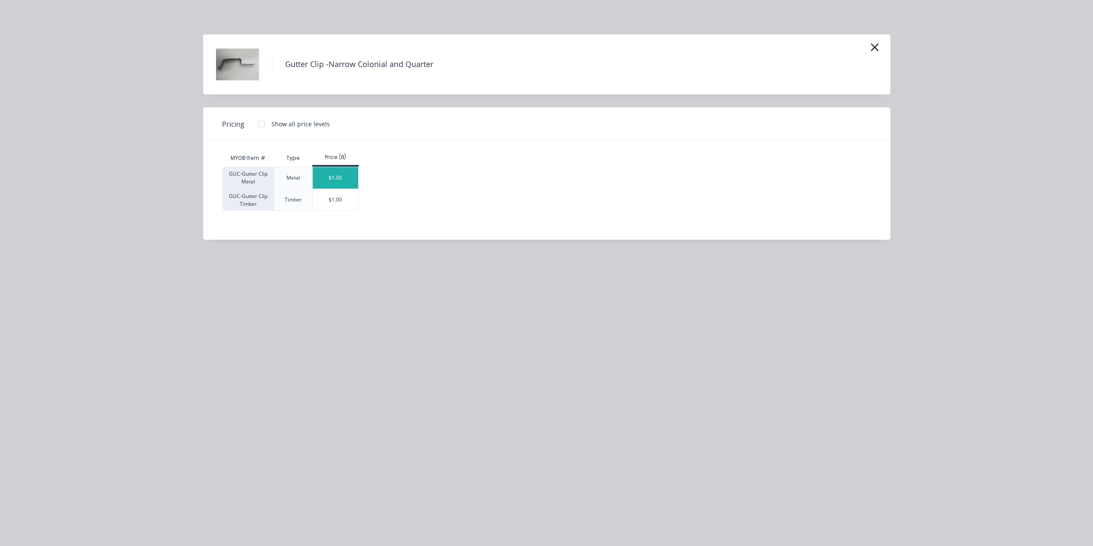
click at [335, 174] on div "$1.00" at bounding box center [336, 177] width 46 height 21
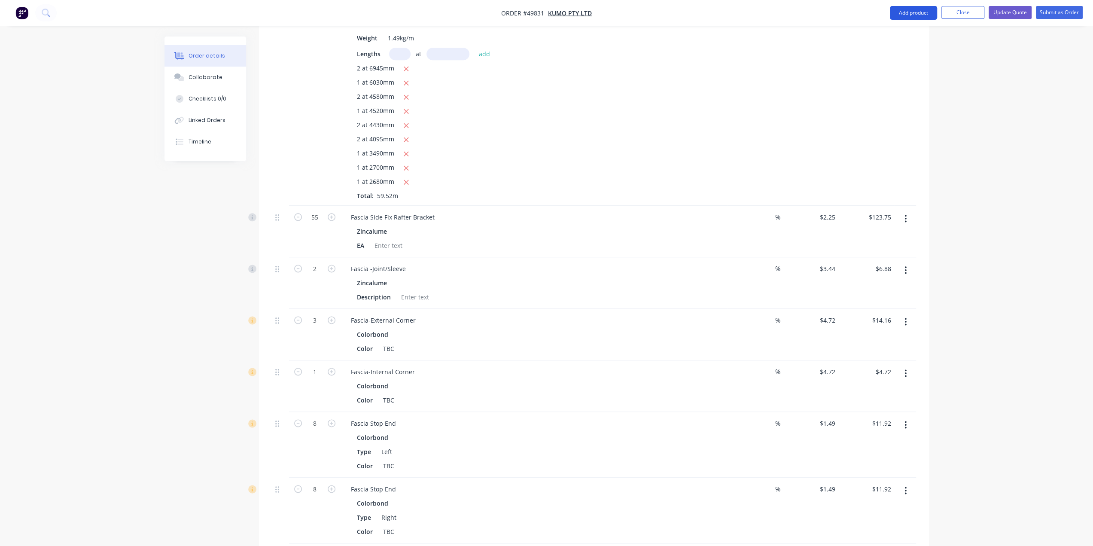
click at [914, 12] on button "Add product" at bounding box center [913, 13] width 47 height 14
click at [920, 29] on button "Product catalogue" at bounding box center [896, 34] width 82 height 17
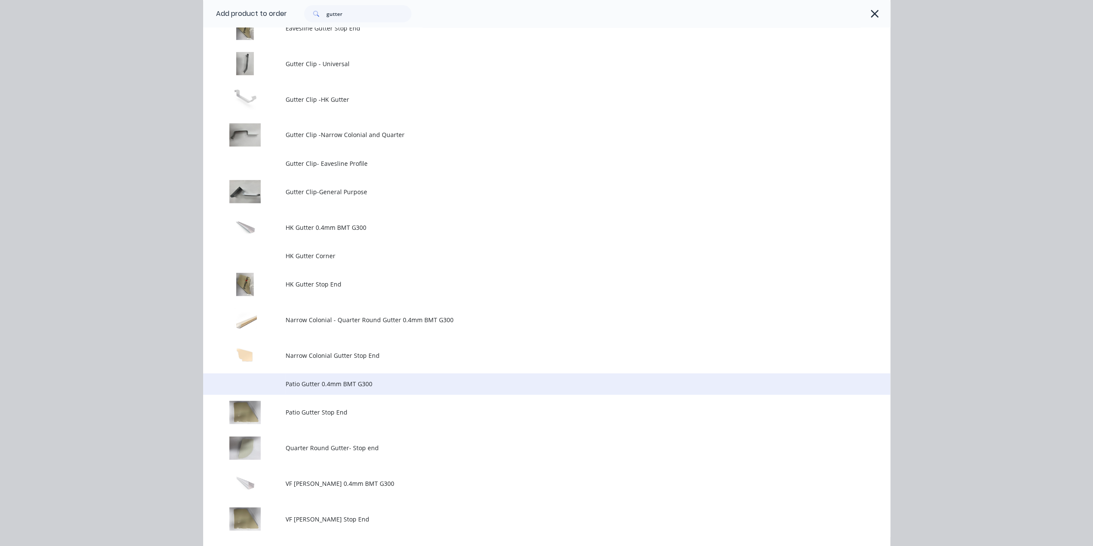
scroll to position [215, 0]
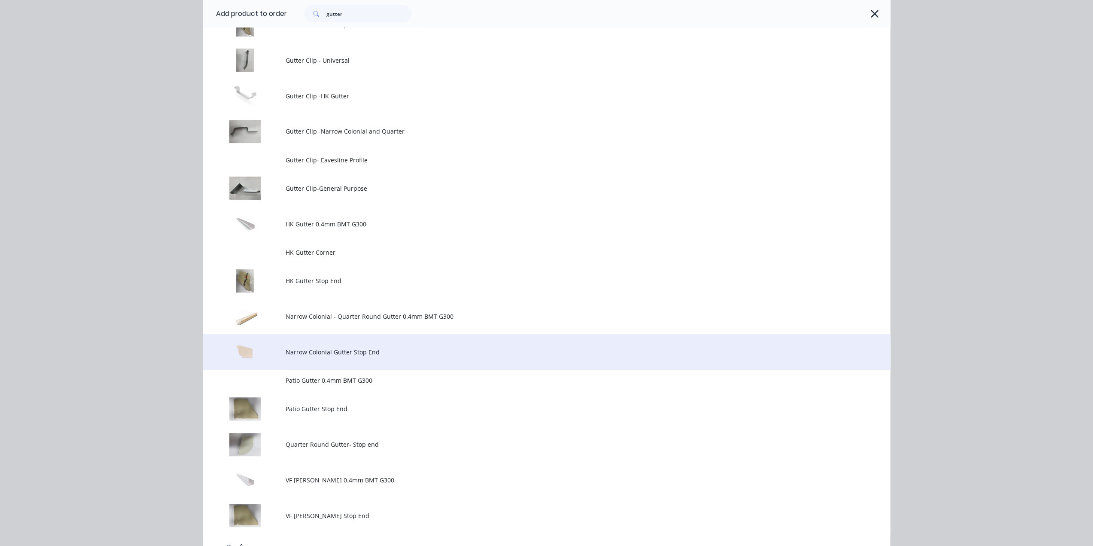
click at [359, 356] on span "Narrow Colonial Gutter Stop End" at bounding box center [526, 351] width 483 height 9
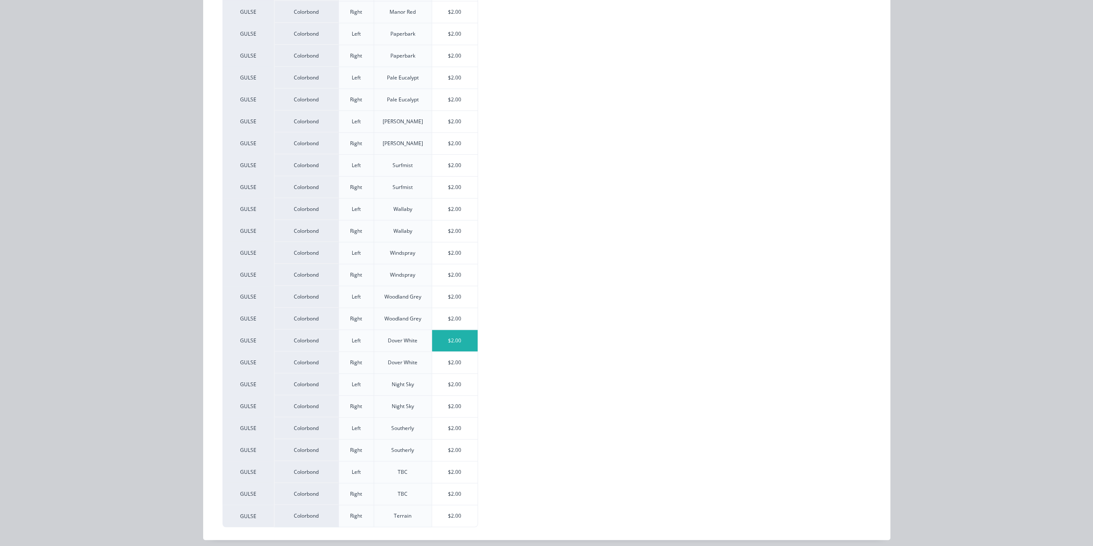
scroll to position [1164, 0]
click at [448, 468] on div "$2.00" at bounding box center [455, 471] width 46 height 21
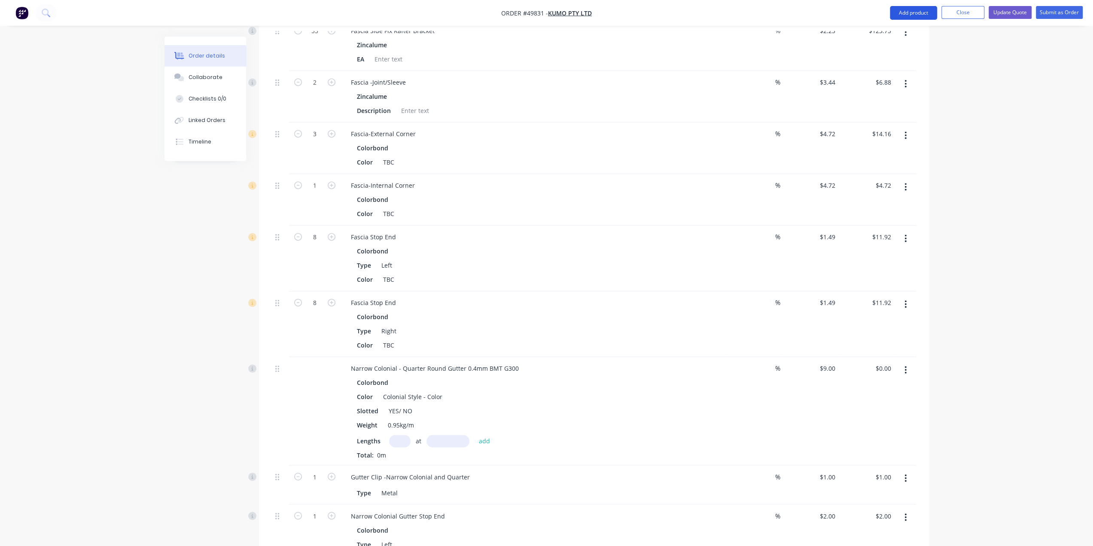
click at [898, 13] on button "Add product" at bounding box center [913, 13] width 47 height 14
click at [907, 32] on div "Product catalogue" at bounding box center [896, 35] width 66 height 12
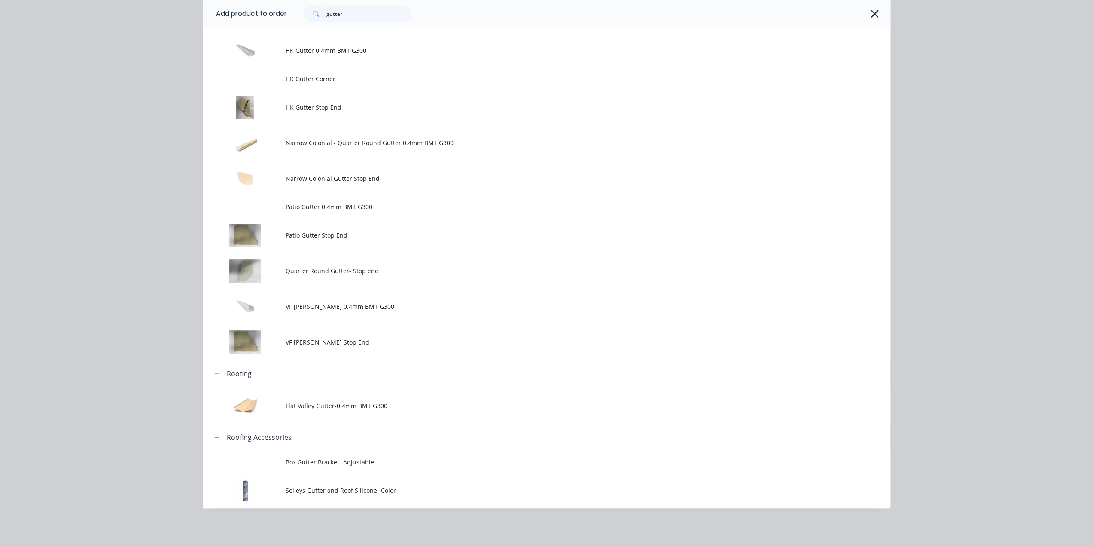
scroll to position [1389, 0]
click at [344, 187] on td "Narrow Colonial Gutter Stop End" at bounding box center [587, 179] width 604 height 36
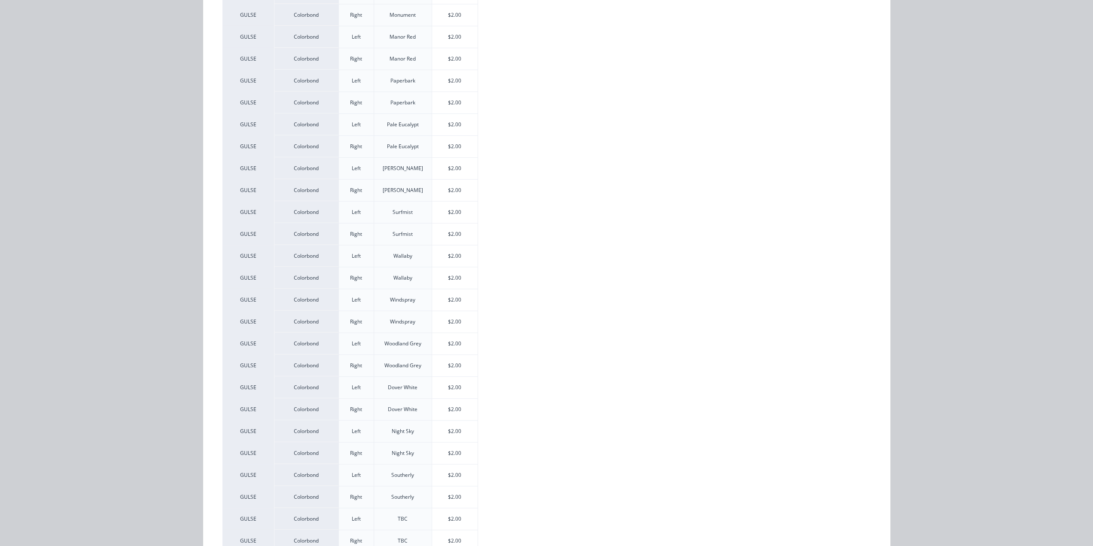
scroll to position [519, 0]
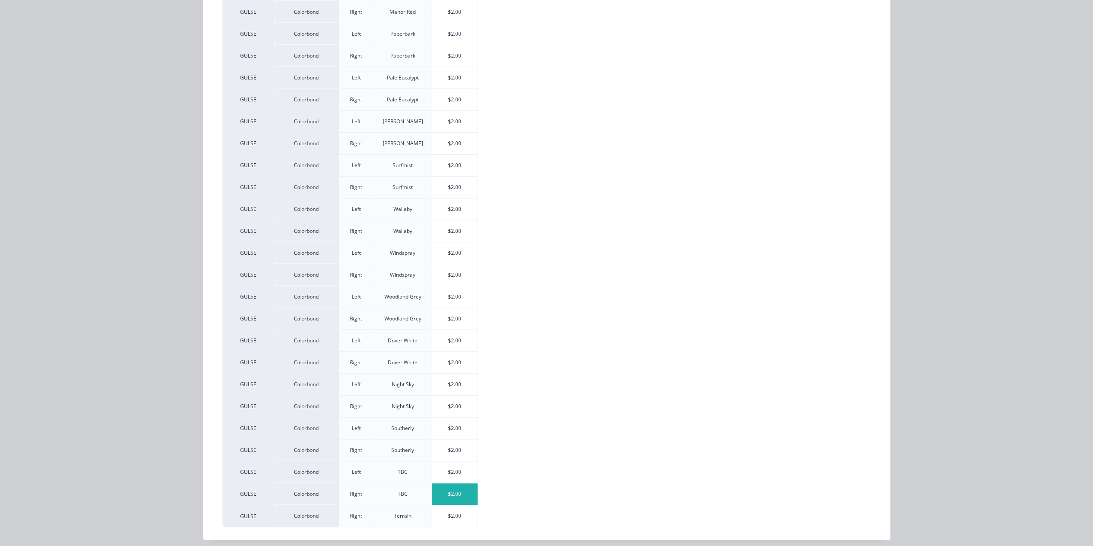
click at [447, 486] on div "$2.00" at bounding box center [455, 493] width 46 height 21
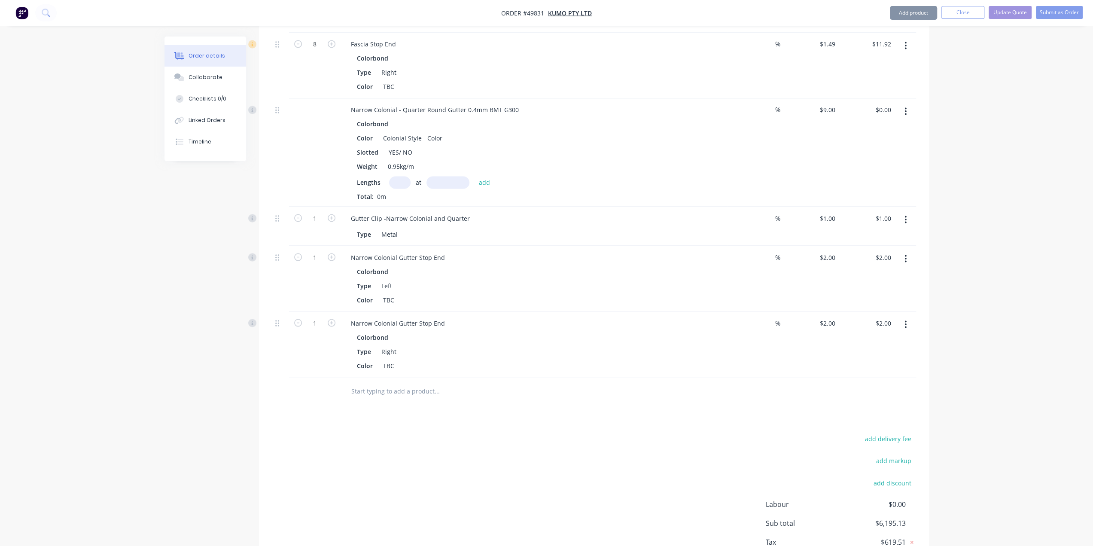
scroll to position [1442, 0]
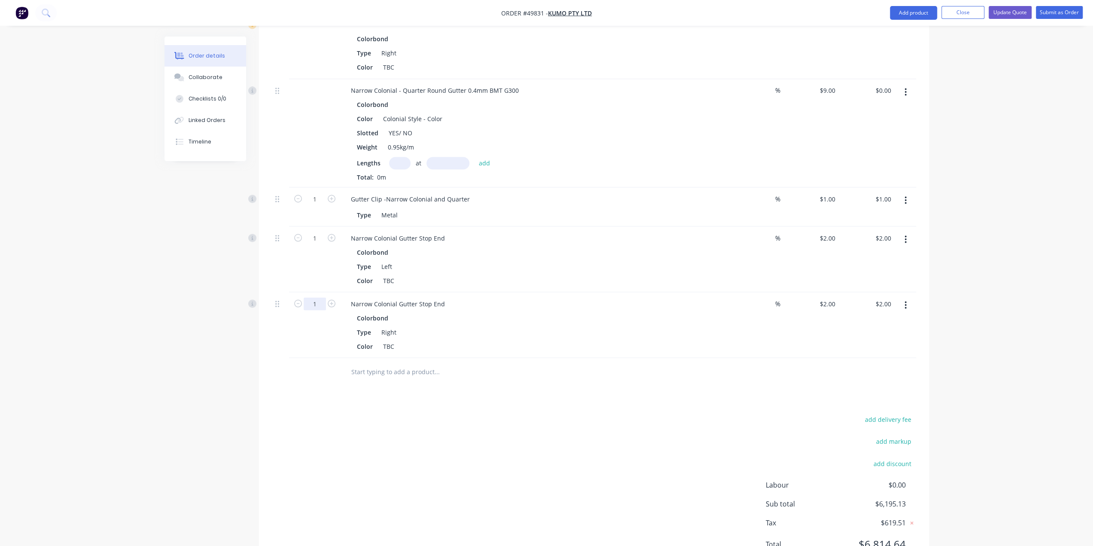
click at [319, 297] on input "1" at bounding box center [315, 303] width 22 height 13
click at [315, 231] on input "1" at bounding box center [315, 237] width 22 height 13
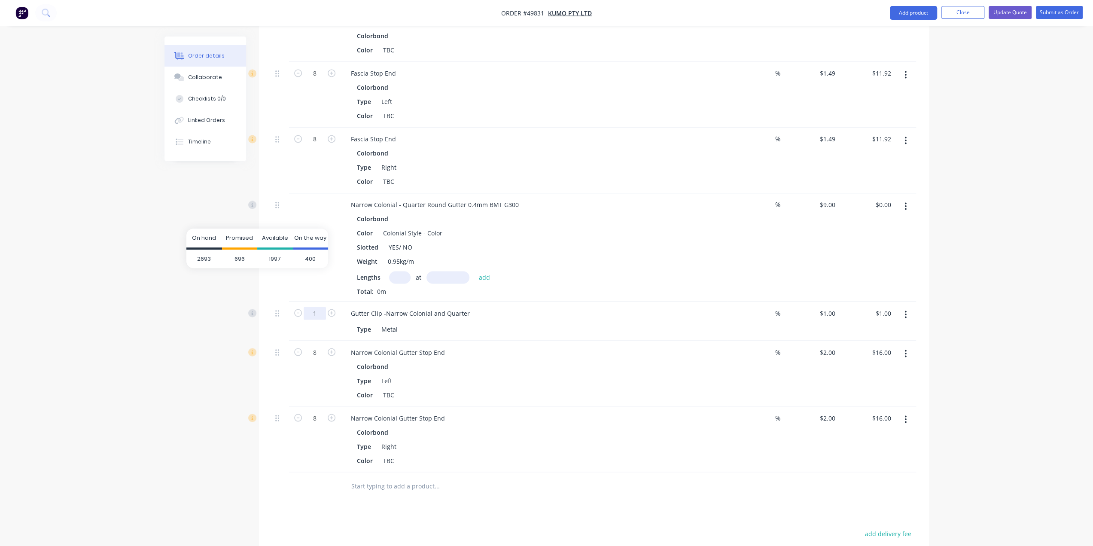
scroll to position [1327, 0]
click at [316, 307] on input "1" at bounding box center [315, 313] width 22 height 13
drag, startPoint x: 272, startPoint y: 238, endPoint x: 317, endPoint y: 238, distance: 45.1
click at [273, 237] on div at bounding box center [280, 248] width 17 height 108
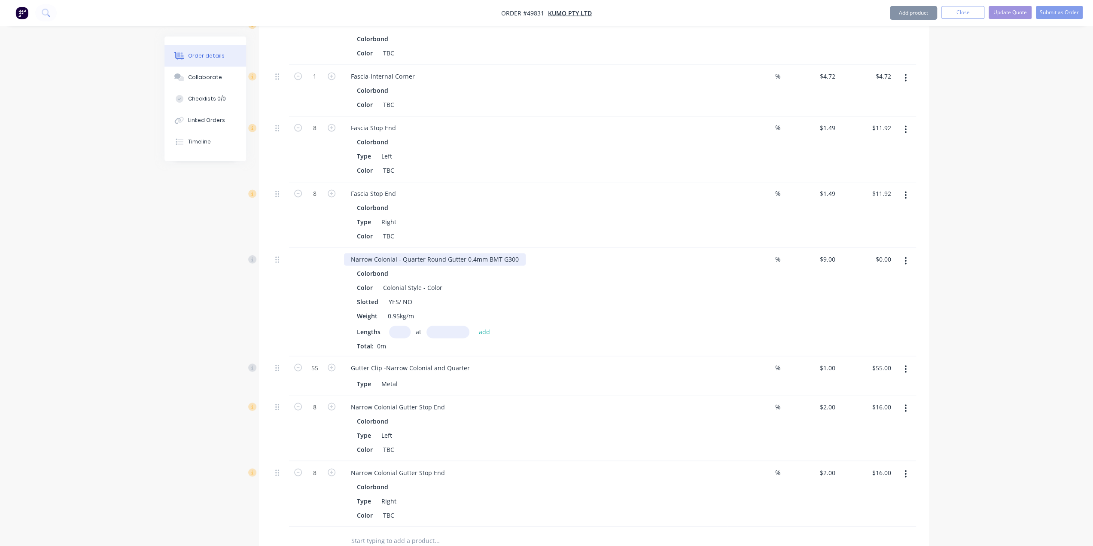
scroll to position [1199, 0]
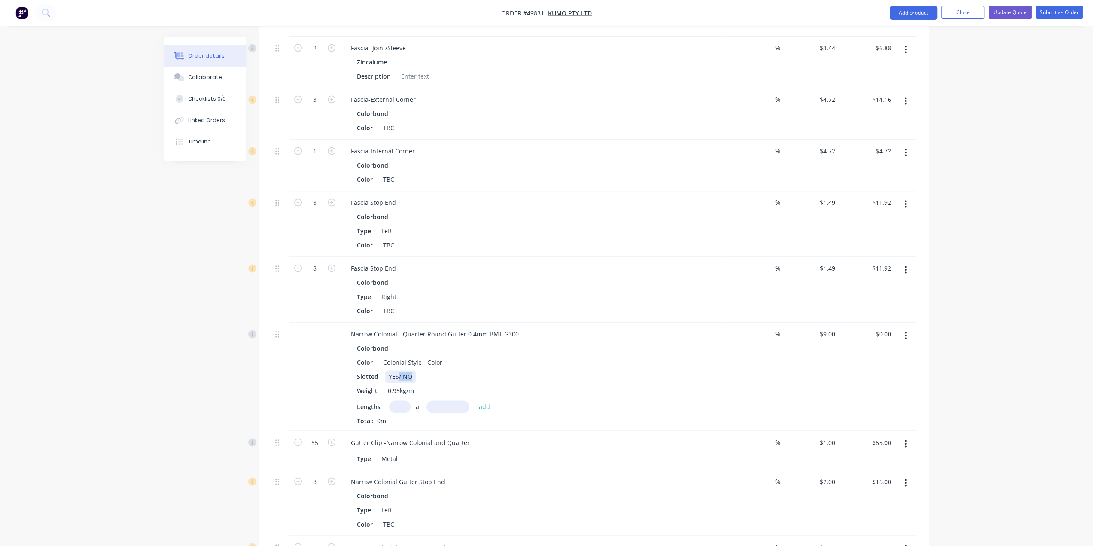
drag, startPoint x: 402, startPoint y: 334, endPoint x: 487, endPoint y: 339, distance: 85.1
click at [487, 370] on div "Slotted YES/ NO" at bounding box center [531, 376] width 357 height 12
drag, startPoint x: 441, startPoint y: 321, endPoint x: 237, endPoint y: 327, distance: 204.0
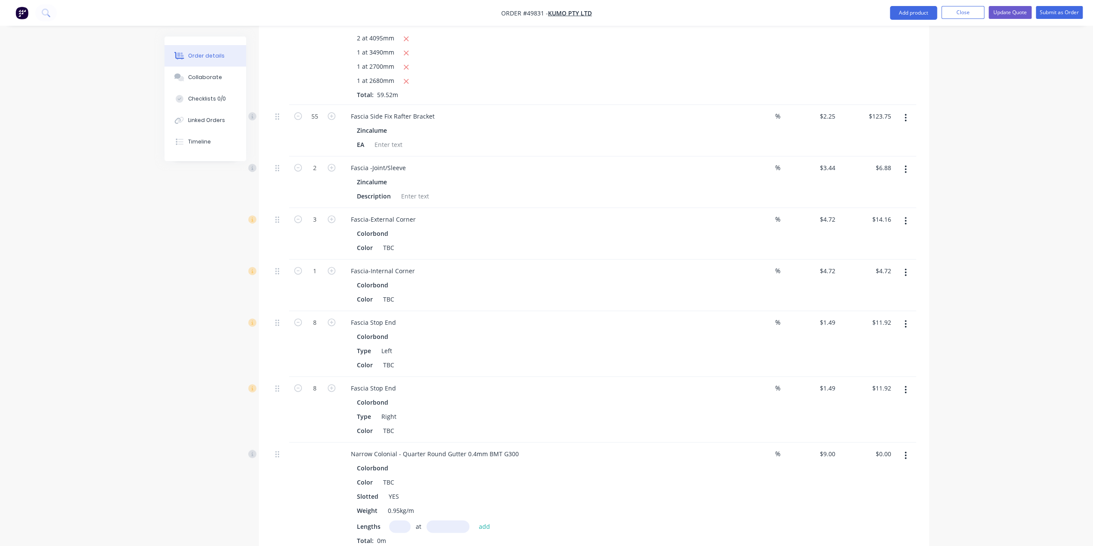
scroll to position [1084, 0]
click at [394, 514] on input "text" at bounding box center [399, 520] width 21 height 12
click at [474, 514] on button "add" at bounding box center [484, 520] width 20 height 12
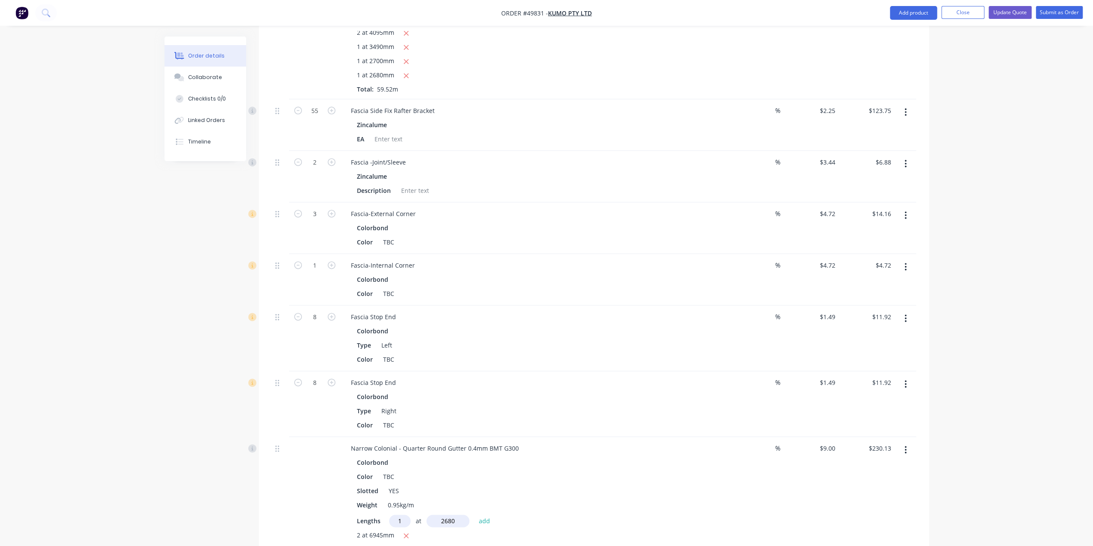
click at [474, 514] on button "add" at bounding box center [484, 520] width 20 height 12
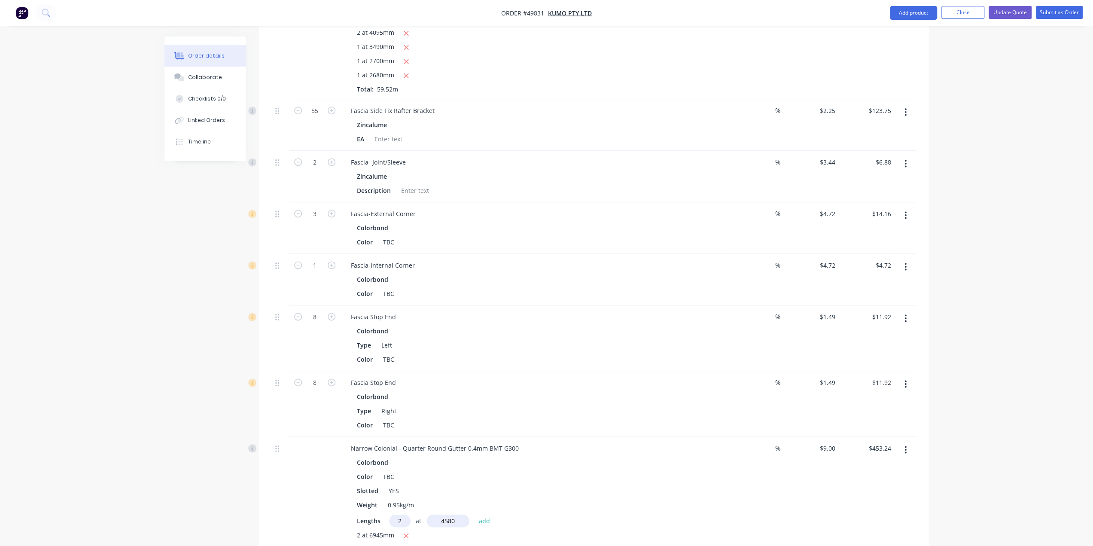
click at [474, 514] on button "add" at bounding box center [484, 520] width 20 height 12
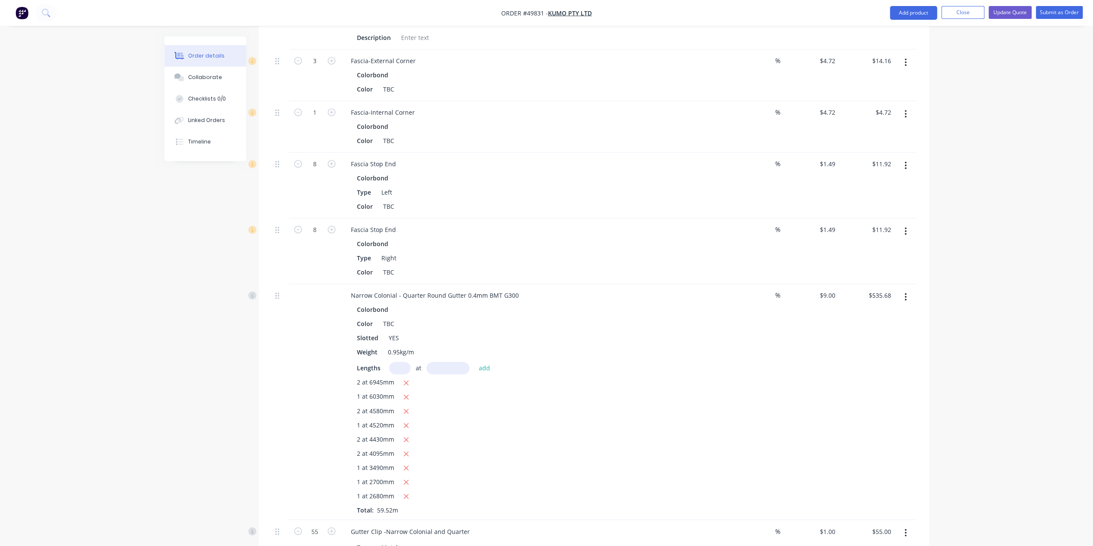
scroll to position [1299, 0]
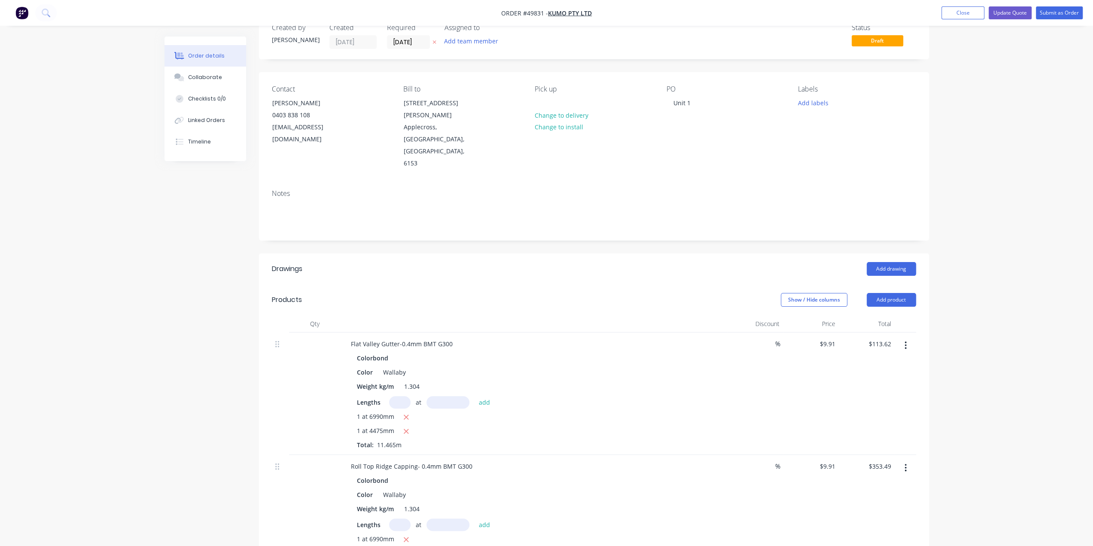
scroll to position [0, 0]
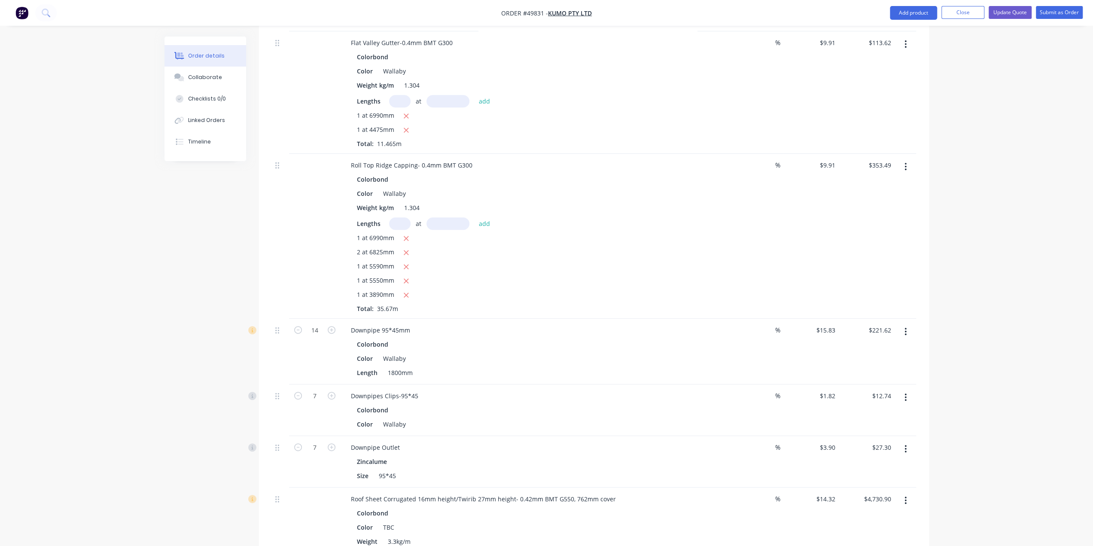
scroll to position [315, 0]
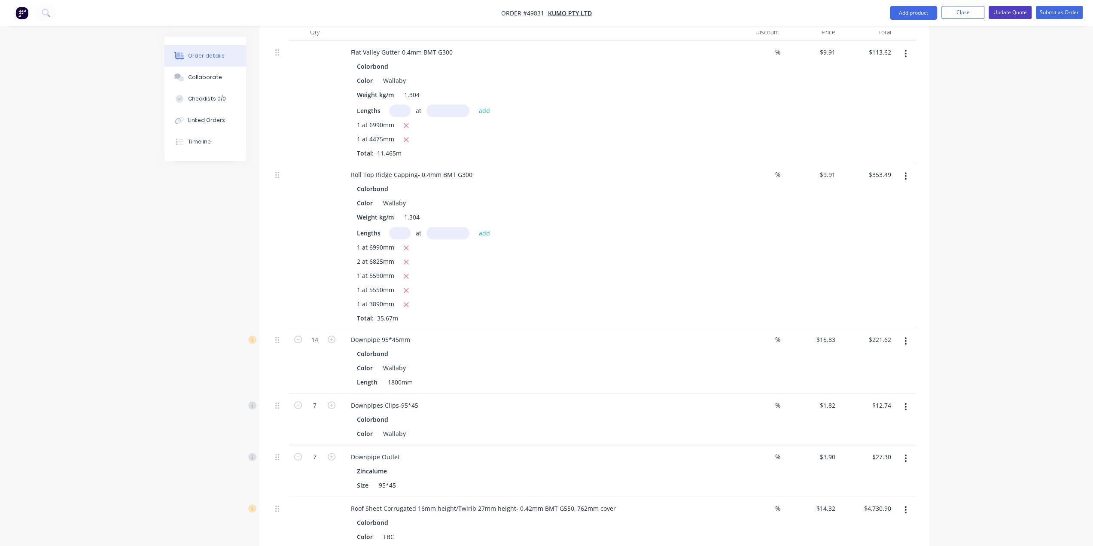
click at [1007, 10] on button "Update Quote" at bounding box center [1009, 12] width 43 height 13
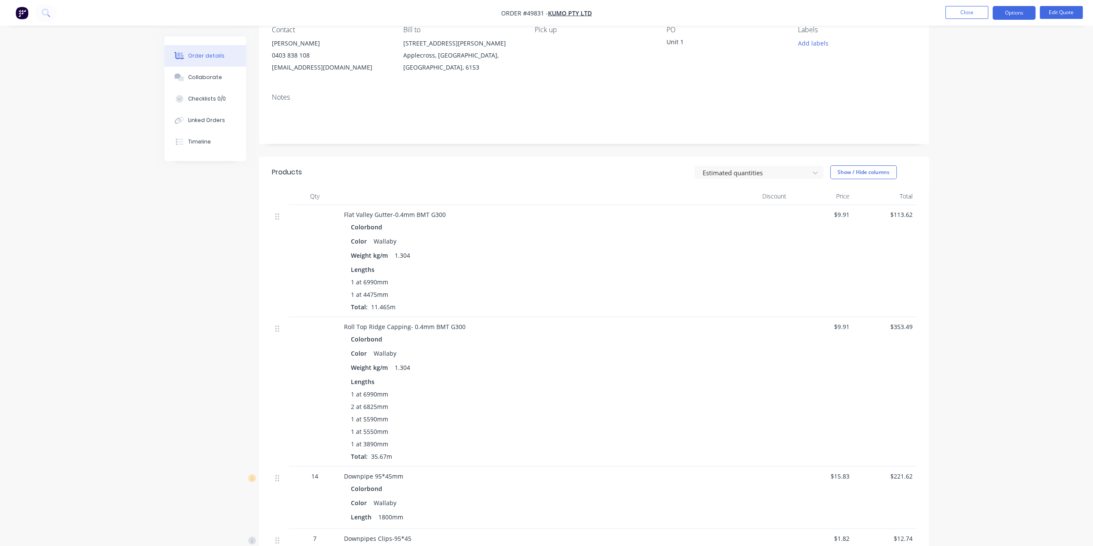
scroll to position [0, 0]
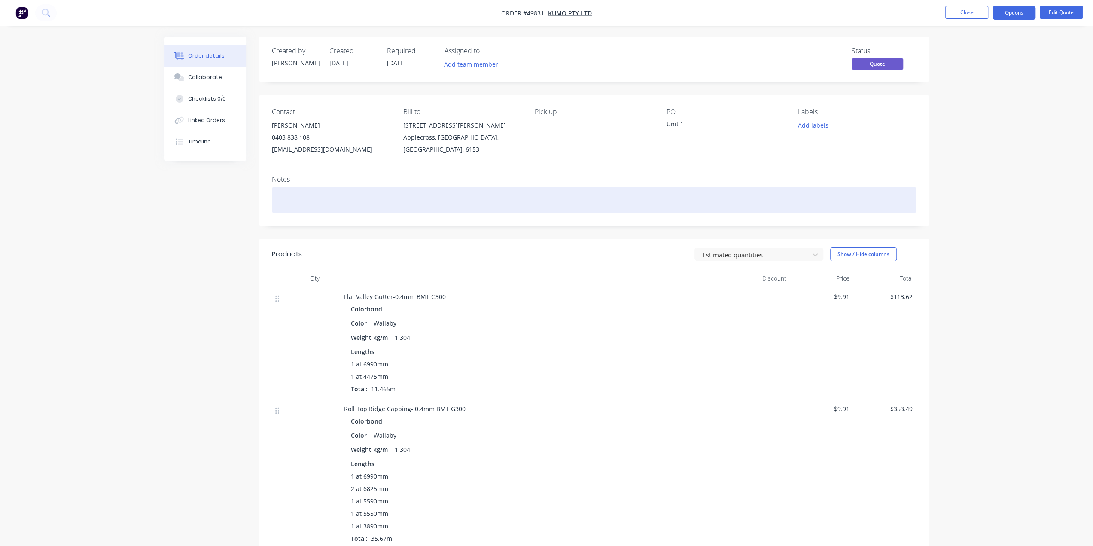
click at [534, 197] on div at bounding box center [594, 200] width 644 height 26
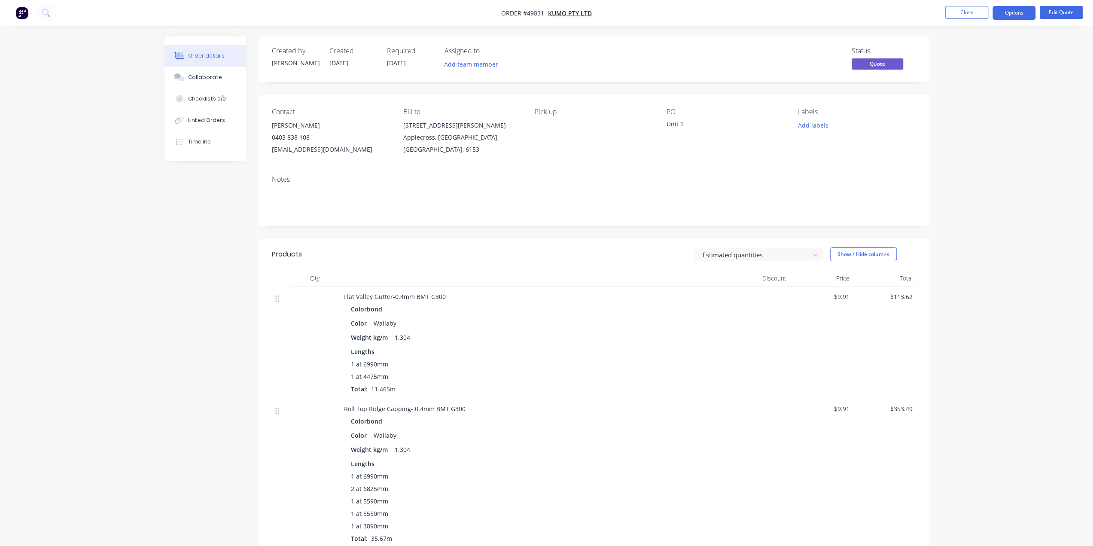
click at [554, 178] on div "Notes" at bounding box center [594, 179] width 644 height 8
click at [525, 180] on div "Notes" at bounding box center [594, 179] width 644 height 8
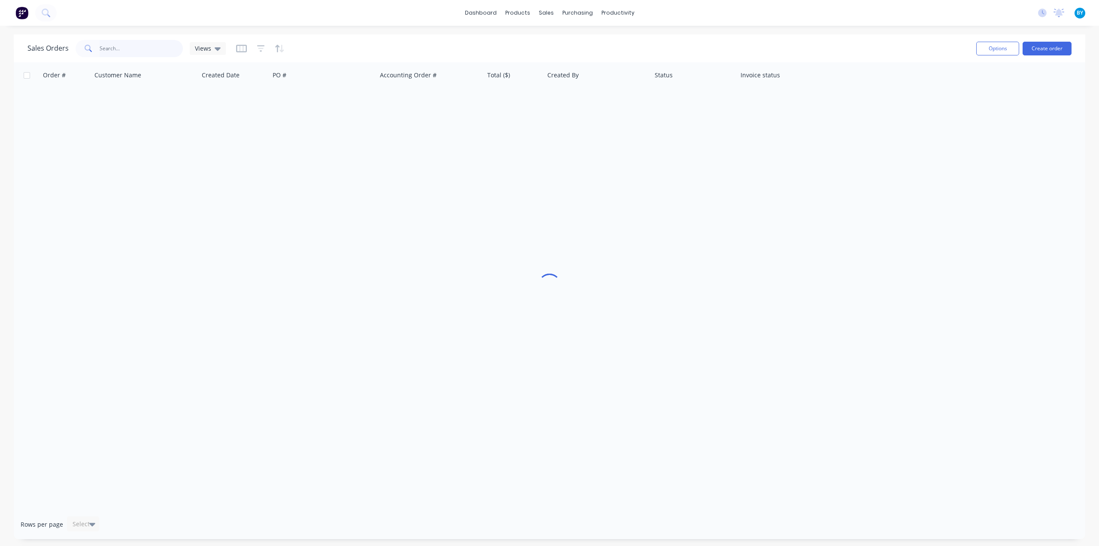
click at [128, 52] on input "text" at bounding box center [142, 48] width 84 height 17
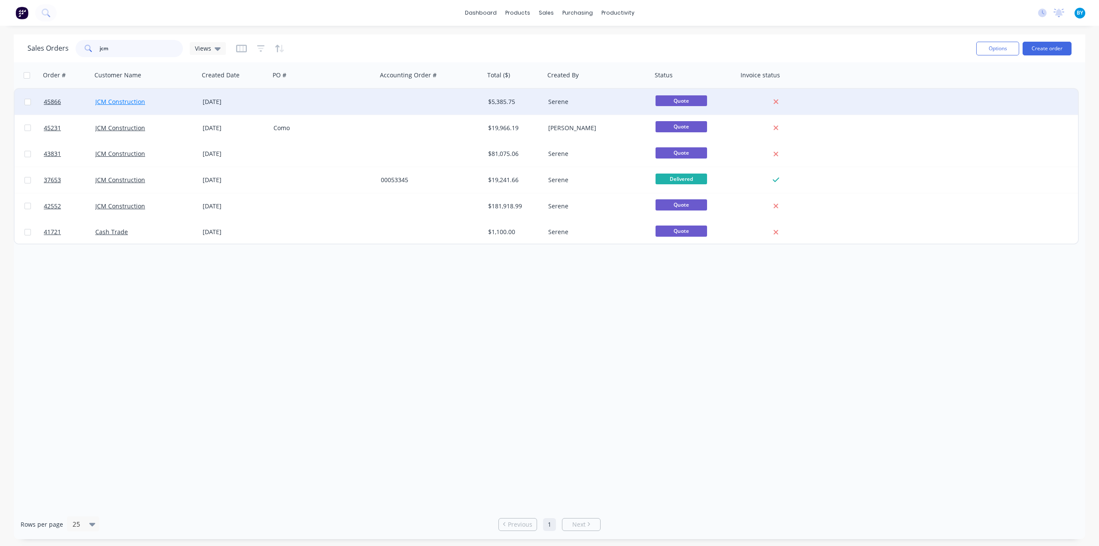
type input "jcm"
click at [121, 103] on link "JCM Construction" at bounding box center [120, 101] width 50 height 8
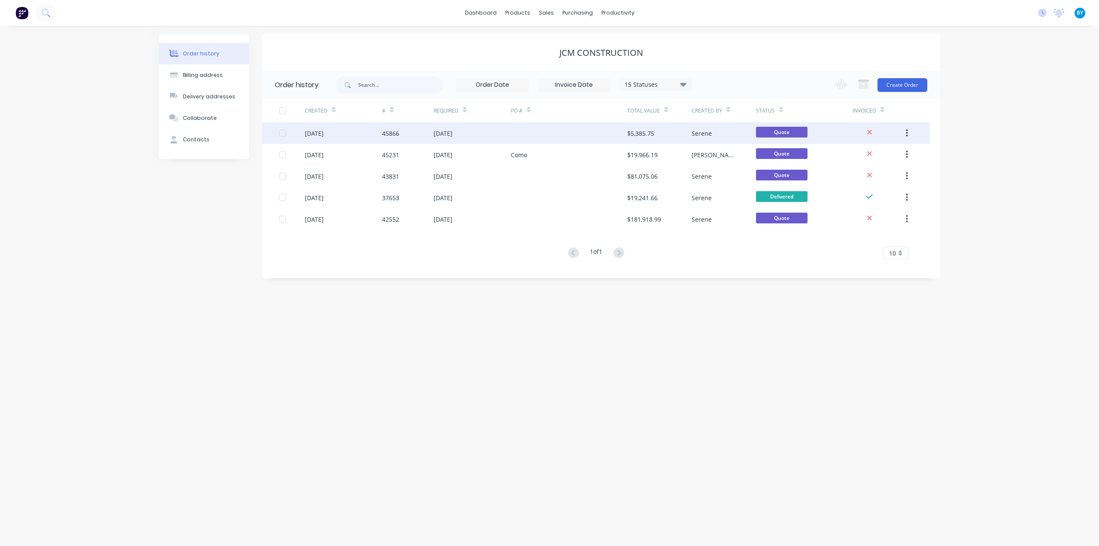
click at [363, 136] on div "17 Jun 2025" at bounding box center [343, 132] width 77 height 21
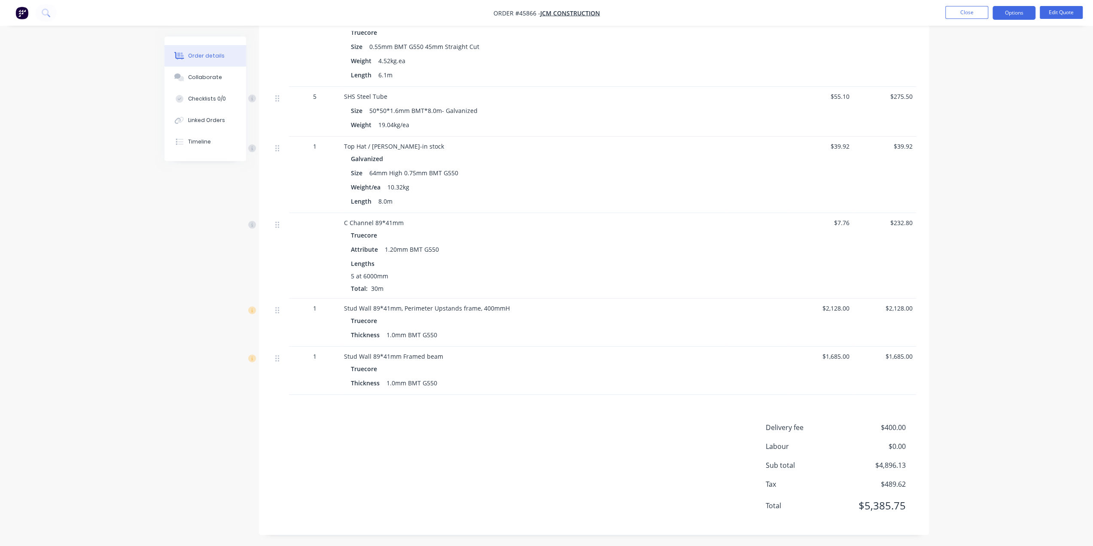
scroll to position [403, 0]
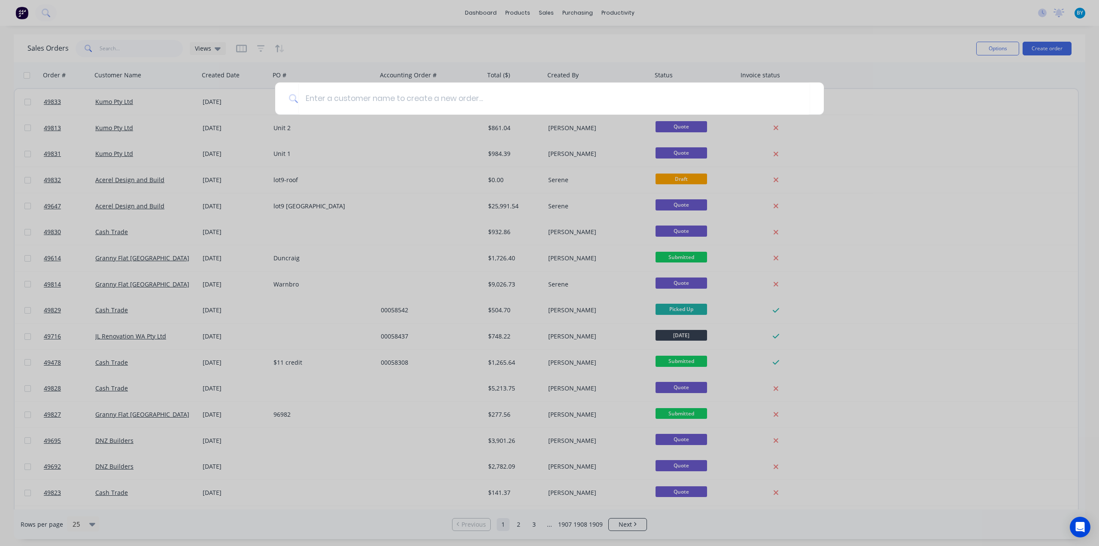
click at [364, 92] on input at bounding box center [554, 98] width 512 height 32
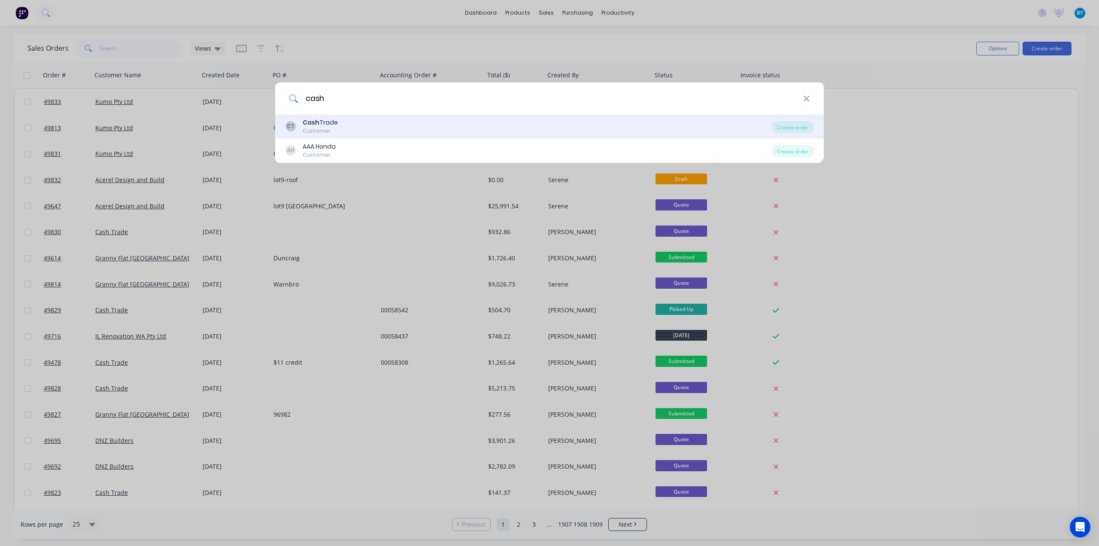
type input "cash"
click at [347, 121] on div "CT Cash Trade Customer" at bounding box center [528, 126] width 486 height 17
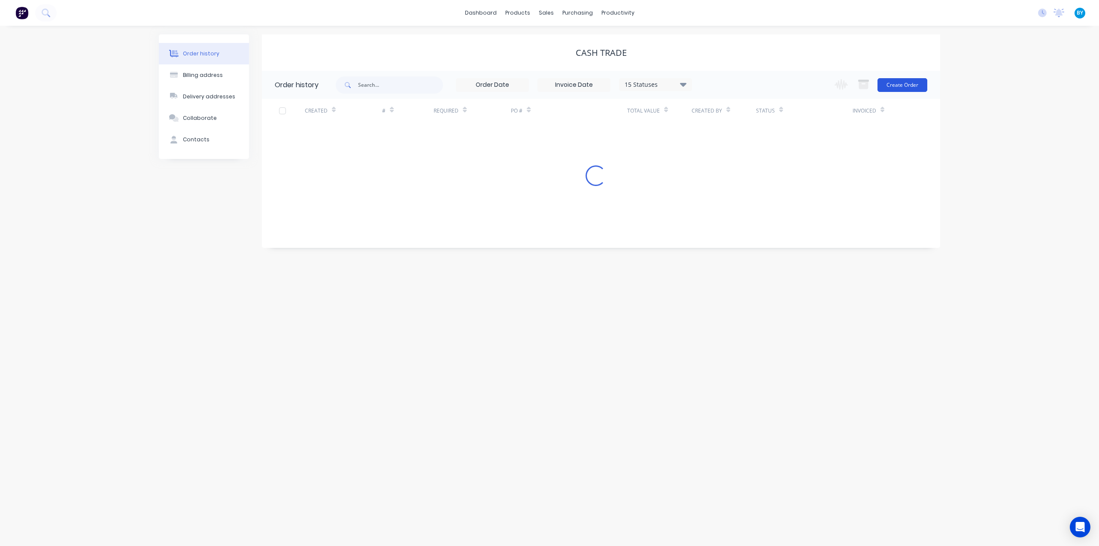
click at [899, 83] on button "Create Order" at bounding box center [903, 85] width 50 height 14
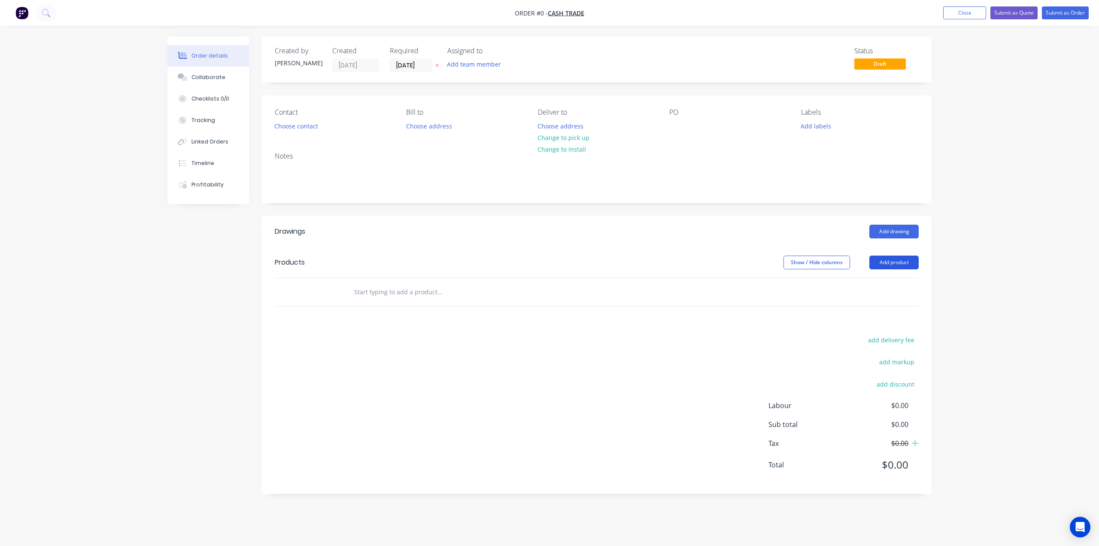
click at [900, 262] on button "Add product" at bounding box center [893, 262] width 49 height 14
click at [891, 281] on div "Product catalogue" at bounding box center [878, 284] width 66 height 12
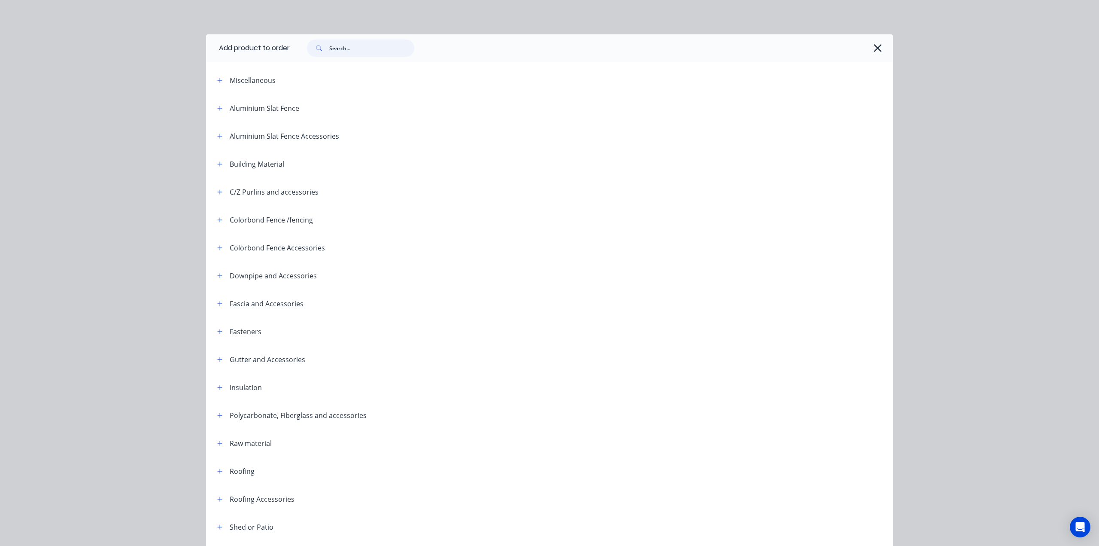
click at [363, 49] on input "text" at bounding box center [371, 47] width 85 height 17
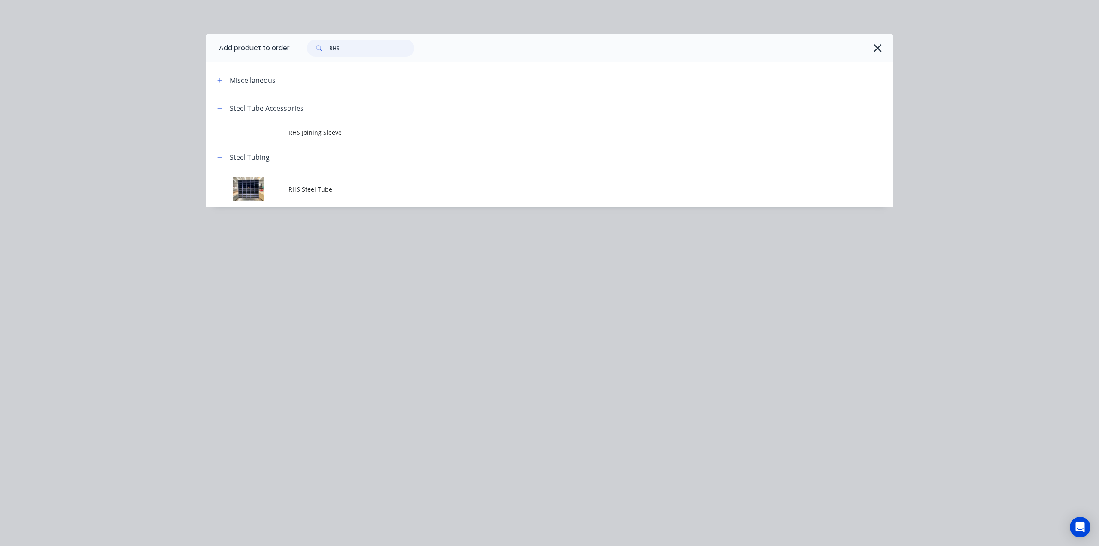
type input "RHS"
click at [347, 200] on td "RHS Steel Tube" at bounding box center [590, 189] width 604 height 36
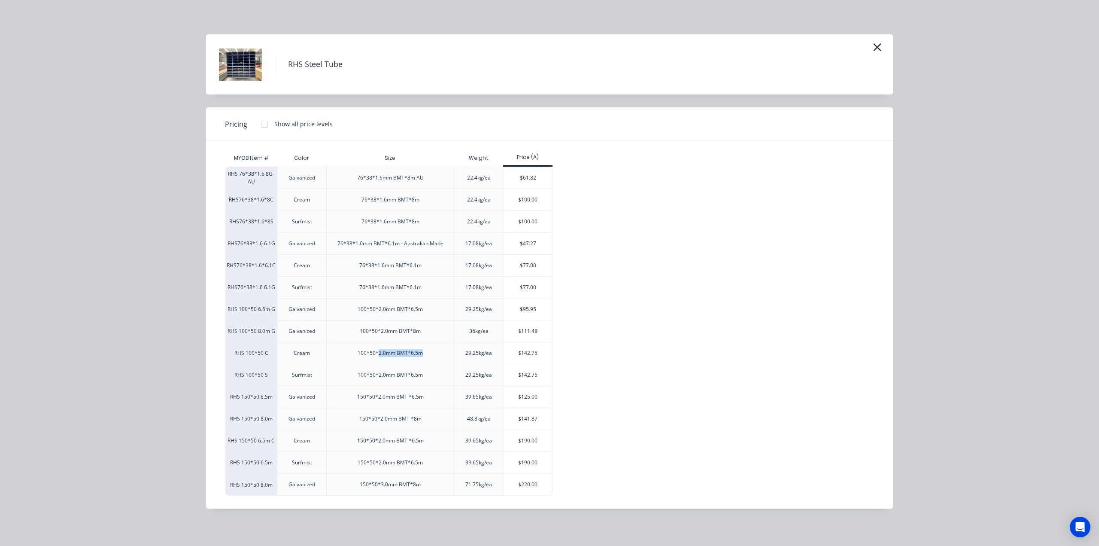
drag, startPoint x: 378, startPoint y: 352, endPoint x: 432, endPoint y: 356, distance: 54.7
click at [432, 356] on div "100*50*2.0mm BMT*6.5m" at bounding box center [390, 353] width 128 height 22
click at [420, 354] on div "100*50*2.0mm BMT*6.5m" at bounding box center [390, 353] width 65 height 8
click at [525, 352] on div "$142.75" at bounding box center [528, 352] width 49 height 21
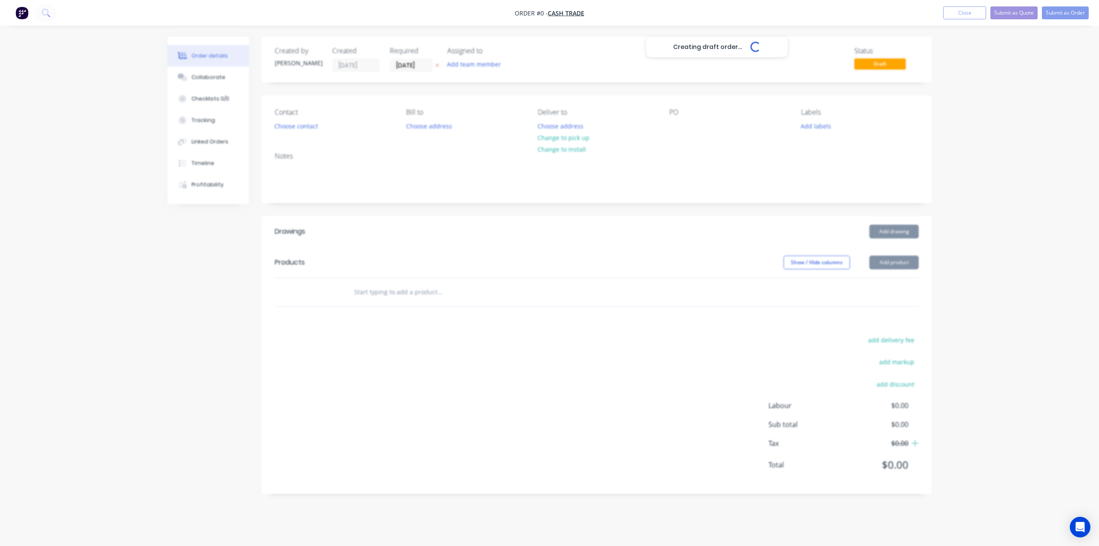
click at [530, 352] on div "Creating draft order... Loading..." at bounding box center [716, 309] width 1099 height 546
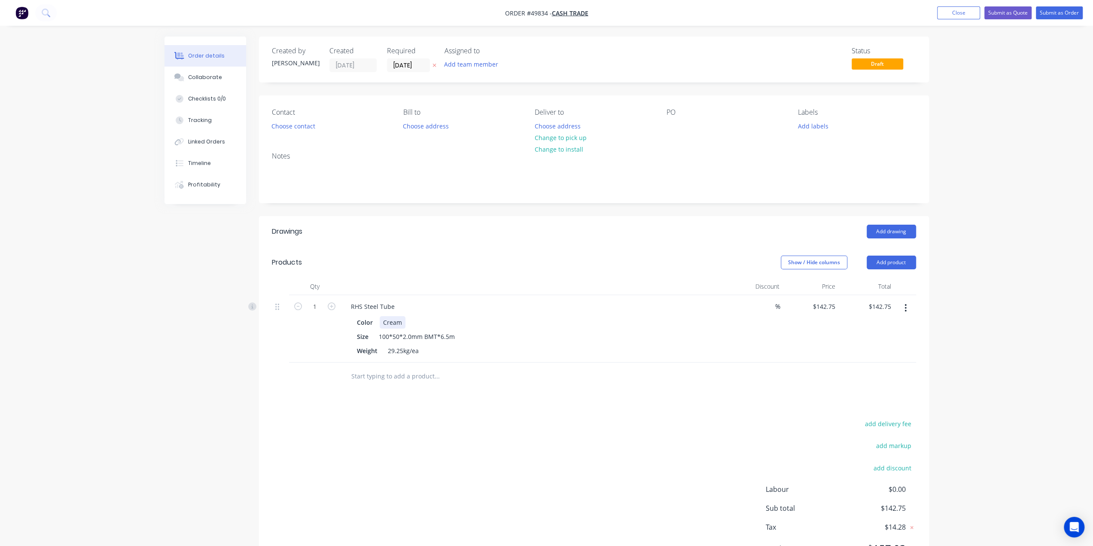
click at [620, 314] on div "Color Cream Size 100*50*2.0mm BMT*6.5m Weight 29.25kg/ea" at bounding box center [534, 335] width 380 height 43
click at [624, 309] on div "RHS Steel Tube" at bounding box center [534, 306] width 380 height 12
click at [536, 282] on div at bounding box center [533, 286] width 386 height 17
click at [755, 285] on div "Discount" at bounding box center [755, 286] width 56 height 17
click at [907, 309] on button "button" at bounding box center [905, 307] width 20 height 15
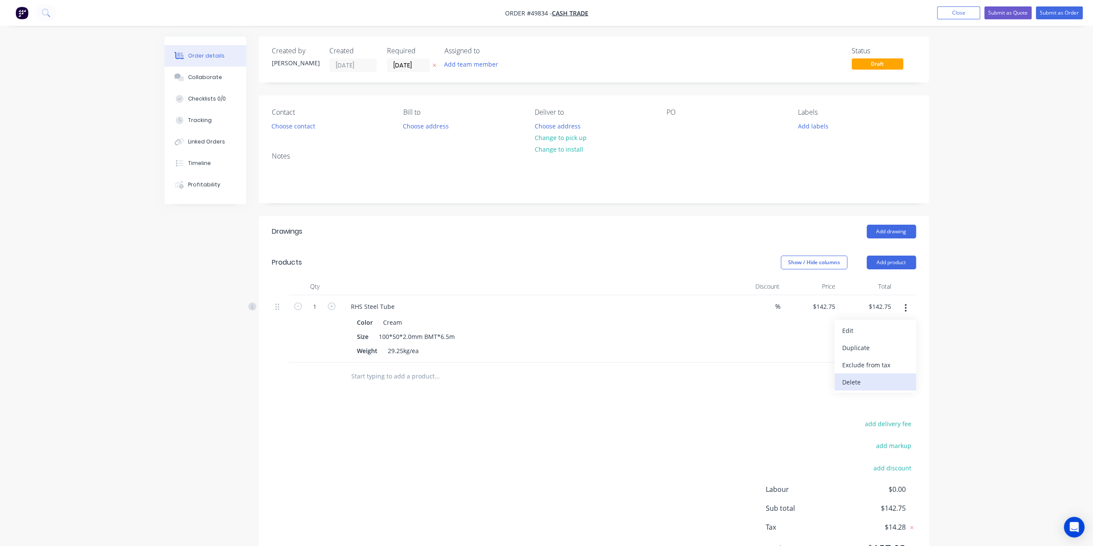
click at [869, 377] on div "Delete" at bounding box center [875, 382] width 66 height 12
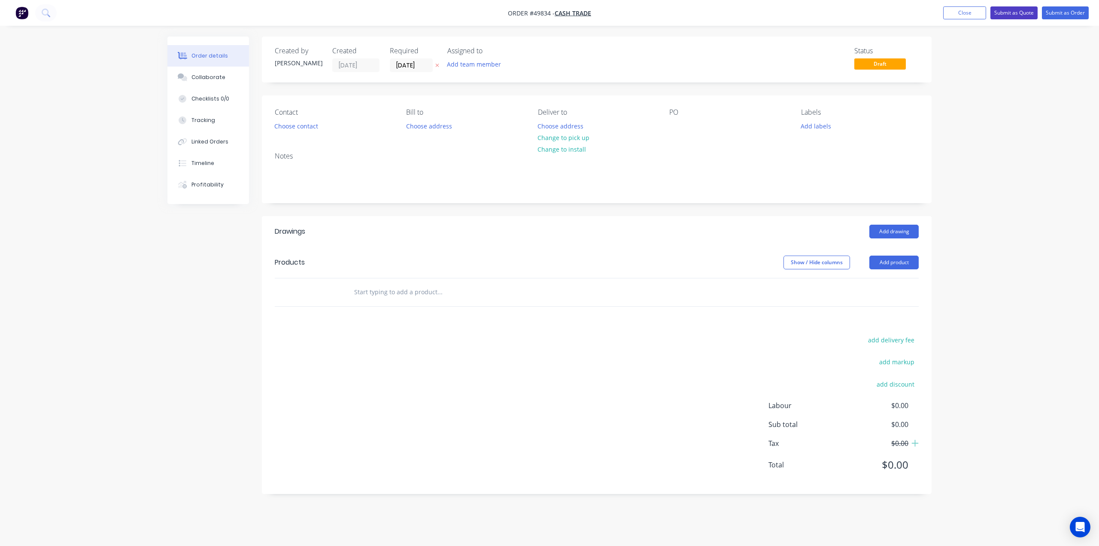
click at [1018, 12] on button "Submit as Quote" at bounding box center [1013, 12] width 47 height 13
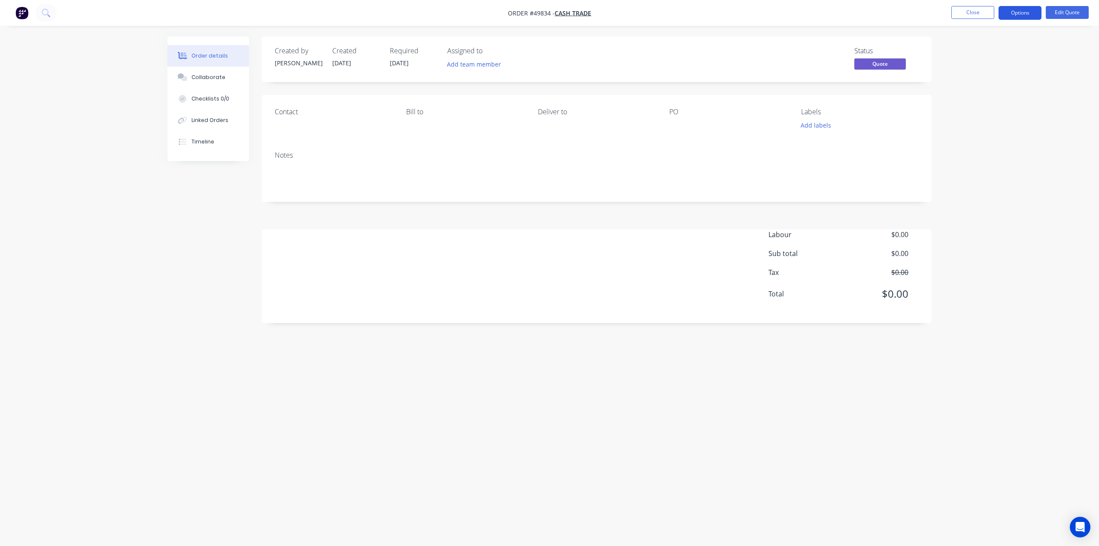
click at [1017, 10] on button "Options" at bounding box center [1020, 13] width 43 height 14
click at [983, 177] on div "Cancel Quote" at bounding box center [994, 172] width 79 height 12
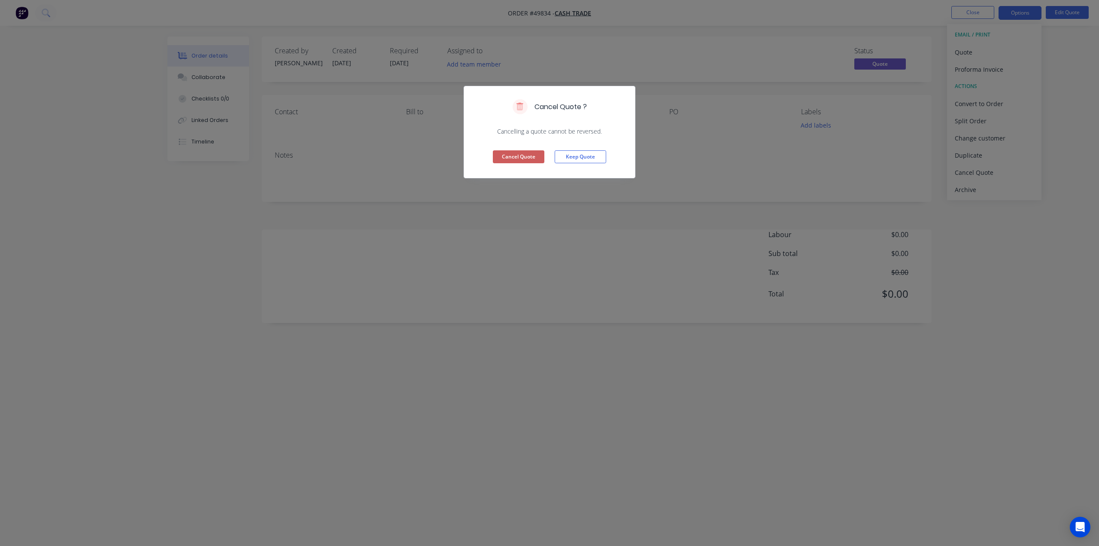
click at [517, 155] on button "Cancel Quote" at bounding box center [519, 156] width 52 height 13
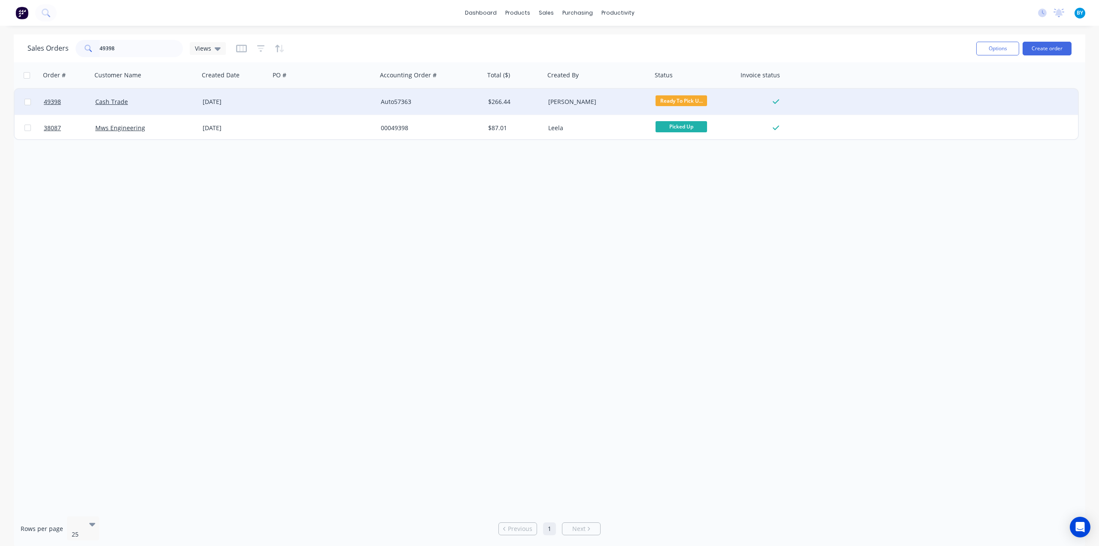
type input "49398"
click at [147, 103] on div "Cash Trade" at bounding box center [142, 101] width 95 height 9
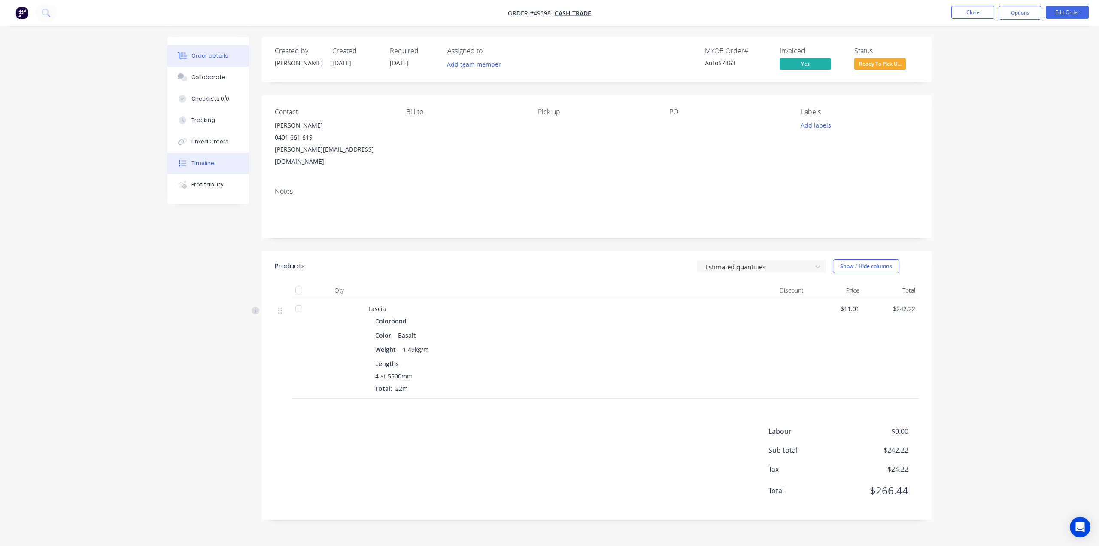
click at [193, 165] on div "Timeline" at bounding box center [202, 163] width 23 height 8
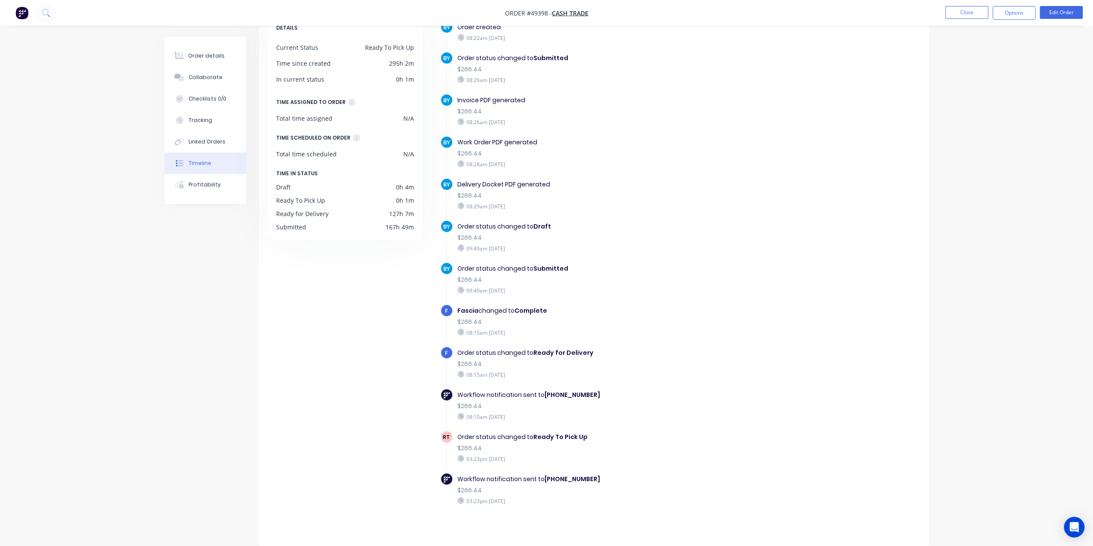
scroll to position [58, 0]
drag, startPoint x: 582, startPoint y: 344, endPoint x: 586, endPoint y: 344, distance: 4.3
click at [586, 346] on div "Order status changed to Ready for Delivery $266.44 08:15am [DATE]" at bounding box center [606, 363] width 306 height 34
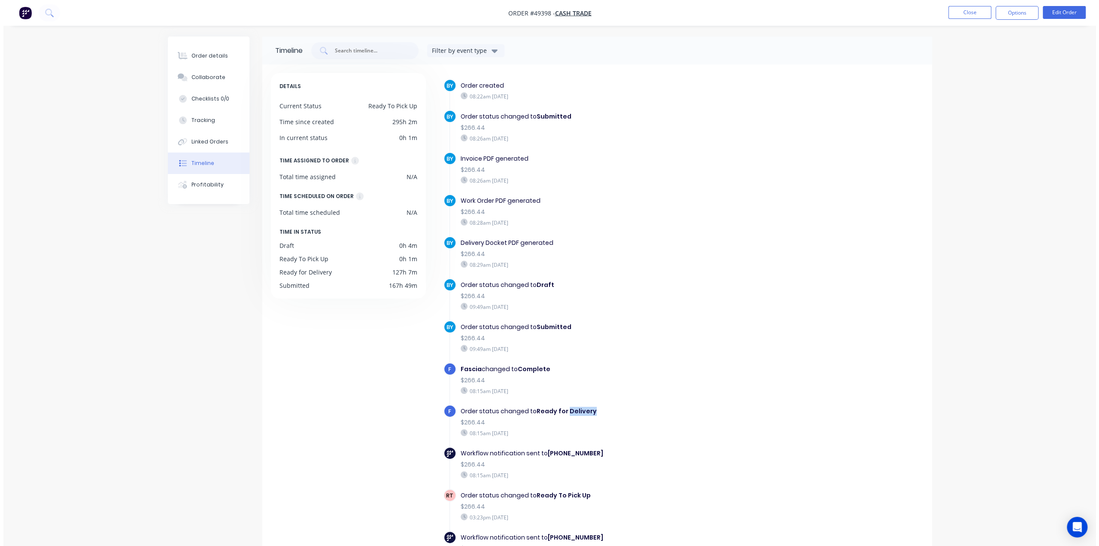
scroll to position [0, 0]
drag, startPoint x: 221, startPoint y: 56, endPoint x: 242, endPoint y: 64, distance: 22.8
click at [221, 56] on button "Order details" at bounding box center [205, 55] width 82 height 21
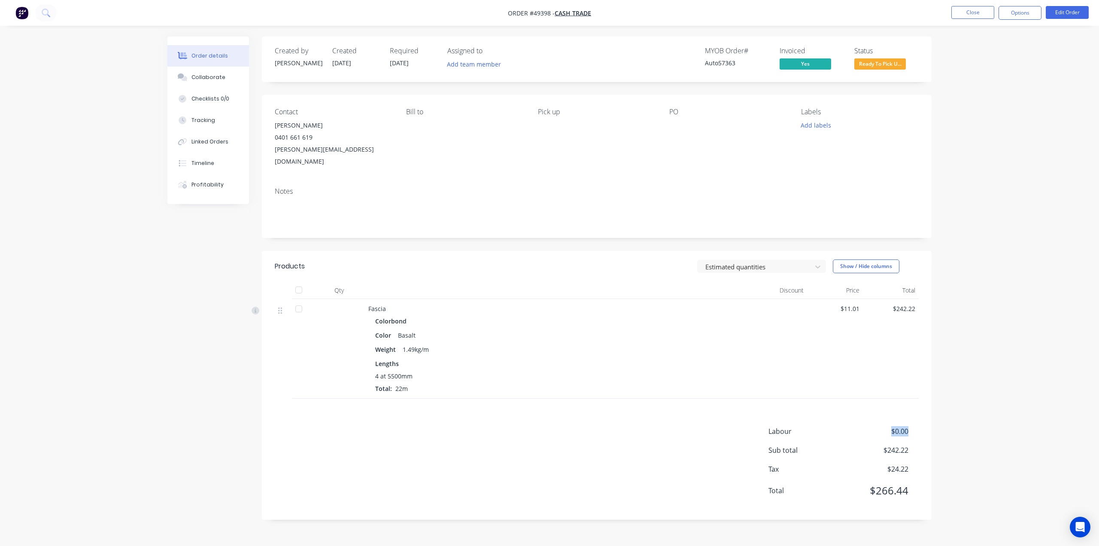
drag, startPoint x: 888, startPoint y: 419, endPoint x: 939, endPoint y: 419, distance: 51.1
click at [941, 419] on div "Order details Collaborate Checklists 0/0 Tracking Linked Orders Timeline Profit…" at bounding box center [549, 273] width 1099 height 546
click at [981, 421] on div "Order details Collaborate Checklists 0/0 Tracking Linked Orders Timeline Profit…" at bounding box center [549, 273] width 1099 height 546
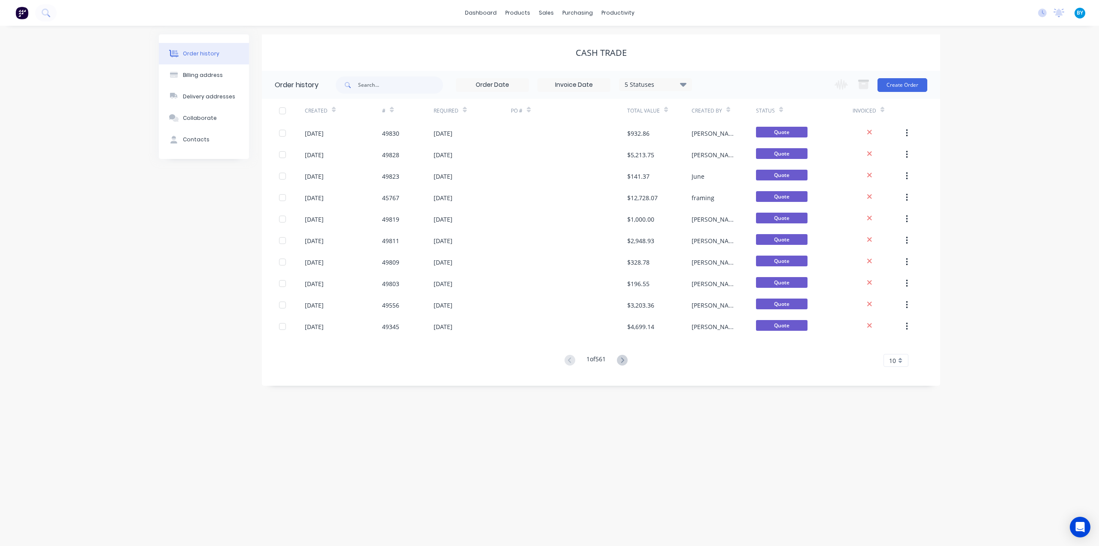
click at [24, 14] on img at bounding box center [21, 12] width 13 height 13
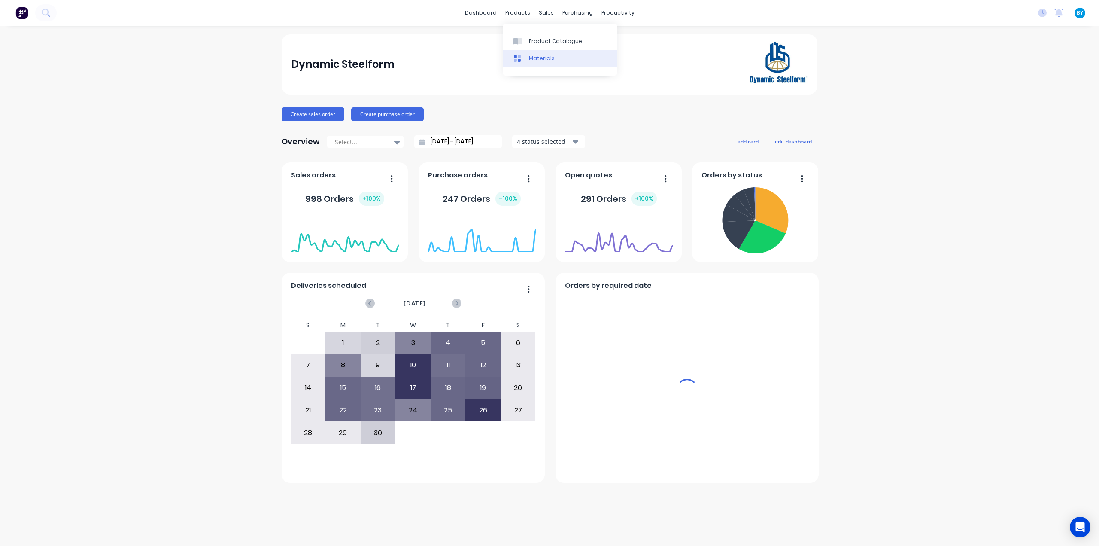
click at [545, 12] on div "sales" at bounding box center [546, 12] width 24 height 13
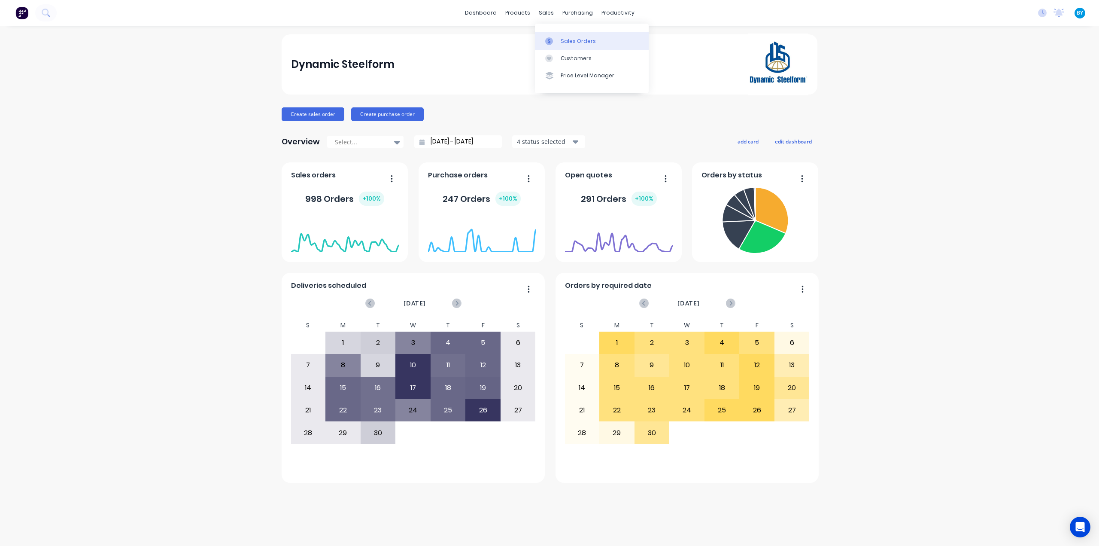
click at [559, 39] on link "Sales Orders" at bounding box center [592, 40] width 114 height 17
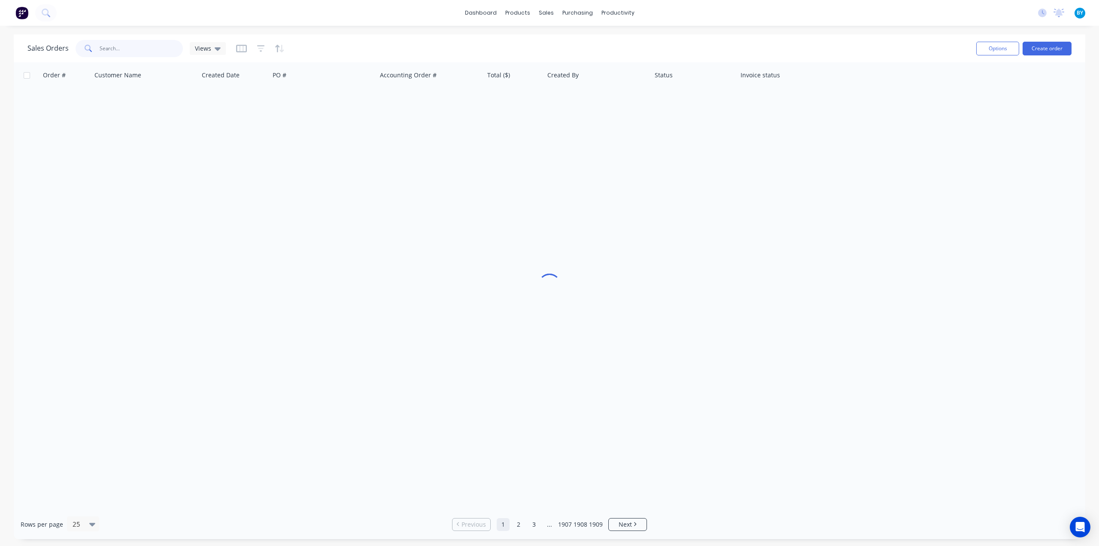
click at [120, 49] on input "text" at bounding box center [142, 48] width 84 height 17
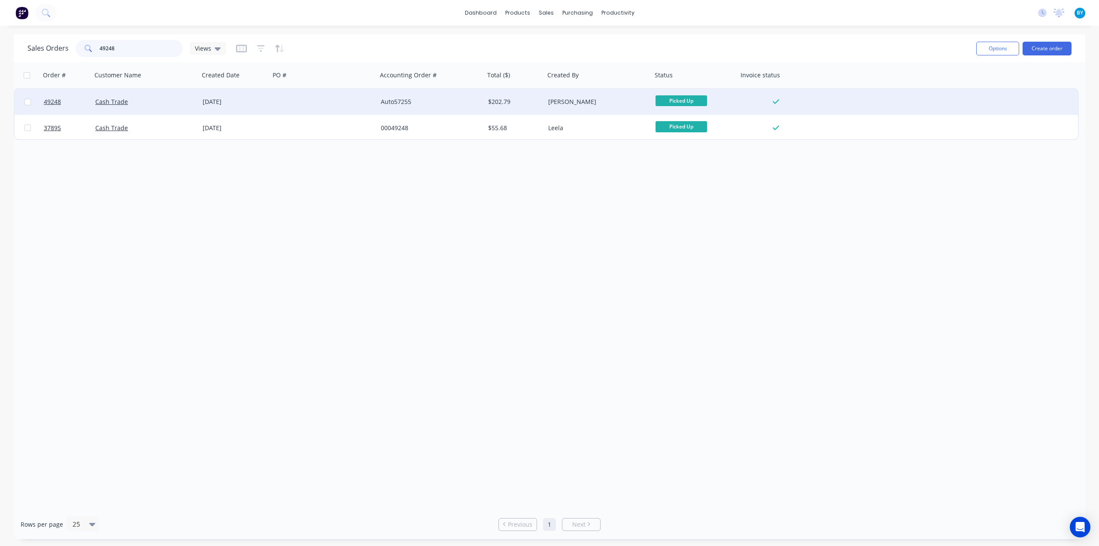
type input "49248"
click at [168, 103] on div "Cash Trade" at bounding box center [142, 101] width 95 height 9
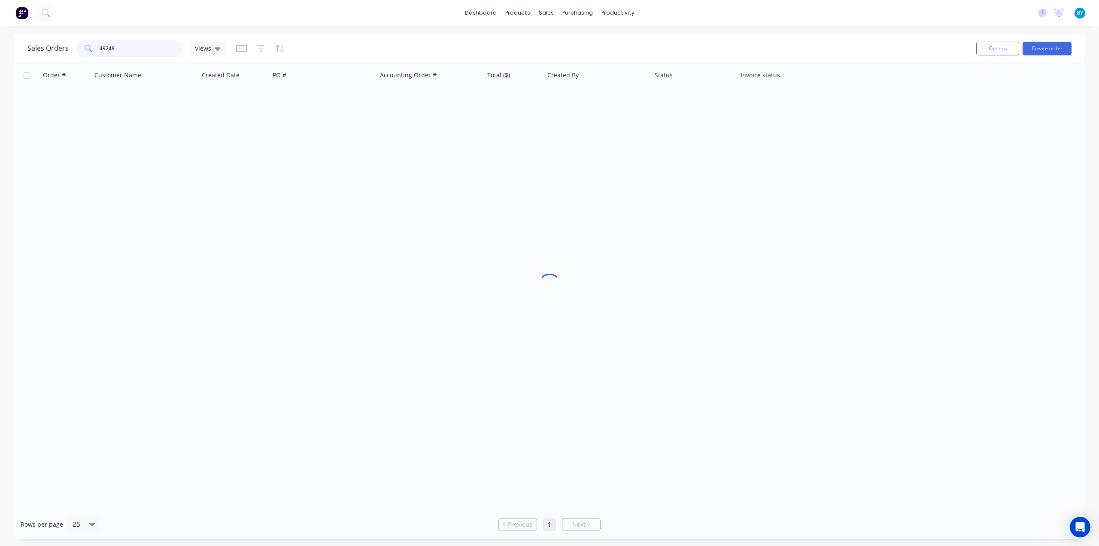
drag, startPoint x: 124, startPoint y: 47, endPoint x: 60, endPoint y: 43, distance: 63.7
click at [61, 43] on div "Sales Orders 49248 Views" at bounding box center [126, 48] width 198 height 17
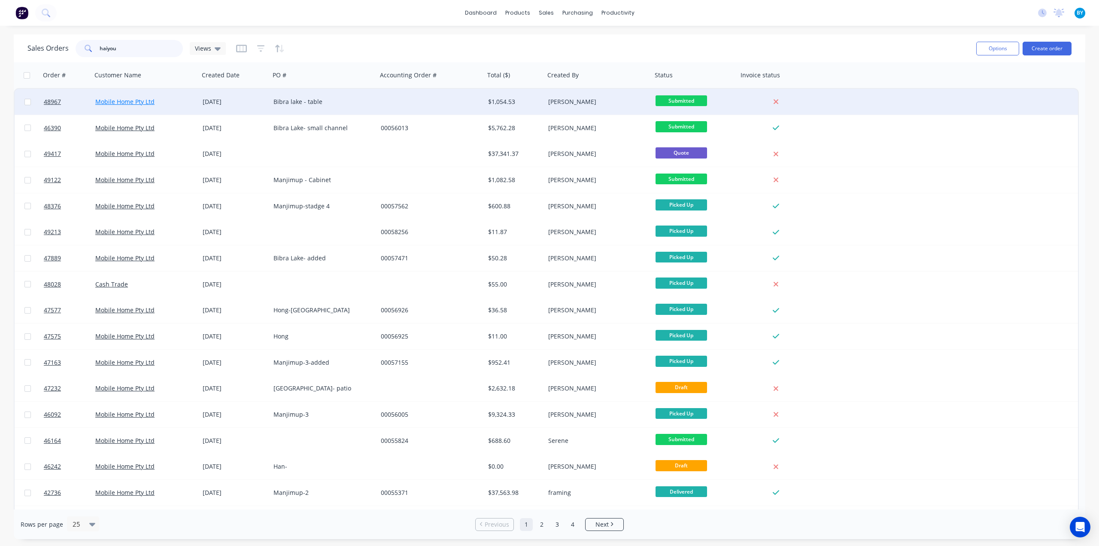
type input "haiyou"
click at [134, 103] on link "Mobile Home Pty Ltd" at bounding box center [124, 101] width 59 height 8
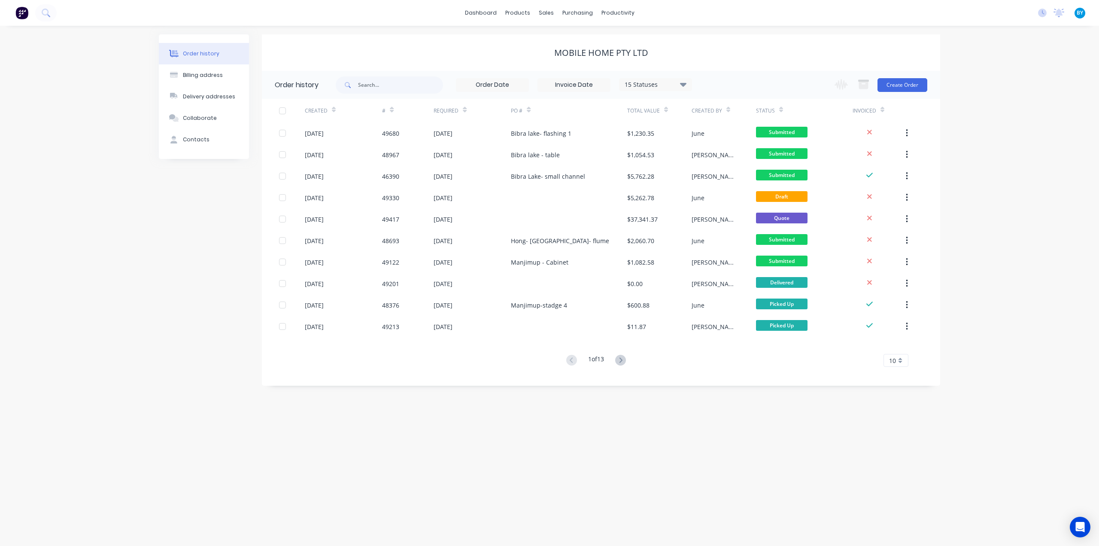
click at [726, 112] on icon at bounding box center [728, 109] width 4 height 6
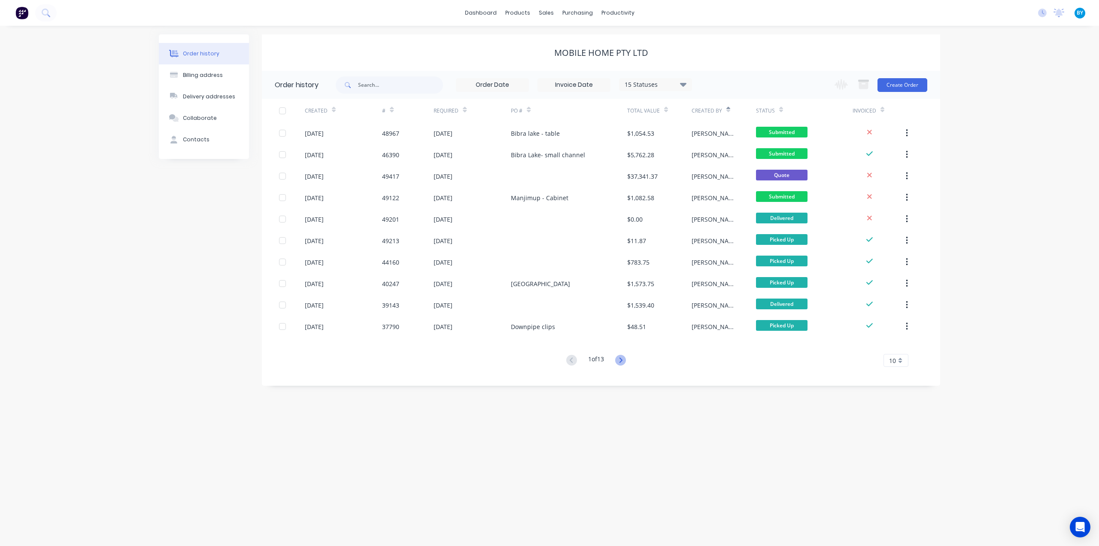
click at [621, 359] on icon at bounding box center [620, 360] width 11 height 11
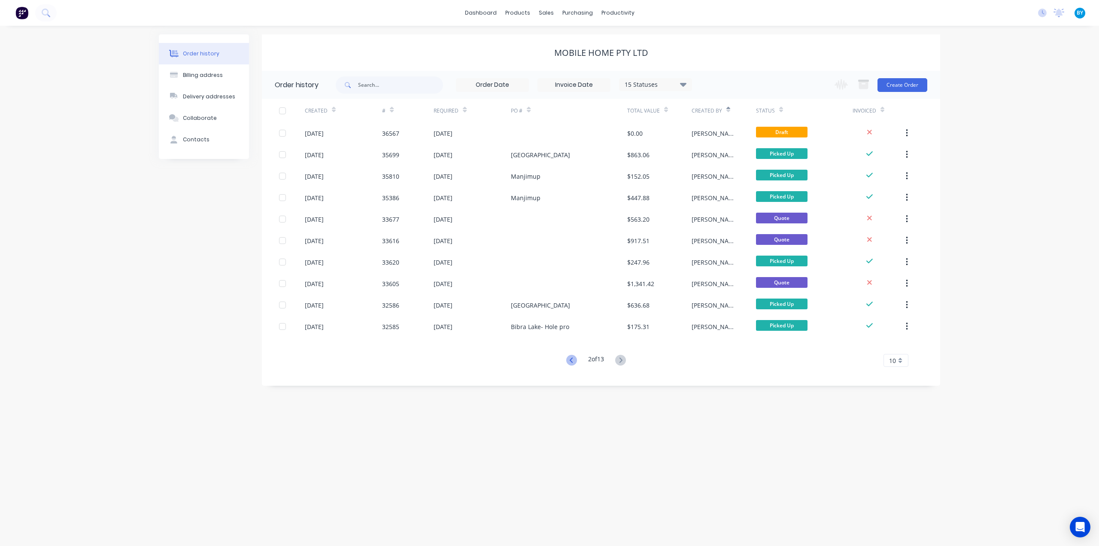
click at [570, 357] on icon at bounding box center [571, 360] width 11 height 11
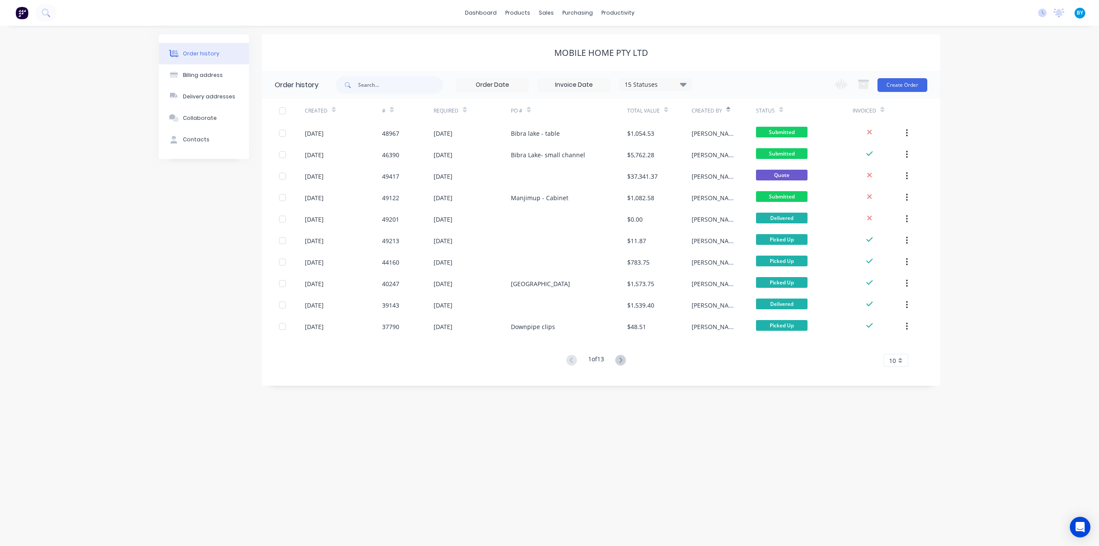
click at [21, 14] on img at bounding box center [21, 12] width 13 height 13
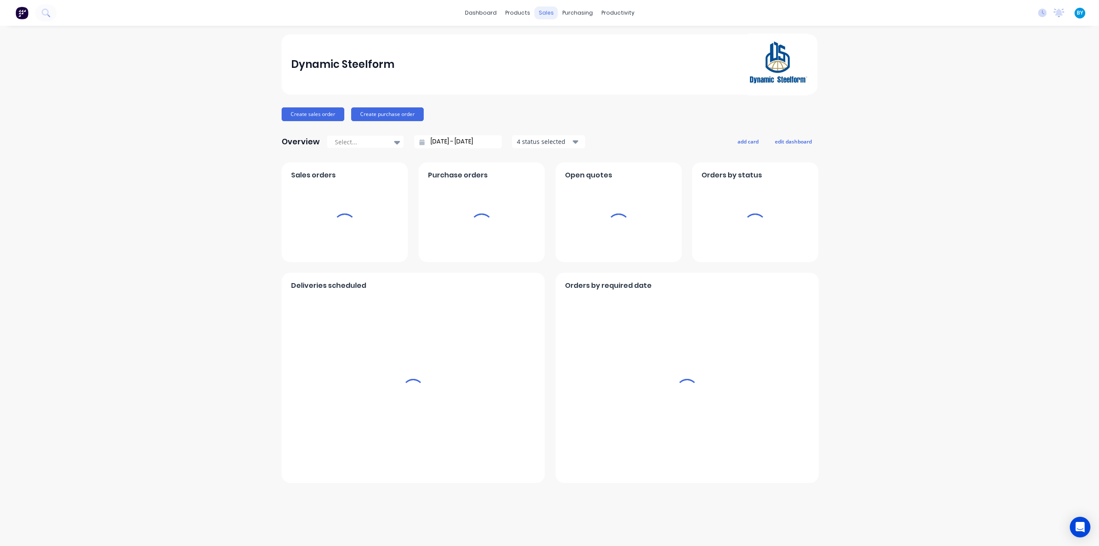
click at [539, 16] on div "dashboard products sales purchasing productivity" at bounding box center [550, 12] width 178 height 13
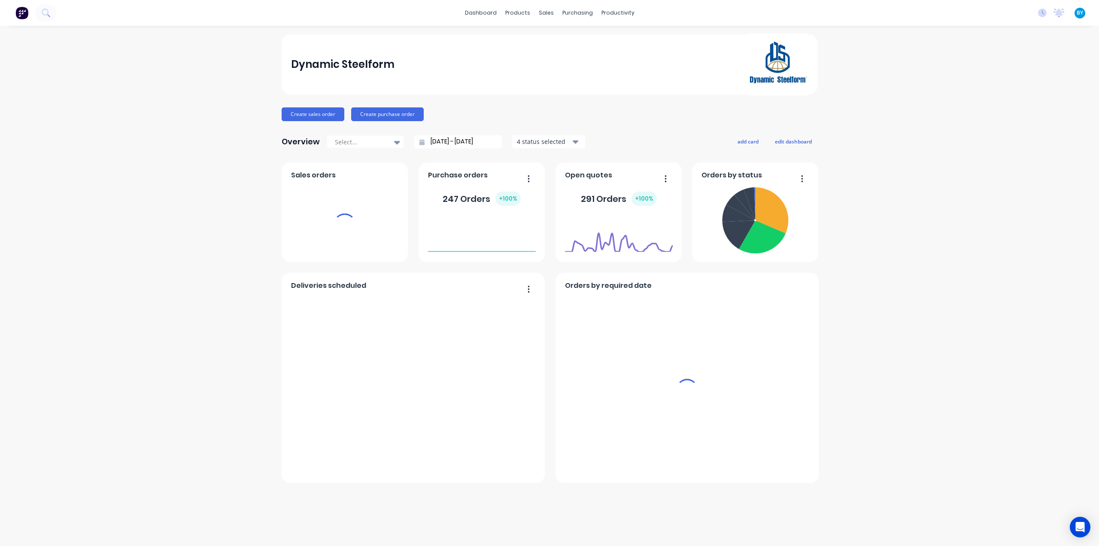
click at [545, 10] on div "sales" at bounding box center [546, 12] width 24 height 13
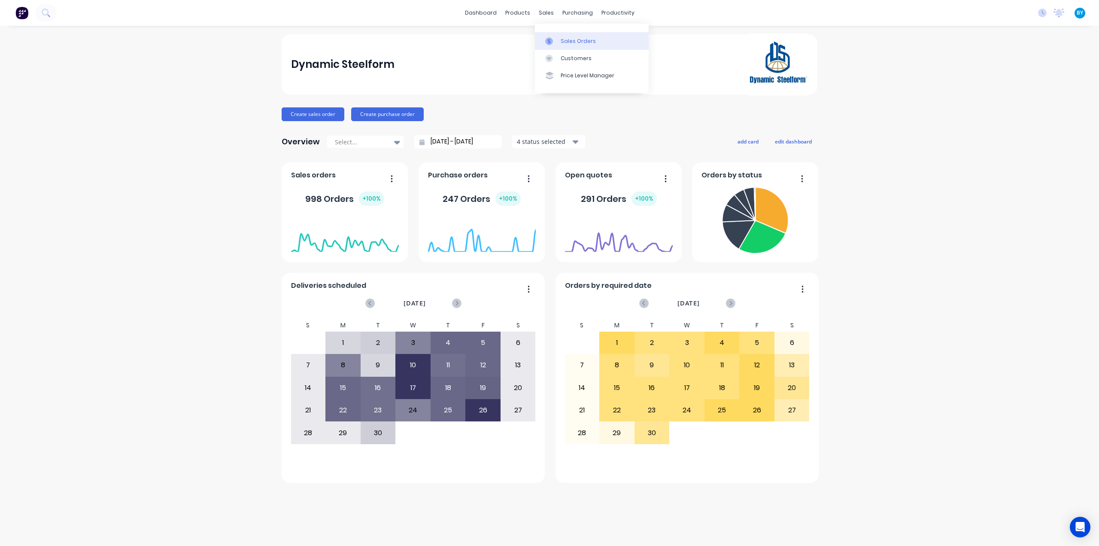
click at [567, 41] on div "Sales Orders" at bounding box center [578, 41] width 35 height 8
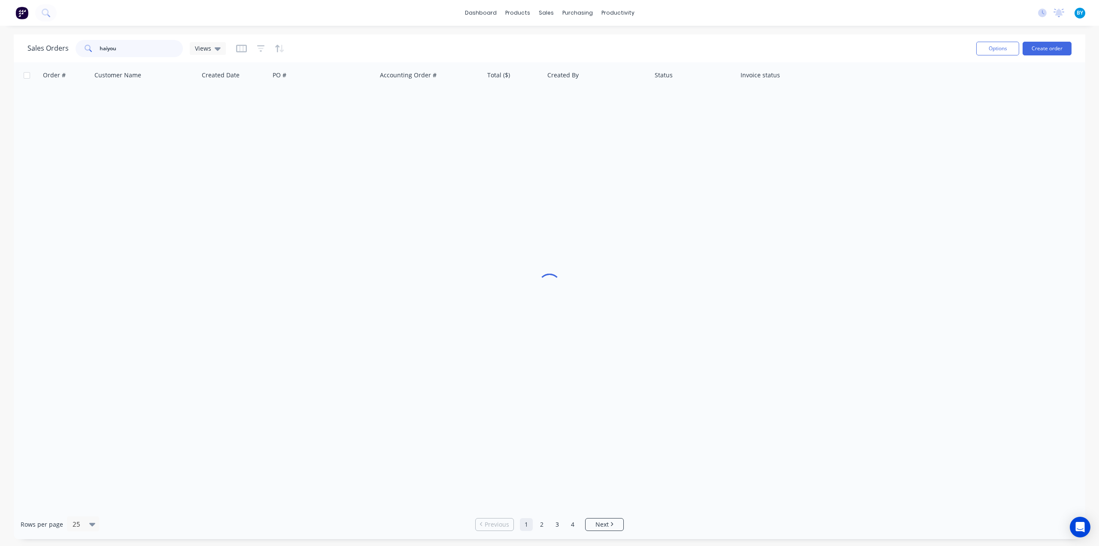
drag, startPoint x: 137, startPoint y: 56, endPoint x: 46, endPoint y: 51, distance: 91.6
click at [46, 51] on div "Sales Orders haiyou Views" at bounding box center [126, 48] width 198 height 17
type input "hui"
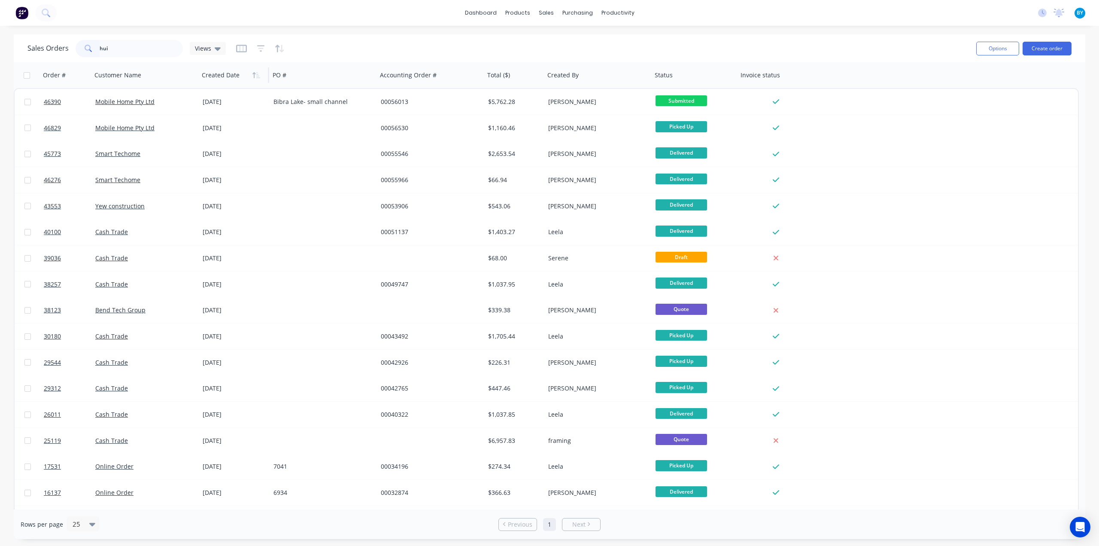
click at [243, 72] on div at bounding box center [232, 75] width 61 height 17
click at [256, 74] on icon "button" at bounding box center [256, 75] width 8 height 7
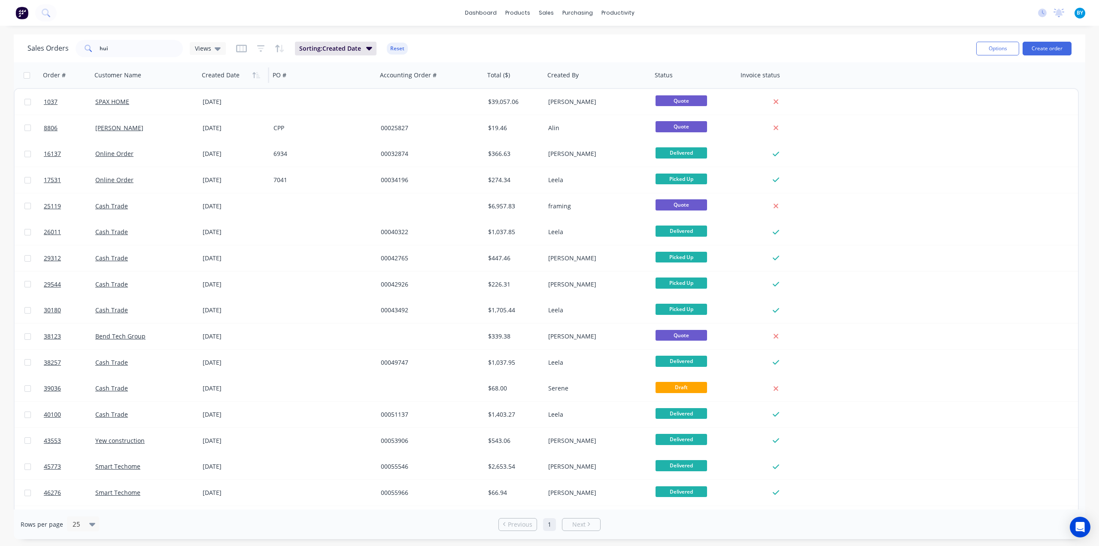
click at [256, 74] on icon "button" at bounding box center [256, 75] width 8 height 7
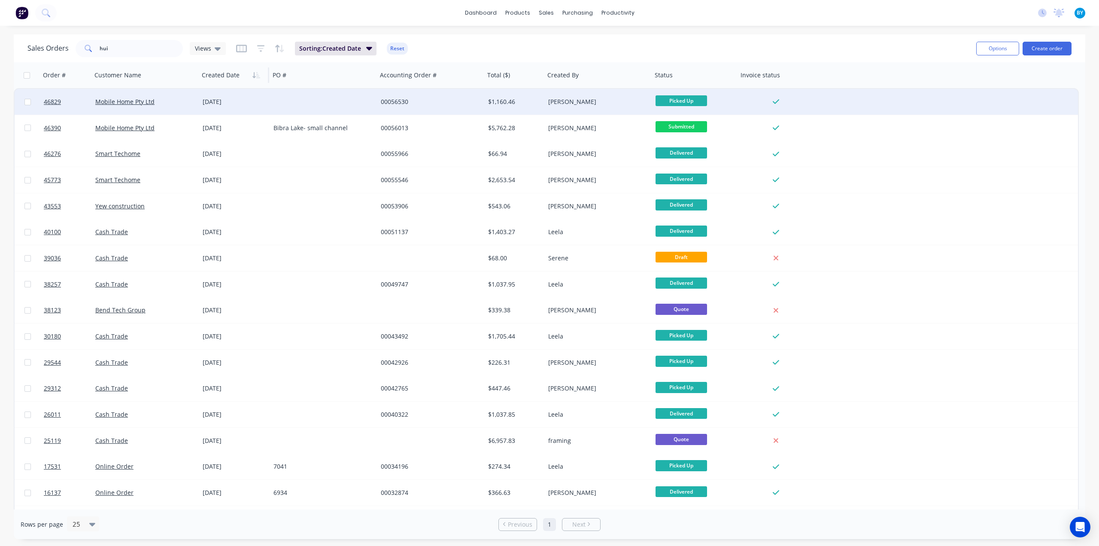
click at [302, 102] on div at bounding box center [323, 102] width 107 height 26
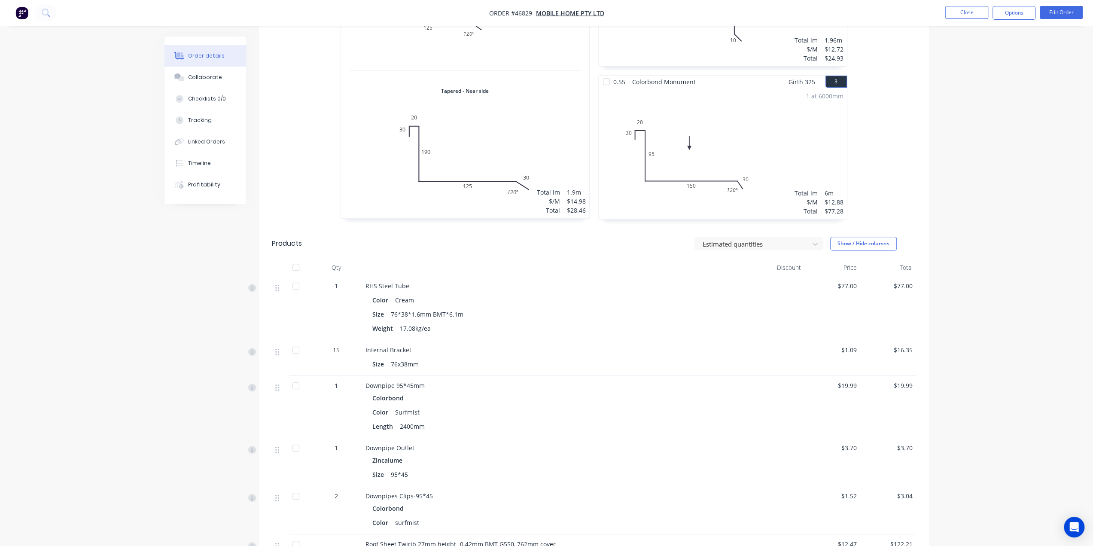
scroll to position [258, 0]
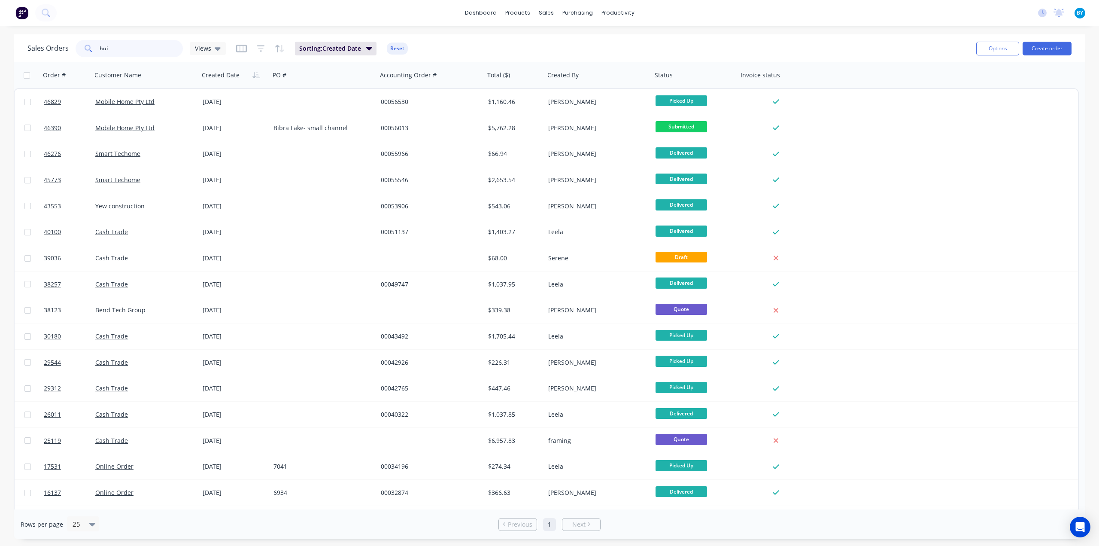
drag, startPoint x: 131, startPoint y: 43, endPoint x: 26, endPoint y: 43, distance: 105.2
click at [26, 43] on div "Sales Orders hui Views Sorting: Created Date Reset Options Create order" at bounding box center [550, 48] width 1072 height 28
type input "48967"
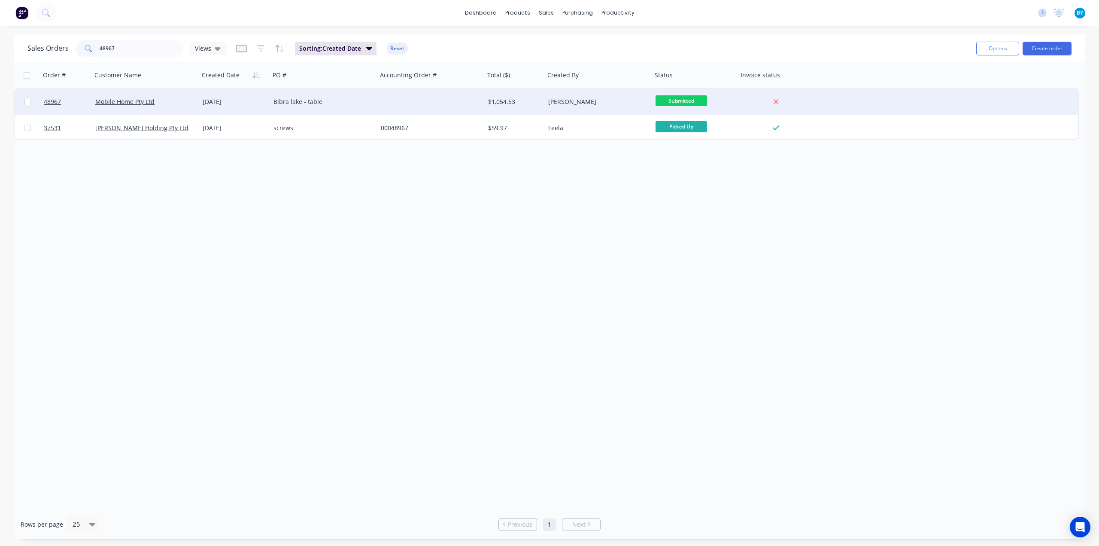
click at [556, 102] on div "[PERSON_NAME]" at bounding box center [595, 101] width 95 height 9
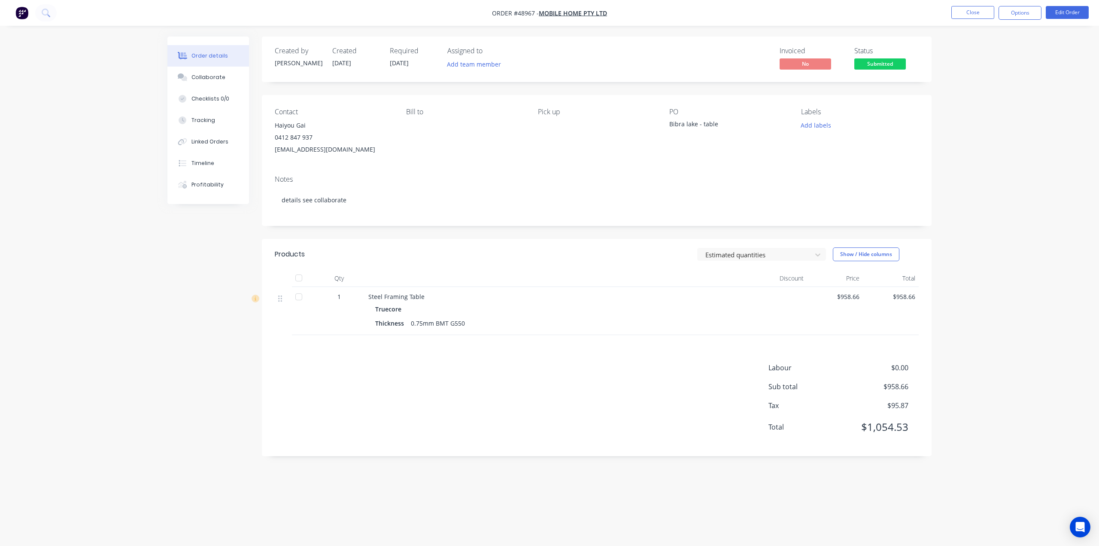
click at [281, 64] on div "[PERSON_NAME]" at bounding box center [298, 62] width 47 height 9
drag, startPoint x: 288, startPoint y: 65, endPoint x: 248, endPoint y: 61, distance: 41.0
click at [248, 61] on div "Order details Collaborate Checklists 0/0 Tracking Linked Orders Timeline Profit…" at bounding box center [549, 256] width 781 height 440
click at [333, 85] on div "Created by [PERSON_NAME] Created [DATE] Required [DATE] Assigned to Add team me…" at bounding box center [597, 245] width 670 height 419
drag, startPoint x: 295, startPoint y: 63, endPoint x: 270, endPoint y: 64, distance: 24.5
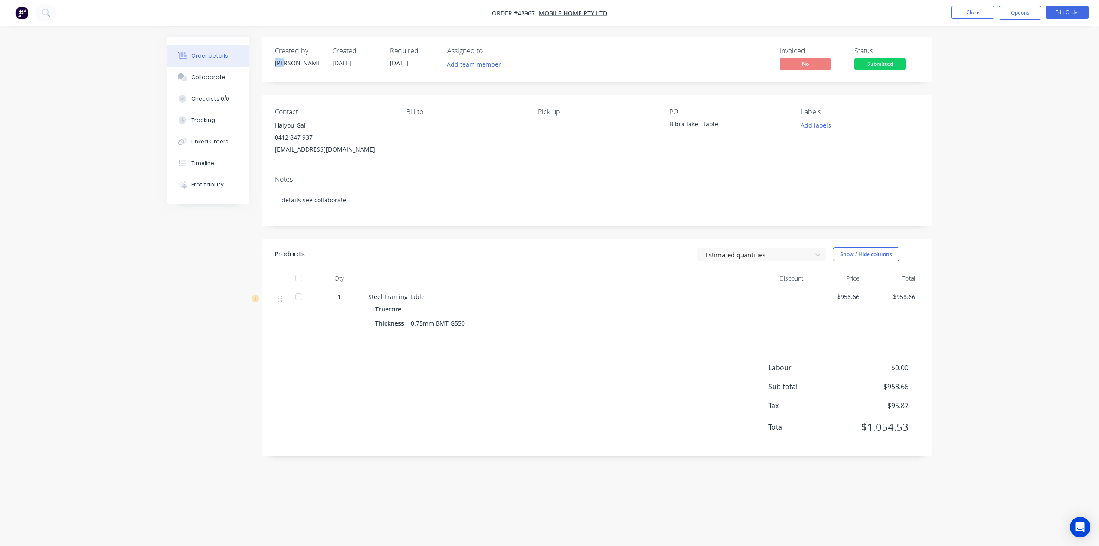
click at [270, 64] on div "Created by [PERSON_NAME] Created [DATE] Required [DATE] Assigned to Add team me…" at bounding box center [597, 59] width 670 height 46
copy div "[PERSON_NAME]"
click at [14, 14] on button "button" at bounding box center [22, 13] width 18 height 14
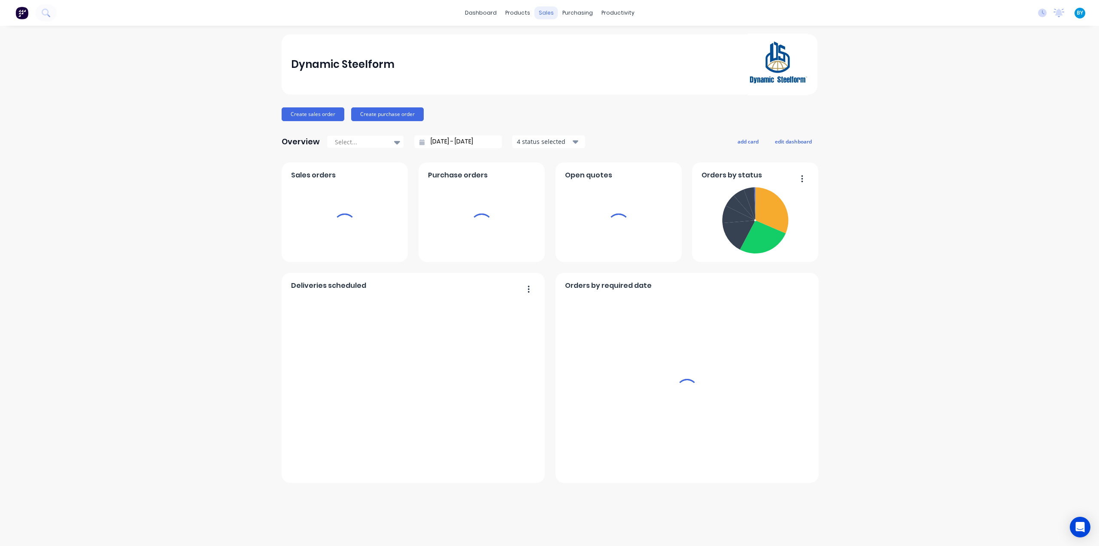
click at [541, 13] on div "sales" at bounding box center [546, 12] width 24 height 13
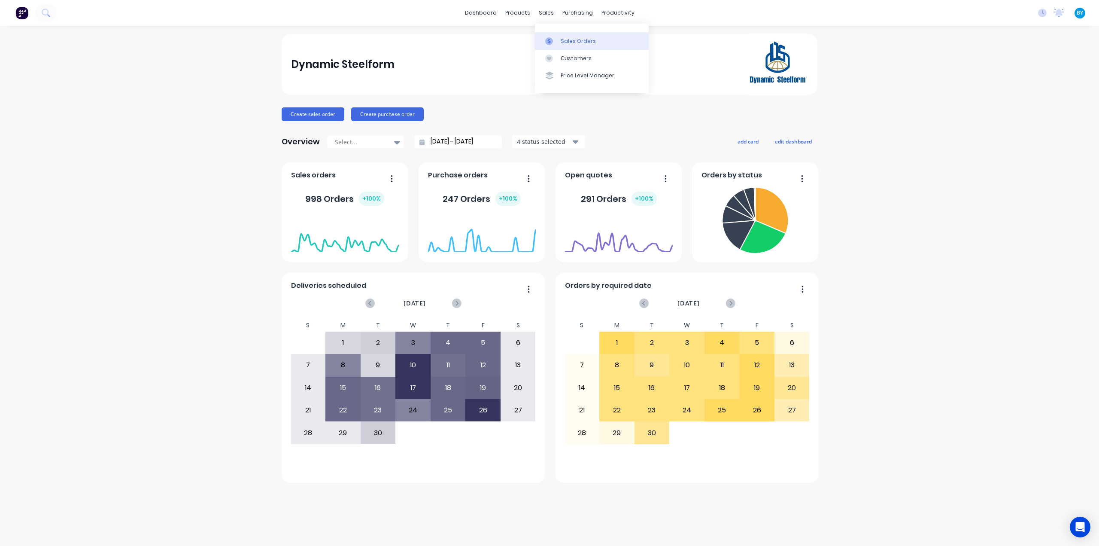
click at [555, 41] on div at bounding box center [551, 41] width 13 height 8
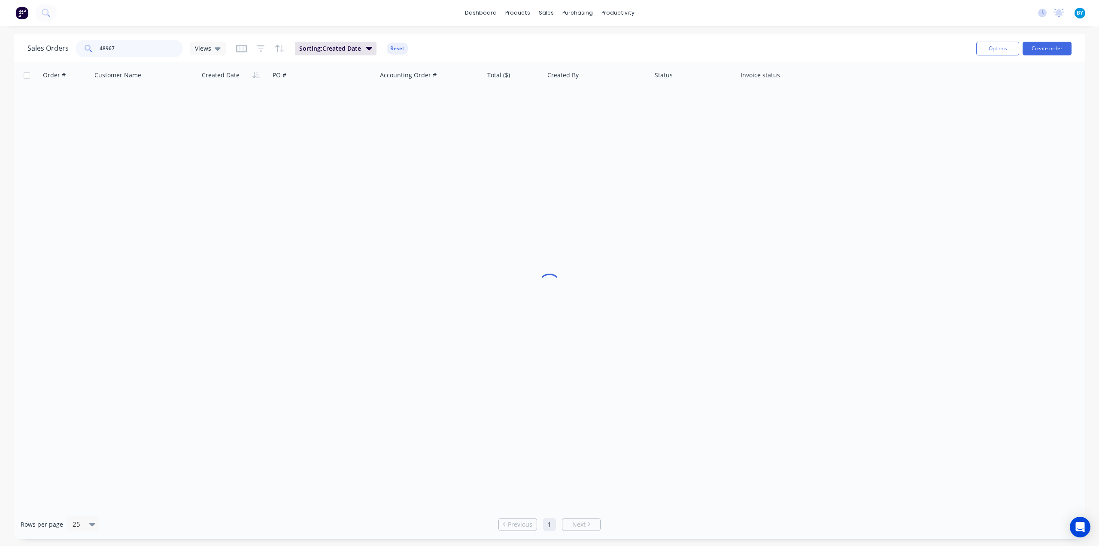
drag, startPoint x: 132, startPoint y: 47, endPoint x: 58, endPoint y: 48, distance: 74.7
click at [64, 47] on div "Sales Orders 48967 Views" at bounding box center [126, 48] width 198 height 17
paste input "[PERSON_NAME]"
type input "[PERSON_NAME]"
click at [350, 49] on span "Sorting: Created Date" at bounding box center [330, 48] width 62 height 9
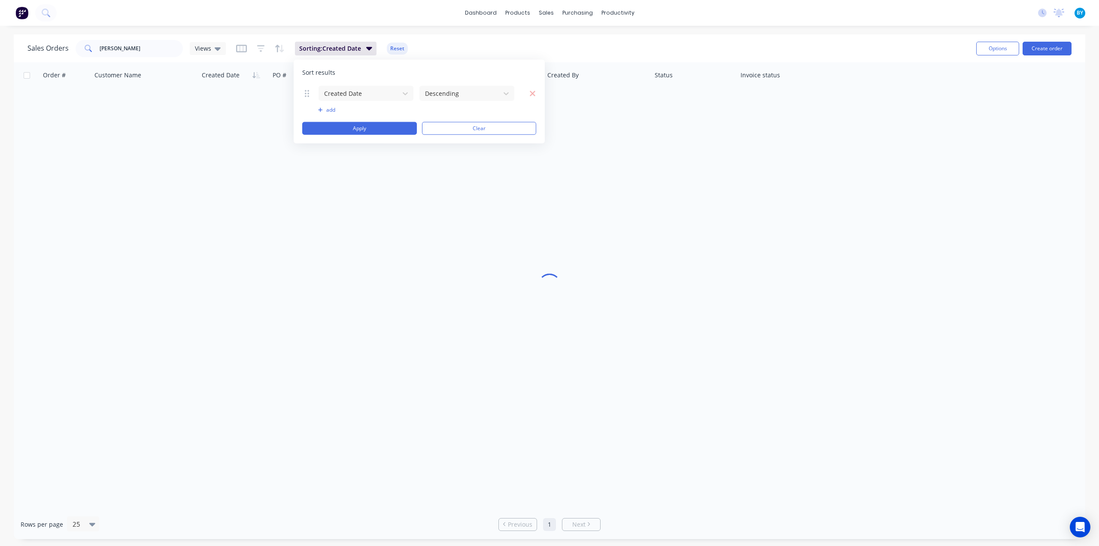
click at [457, 40] on div "Sales Orders [PERSON_NAME] Views Sorting: Created Date Reset" at bounding box center [498, 48] width 942 height 21
click at [155, 52] on input "[PERSON_NAME]" at bounding box center [142, 48] width 84 height 17
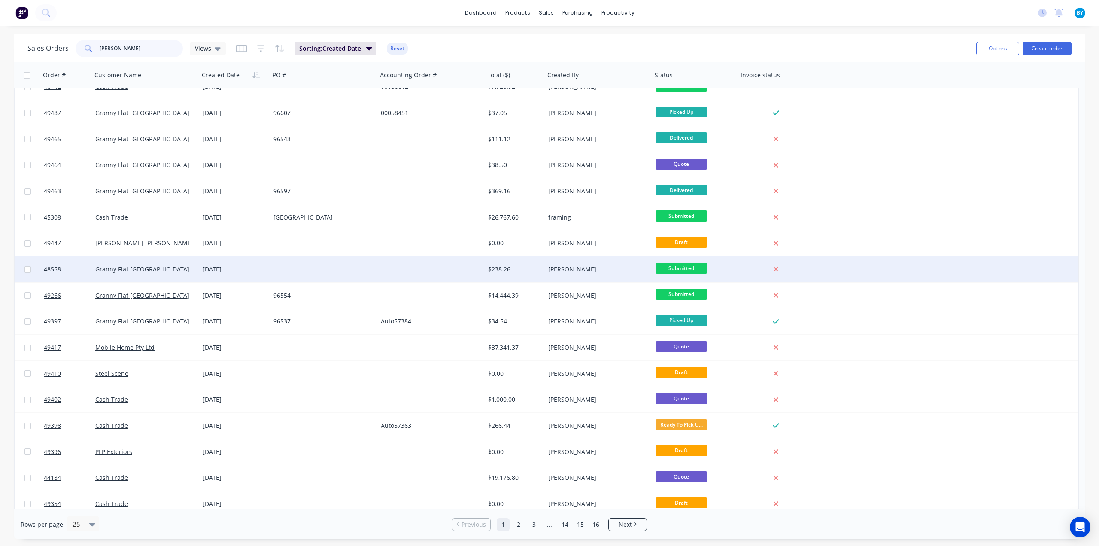
scroll to position [230, 0]
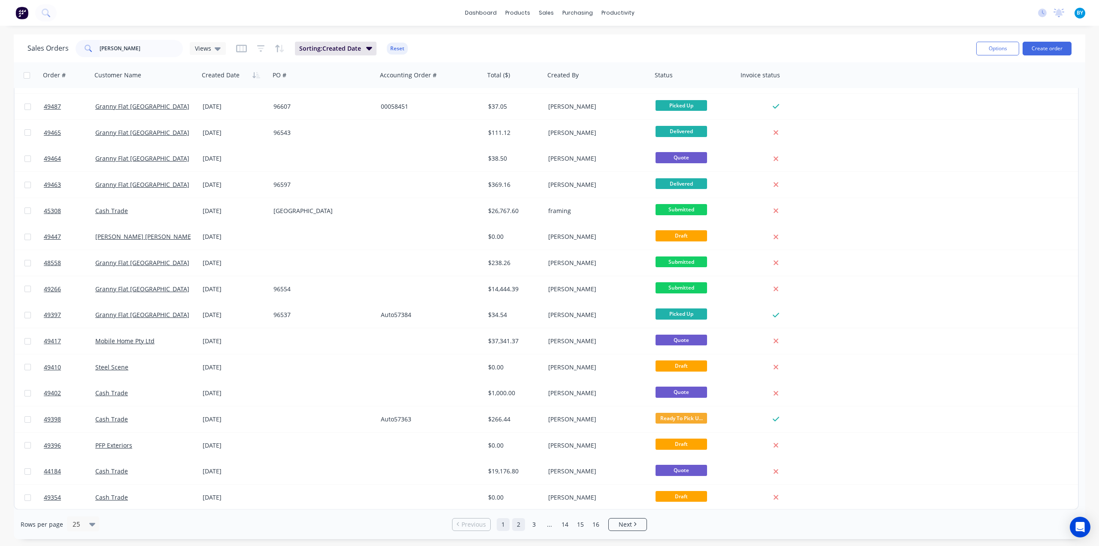
click at [519, 523] on link "2" at bounding box center [518, 524] width 13 height 13
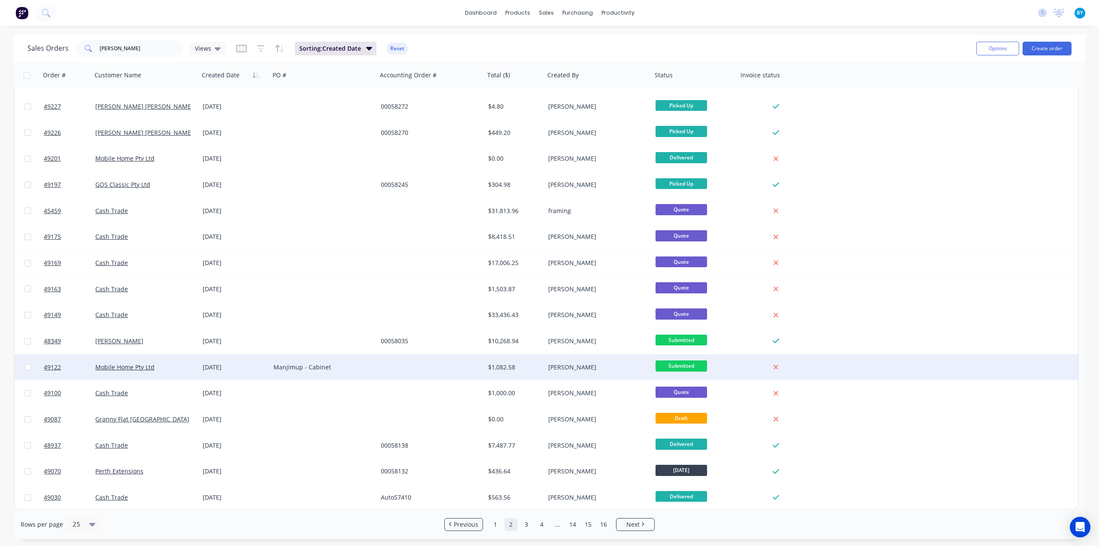
click at [384, 364] on div at bounding box center [430, 367] width 107 height 26
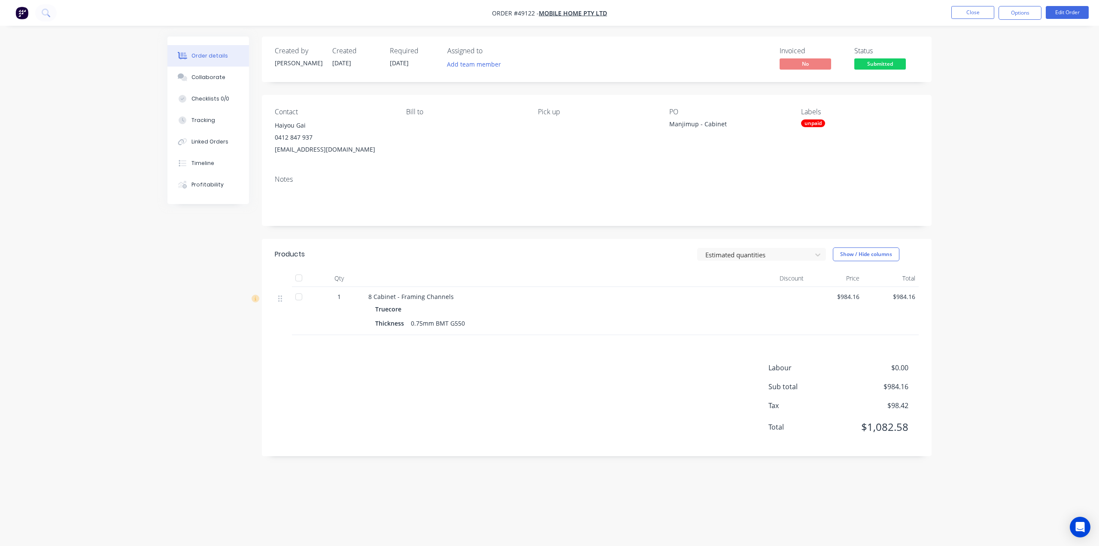
click at [517, 383] on div "Labour $0.00 Sub total $984.16 Tax $98.42 Total $1,082.58" at bounding box center [597, 402] width 644 height 81
drag, startPoint x: 980, startPoint y: 237, endPoint x: 973, endPoint y: 225, distance: 14.1
click at [981, 236] on div "Order details Collaborate Checklists 0/0 Tracking Linked Orders Timeline Profit…" at bounding box center [549, 273] width 1099 height 546
